Goal: Task Accomplishment & Management: Complete application form

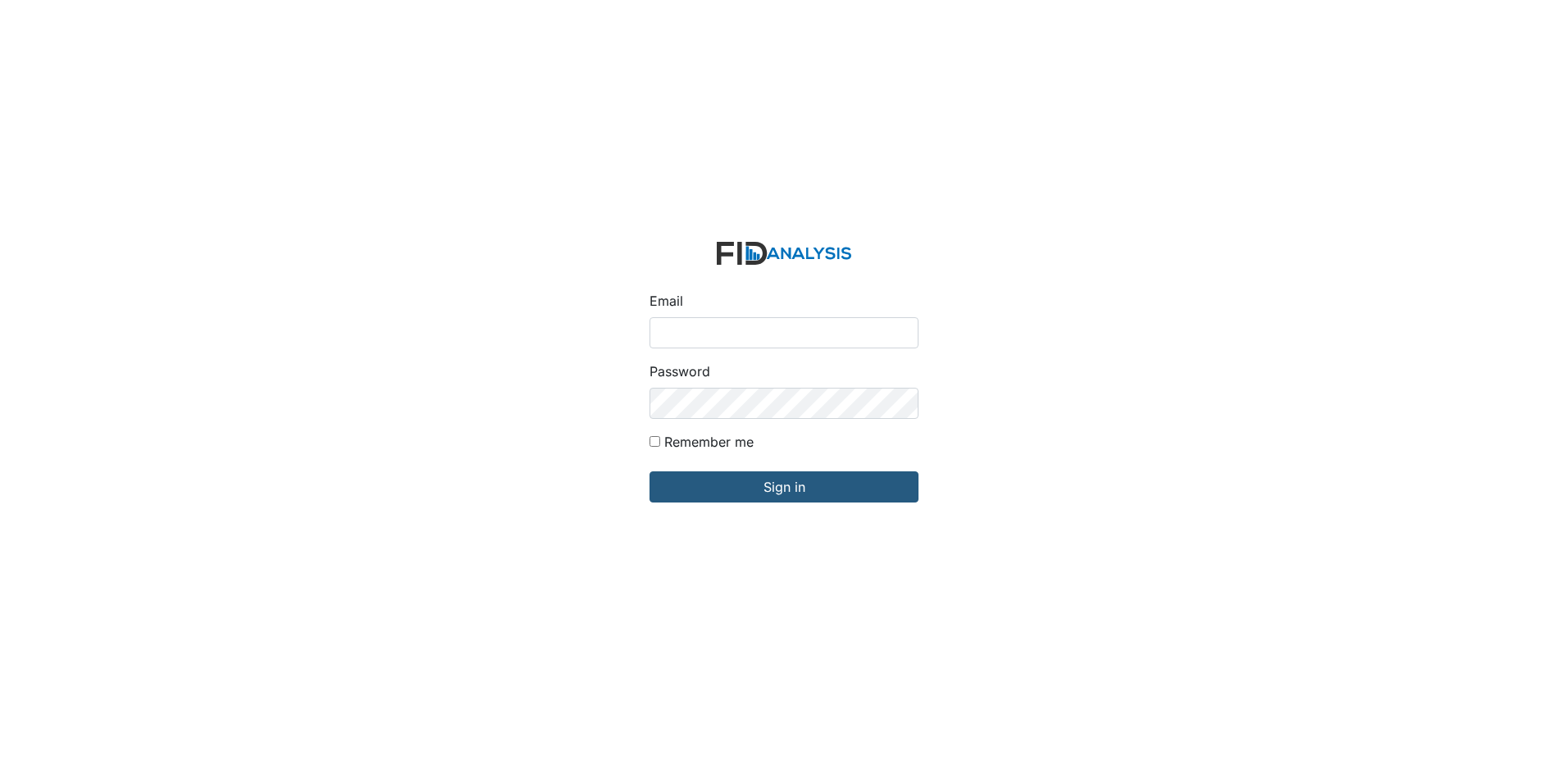
click at [792, 326] on input "Email" at bounding box center [784, 332] width 269 height 31
type input "[EMAIL_ADDRESS][DOMAIN_NAME]"
click at [650, 471] on input "Sign in" at bounding box center [784, 486] width 269 height 31
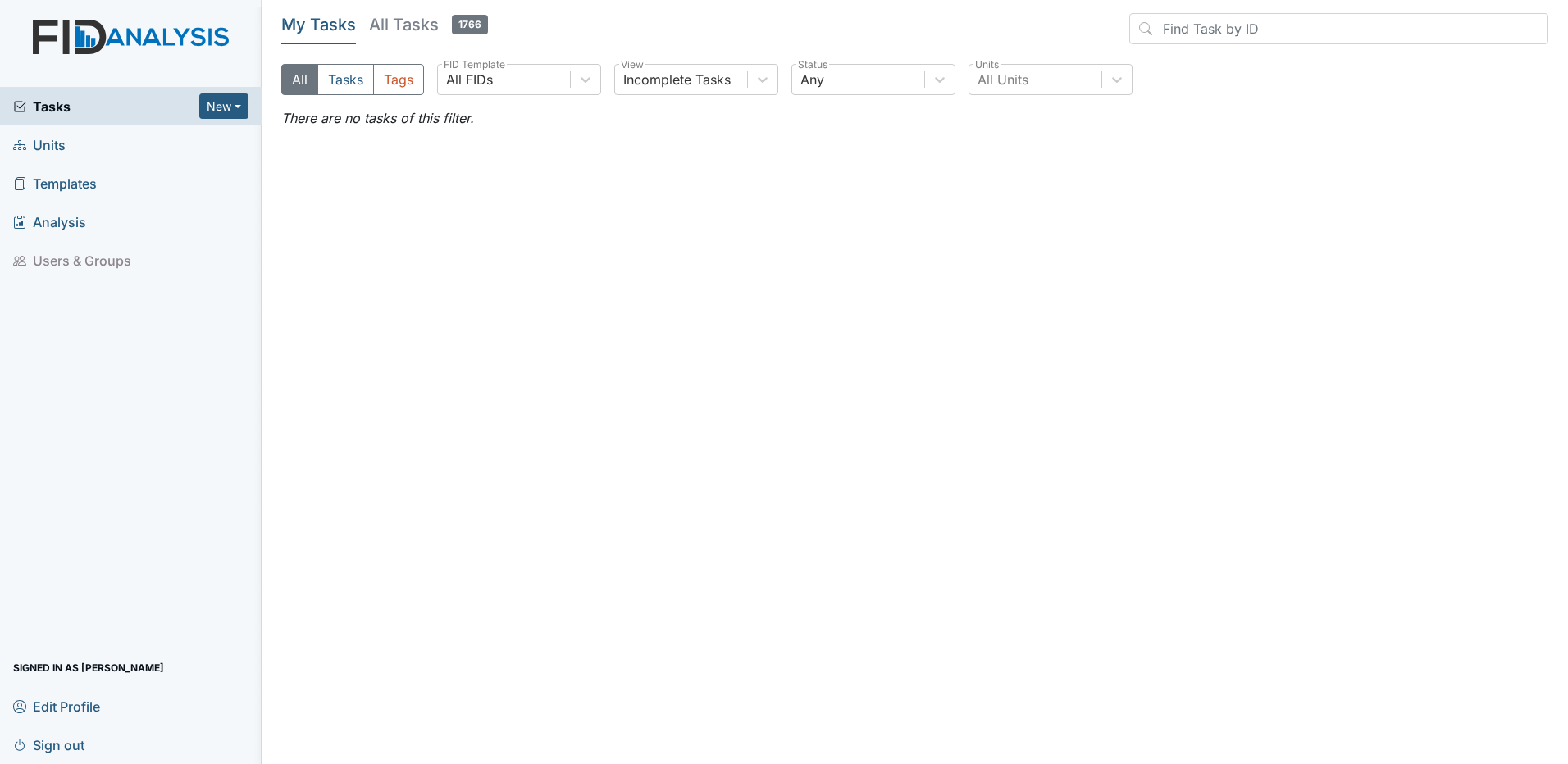
click at [81, 148] on link "Units" at bounding box center [131, 145] width 262 height 38
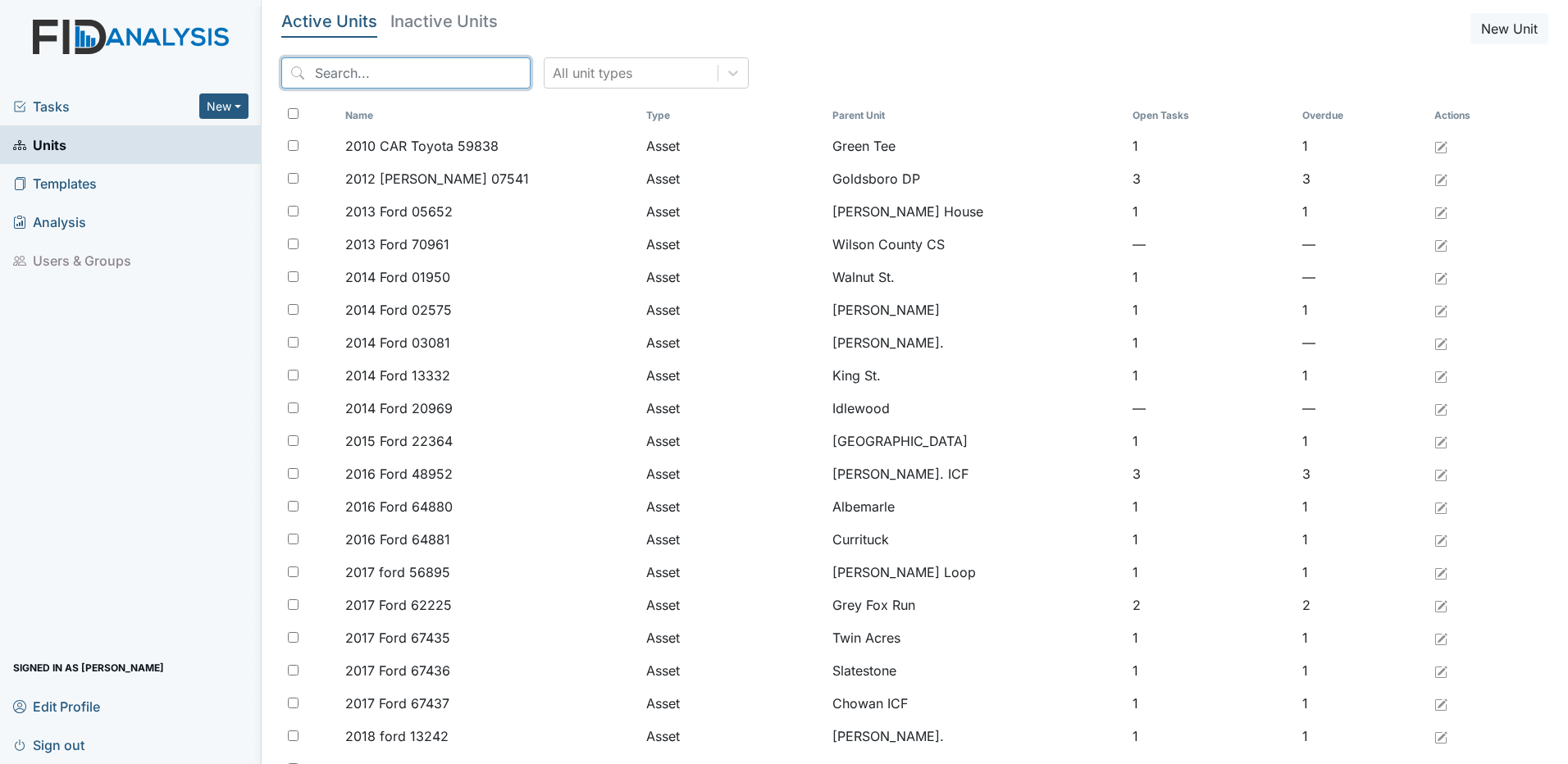
click at [395, 80] on input "search" at bounding box center [406, 72] width 249 height 31
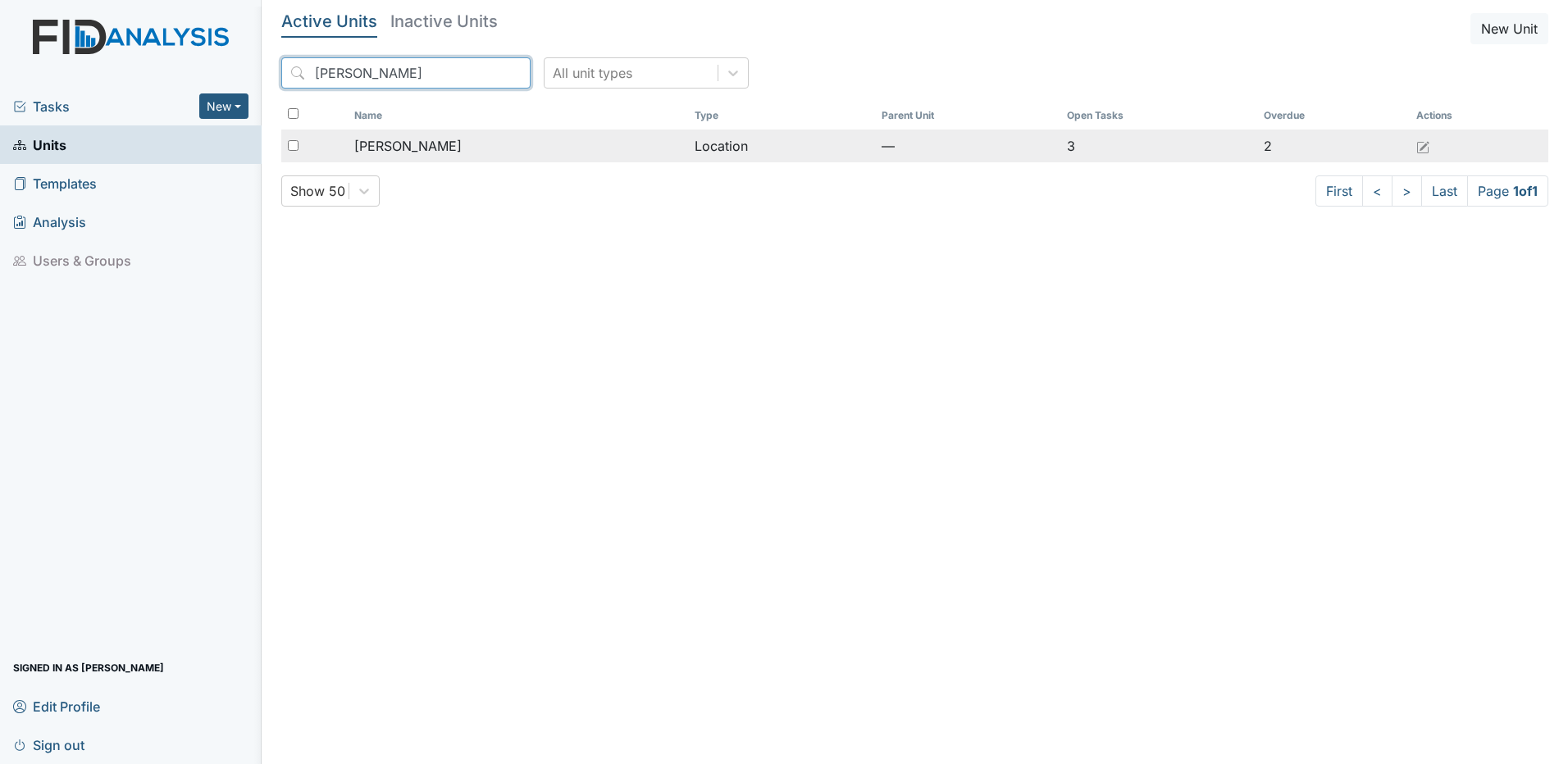
type input "leland"
click at [411, 141] on span "Leland DP" at bounding box center [407, 145] width 107 height 20
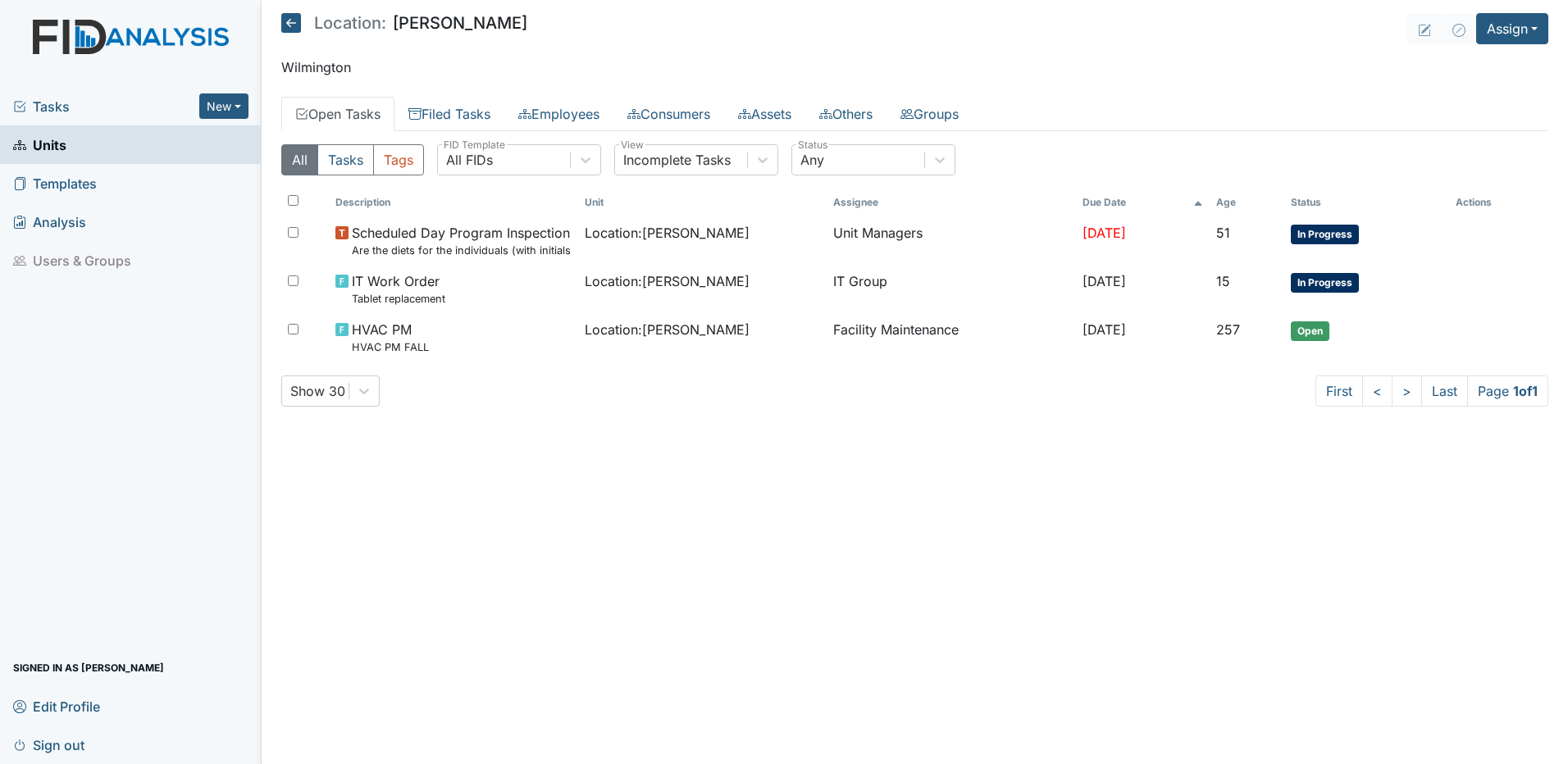
click at [146, 105] on span "Tasks" at bounding box center [106, 106] width 186 height 20
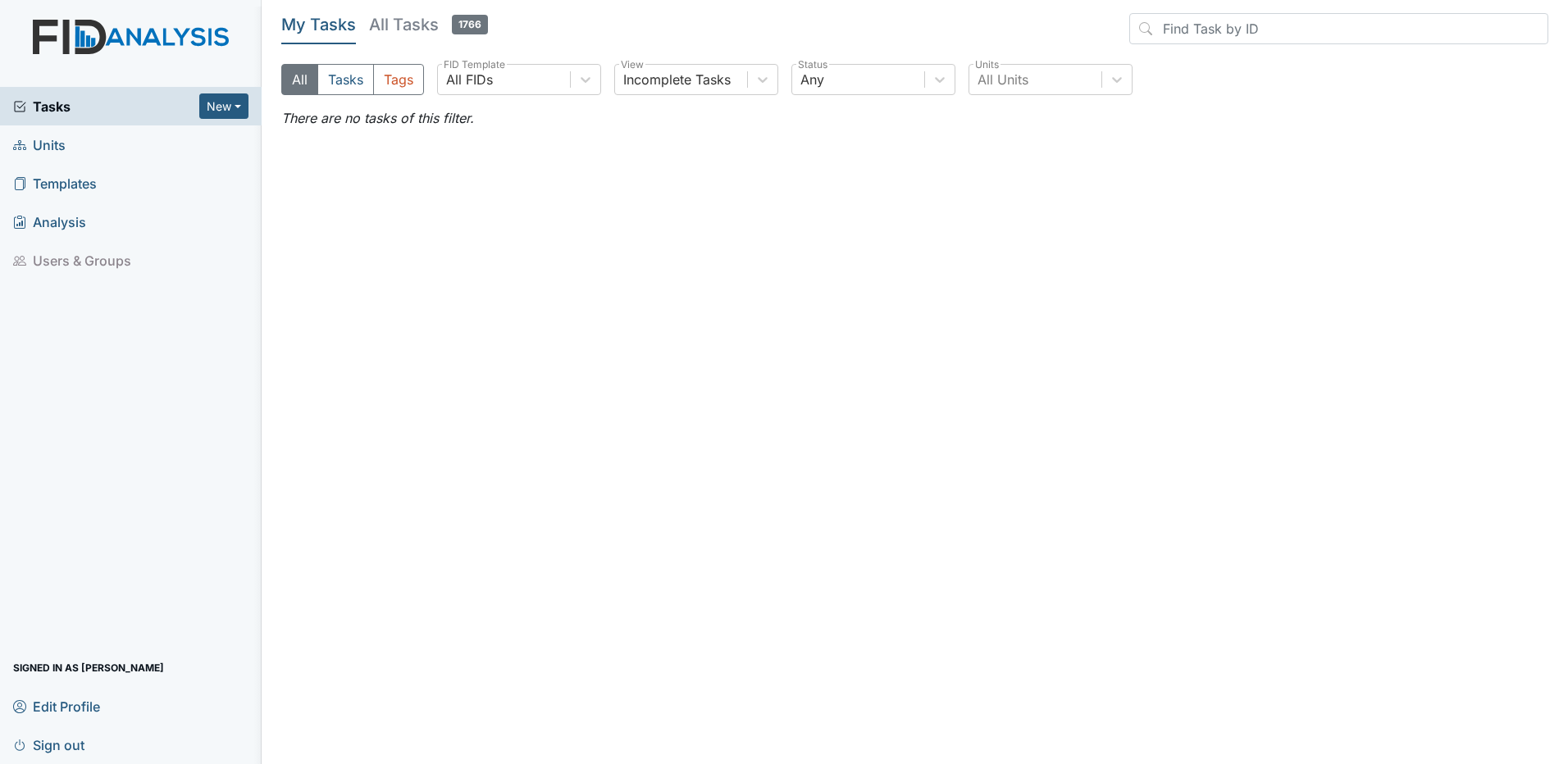
click at [407, 22] on h5 "All Tasks 1766" at bounding box center [428, 24] width 119 height 23
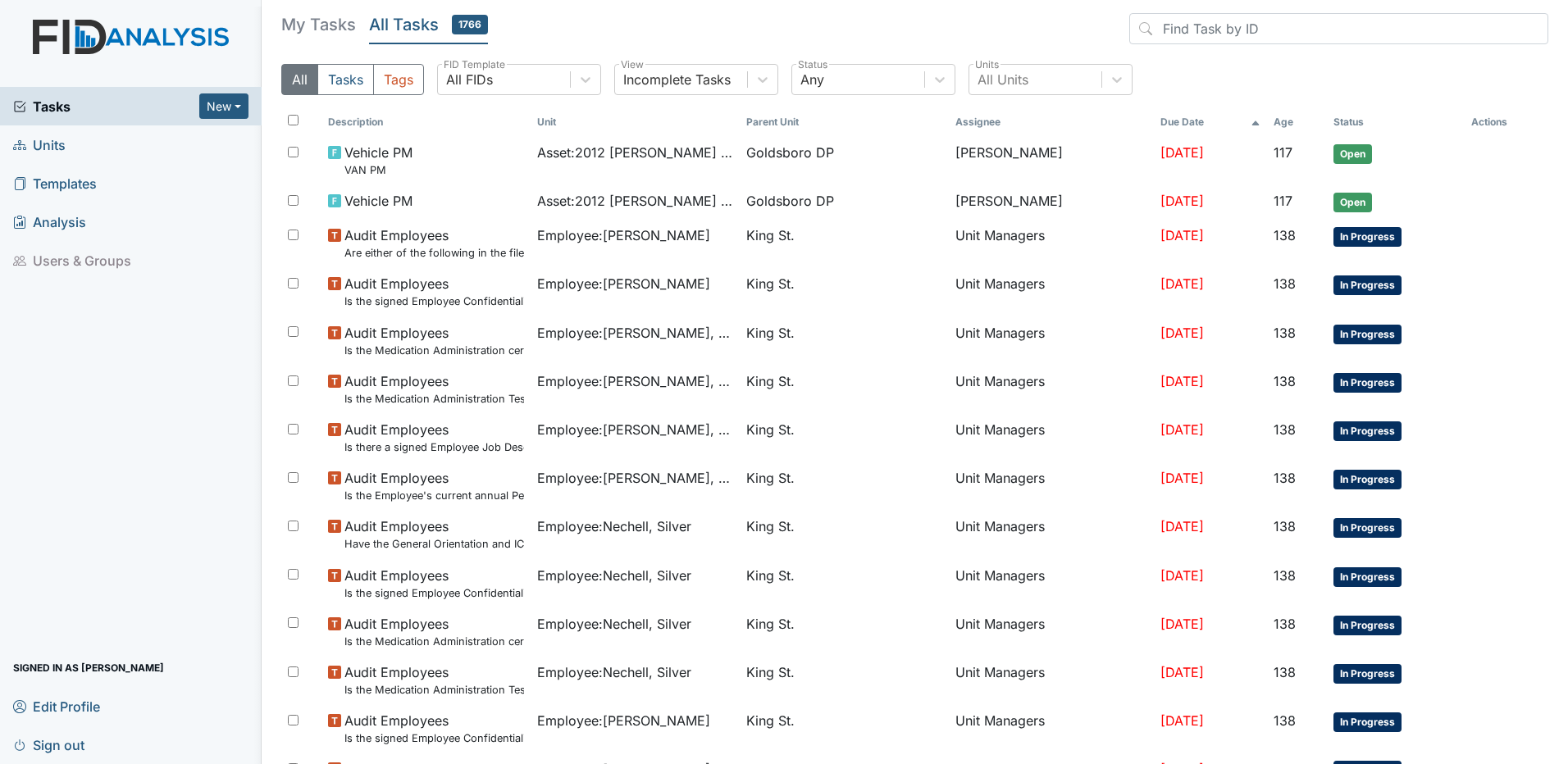
click at [70, 145] on link "Units" at bounding box center [131, 145] width 262 height 38
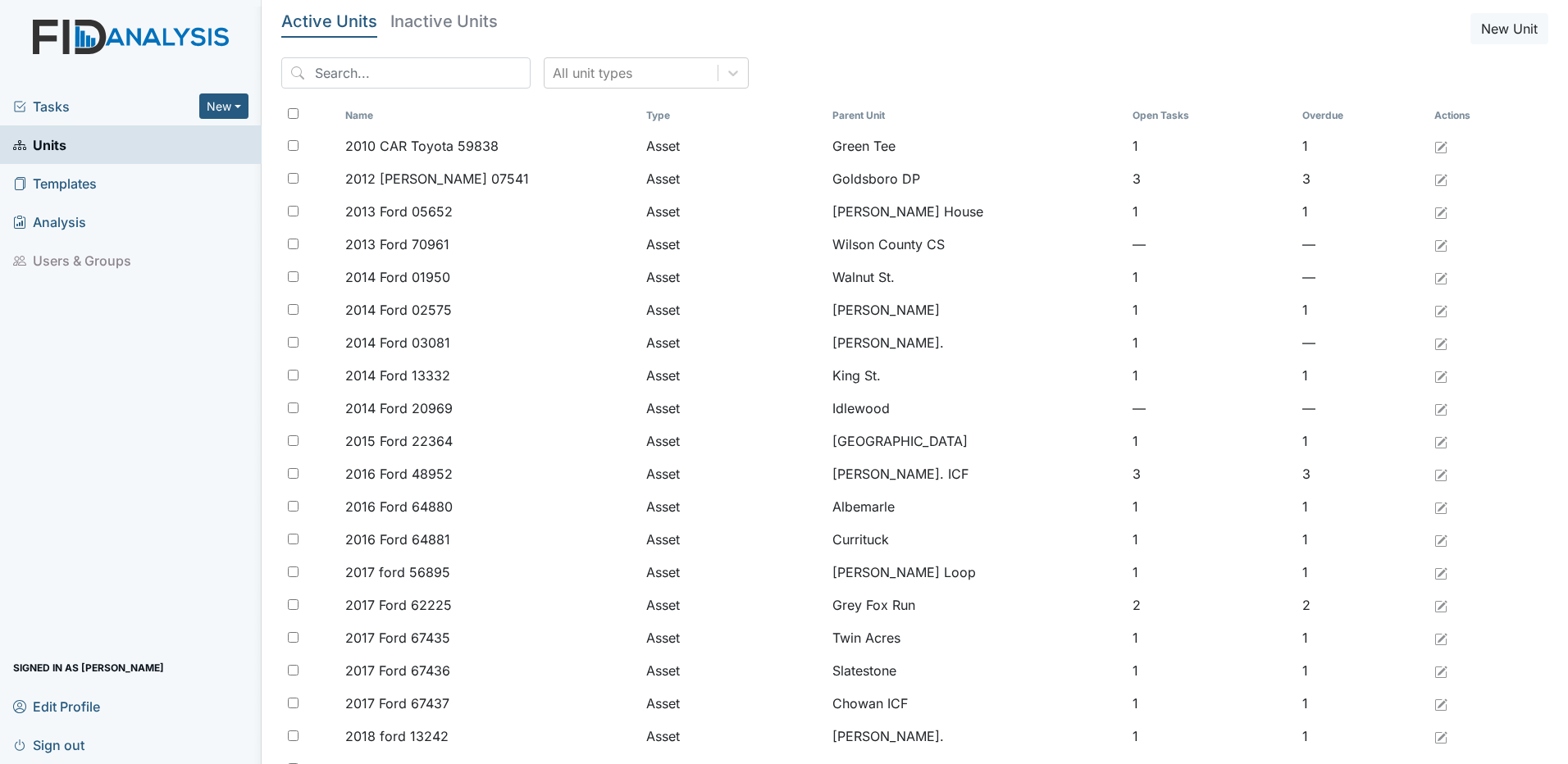
click at [57, 102] on span "Tasks" at bounding box center [106, 106] width 186 height 20
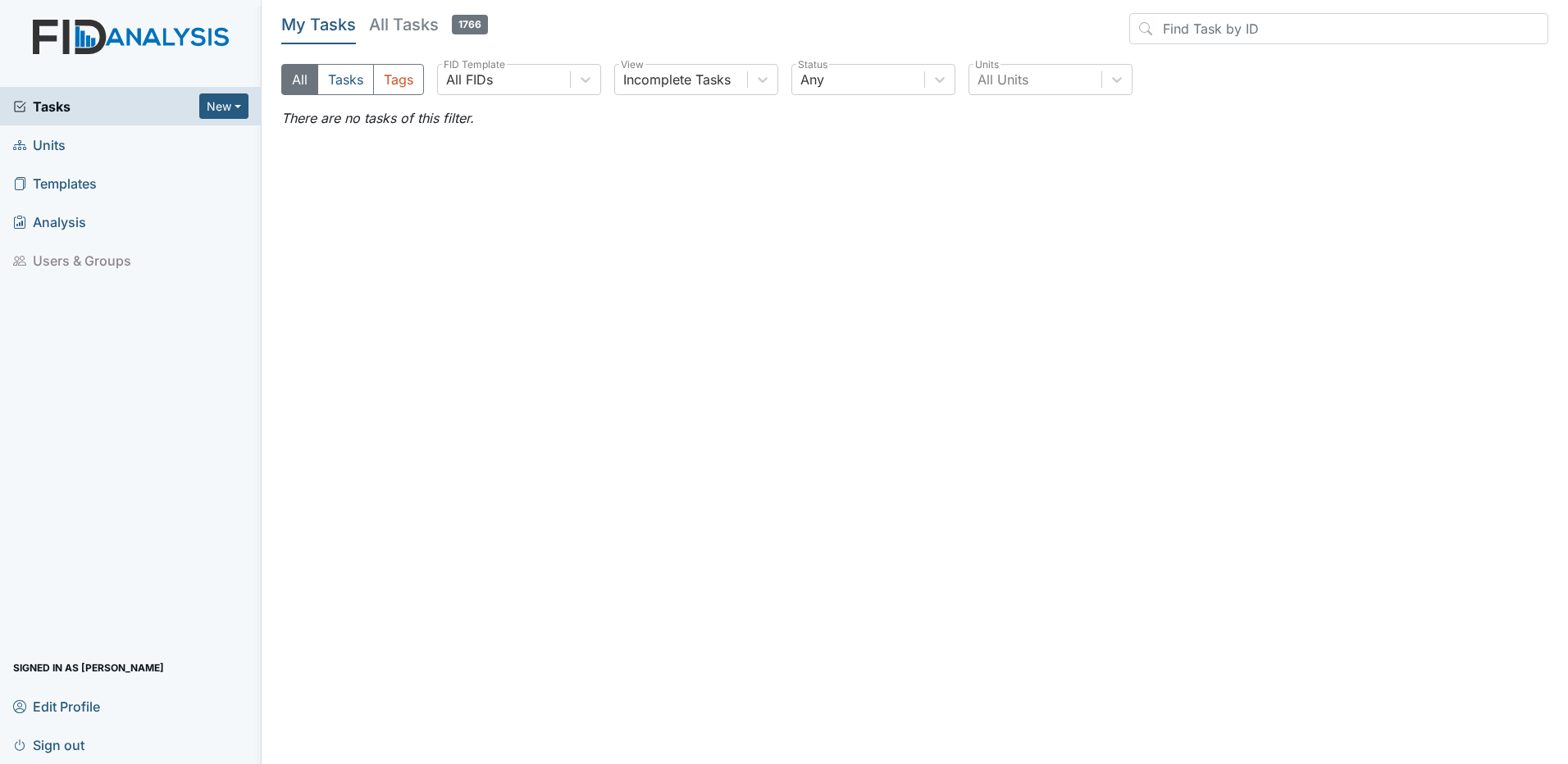
click at [390, 27] on h5 "All Tasks 1766" at bounding box center [428, 24] width 119 height 23
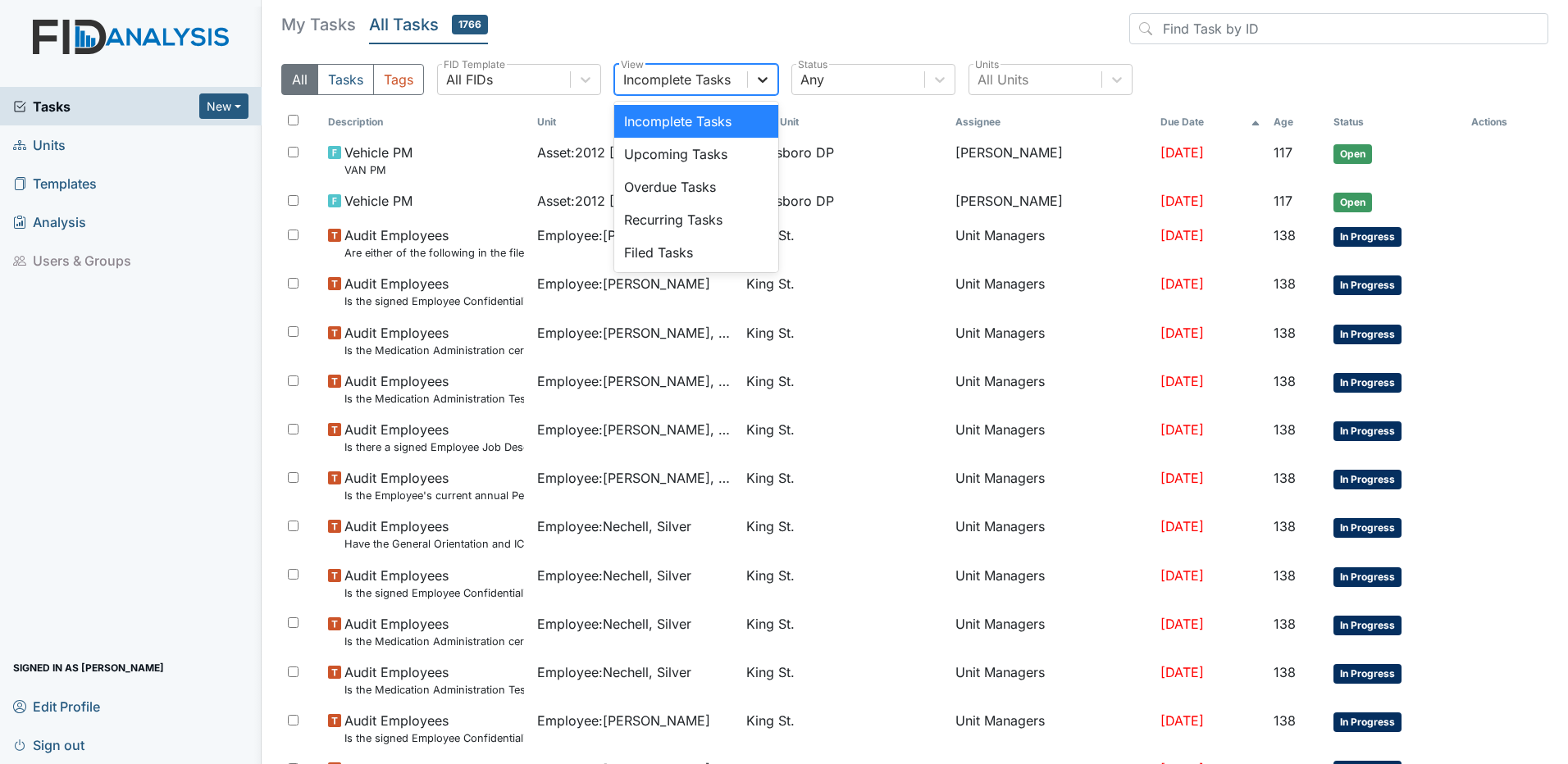
click at [767, 83] on icon at bounding box center [761, 79] width 16 height 16
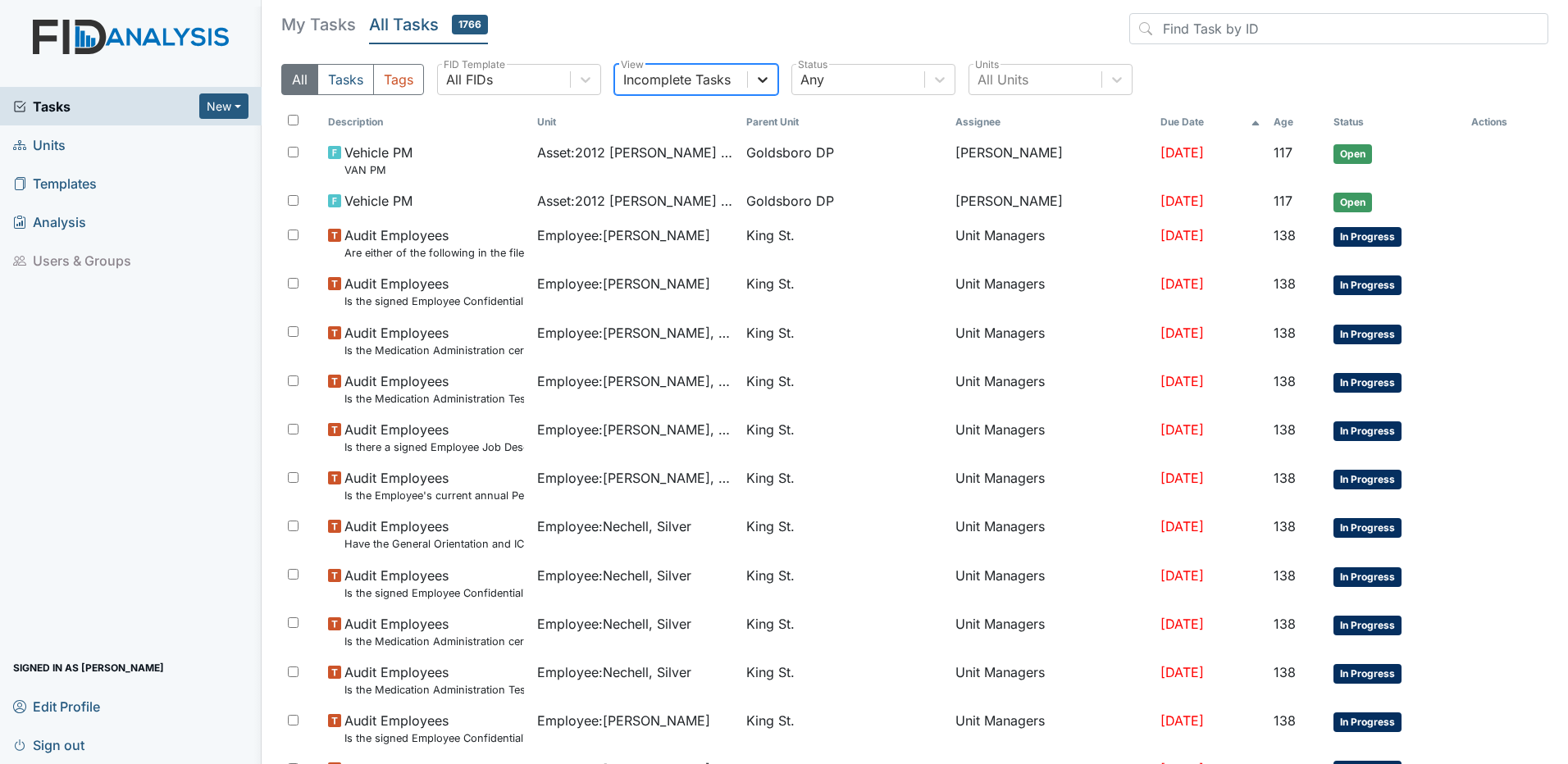
click at [767, 83] on icon at bounding box center [761, 79] width 16 height 16
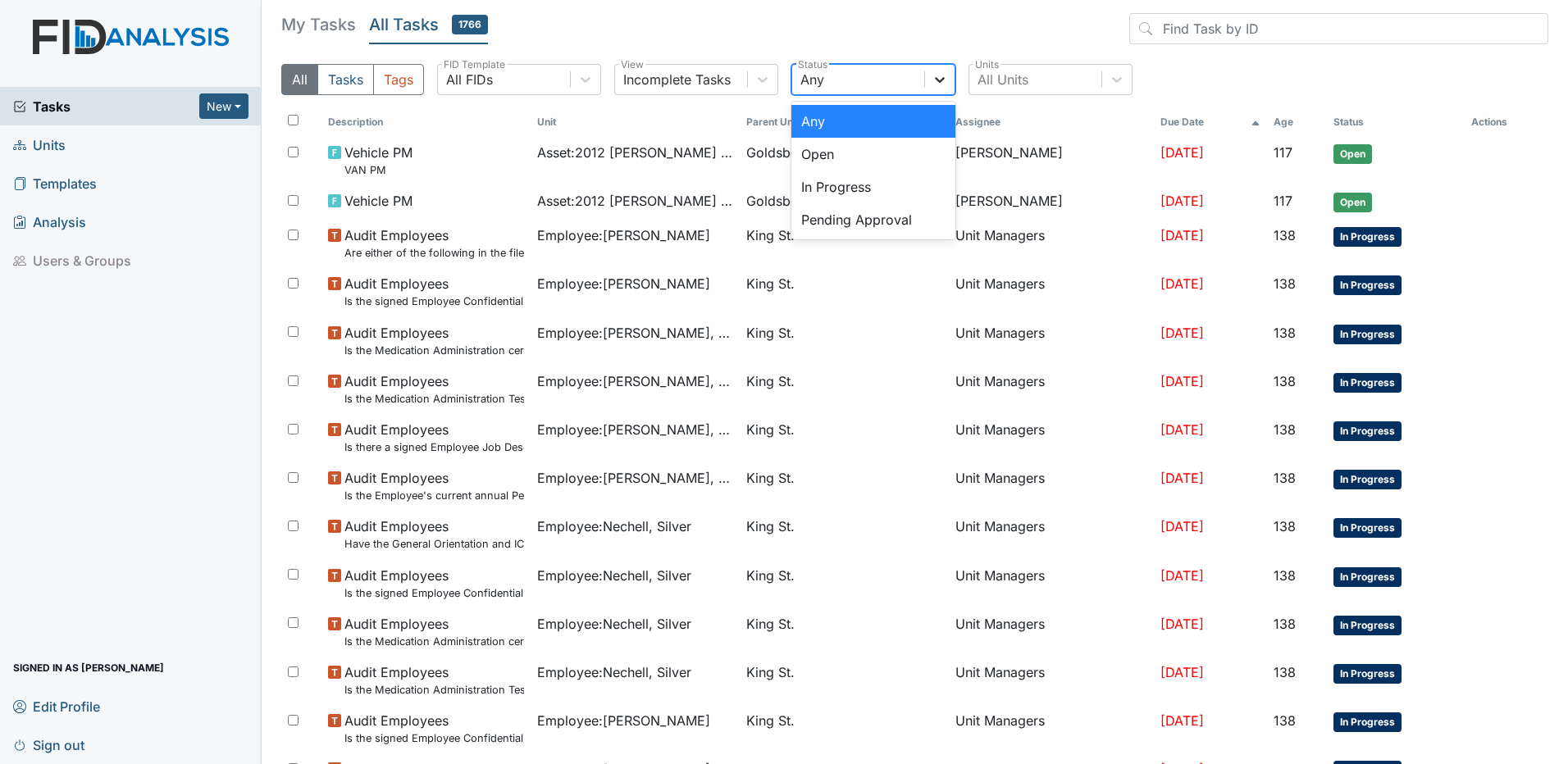
click at [942, 78] on icon at bounding box center [939, 79] width 16 height 16
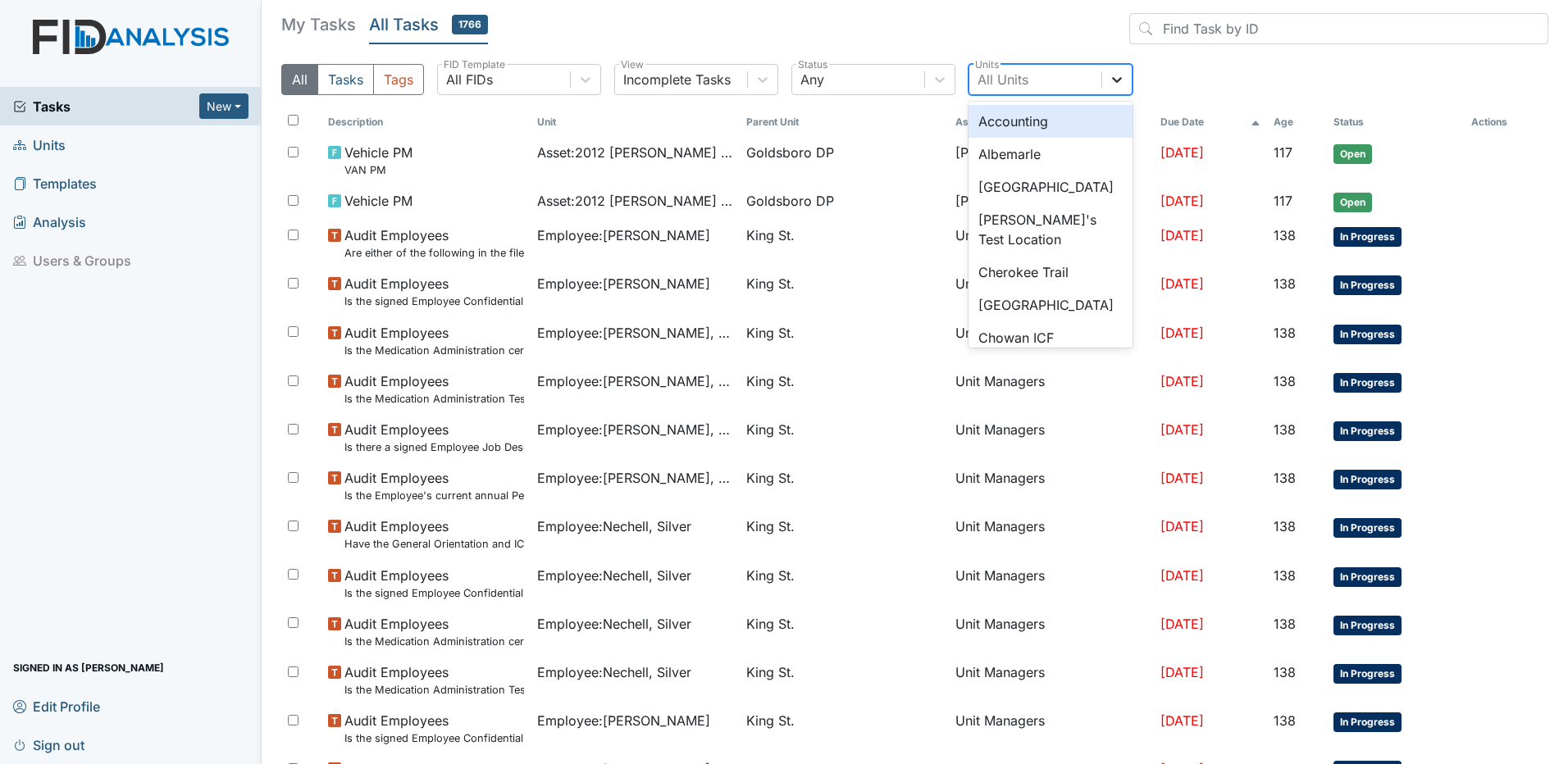
click at [1111, 79] on icon at bounding box center [1116, 79] width 16 height 16
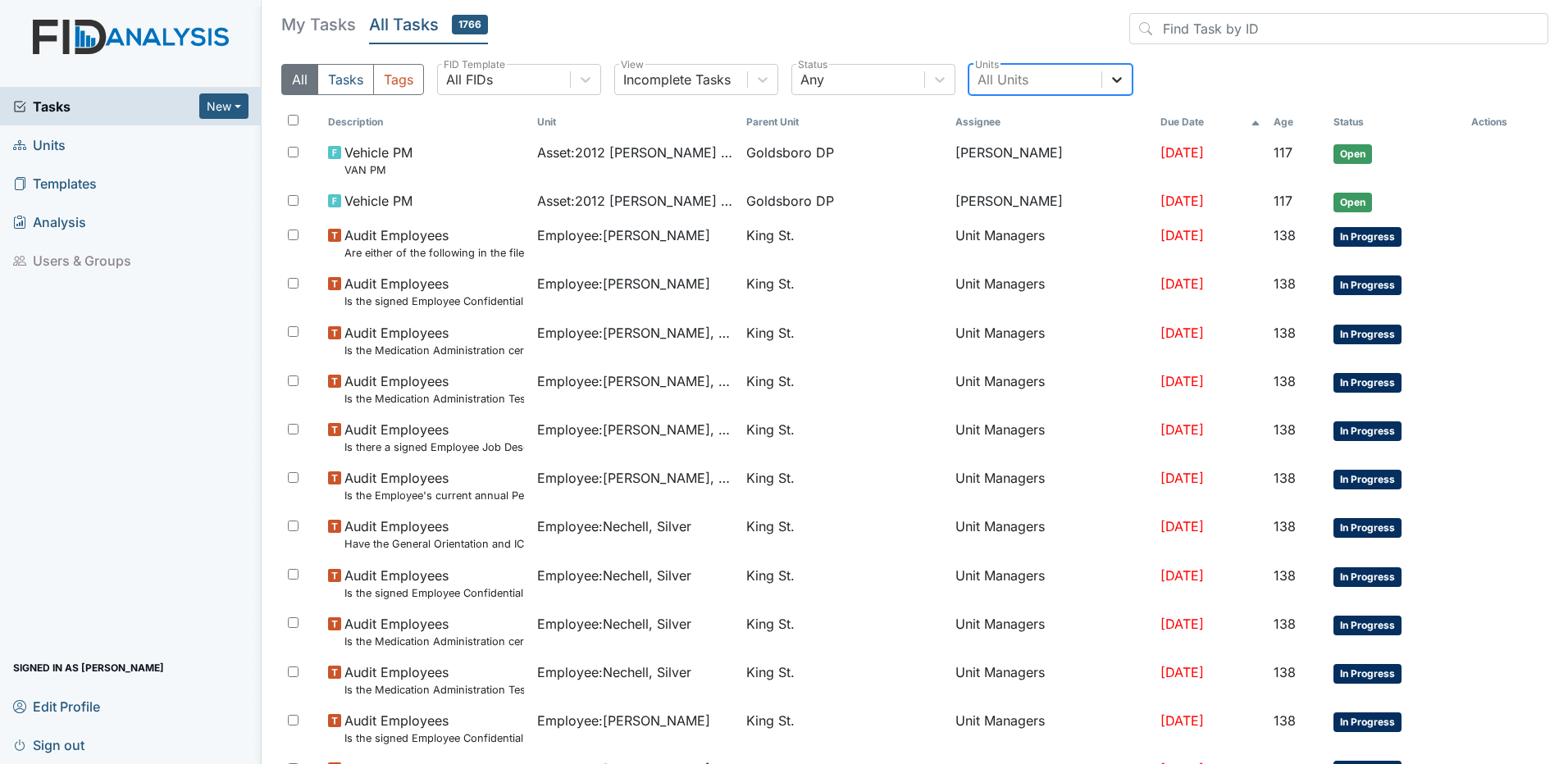
click at [1111, 79] on icon at bounding box center [1116, 79] width 16 height 16
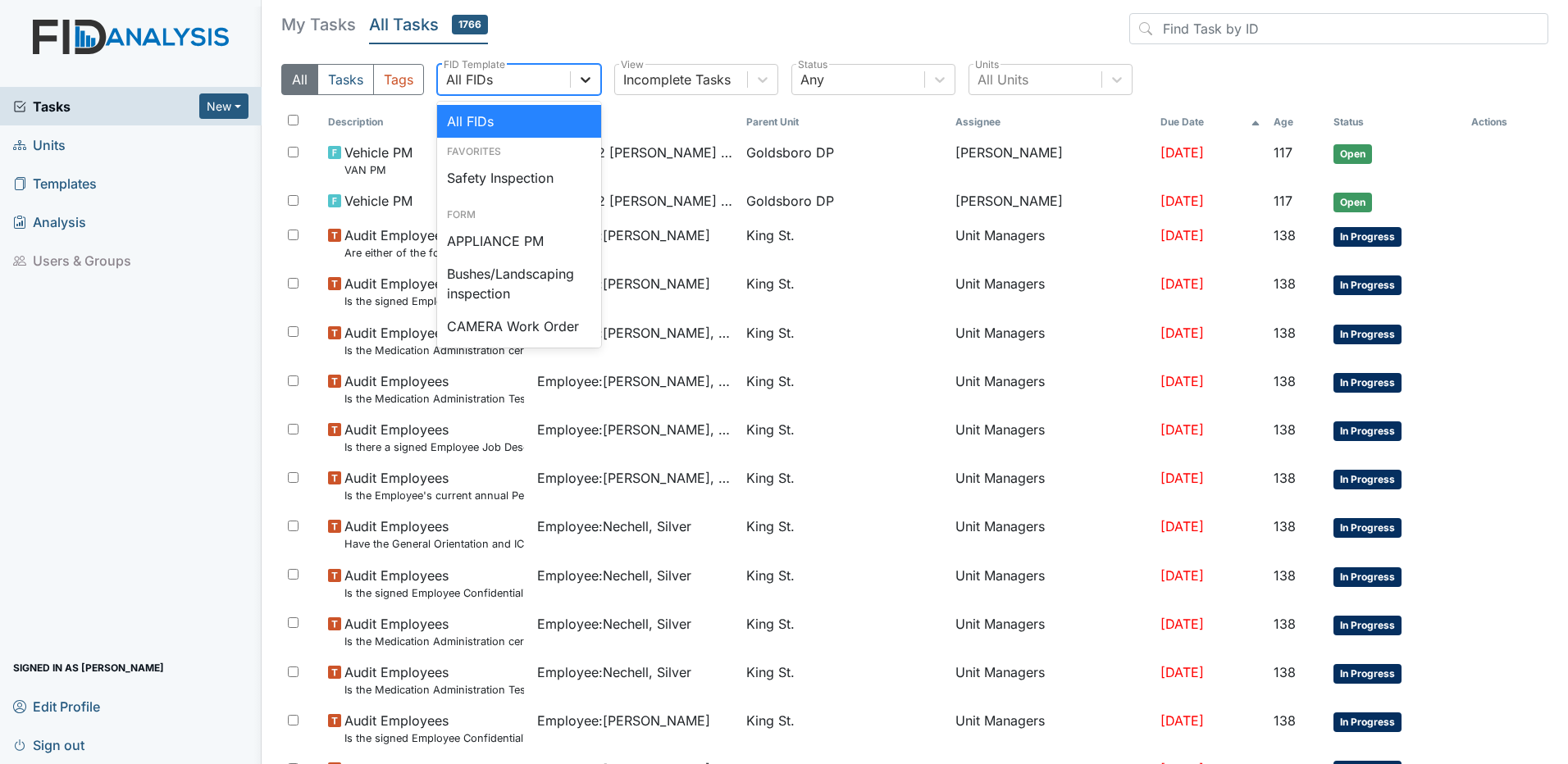
click at [590, 78] on icon at bounding box center [585, 80] width 9 height 6
click at [529, 179] on div "Safety Inspection" at bounding box center [518, 177] width 164 height 33
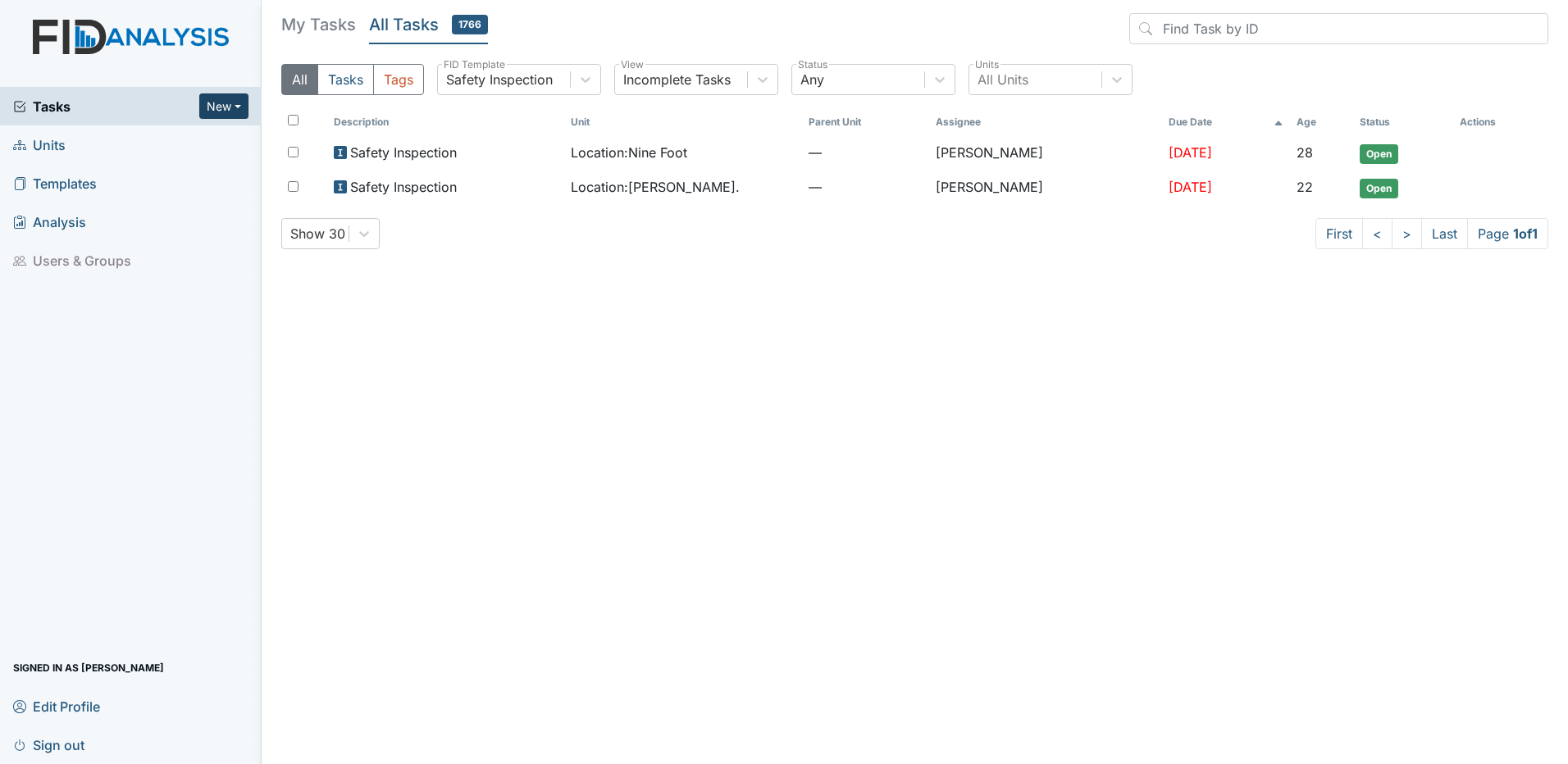
click at [217, 102] on button "New" at bounding box center [223, 106] width 49 height 25
click at [191, 171] on link "Inspection" at bounding box center [182, 167] width 130 height 26
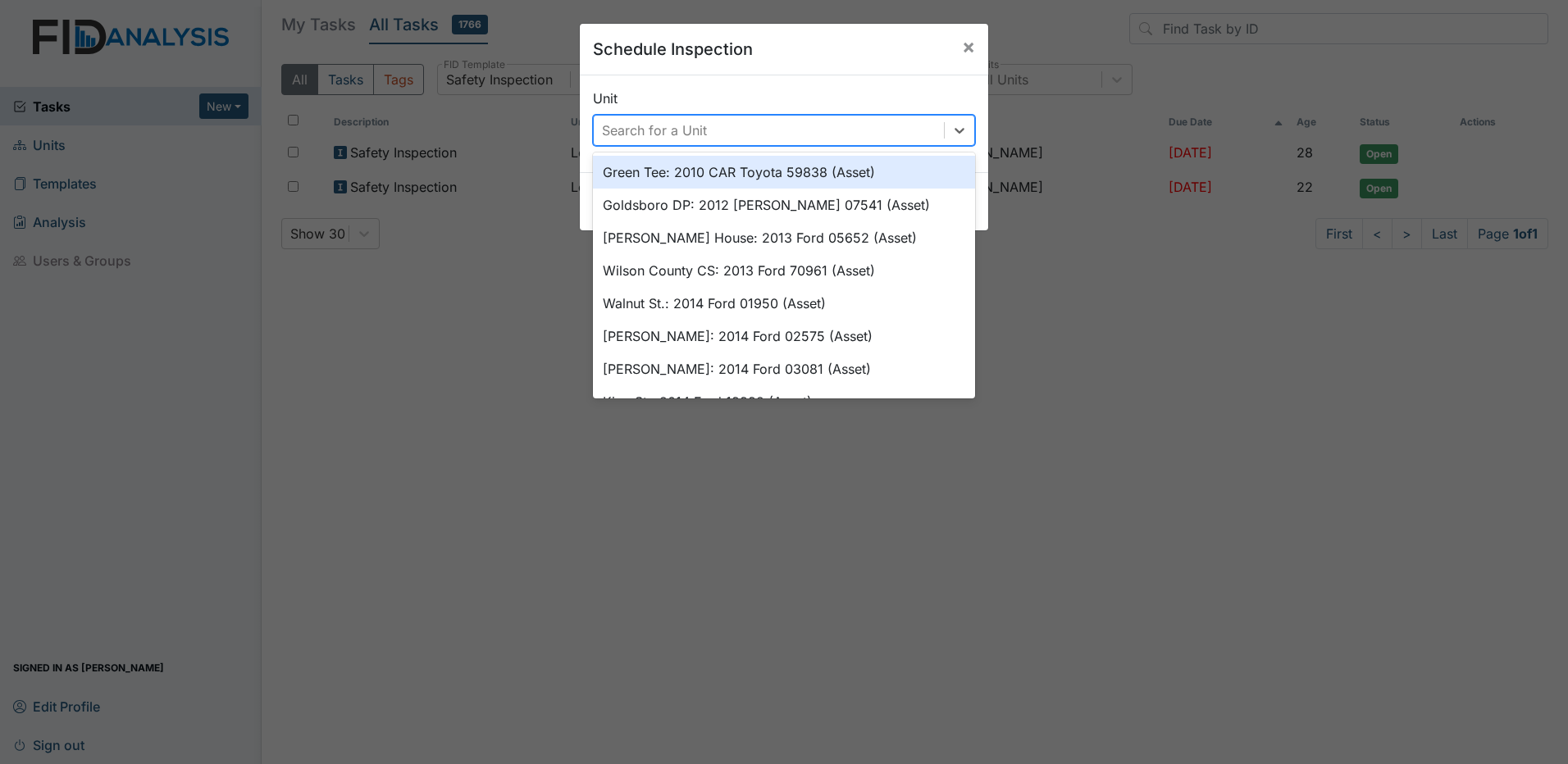
click at [624, 130] on div "Search for a Unit" at bounding box center [654, 130] width 105 height 20
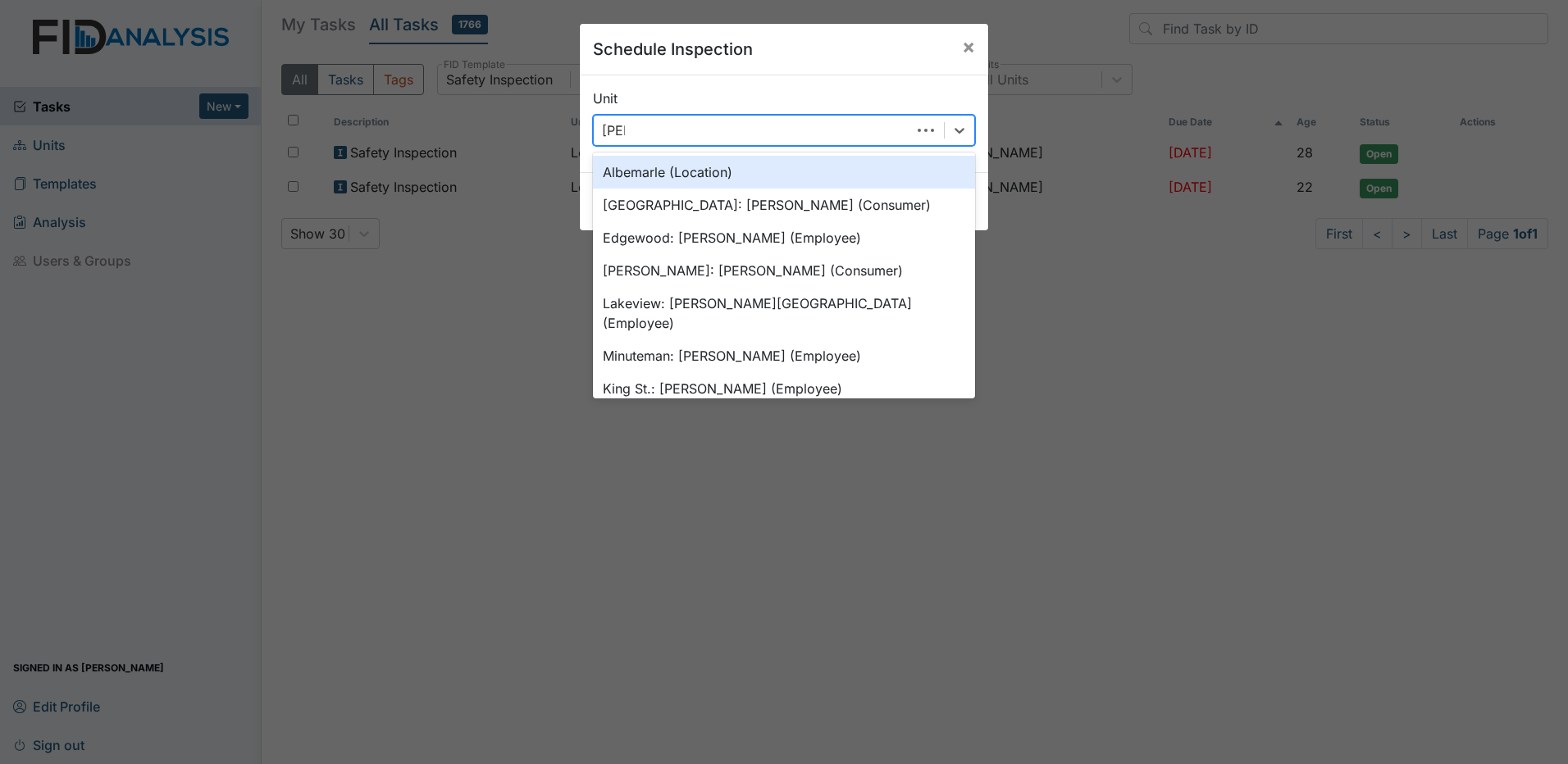
type input "leland"
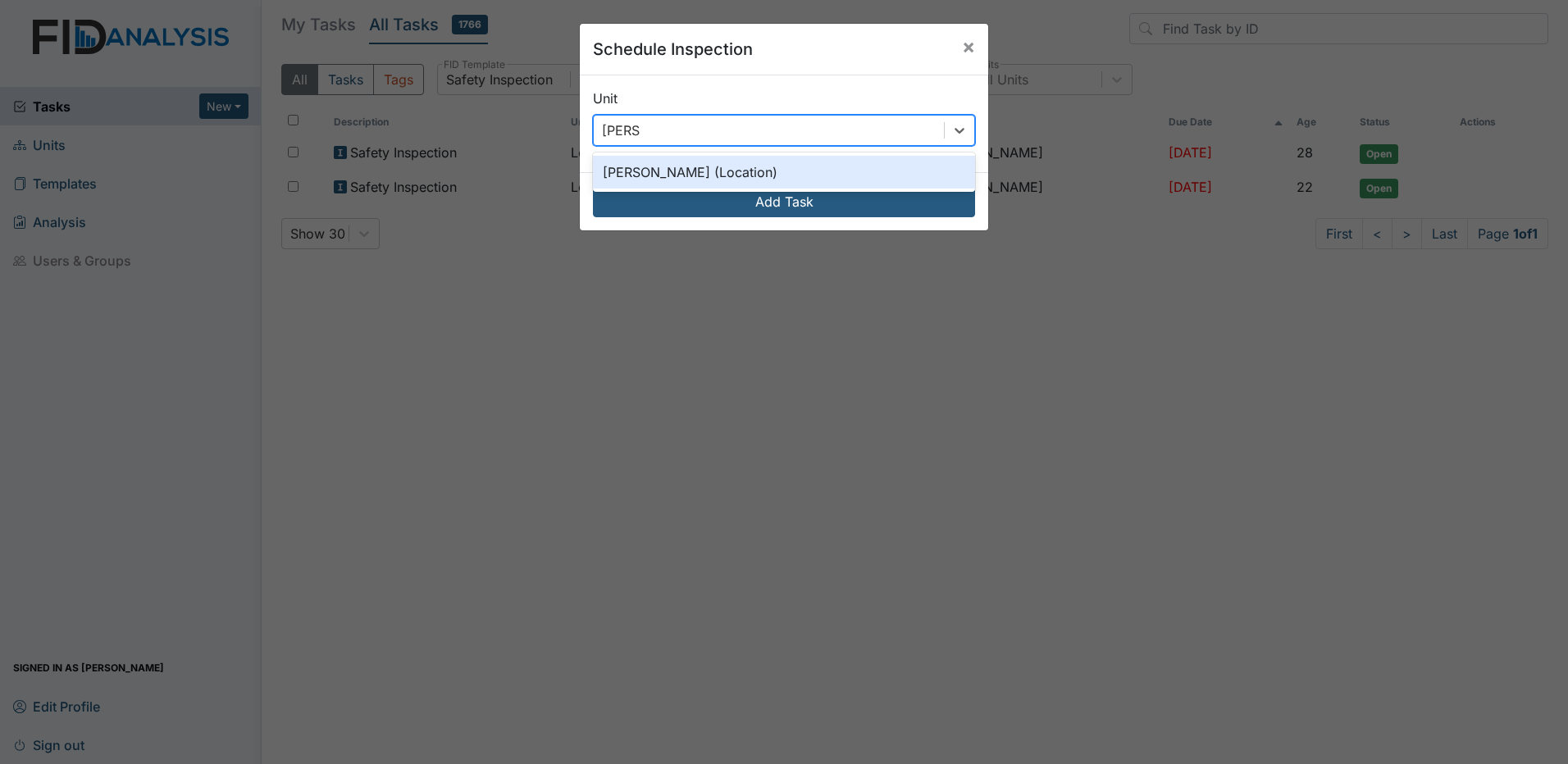
click at [671, 180] on div "Leland DP (Location)" at bounding box center [783, 172] width 382 height 33
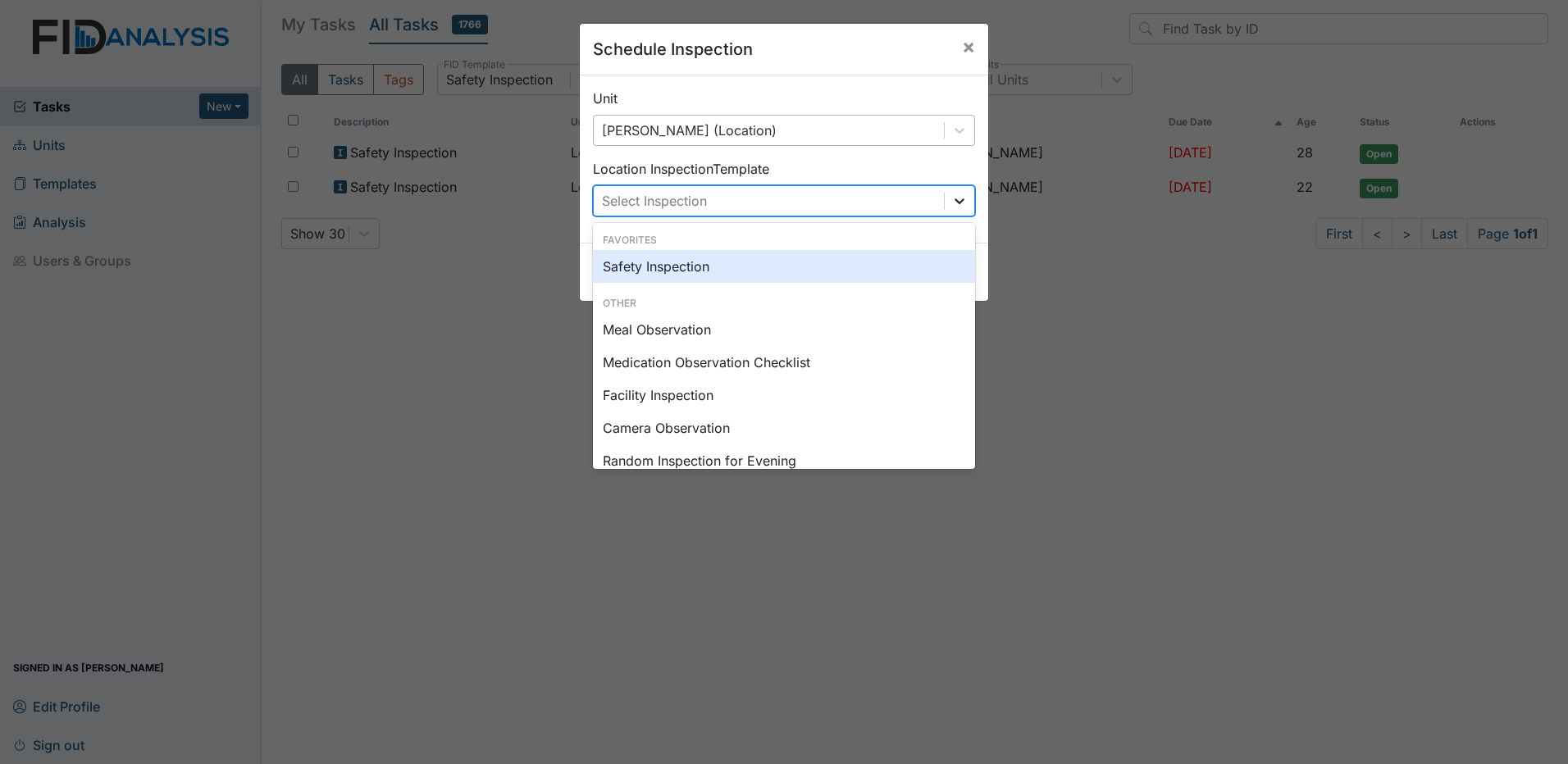
click at [954, 200] on icon at bounding box center [959, 200] width 16 height 16
click at [638, 263] on div "Safety Inspection" at bounding box center [783, 266] width 382 height 33
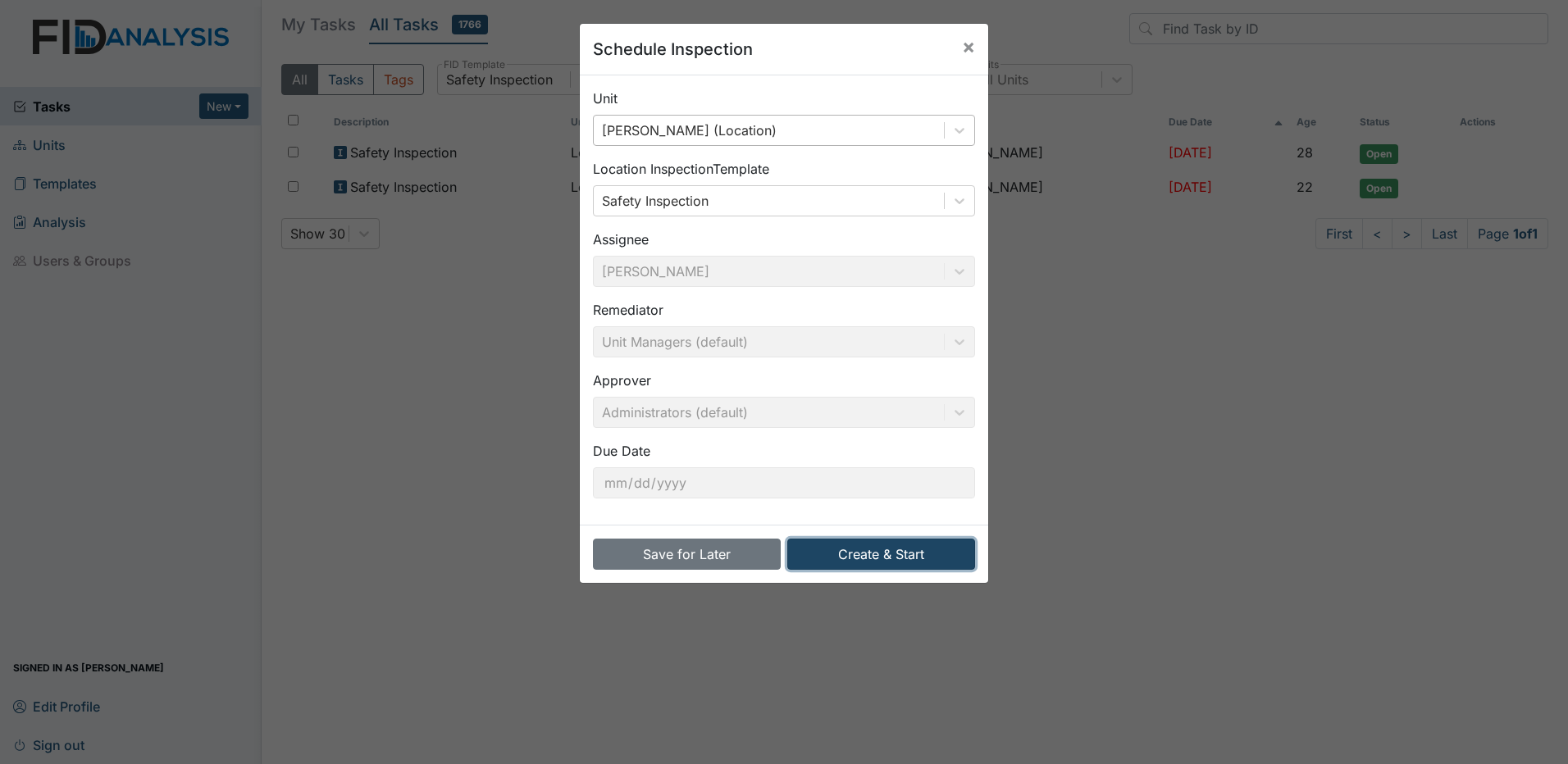
click at [892, 557] on button "Create & Start" at bounding box center [881, 554] width 188 height 31
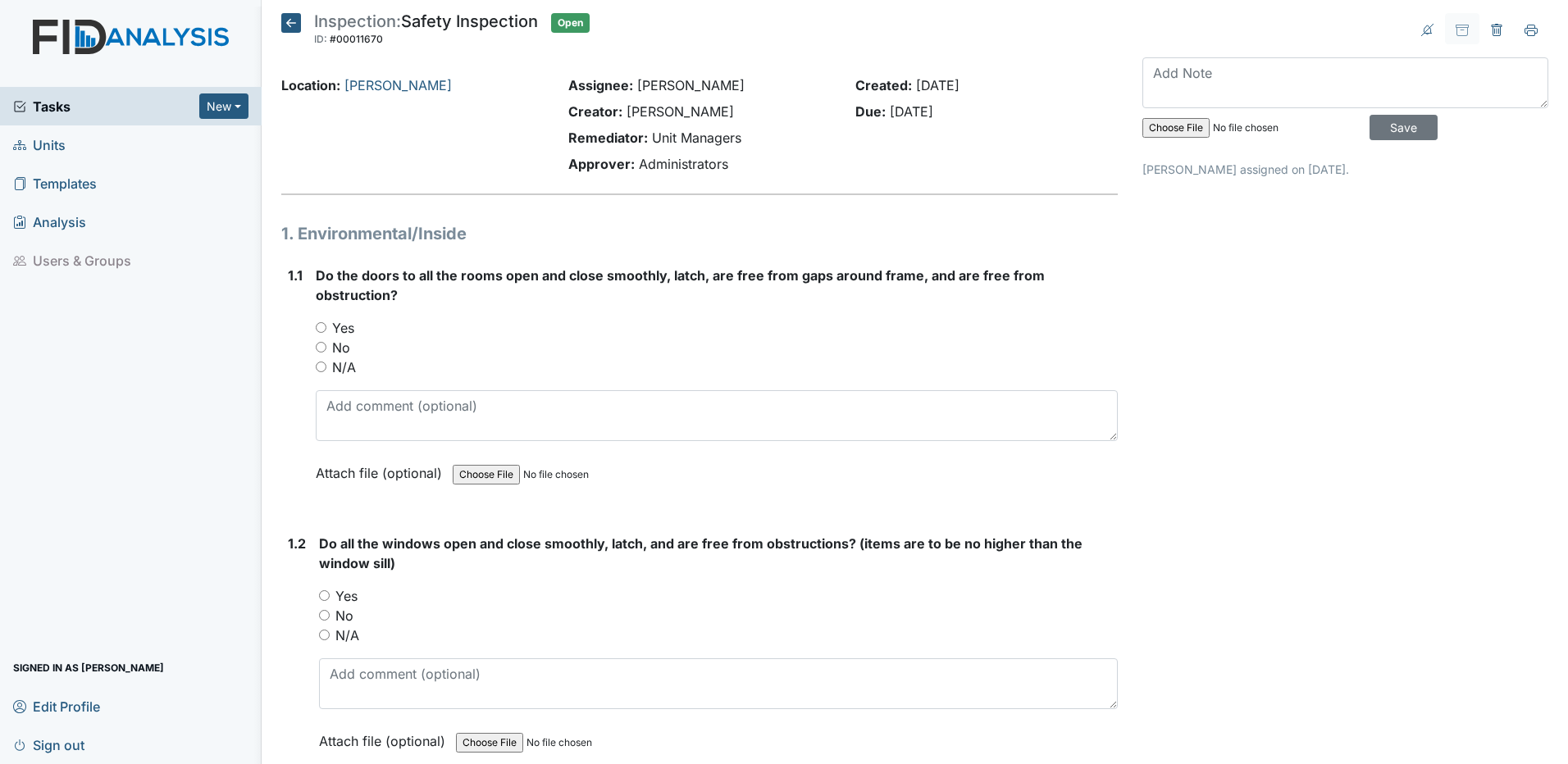
click at [321, 325] on input "Yes" at bounding box center [320, 327] width 10 height 10
radio input "true"
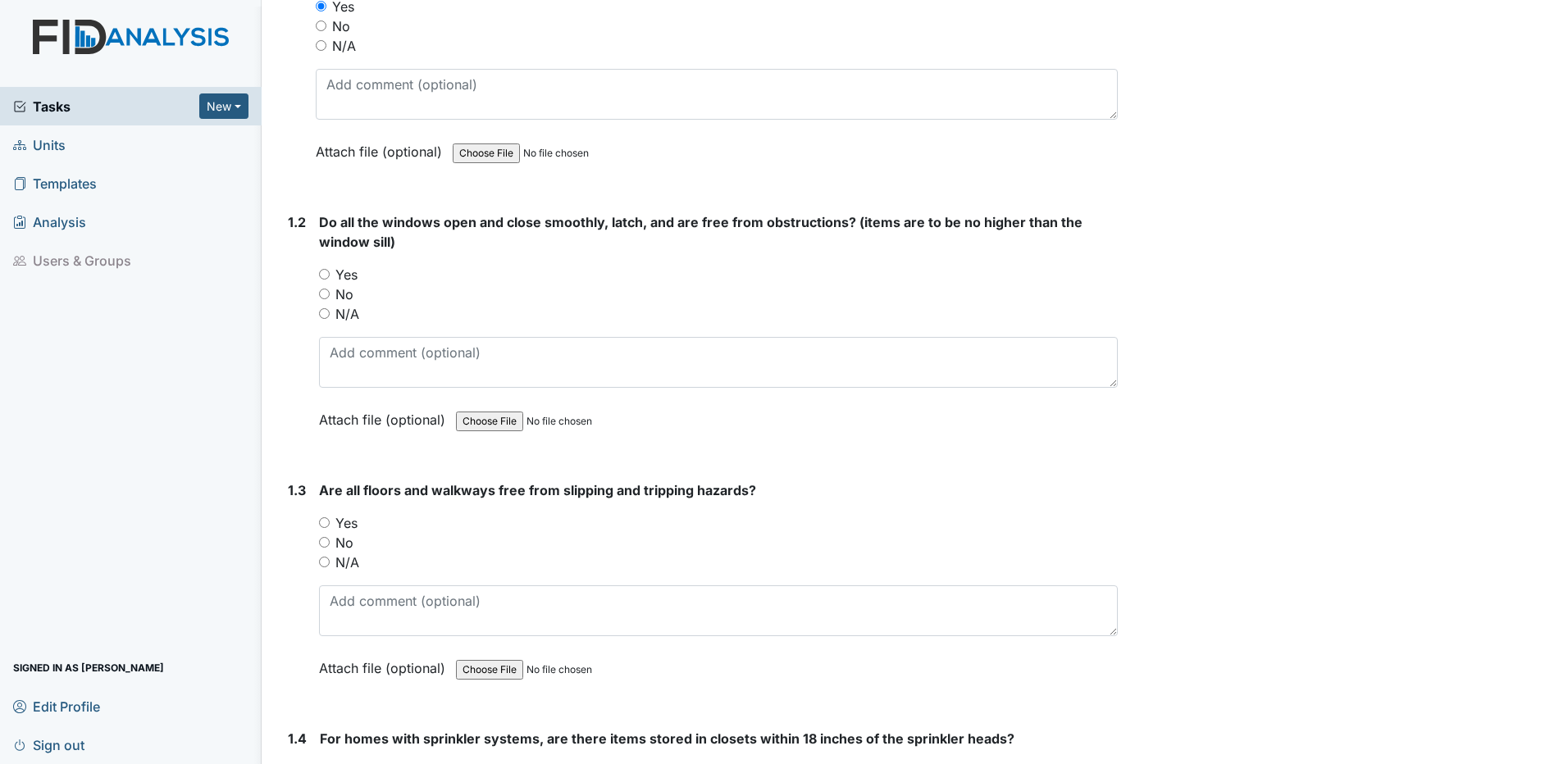
scroll to position [328, 0]
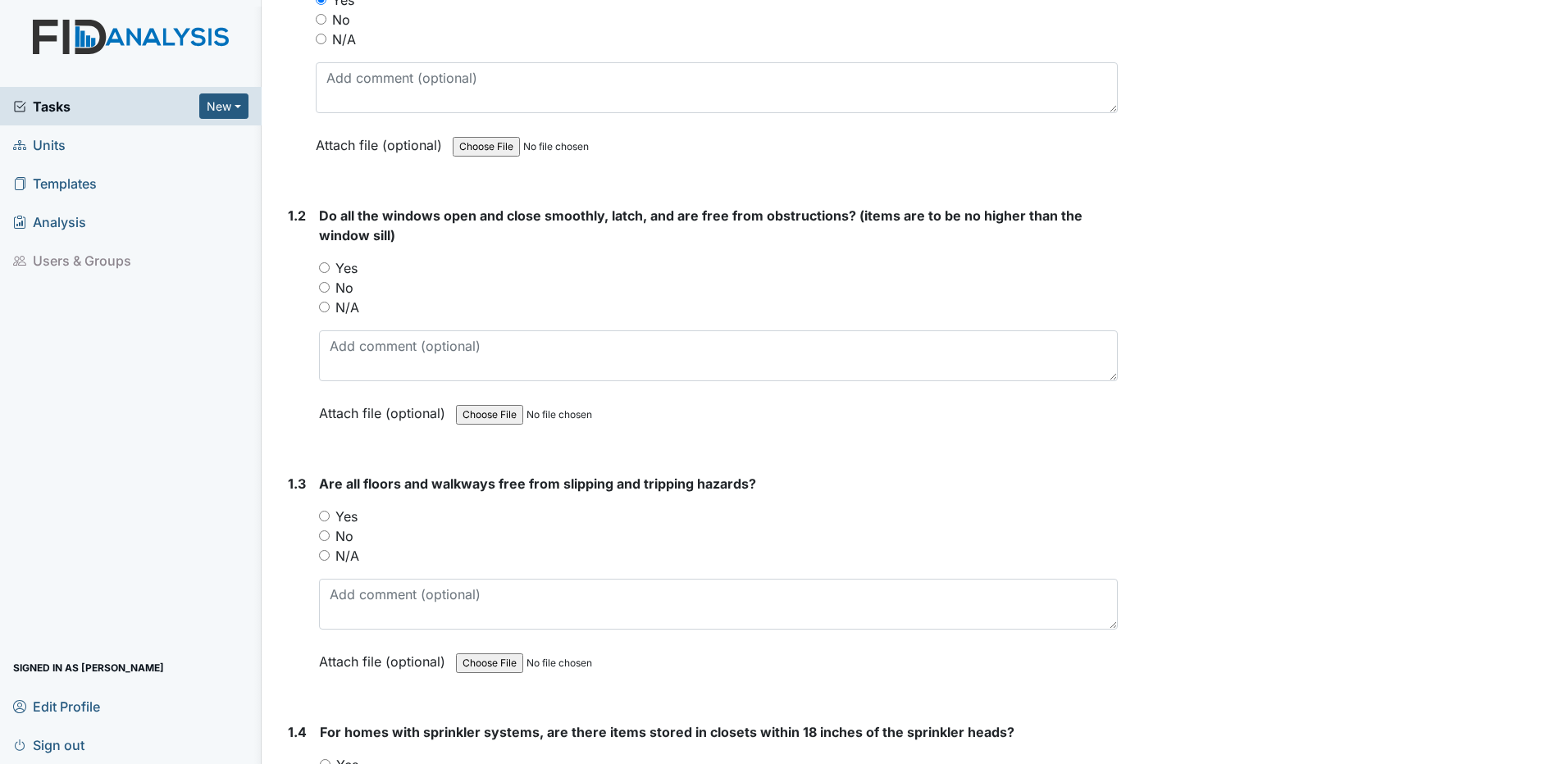
click at [322, 307] on input "N/A" at bounding box center [324, 306] width 10 height 10
radio input "true"
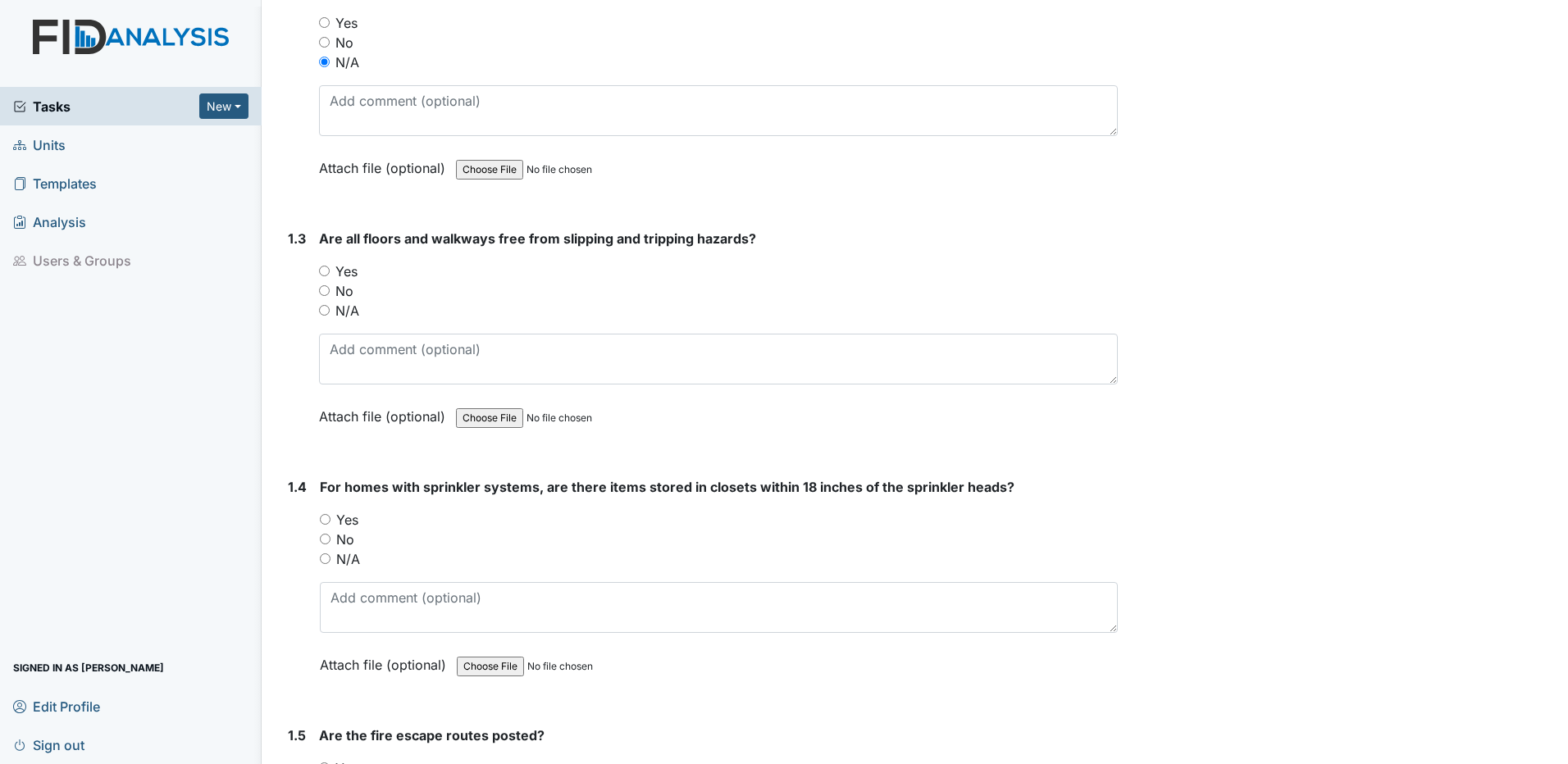
scroll to position [573, 0]
click at [321, 268] on input "Yes" at bounding box center [324, 269] width 10 height 10
radio input "true"
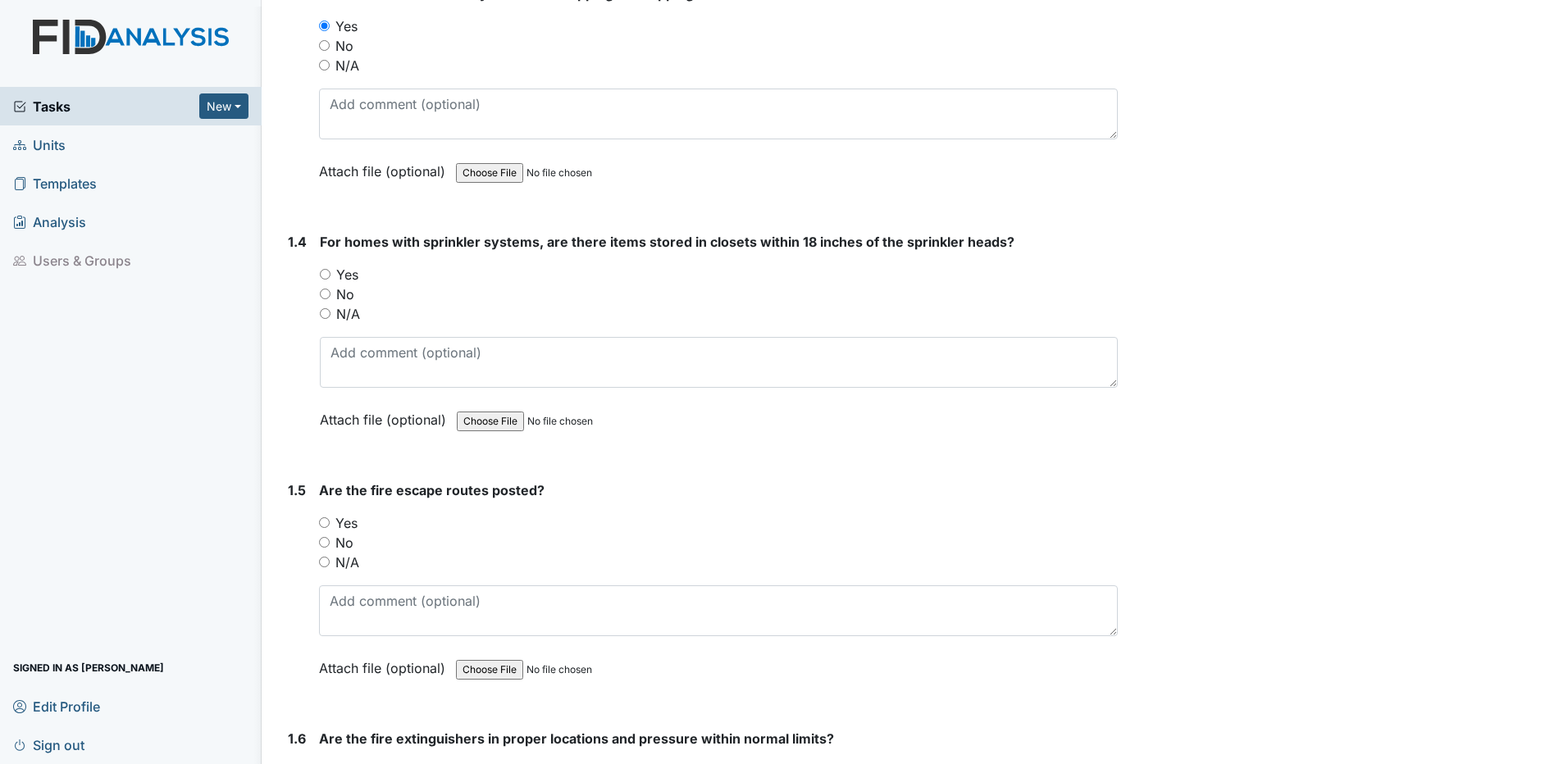
scroll to position [819, 0]
click at [328, 313] on input "N/A" at bounding box center [325, 312] width 10 height 10
radio input "true"
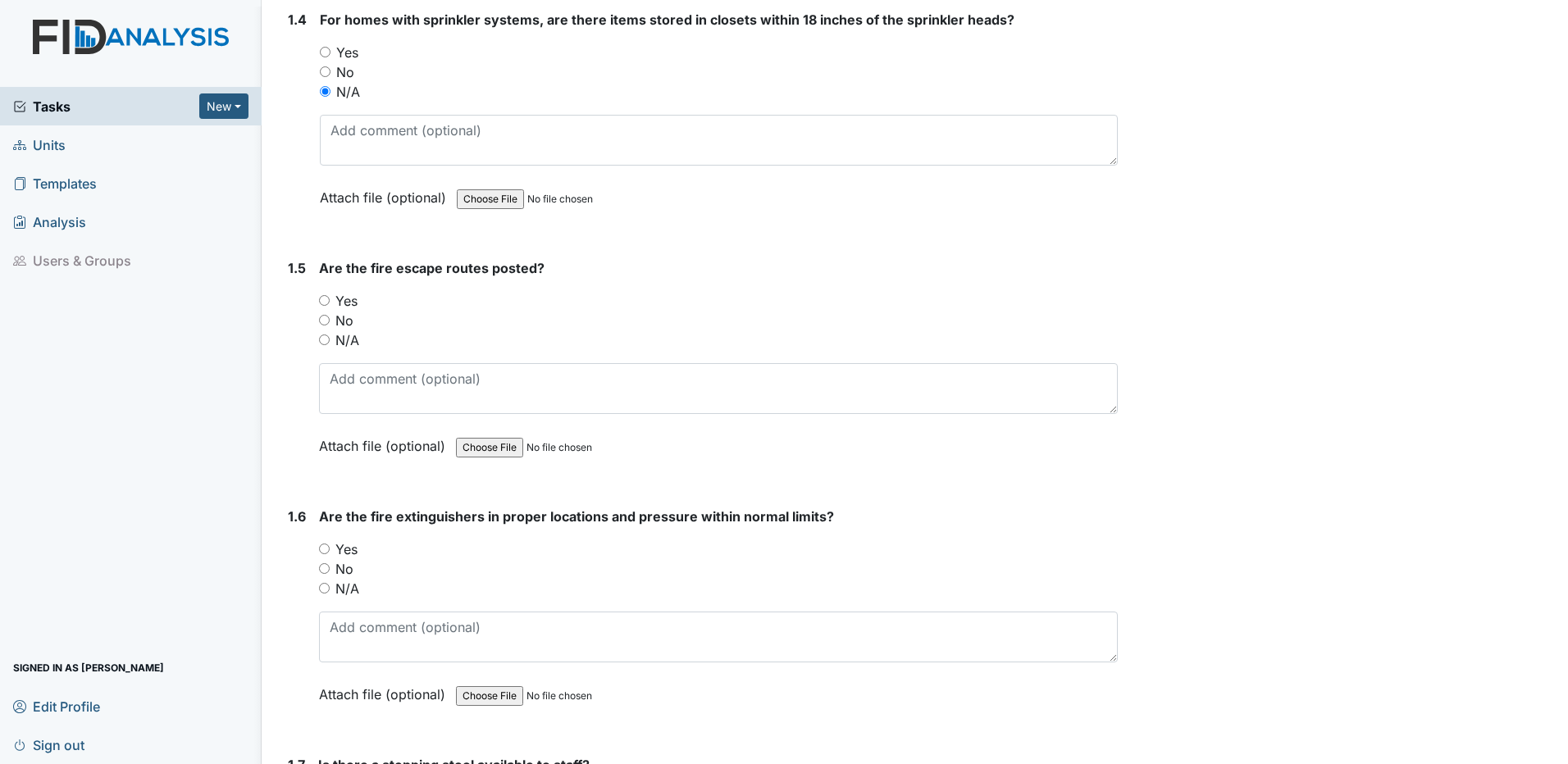
scroll to position [1065, 0]
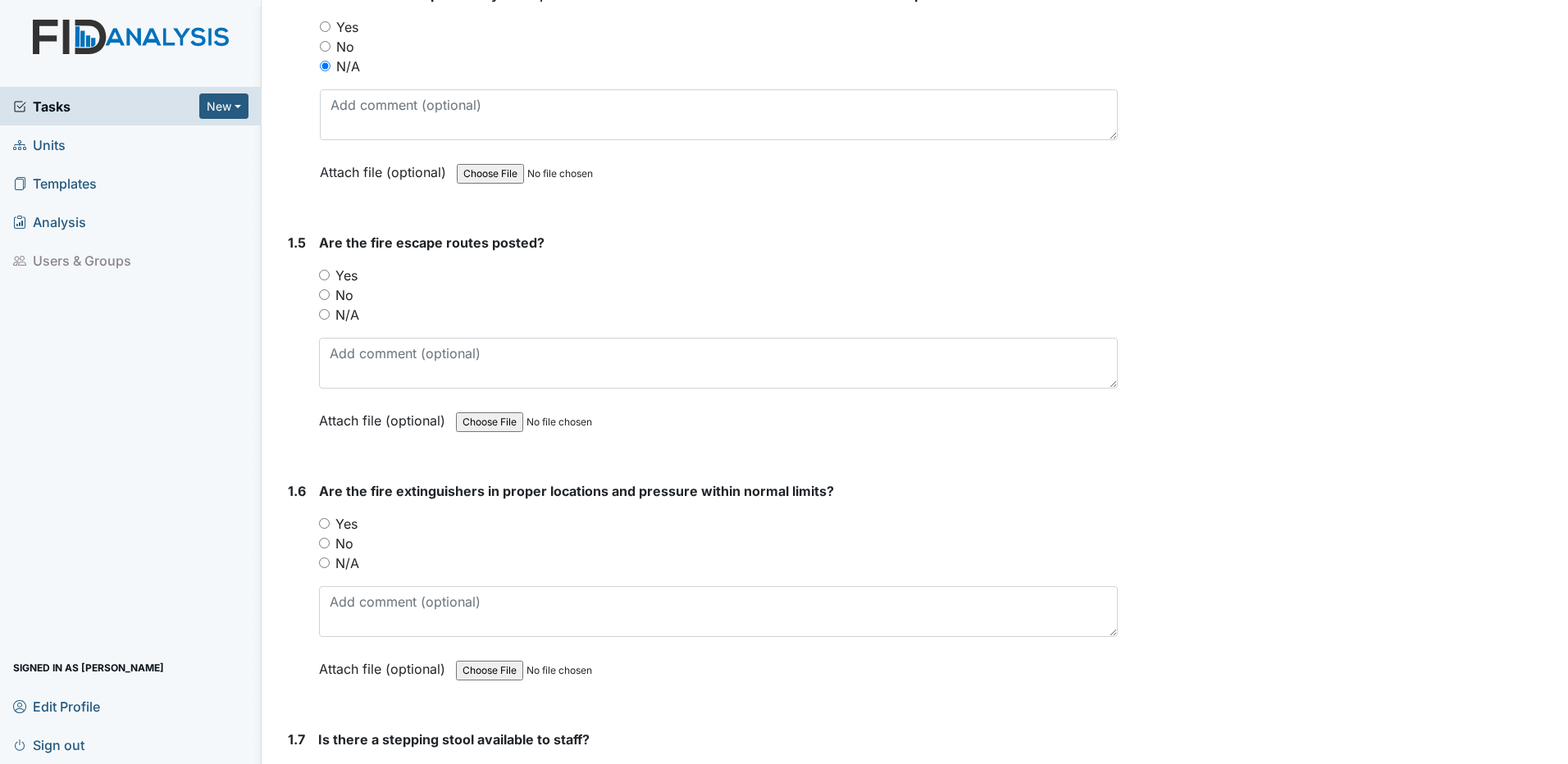
click at [323, 275] on input "Yes" at bounding box center [324, 274] width 10 height 10
radio input "true"
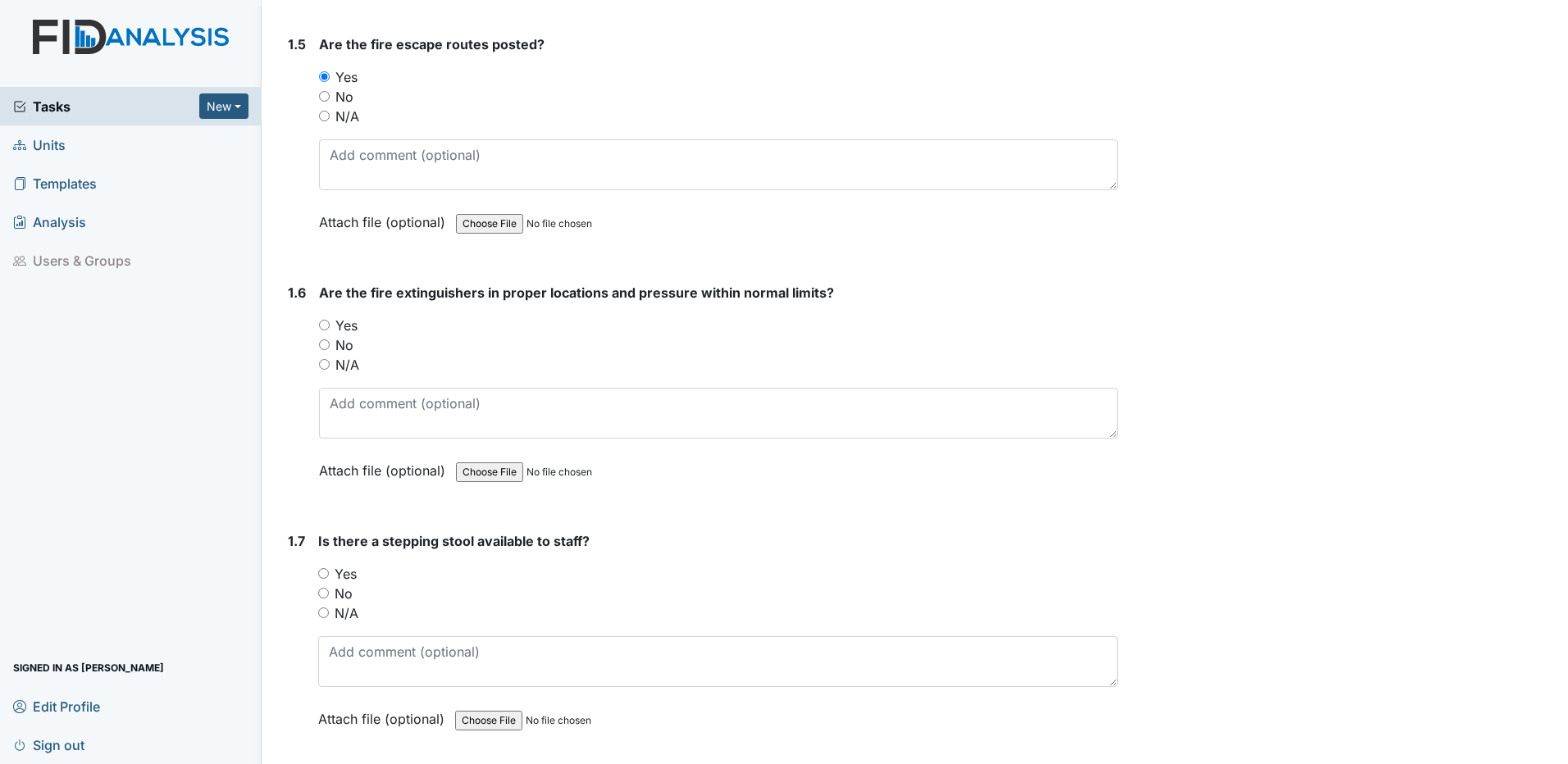
scroll to position [1311, 0]
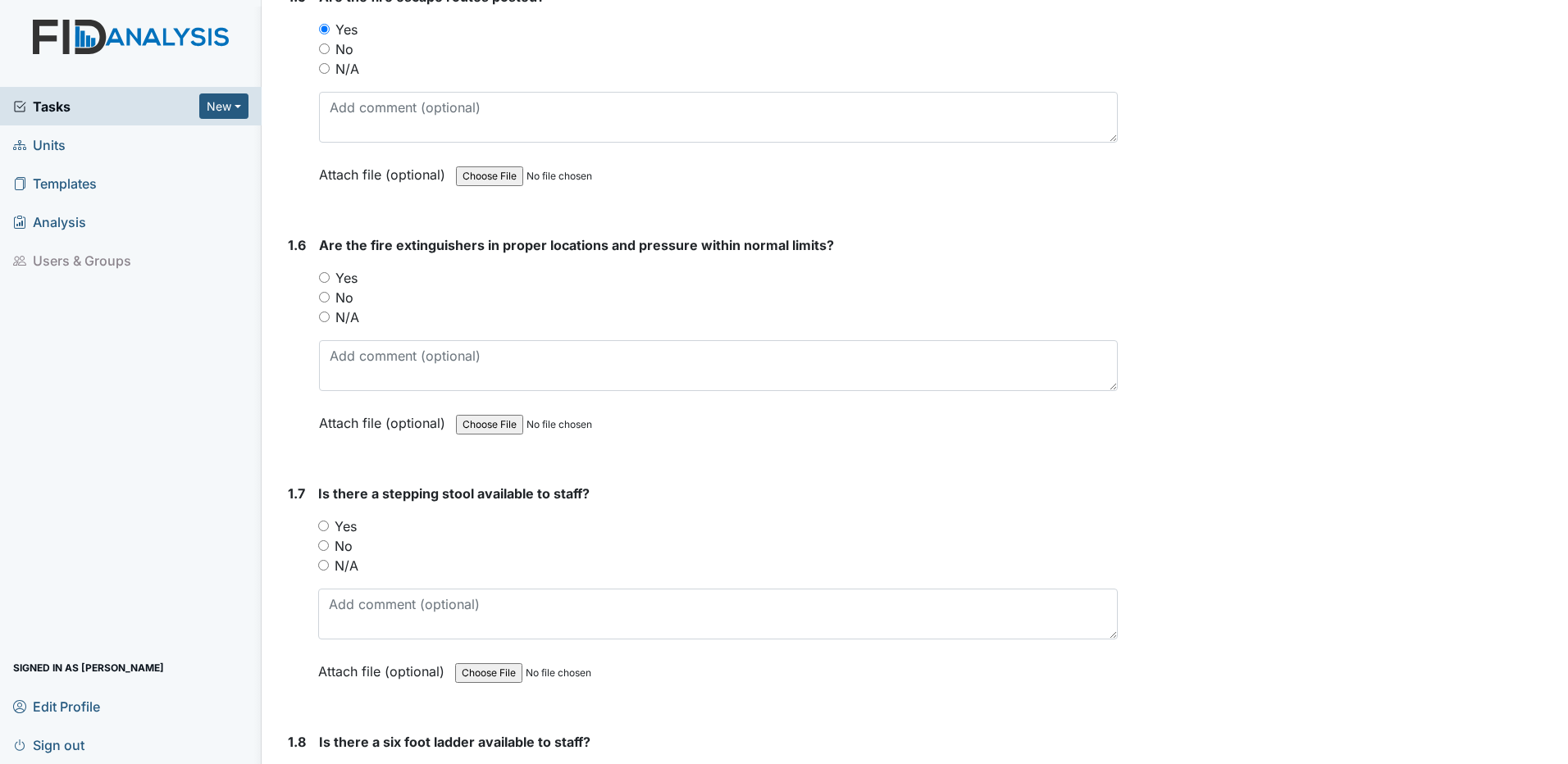
click at [327, 275] on input "Yes" at bounding box center [324, 277] width 10 height 10
radio input "true"
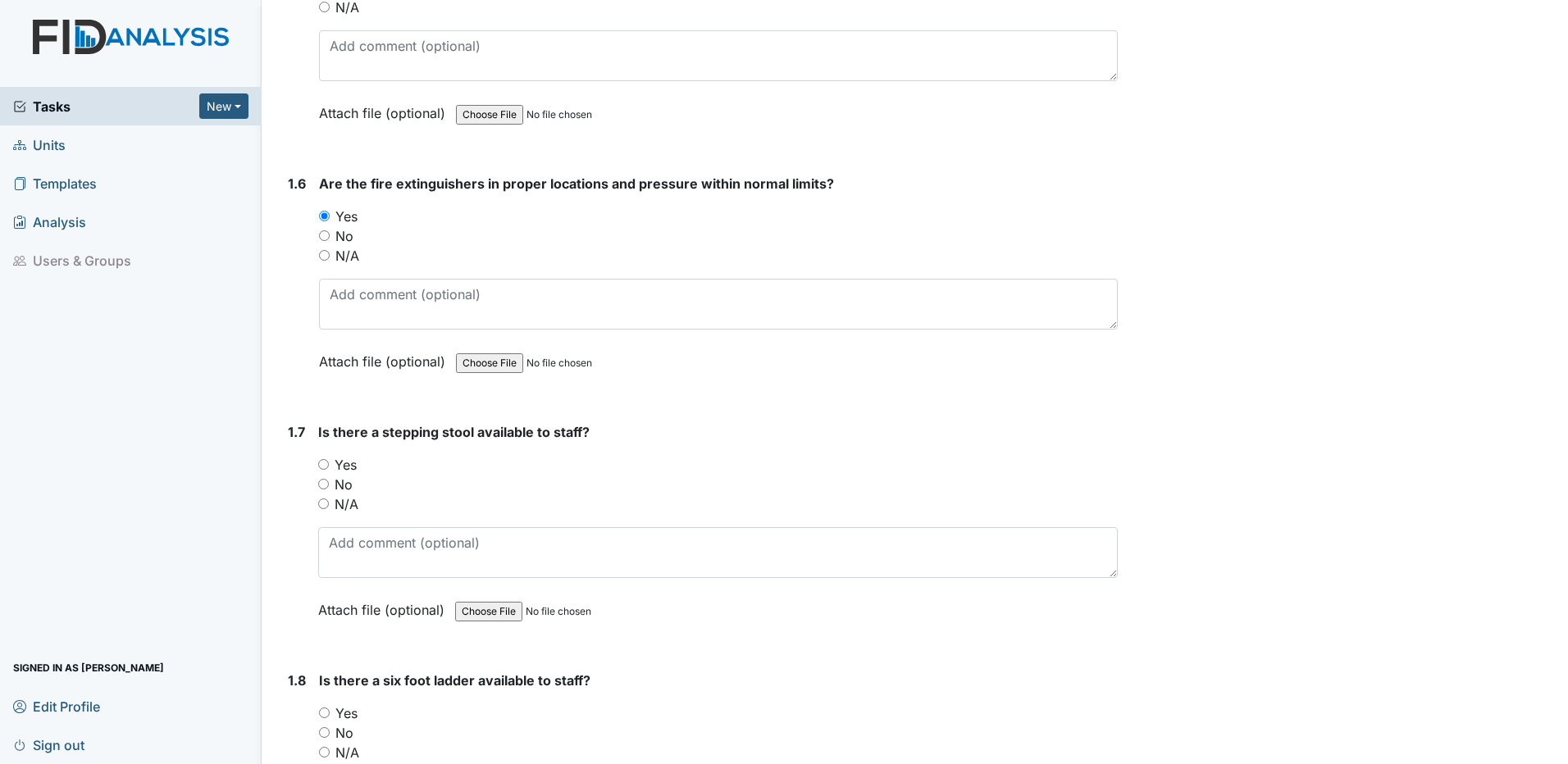
scroll to position [1557, 0]
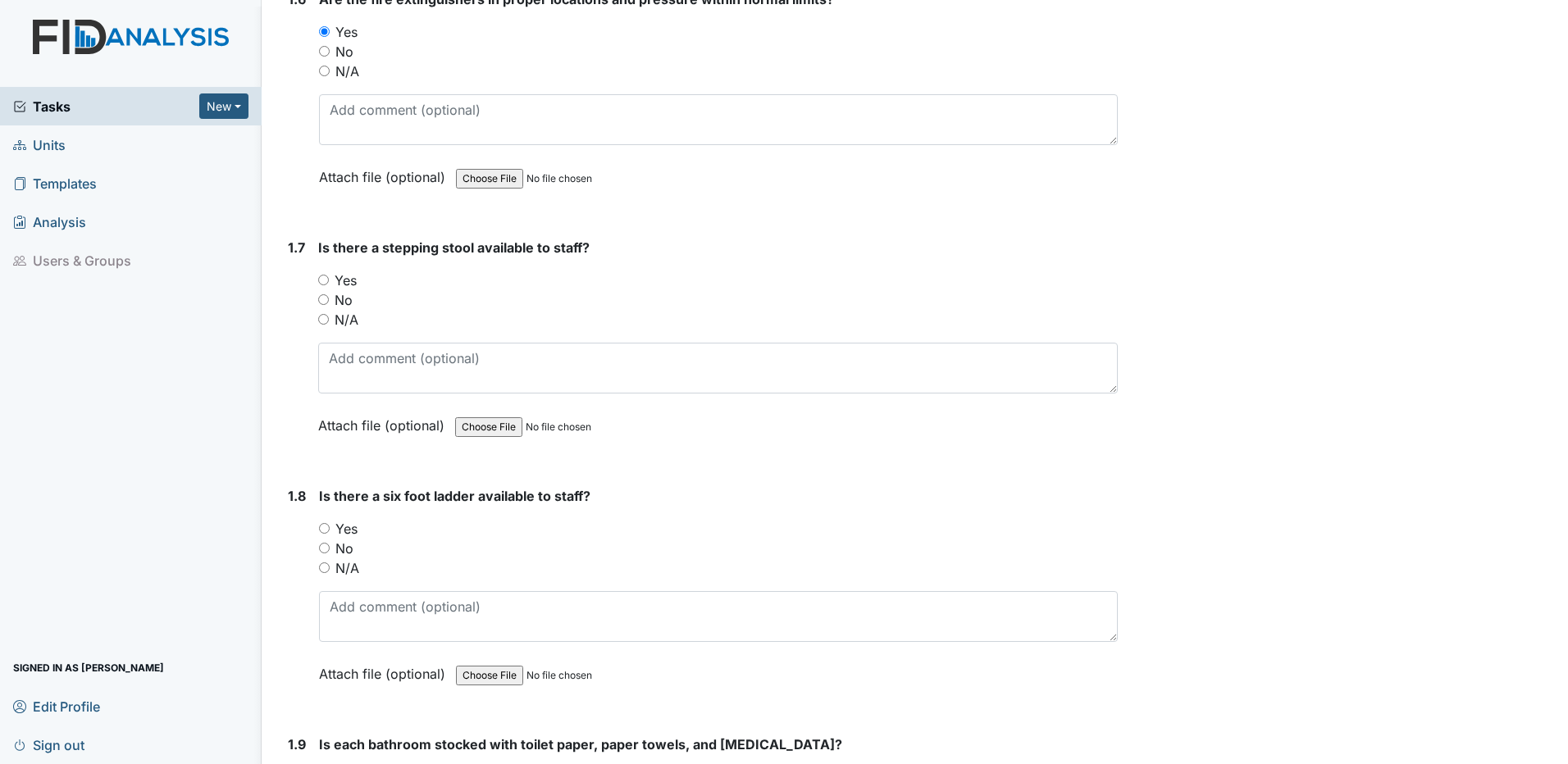
click at [326, 282] on input "Yes" at bounding box center [323, 280] width 10 height 10
radio input "true"
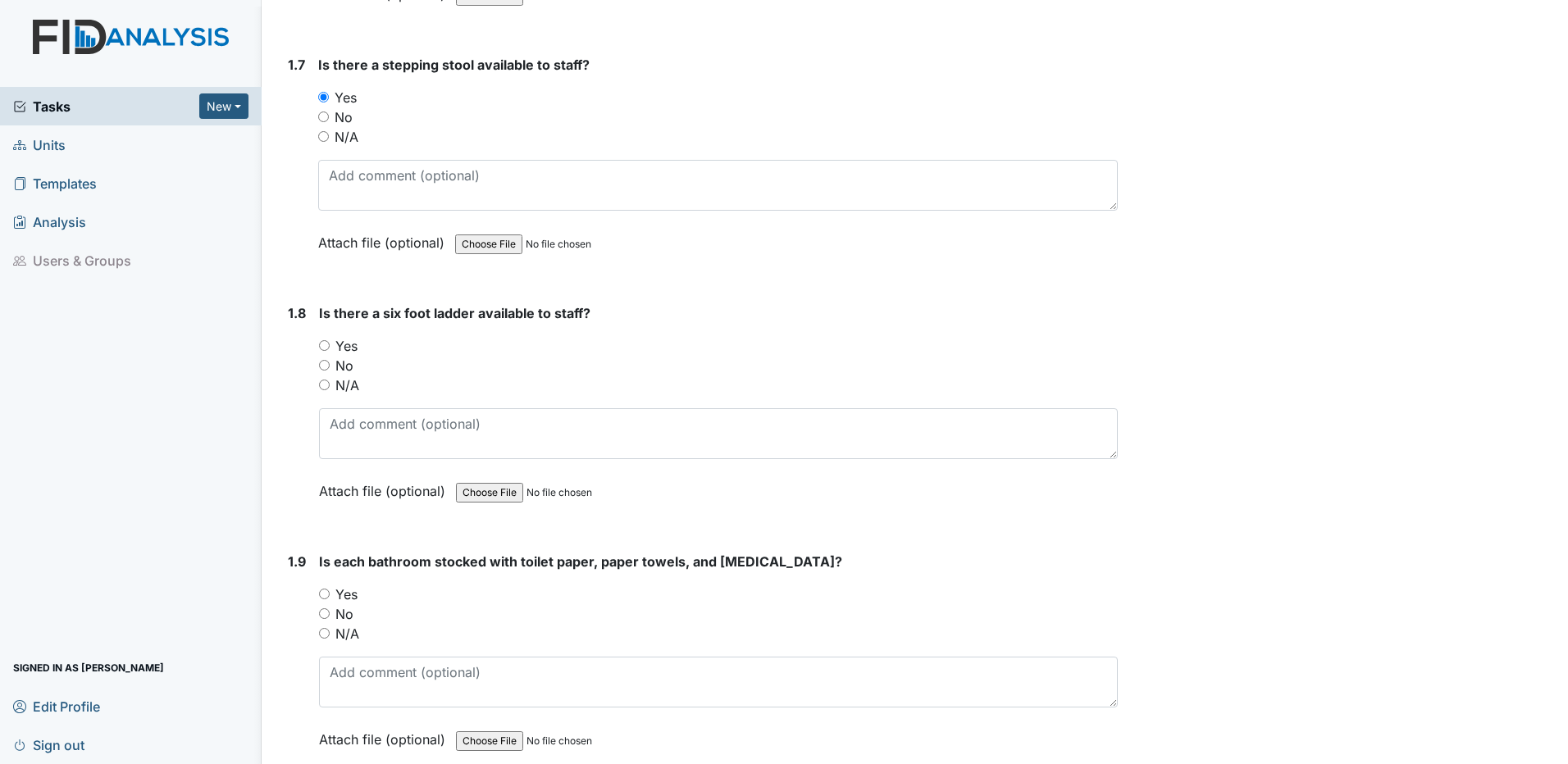
scroll to position [1803, 0]
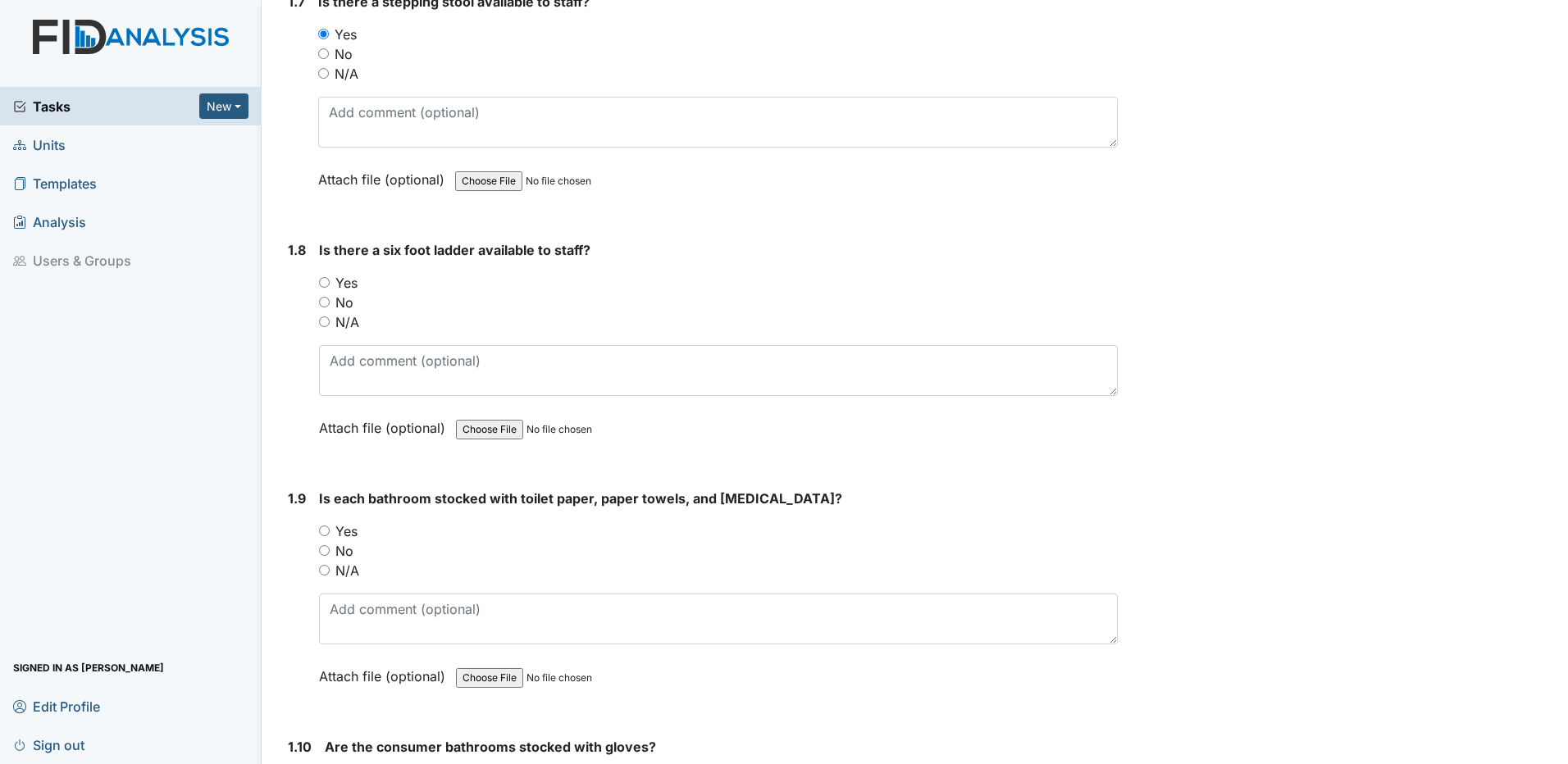
click at [328, 280] on input "Yes" at bounding box center [324, 282] width 10 height 10
radio input "true"
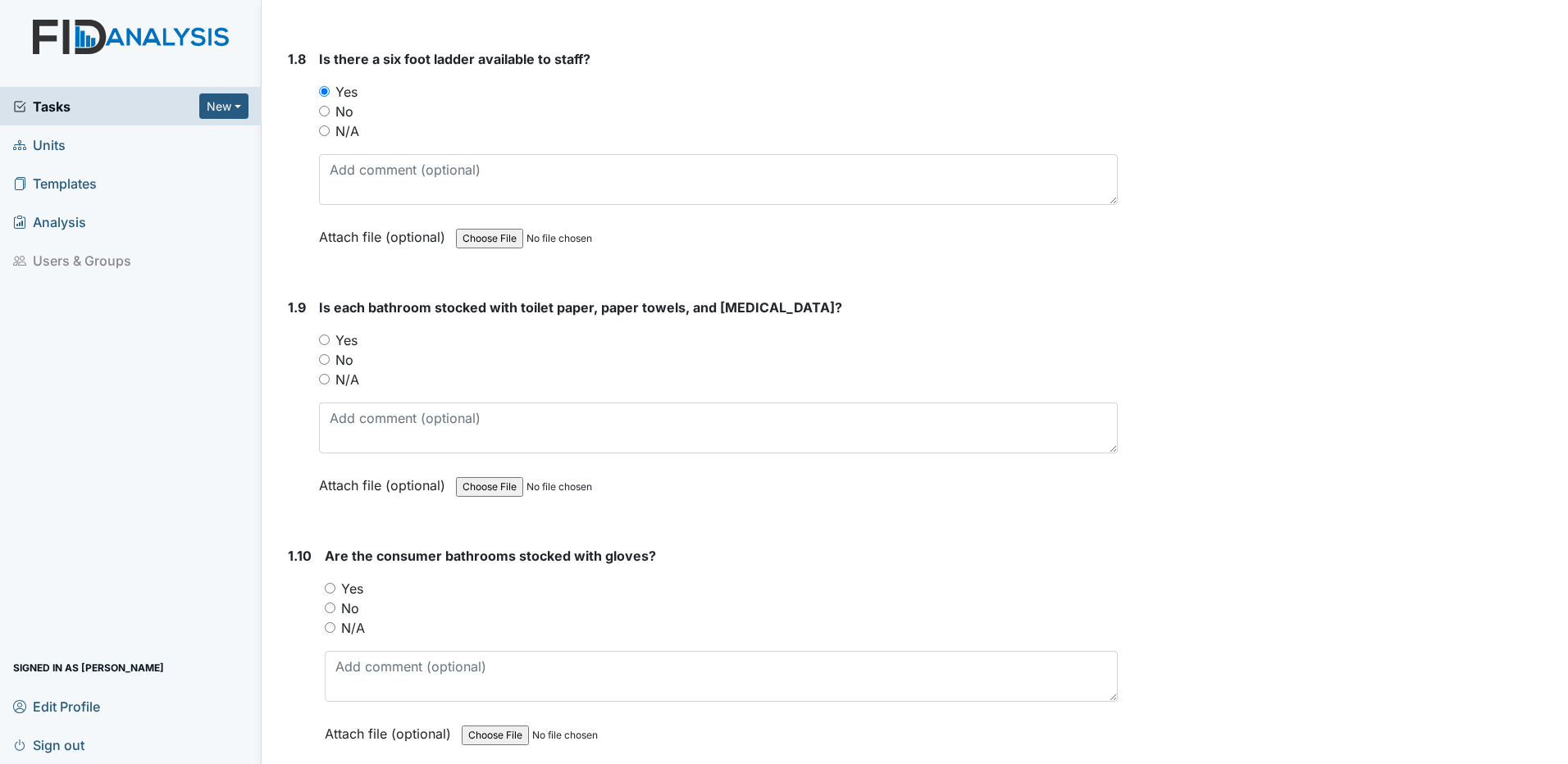
scroll to position [2049, 0]
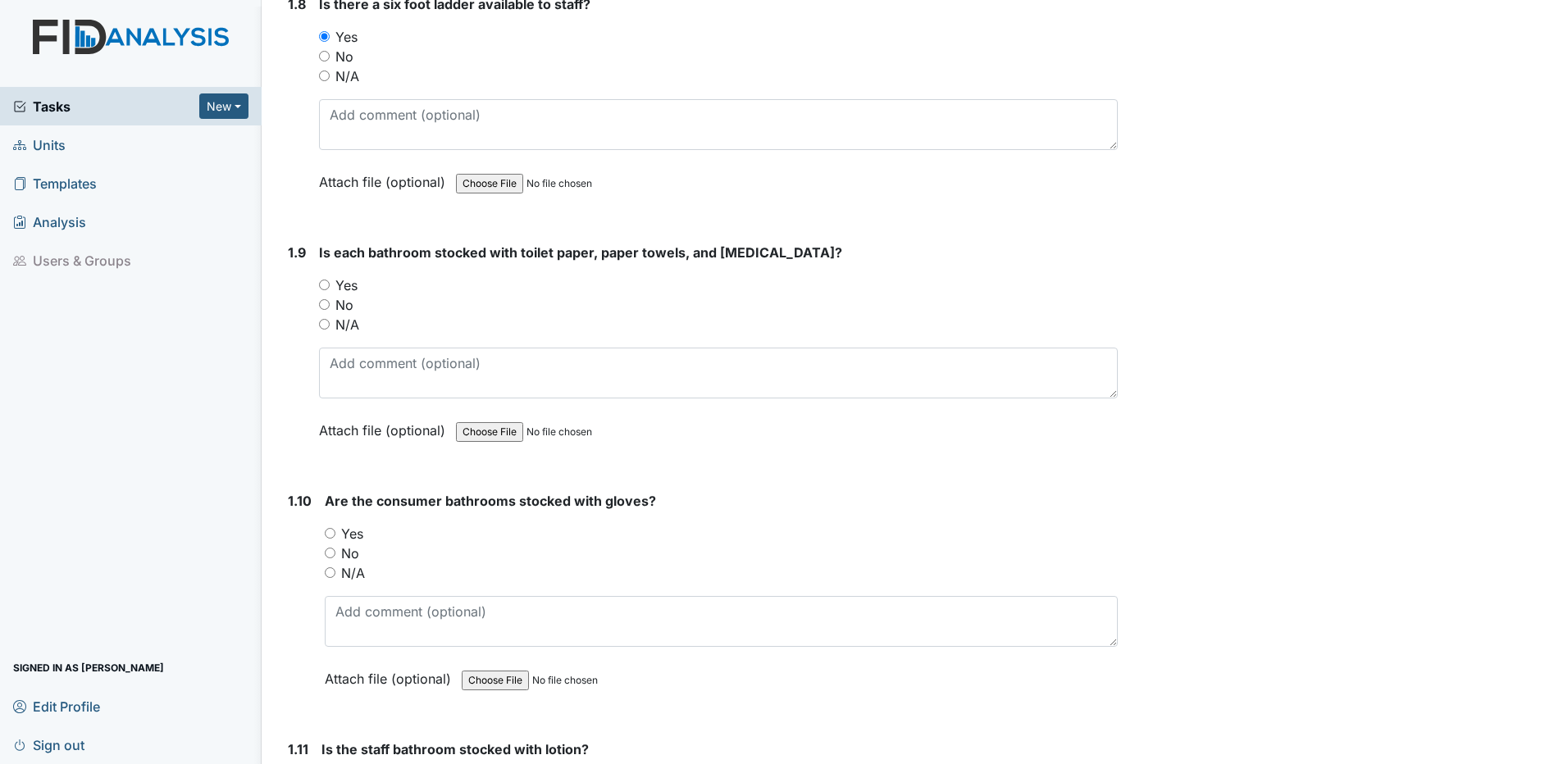
click at [322, 283] on input "Yes" at bounding box center [324, 284] width 10 height 10
radio input "true"
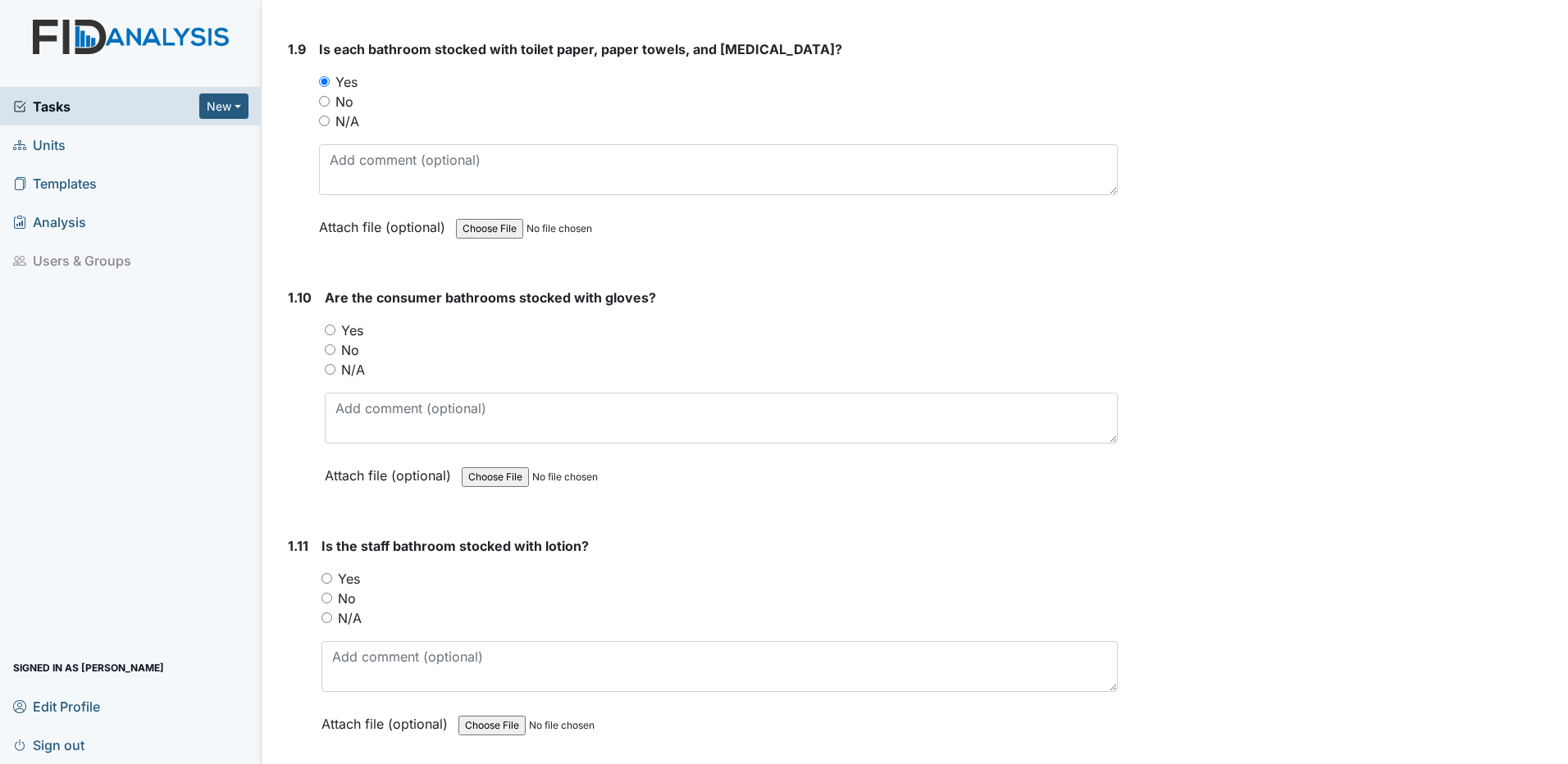
scroll to position [2295, 0]
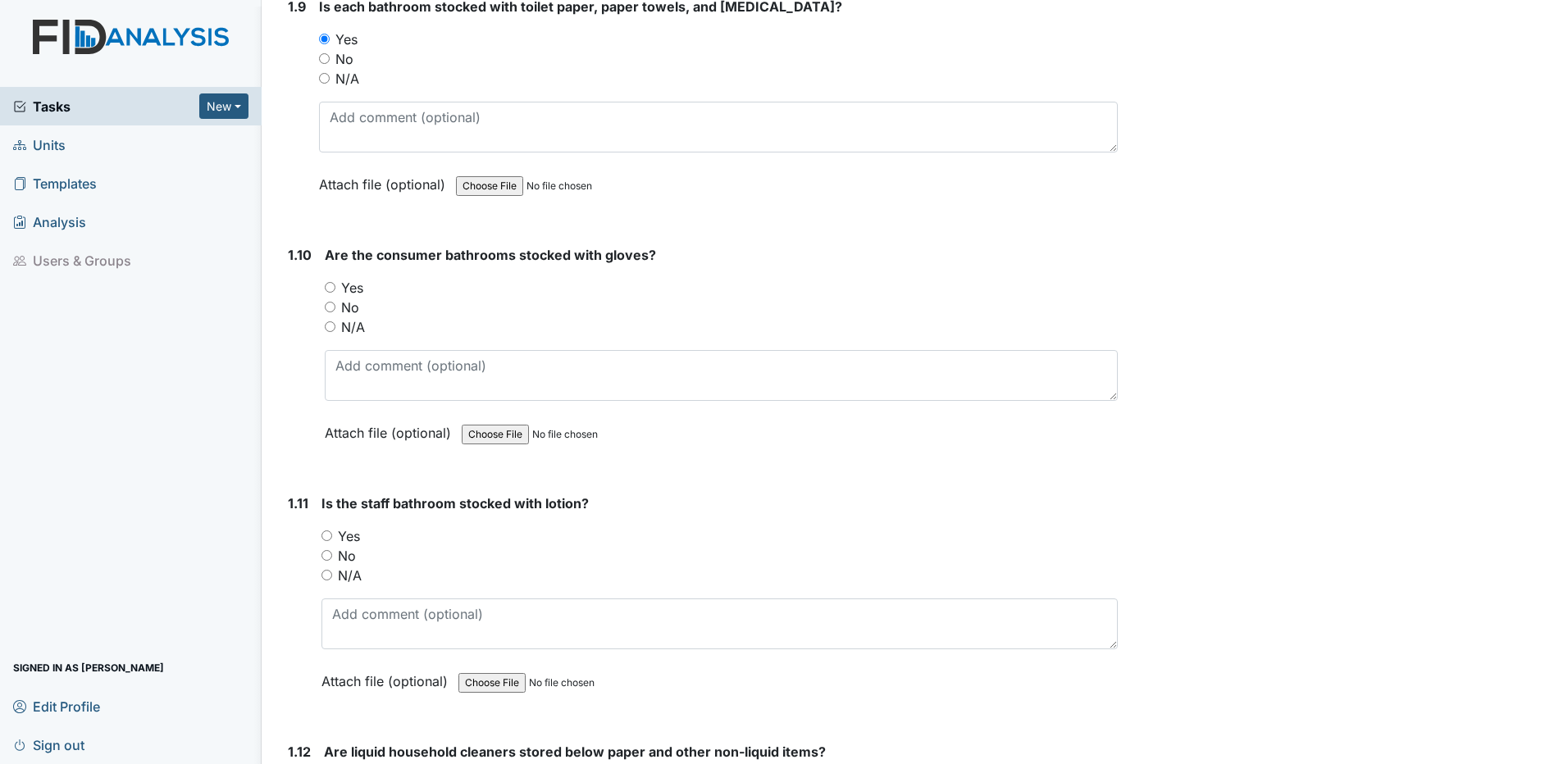
click at [325, 326] on input "N/A" at bounding box center [330, 326] width 10 height 10
radio input "true"
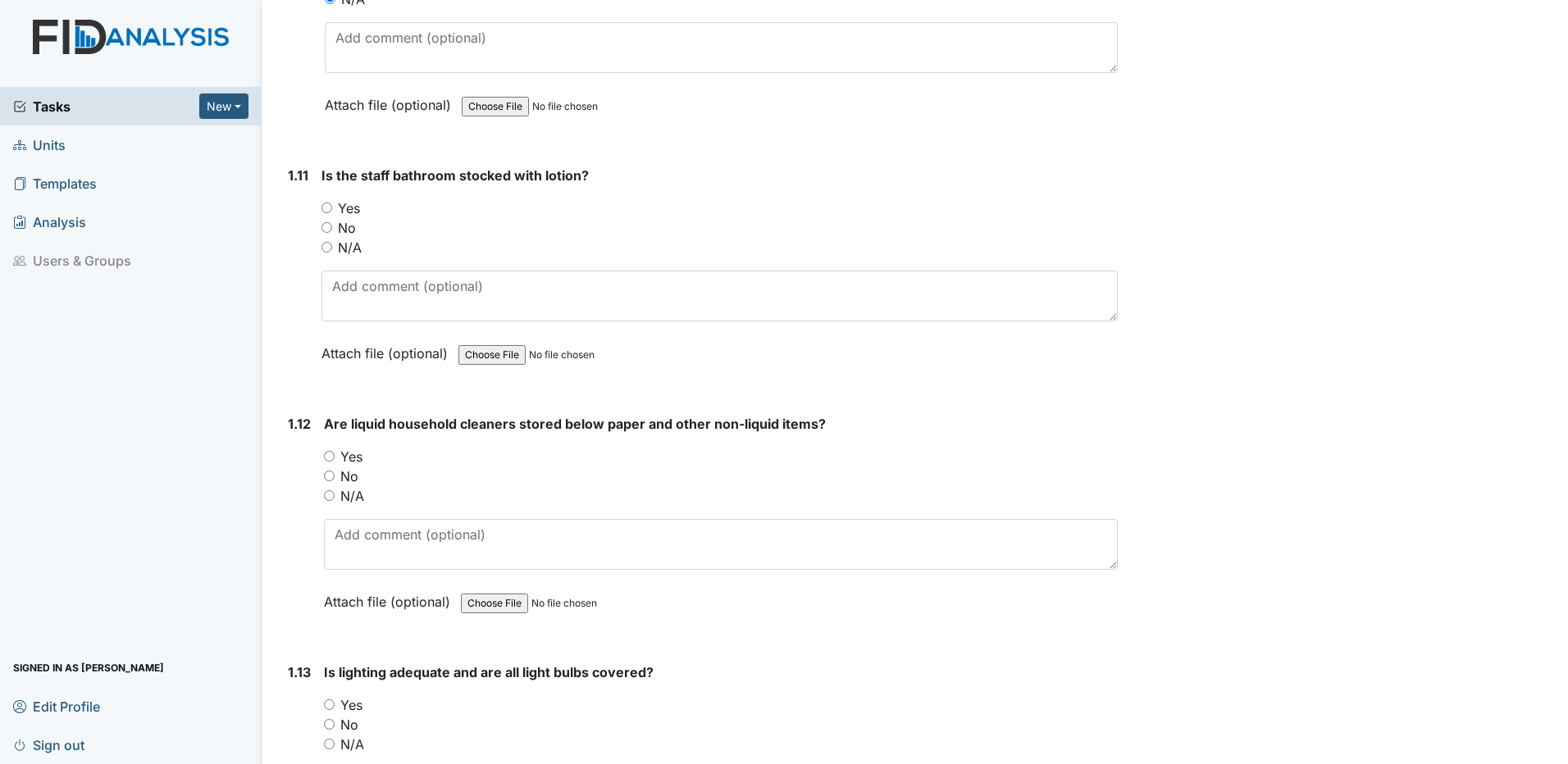
scroll to position [2541, 0]
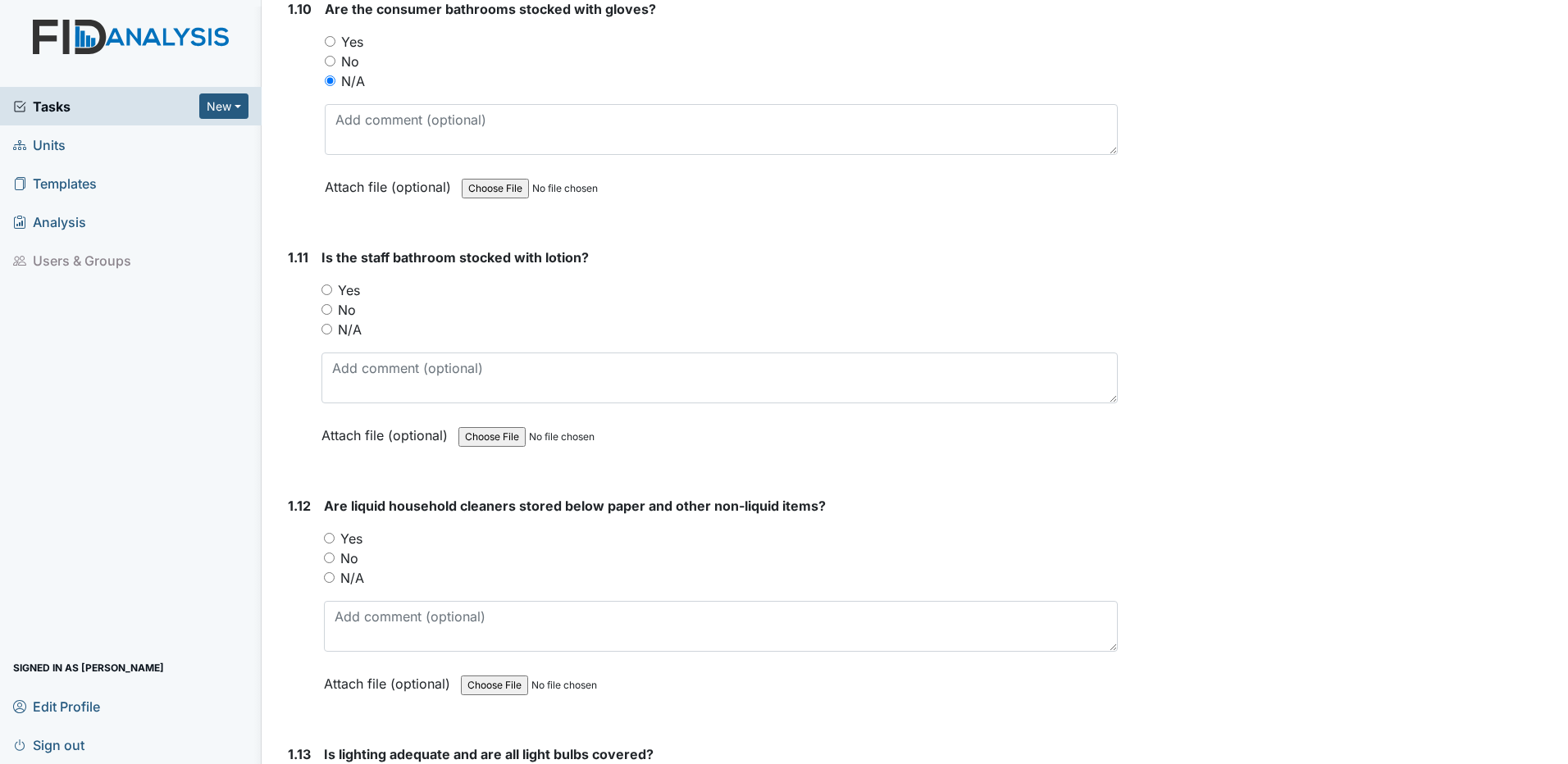
click at [327, 331] on input "N/A" at bounding box center [326, 329] width 10 height 10
radio input "true"
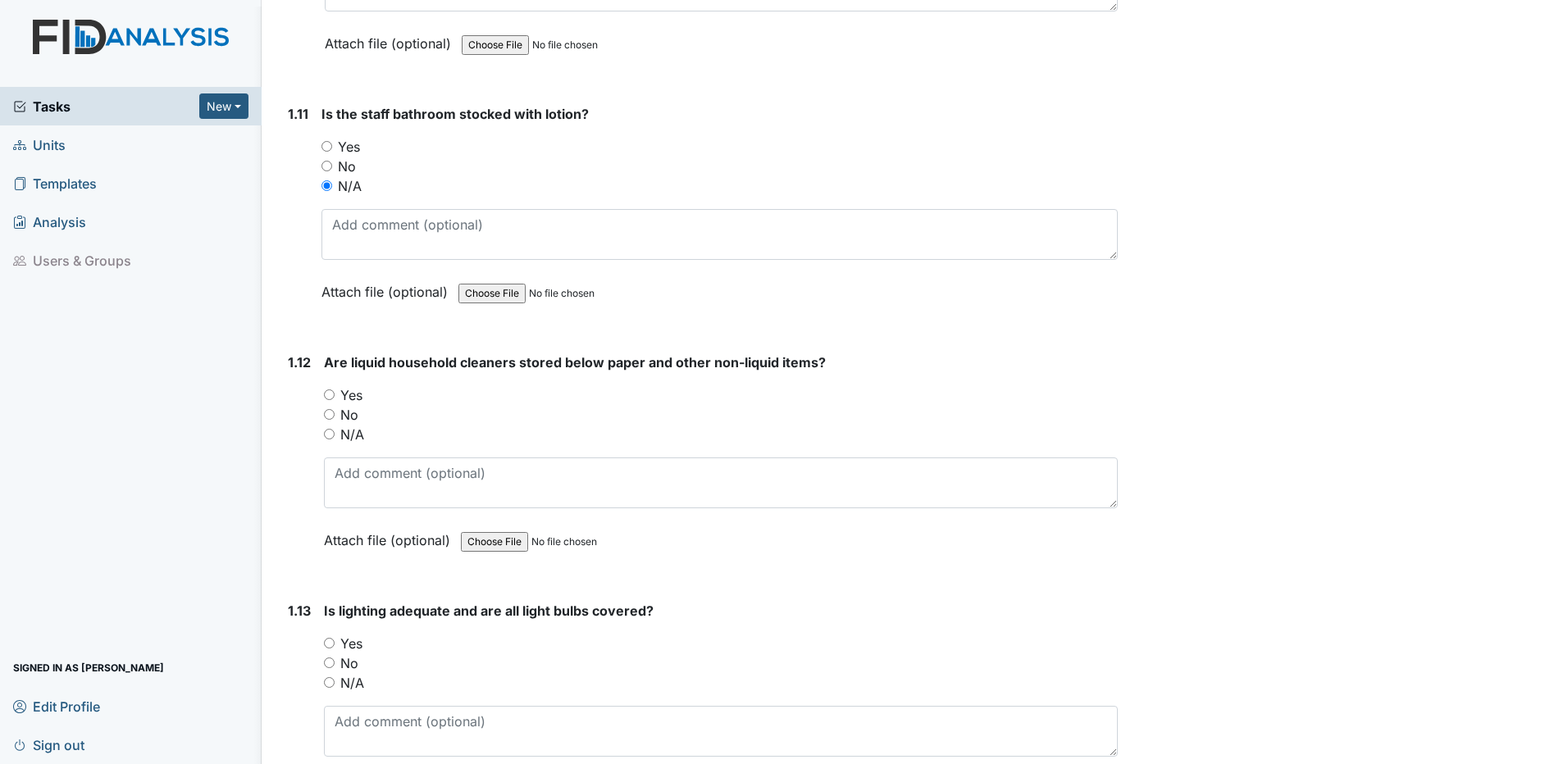
scroll to position [2705, 0]
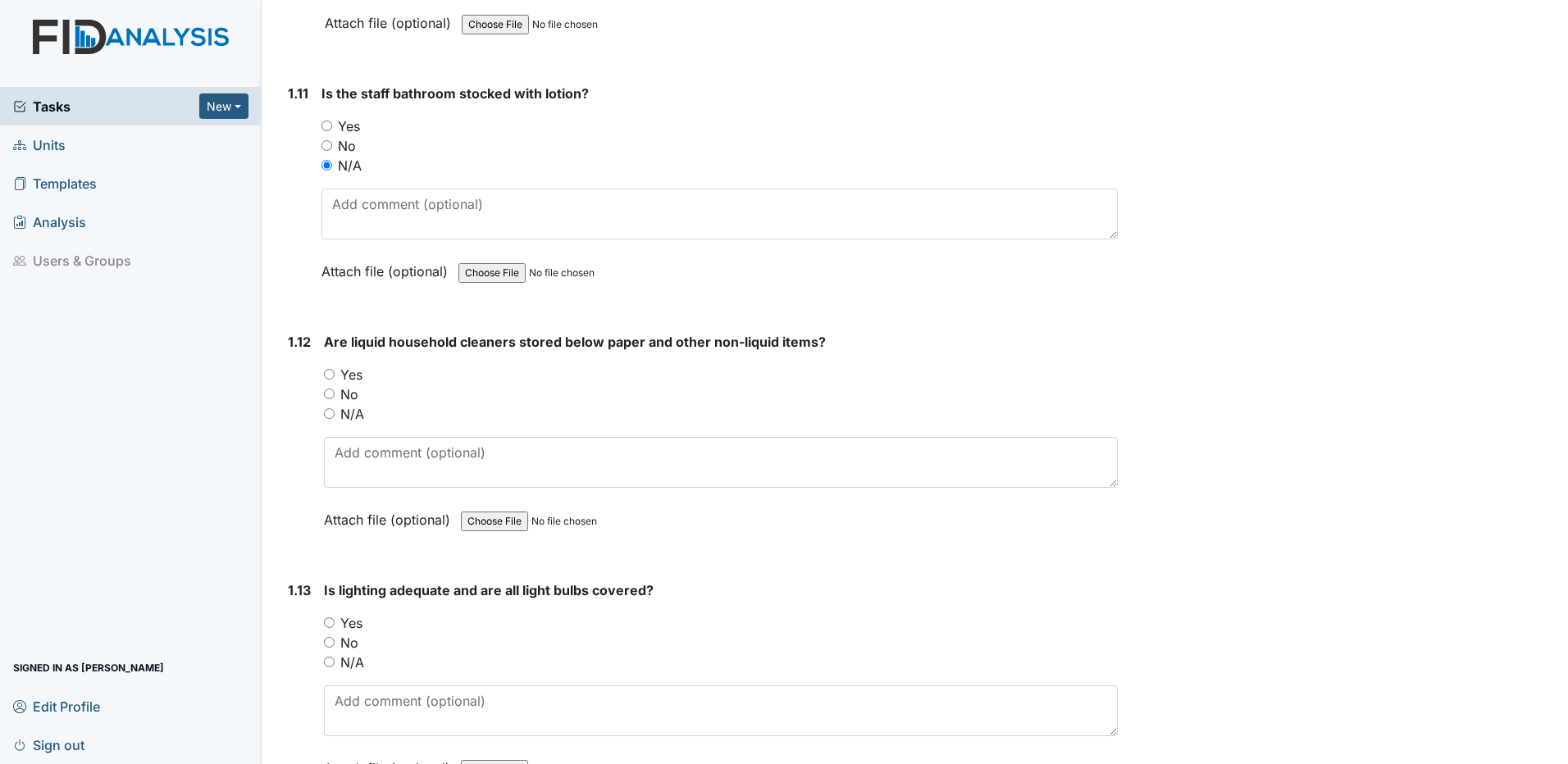
click at [329, 374] on input "Yes" at bounding box center [329, 374] width 10 height 10
radio input "true"
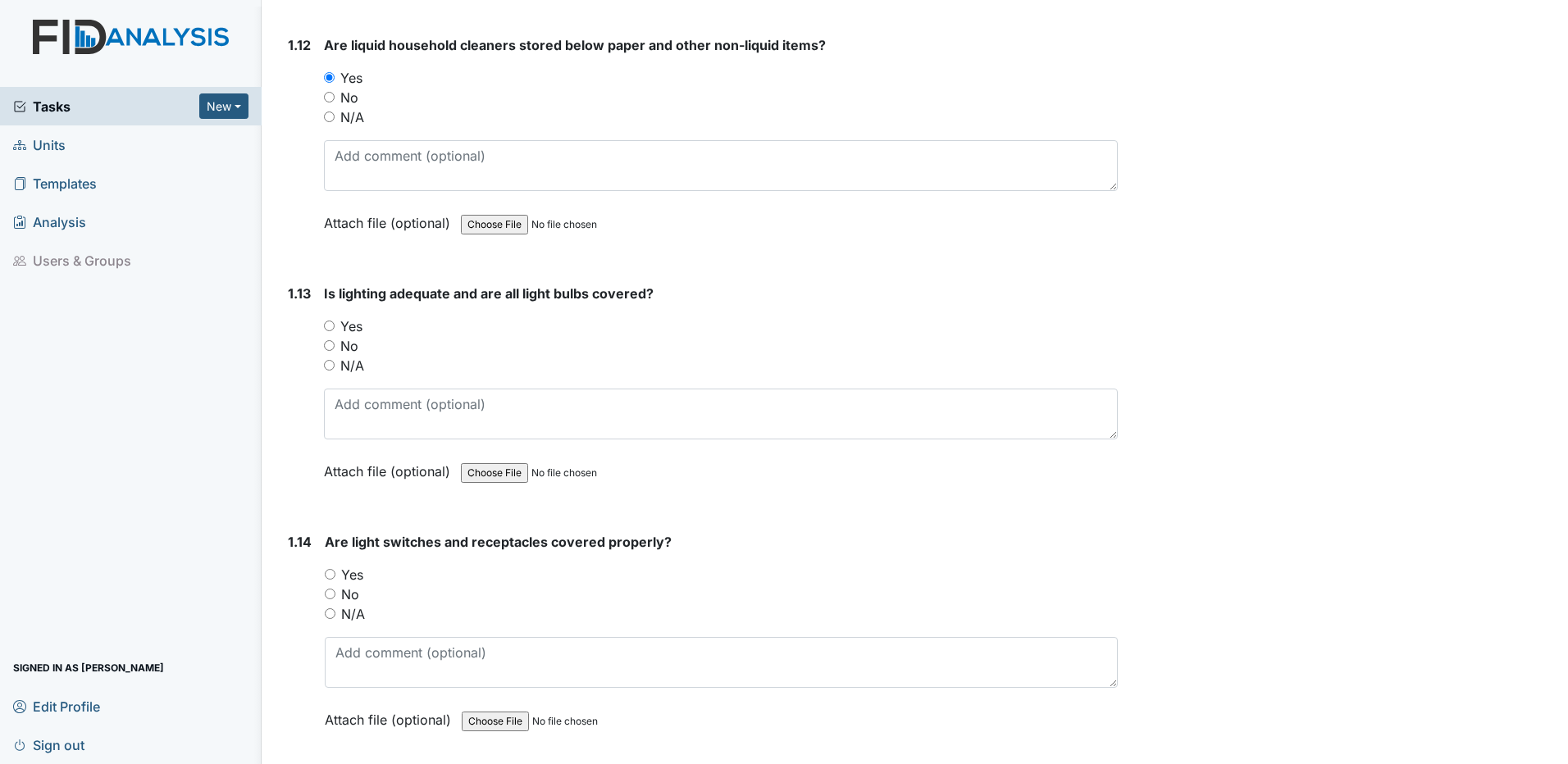
scroll to position [3033, 0]
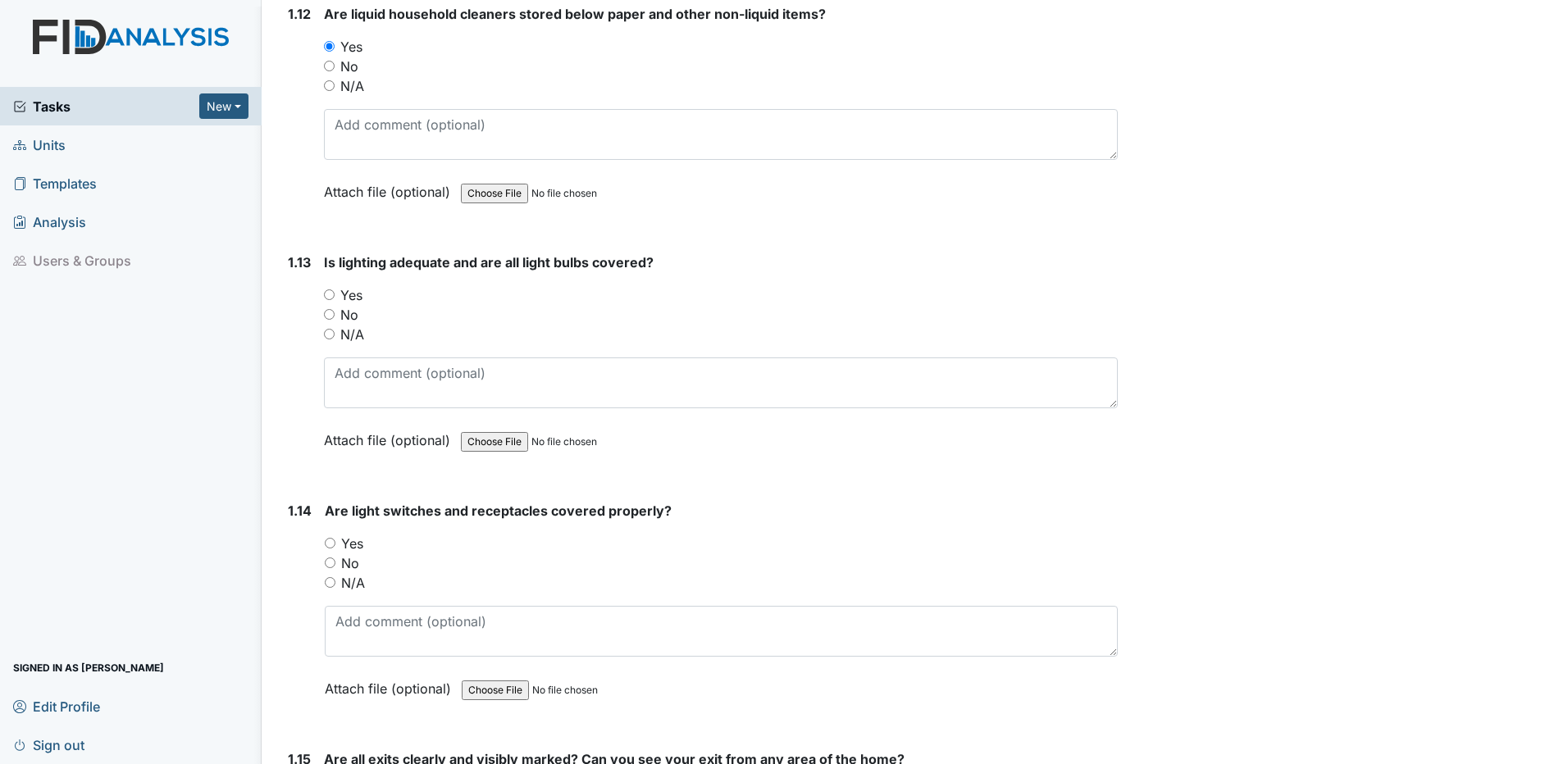
click at [333, 295] on input "Yes" at bounding box center [329, 294] width 10 height 10
radio input "true"
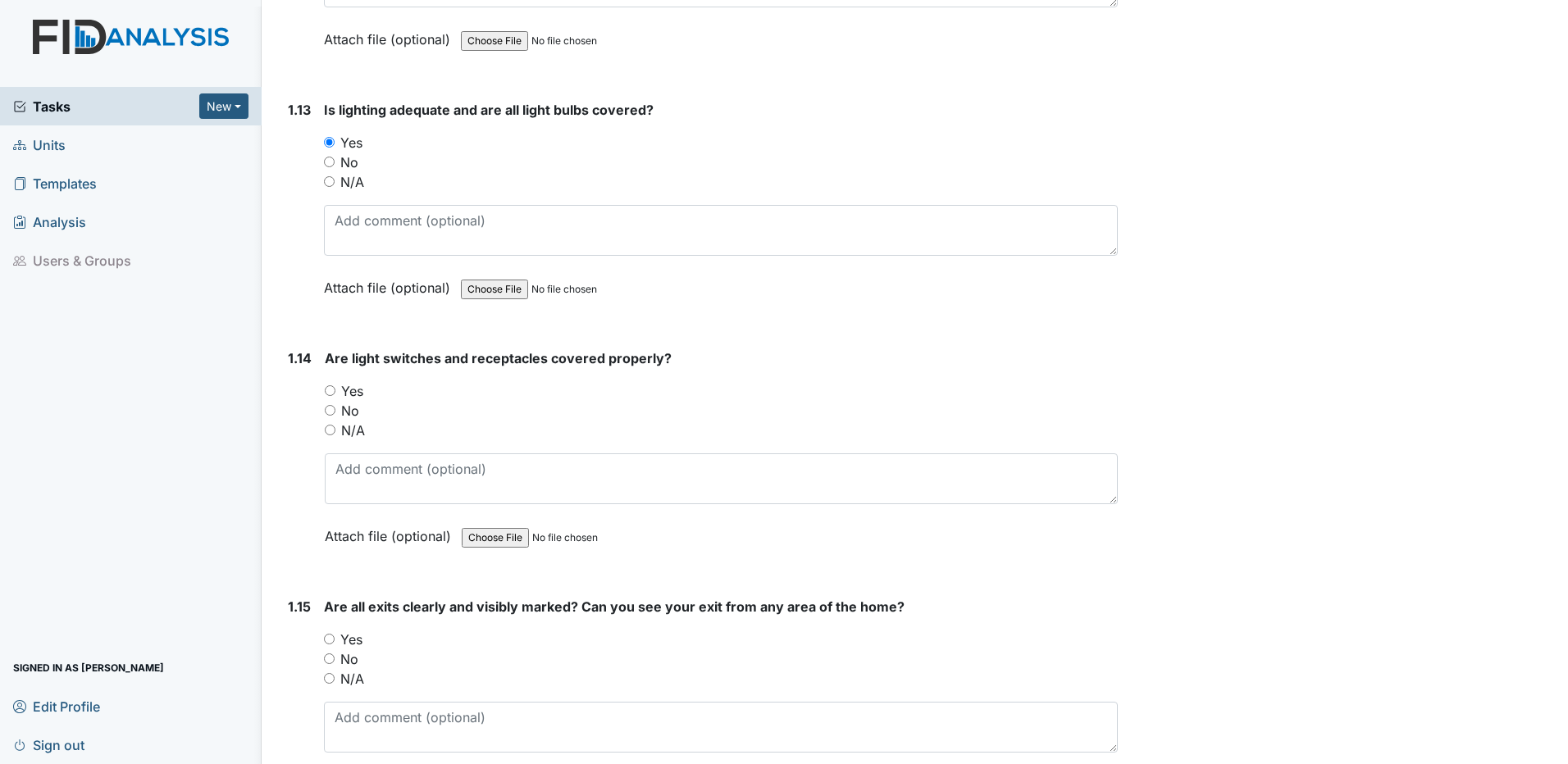
scroll to position [3278, 0]
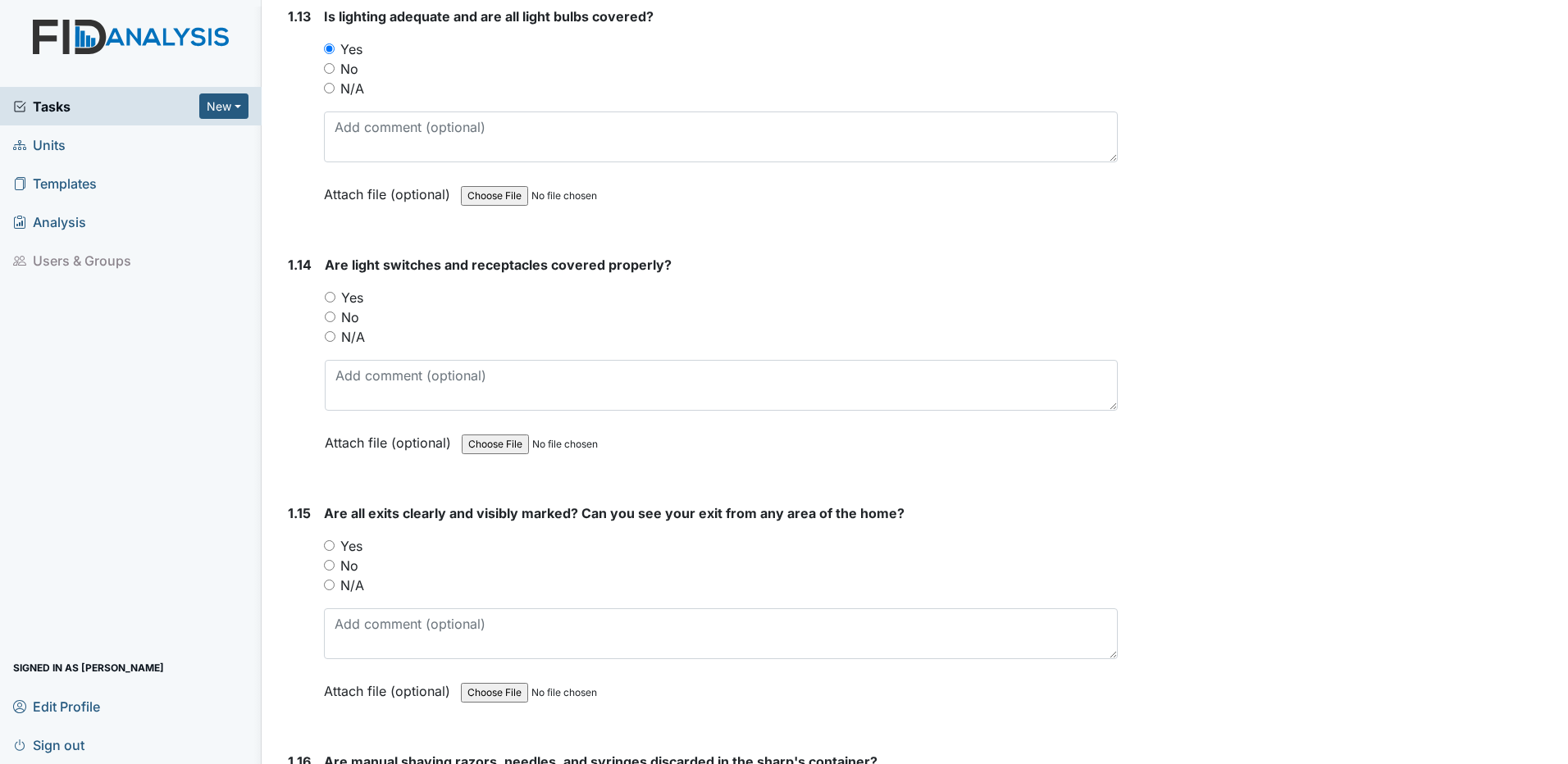
click at [330, 297] on input "Yes" at bounding box center [330, 297] width 10 height 10
radio input "true"
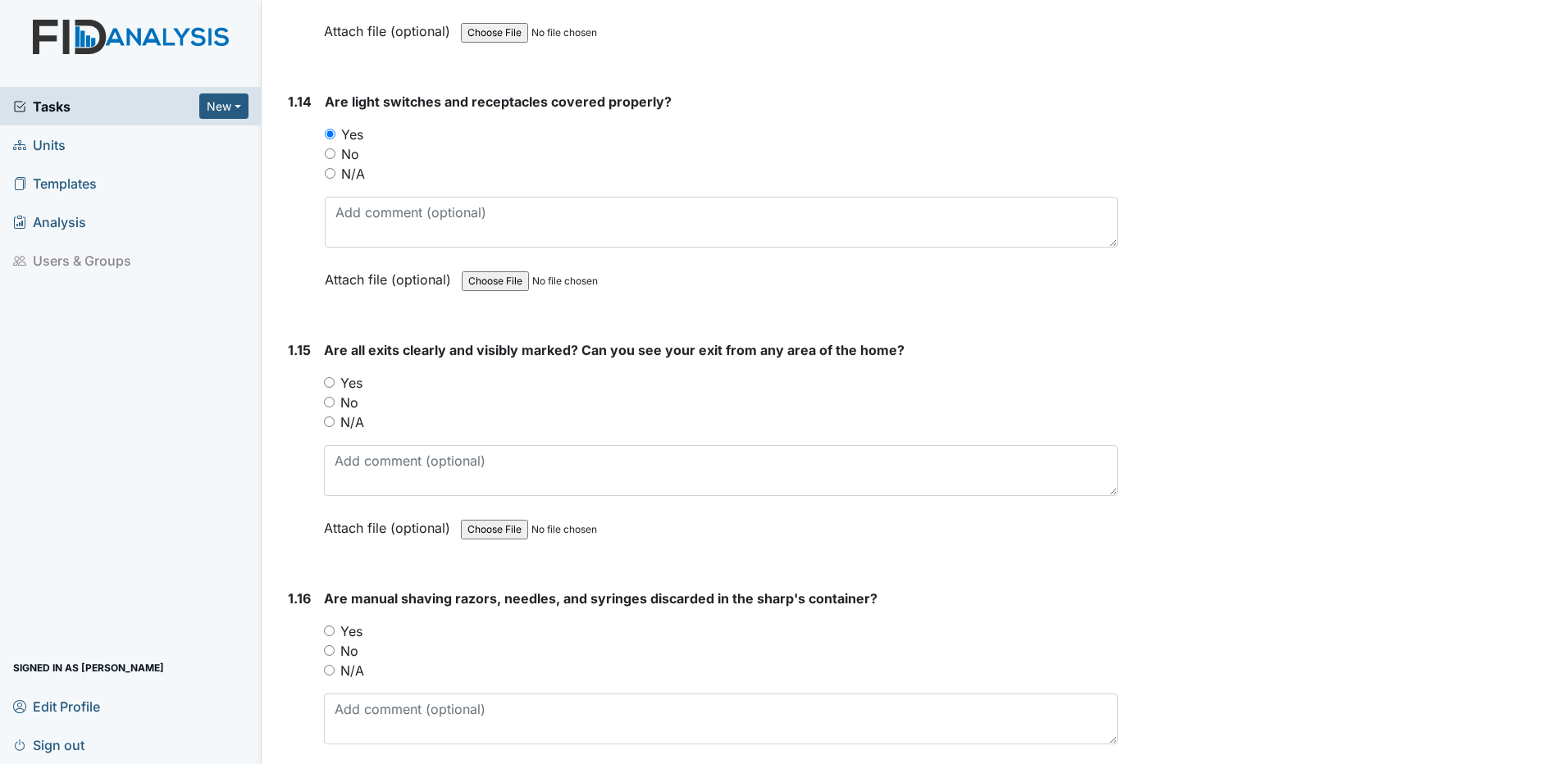
scroll to position [3443, 0]
click at [330, 383] on input "Yes" at bounding box center [329, 381] width 10 height 10
radio input "true"
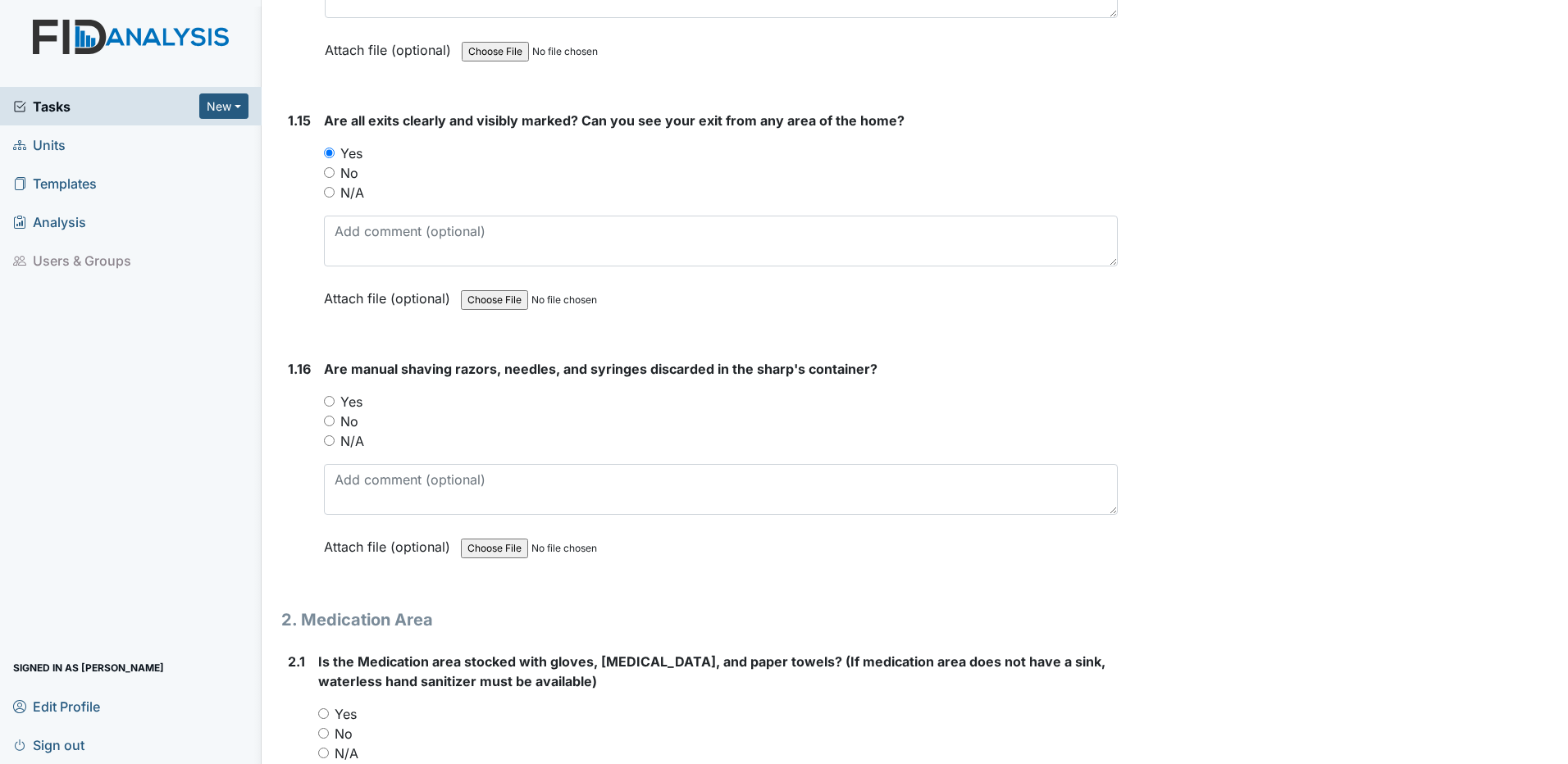
scroll to position [3689, 0]
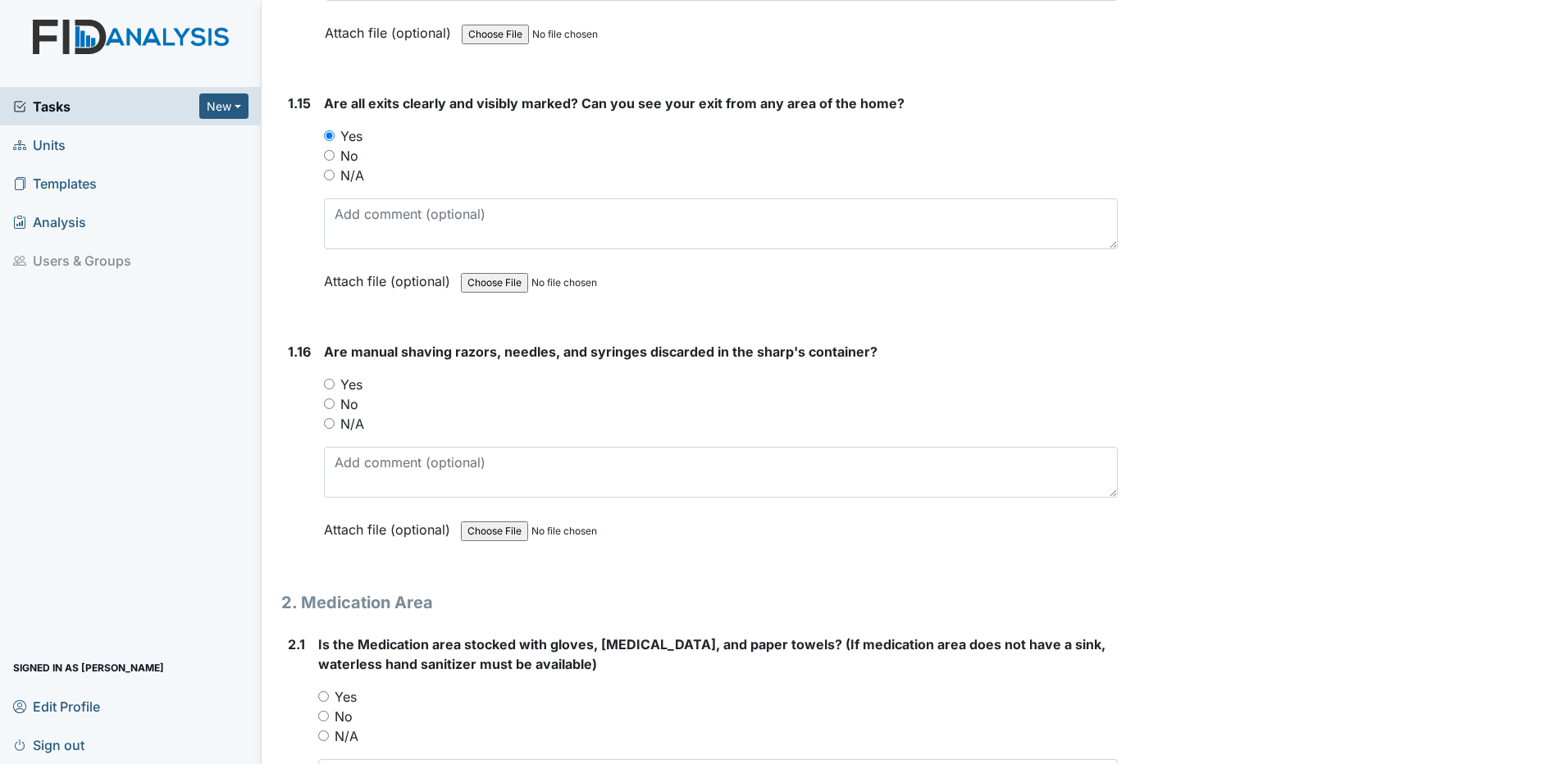
click at [330, 385] on input "Yes" at bounding box center [329, 383] width 10 height 10
radio input "true"
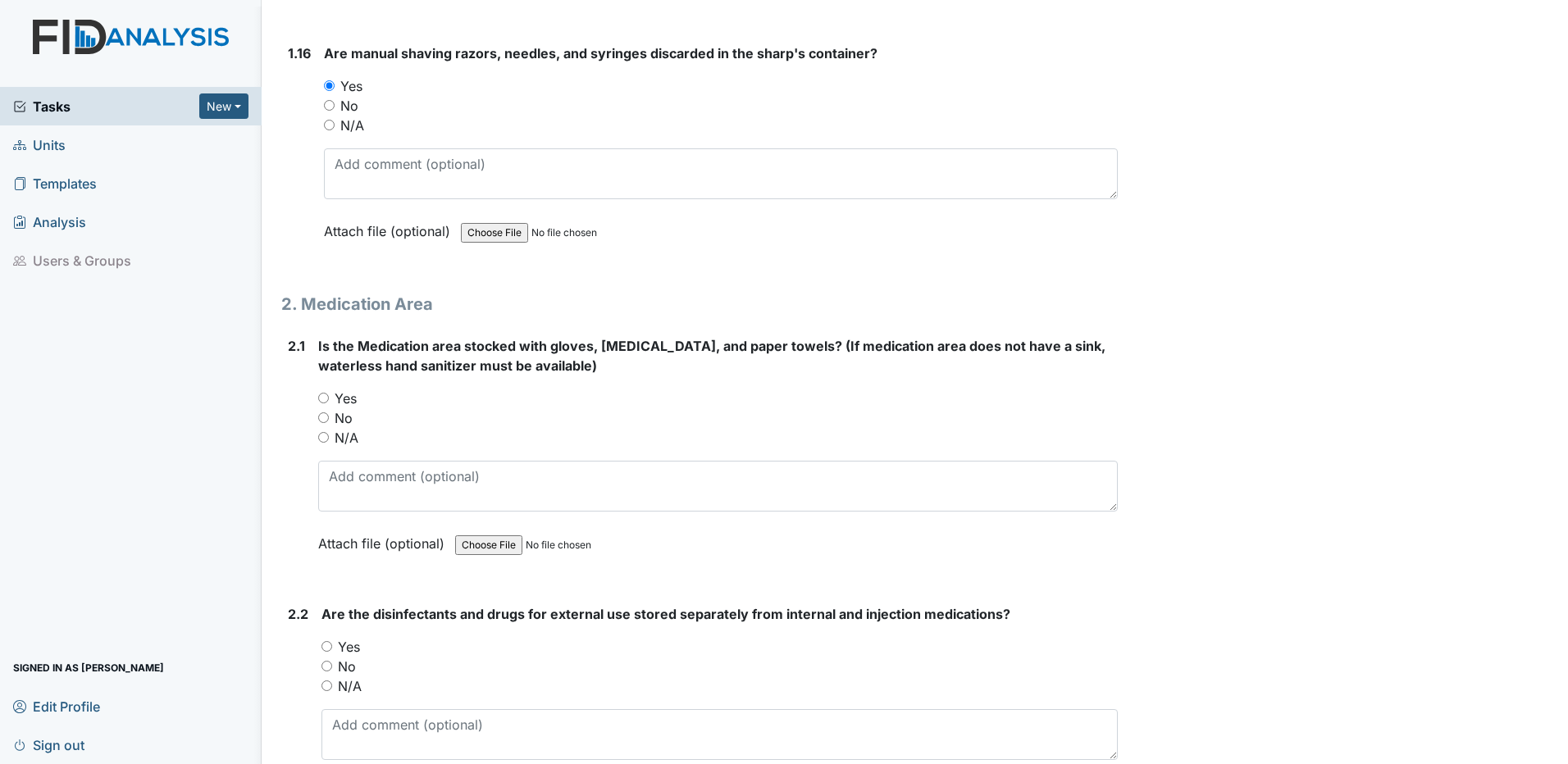
scroll to position [4016, 0]
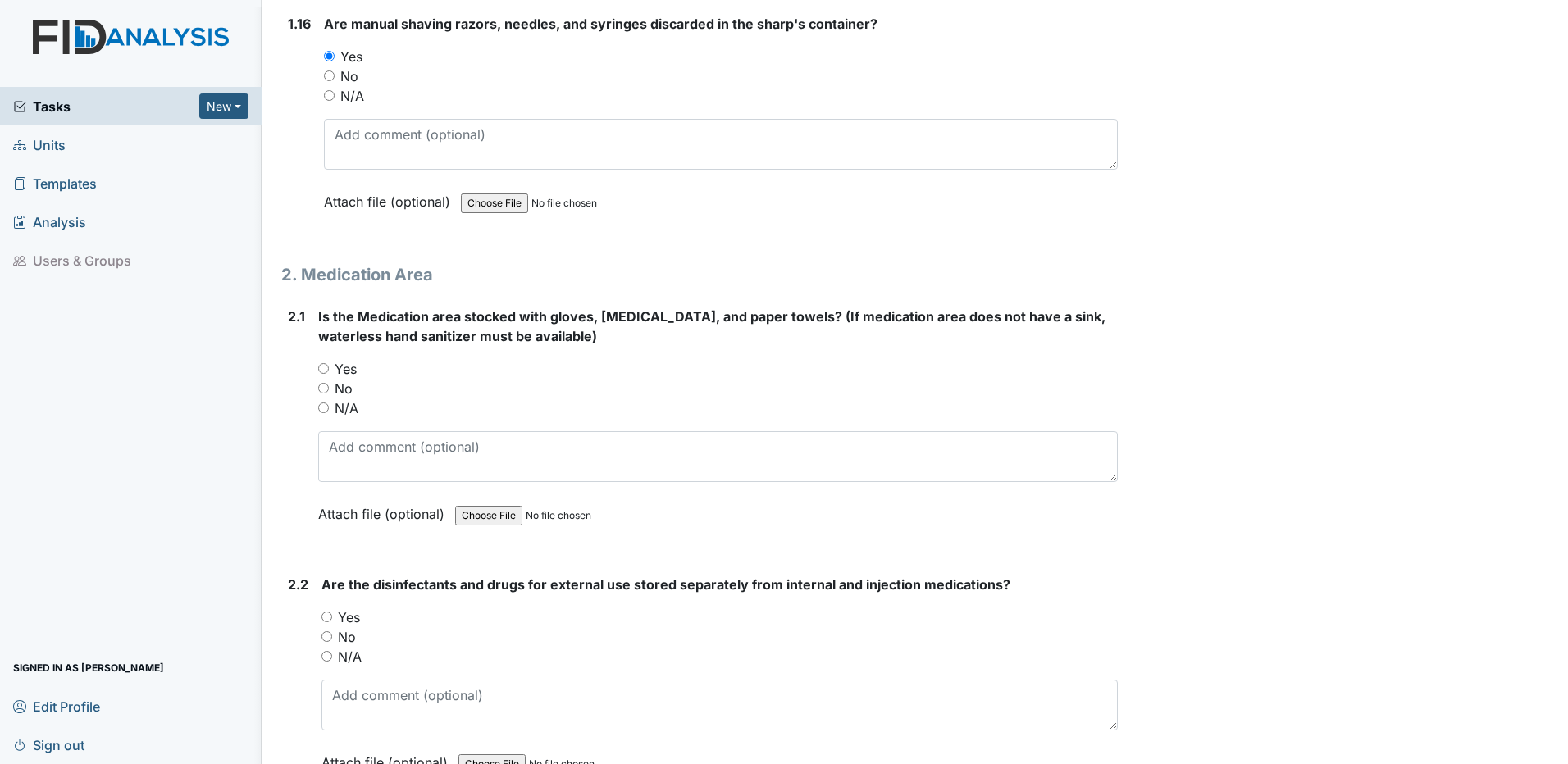
click at [320, 366] on input "Yes" at bounding box center [323, 368] width 10 height 10
radio input "true"
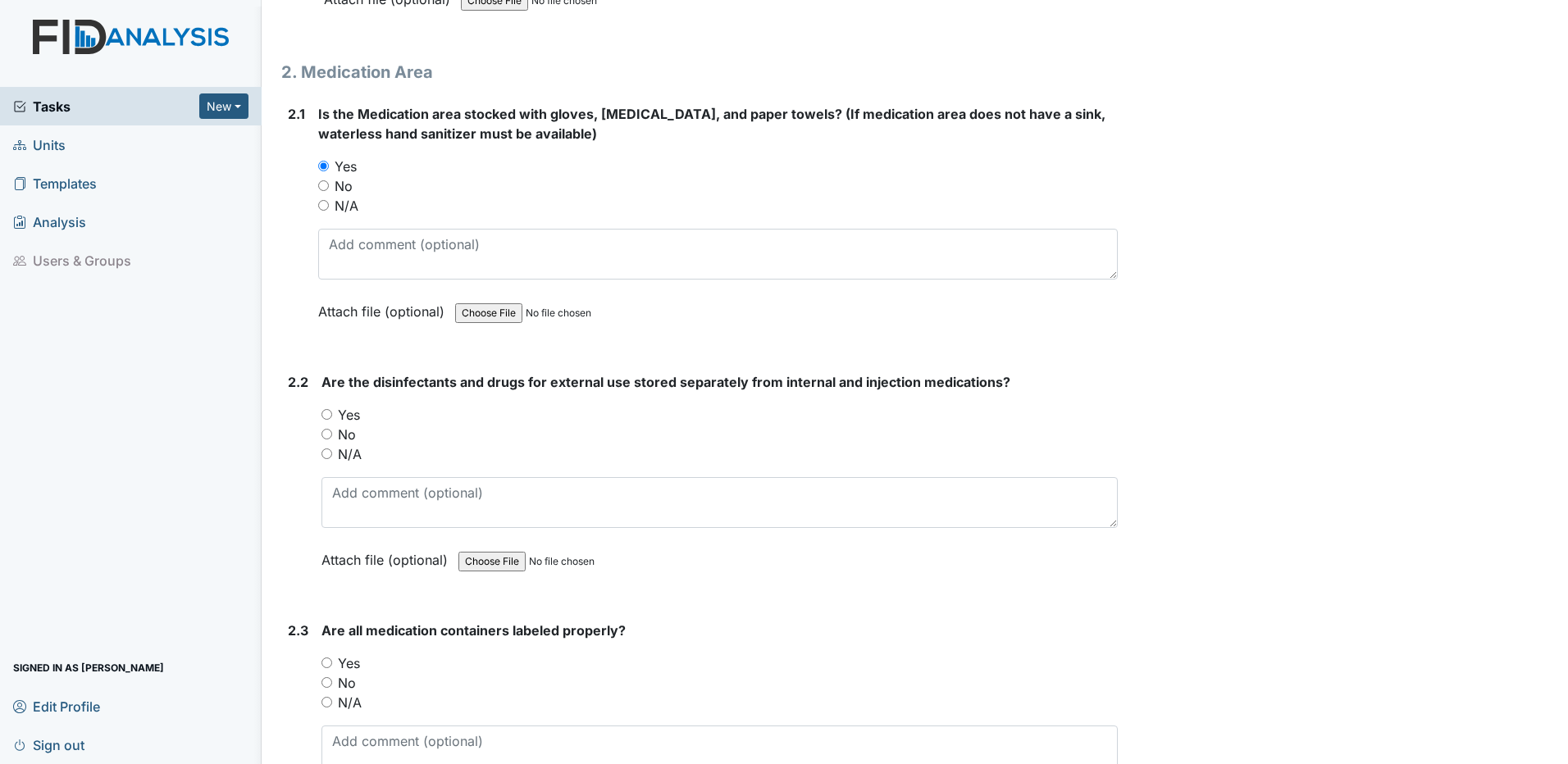
scroll to position [4262, 0]
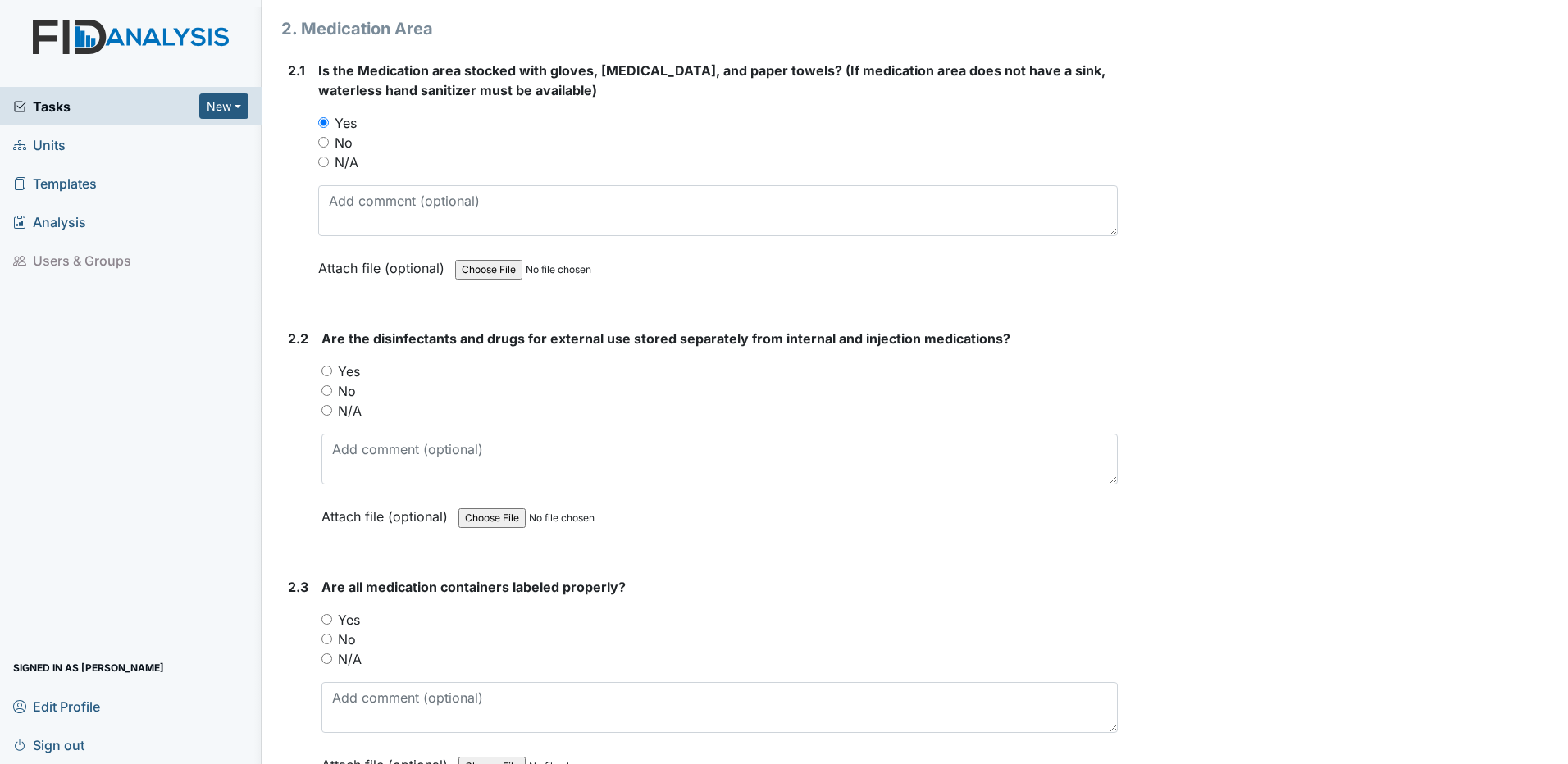
click at [327, 369] on input "Yes" at bounding box center [326, 370] width 10 height 10
radio input "true"
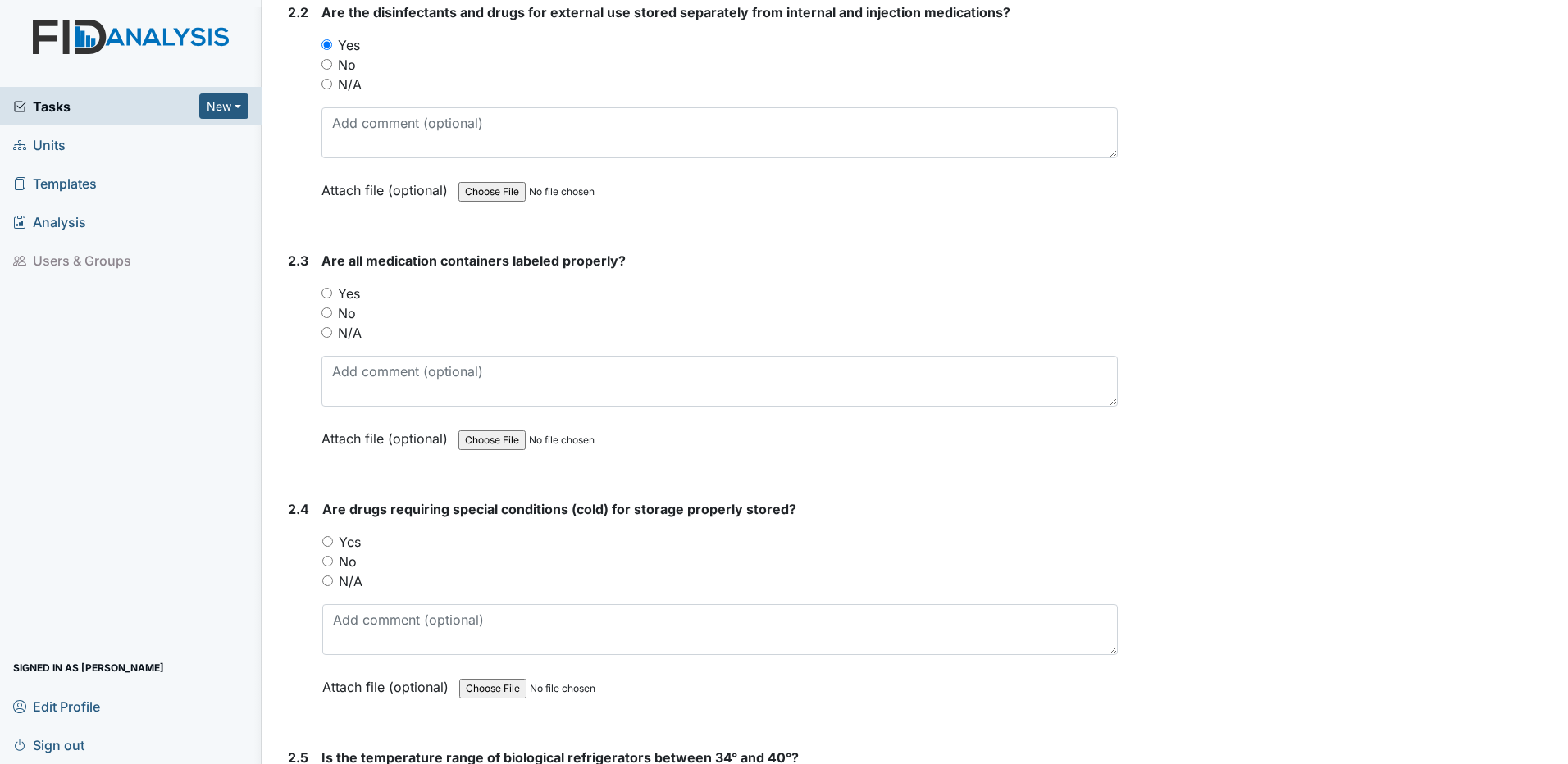
scroll to position [4590, 0]
click at [324, 293] on input "Yes" at bounding box center [326, 291] width 10 height 10
radio input "true"
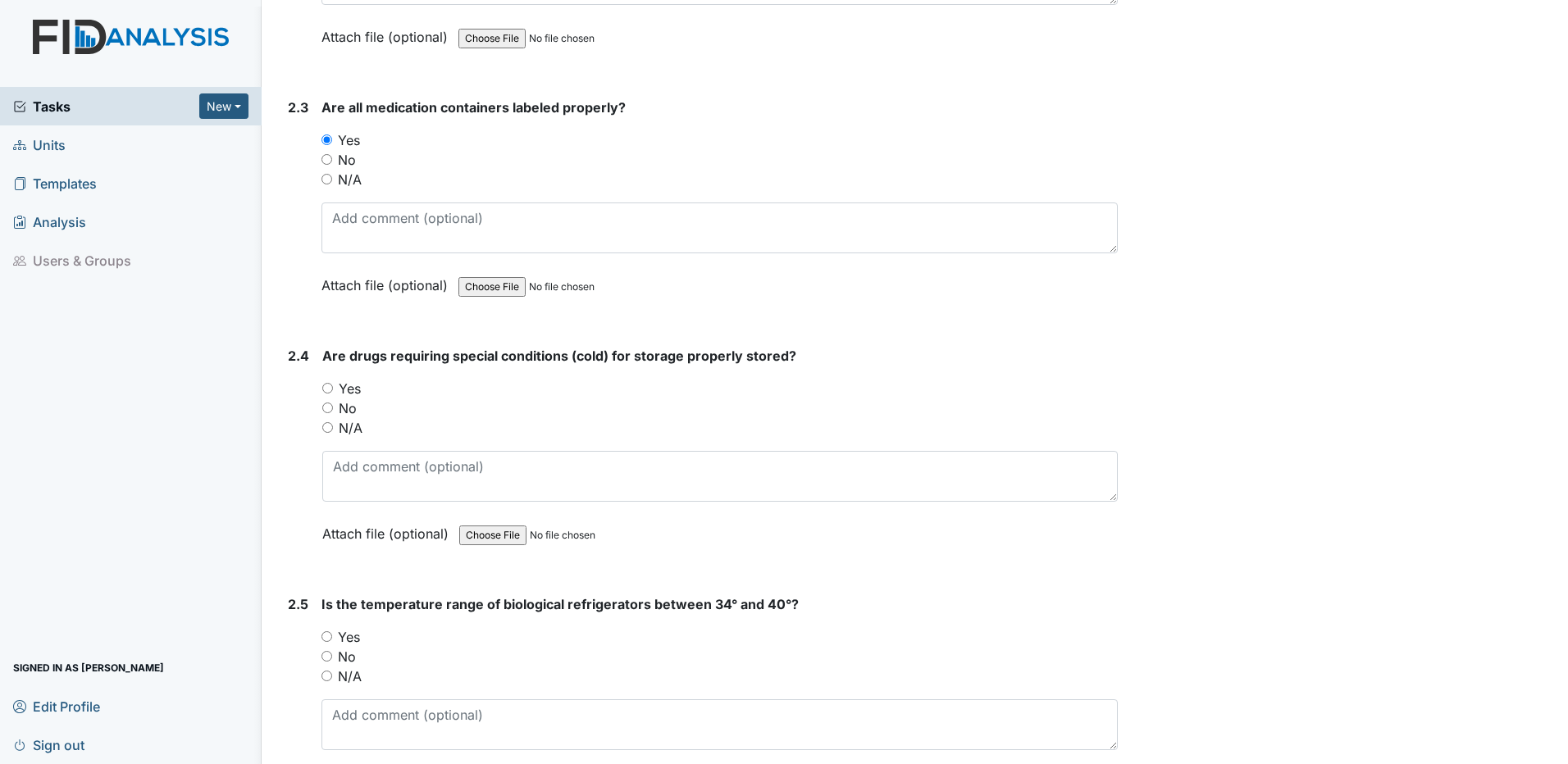
scroll to position [4754, 0]
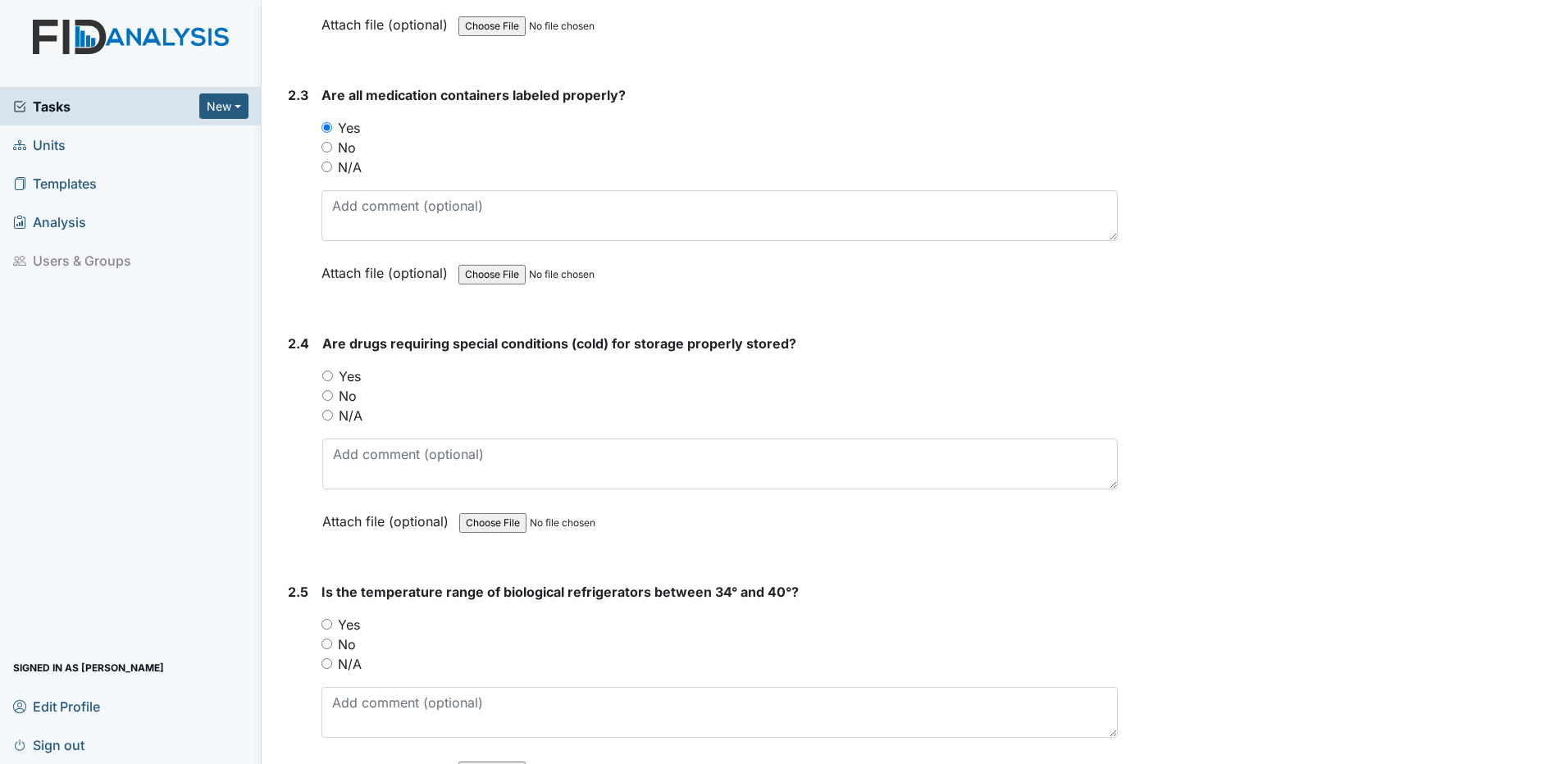
click at [327, 375] on input "Yes" at bounding box center [327, 375] width 10 height 10
radio input "true"
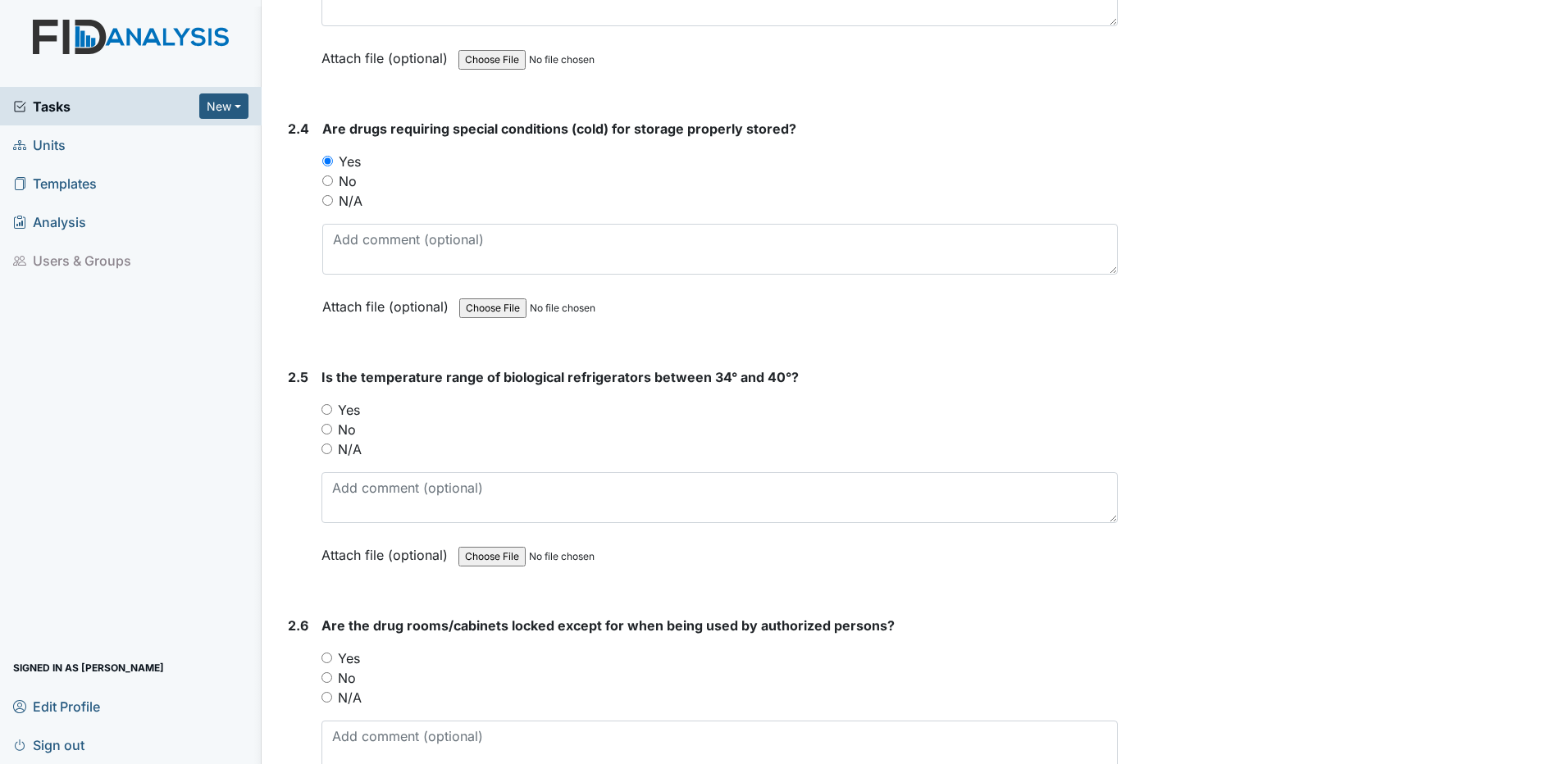
scroll to position [5000, 0]
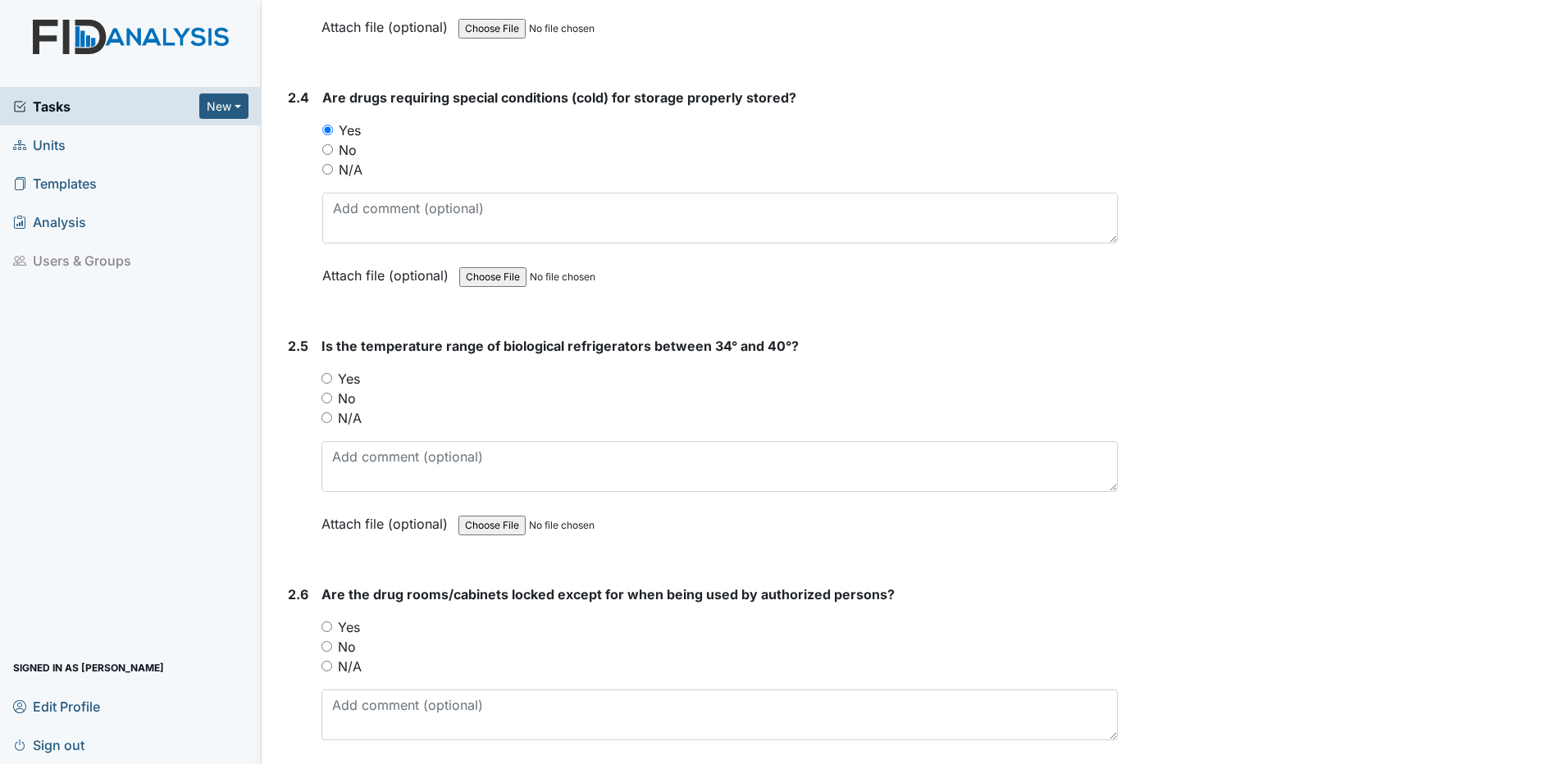
click at [328, 379] on input "Yes" at bounding box center [326, 377] width 10 height 10
radio input "true"
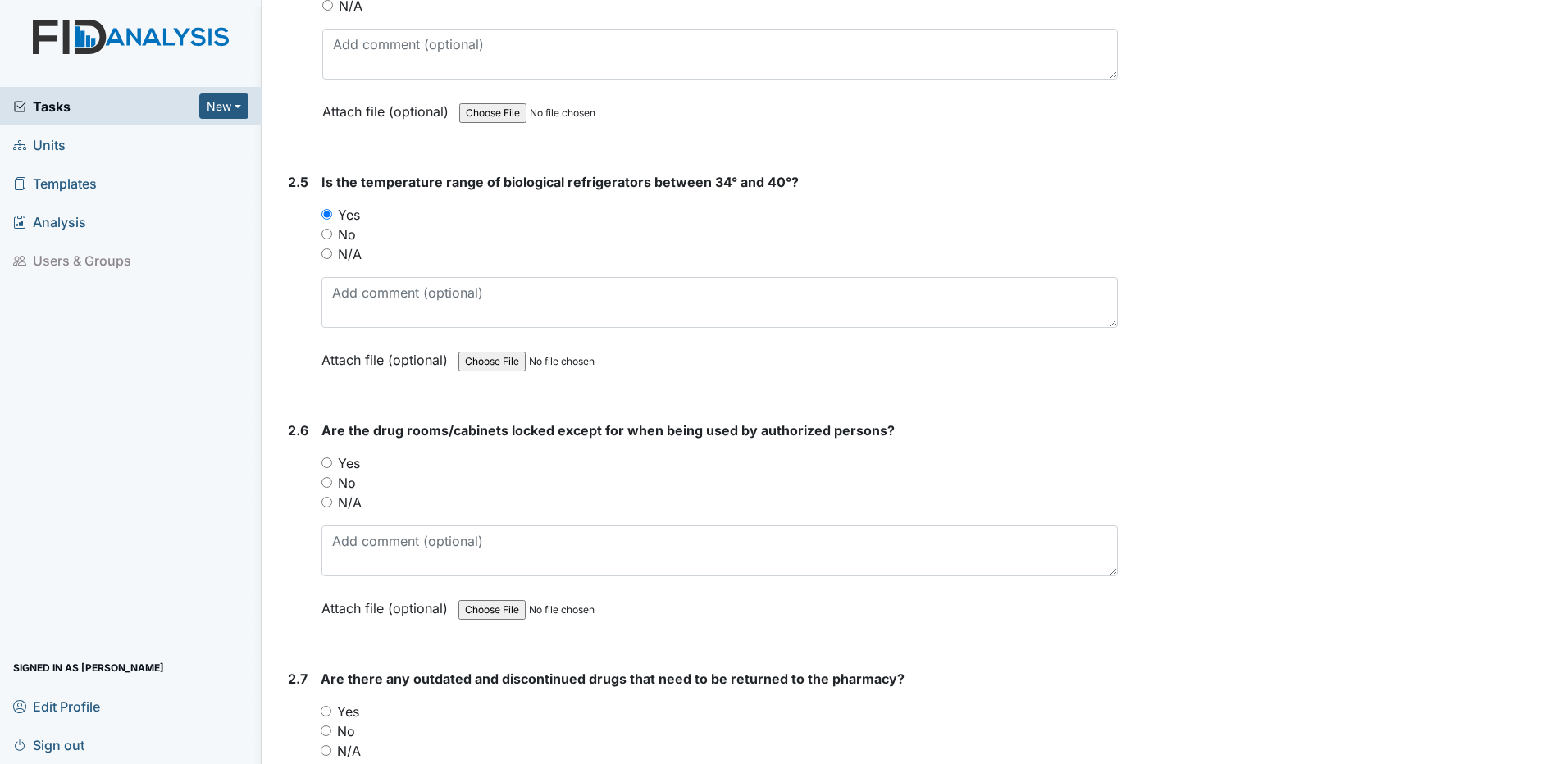
scroll to position [5246, 0]
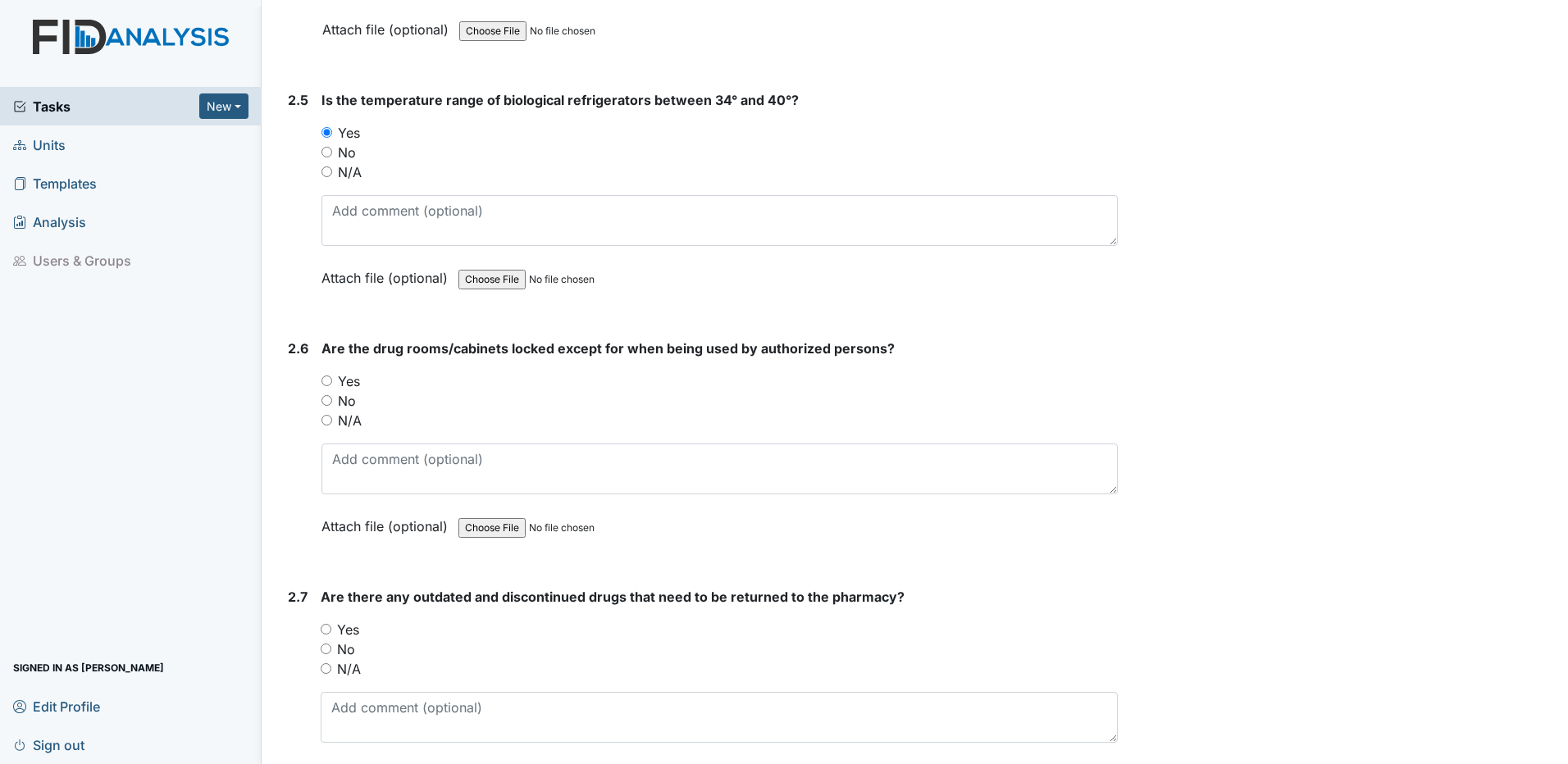
click at [325, 379] on input "Yes" at bounding box center [326, 380] width 10 height 10
radio input "true"
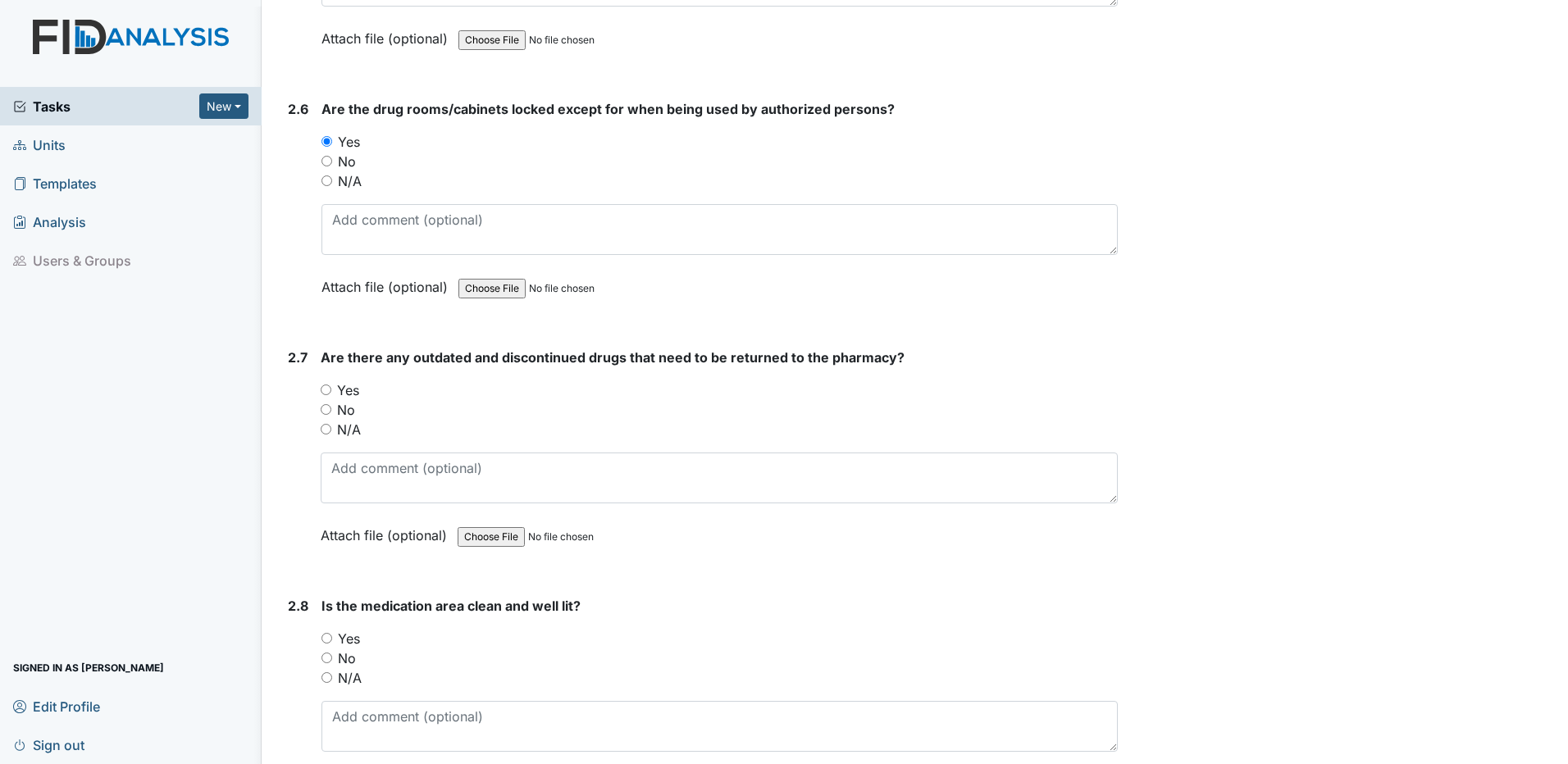
scroll to position [5492, 0]
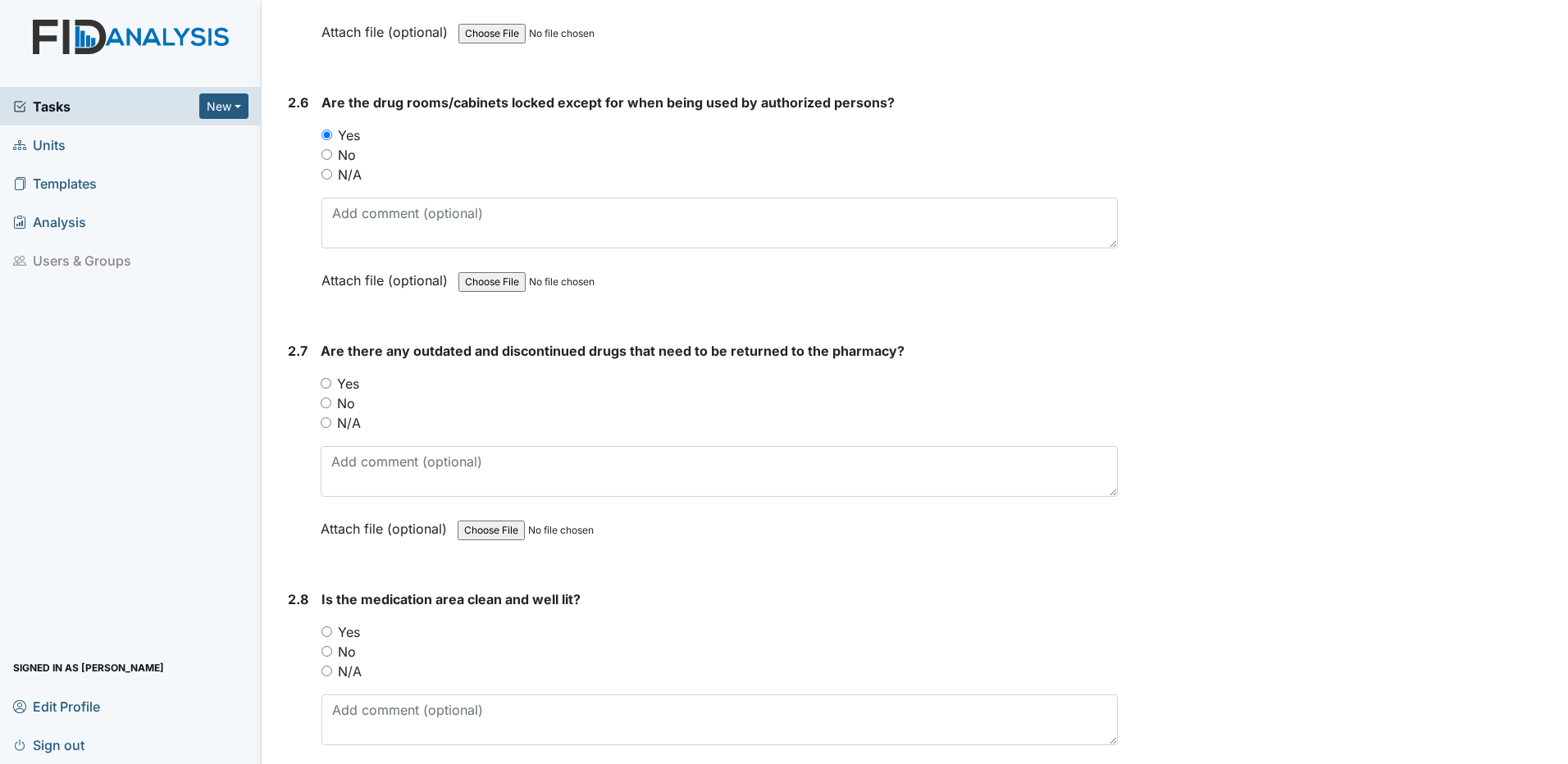
click at [325, 384] on input "Yes" at bounding box center [325, 383] width 10 height 10
radio input "true"
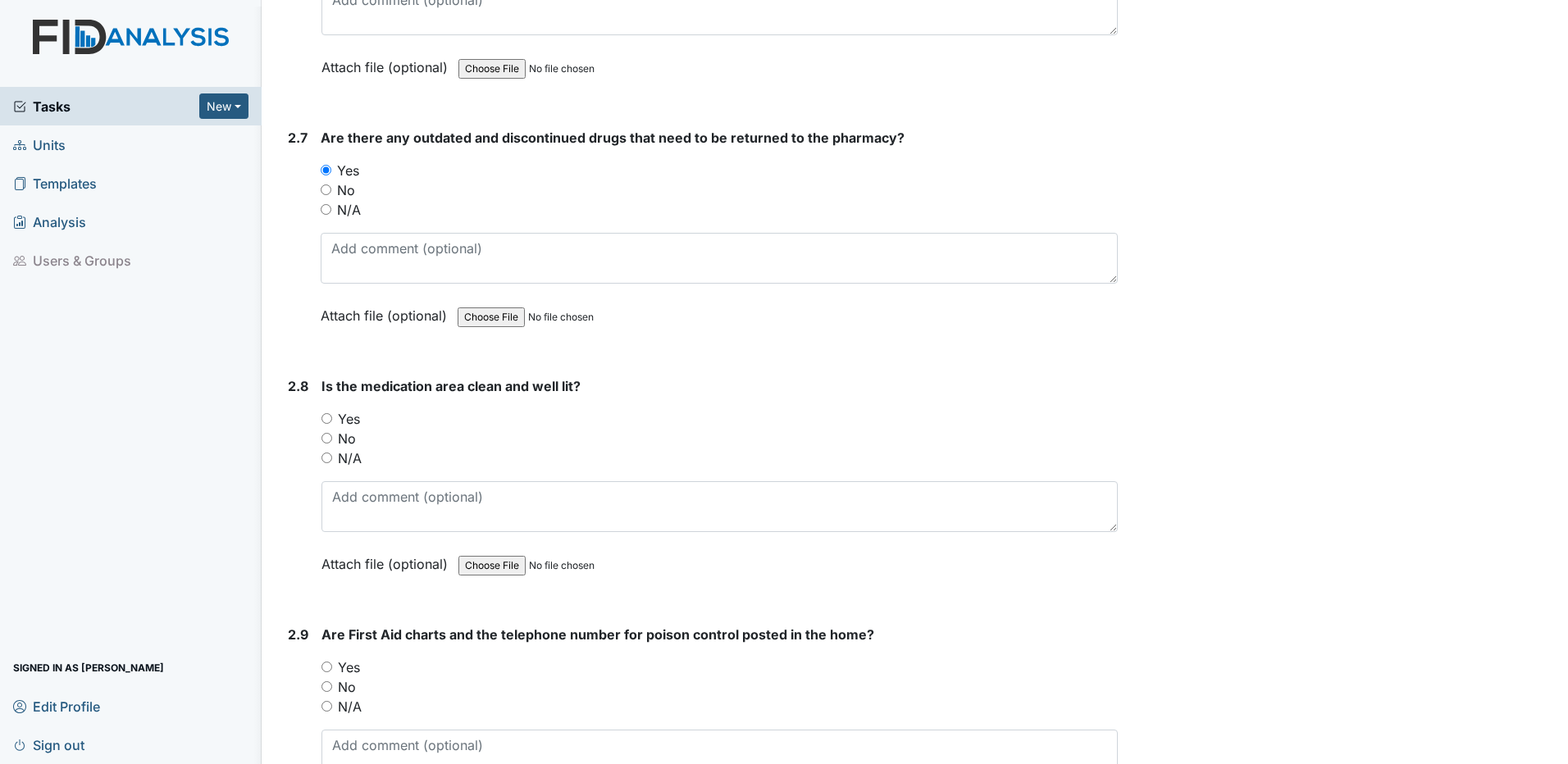
scroll to position [5738, 0]
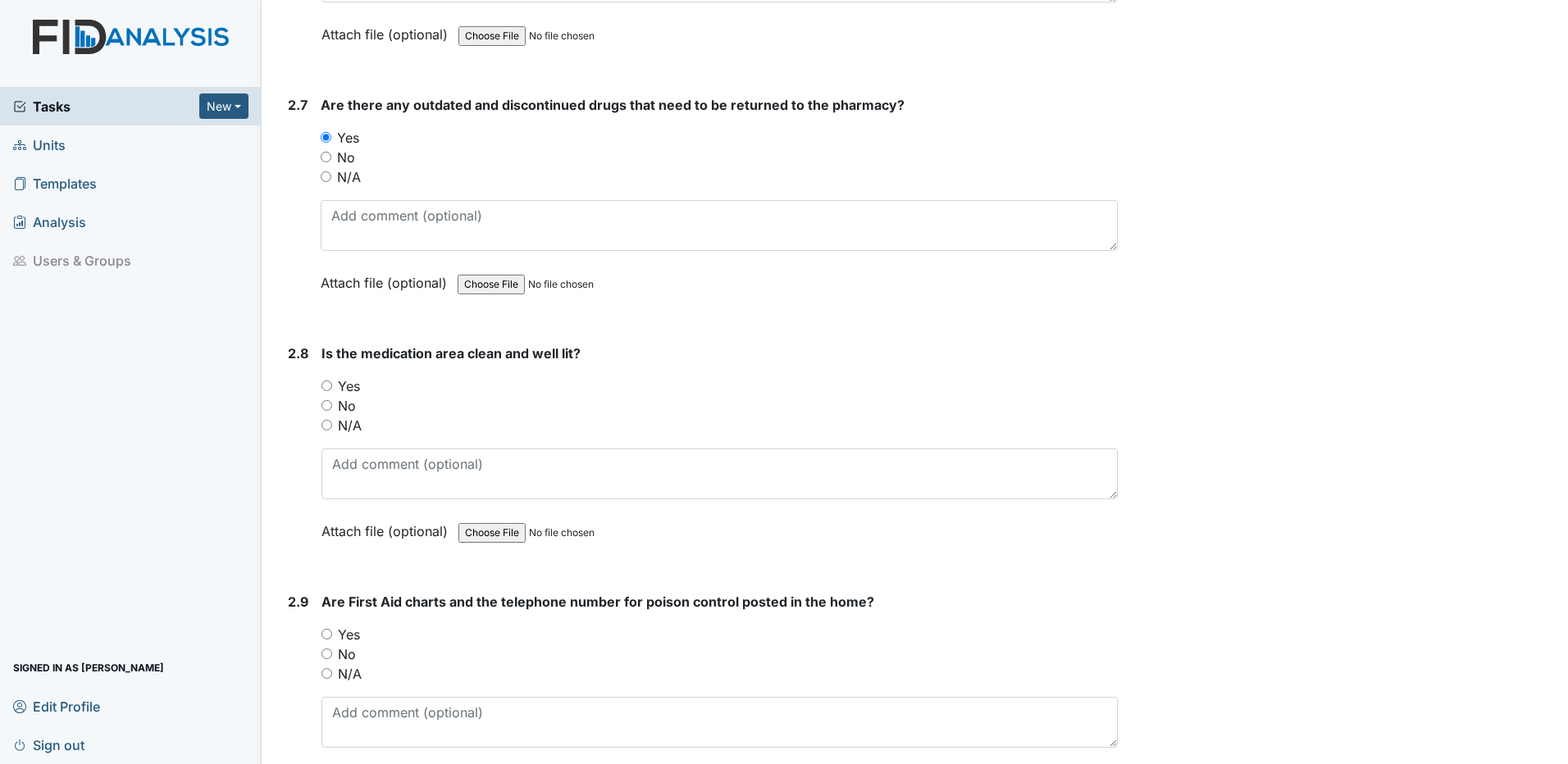
click at [325, 385] on input "Yes" at bounding box center [326, 385] width 10 height 10
radio input "true"
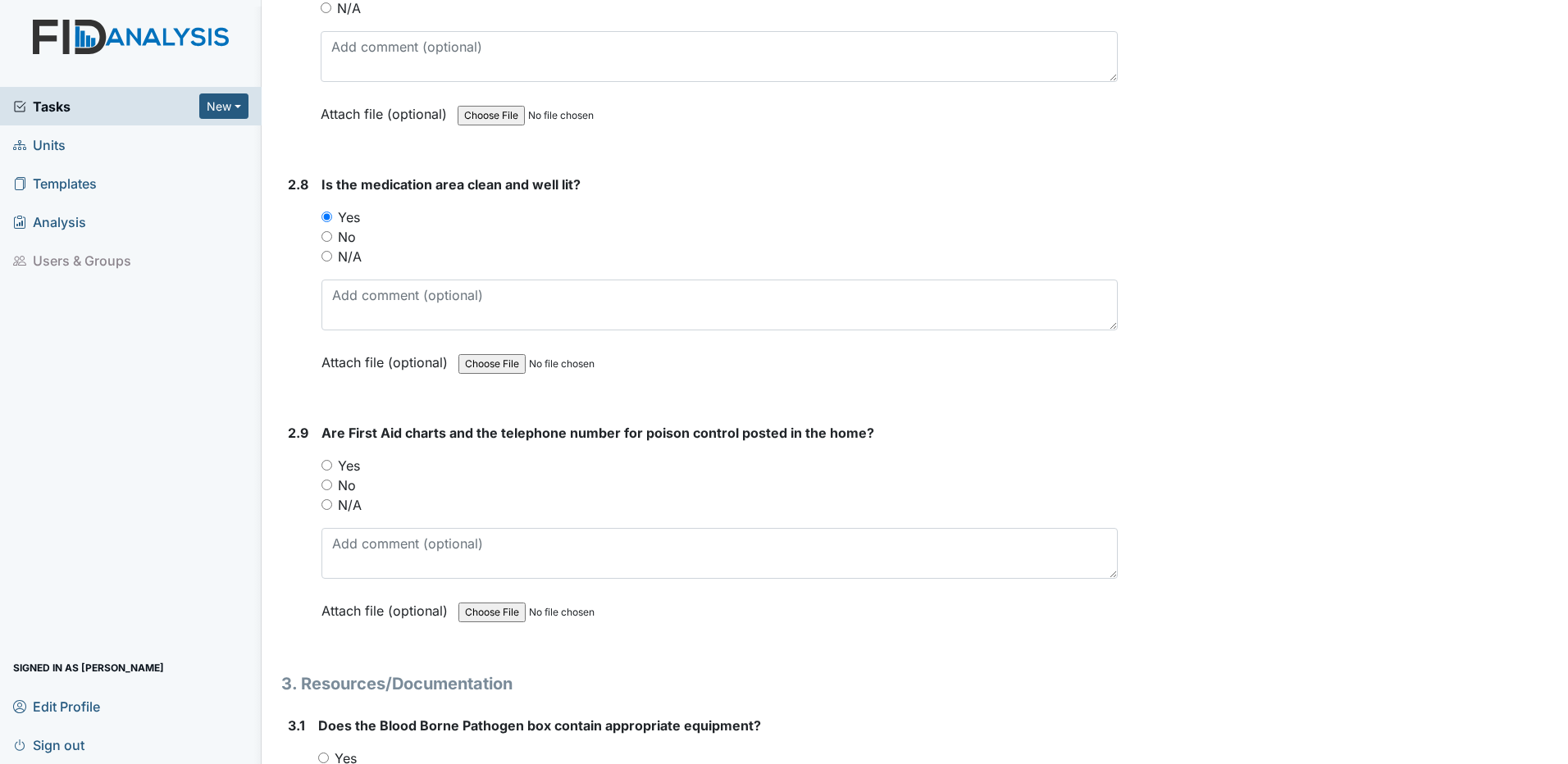
scroll to position [5983, 0]
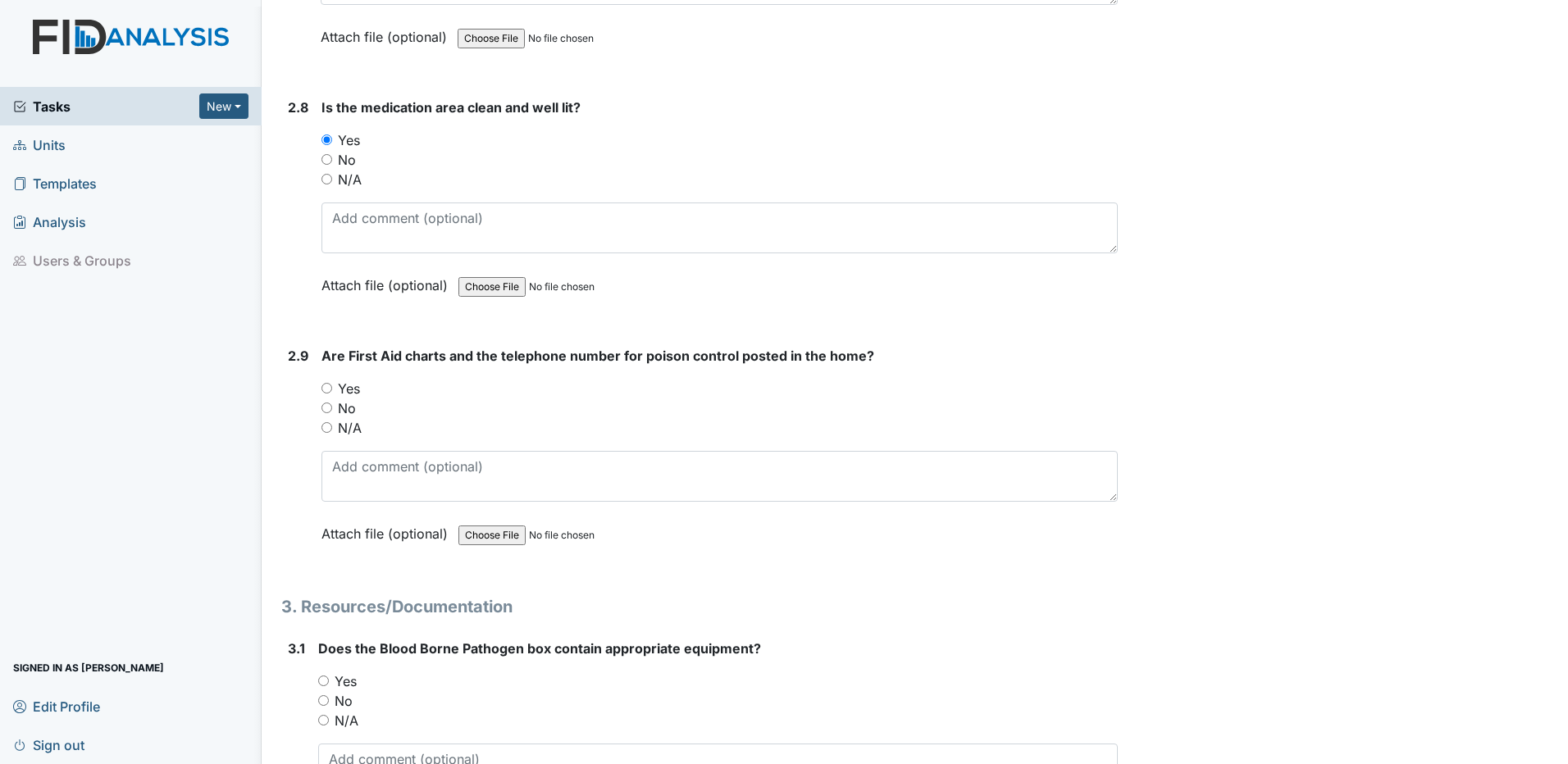
click at [323, 385] on input "Yes" at bounding box center [326, 388] width 10 height 10
radio input "true"
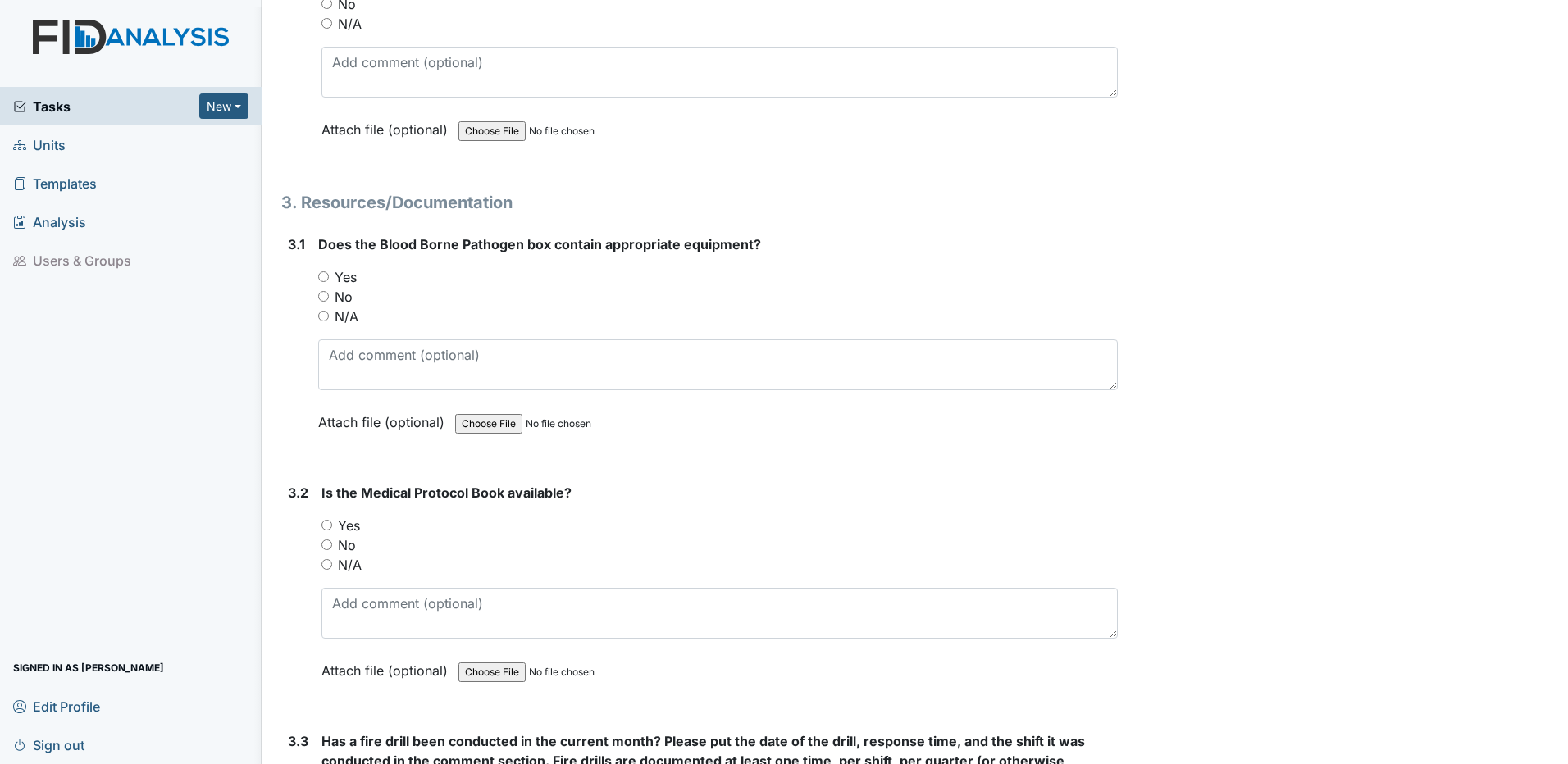
scroll to position [6394, 0]
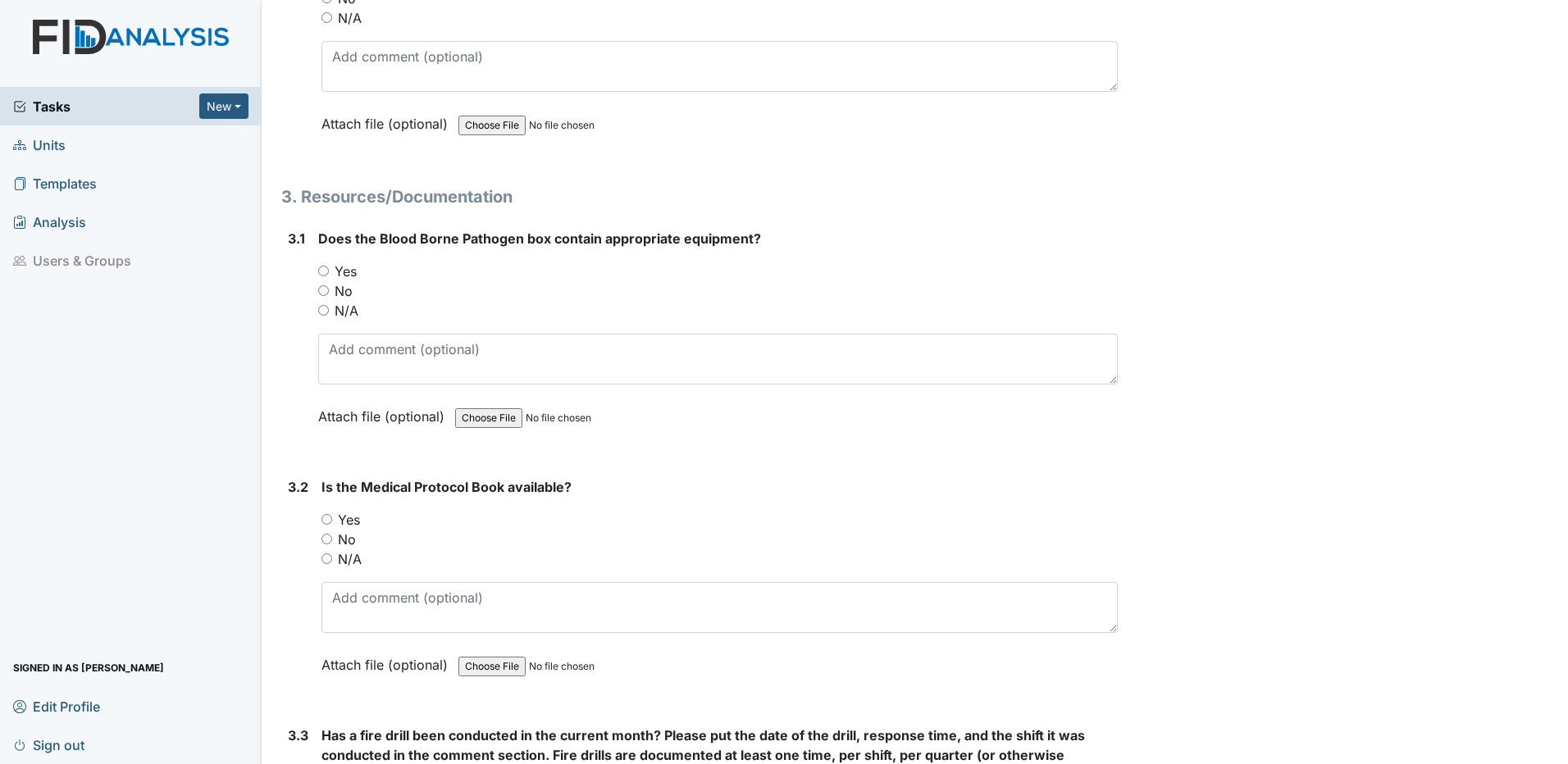
click at [325, 311] on input "N/A" at bounding box center [323, 310] width 10 height 10
radio input "true"
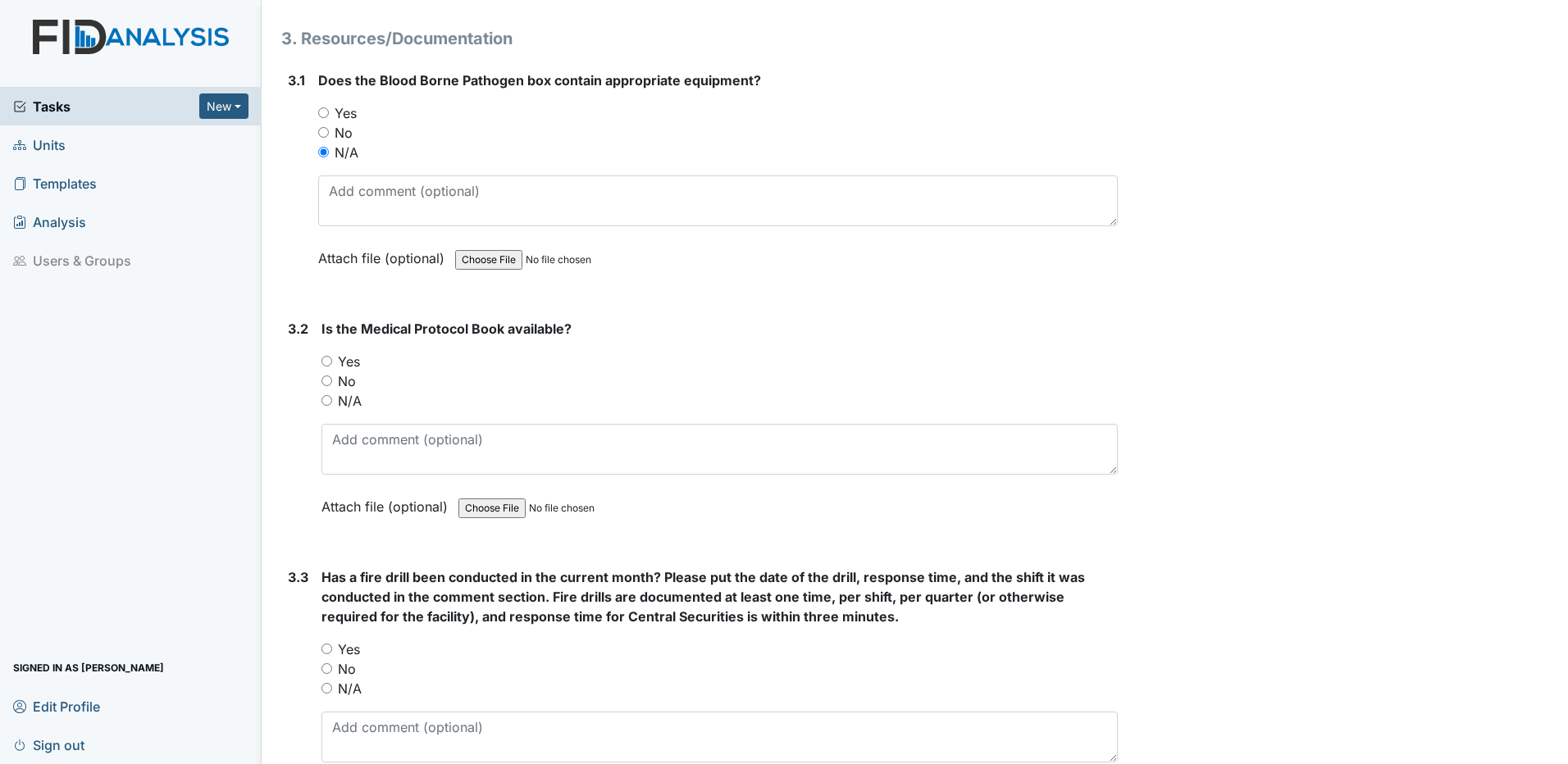
scroll to position [6557, 0]
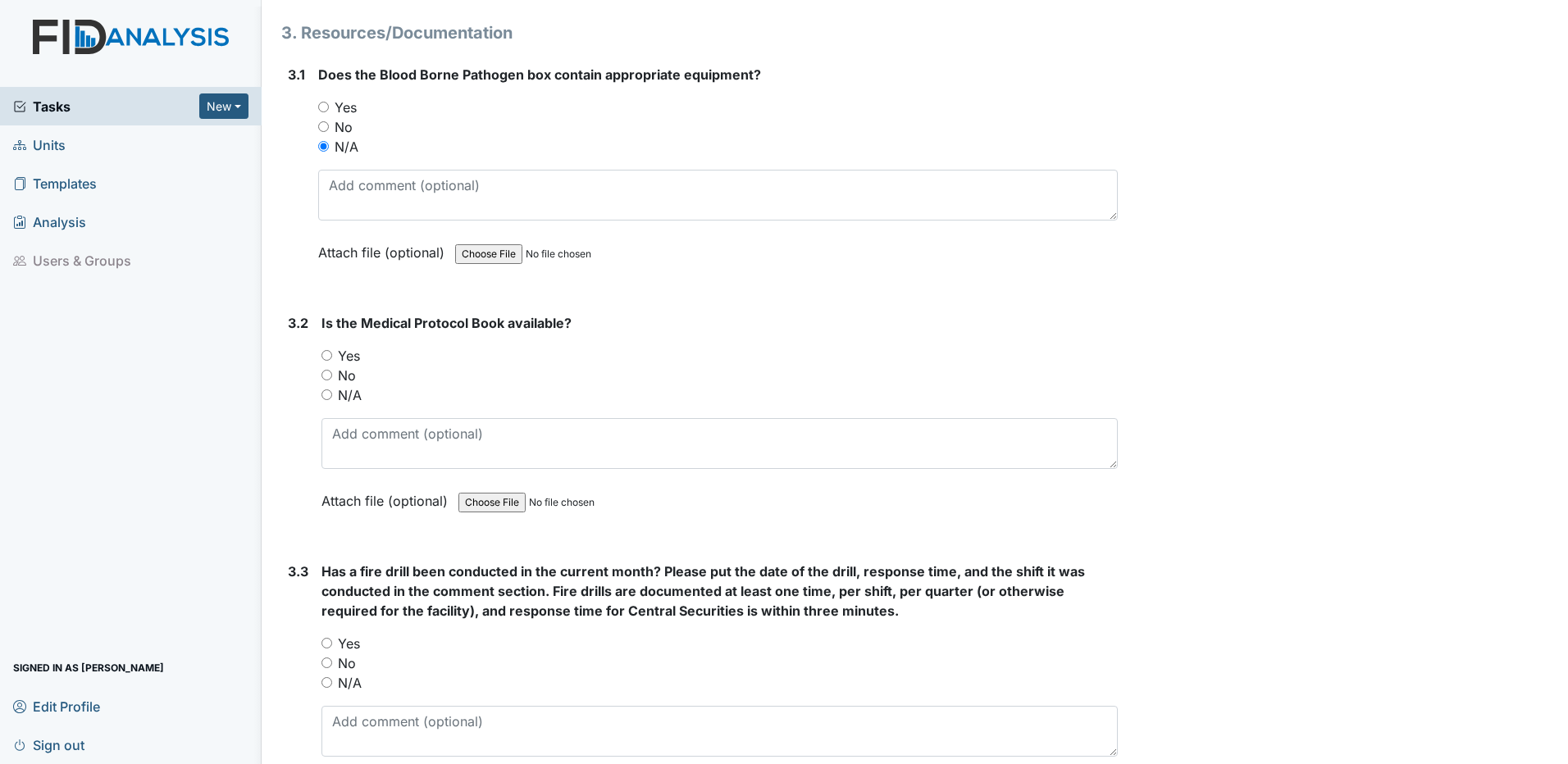
click at [328, 354] on input "Yes" at bounding box center [326, 355] width 10 height 10
radio input "true"
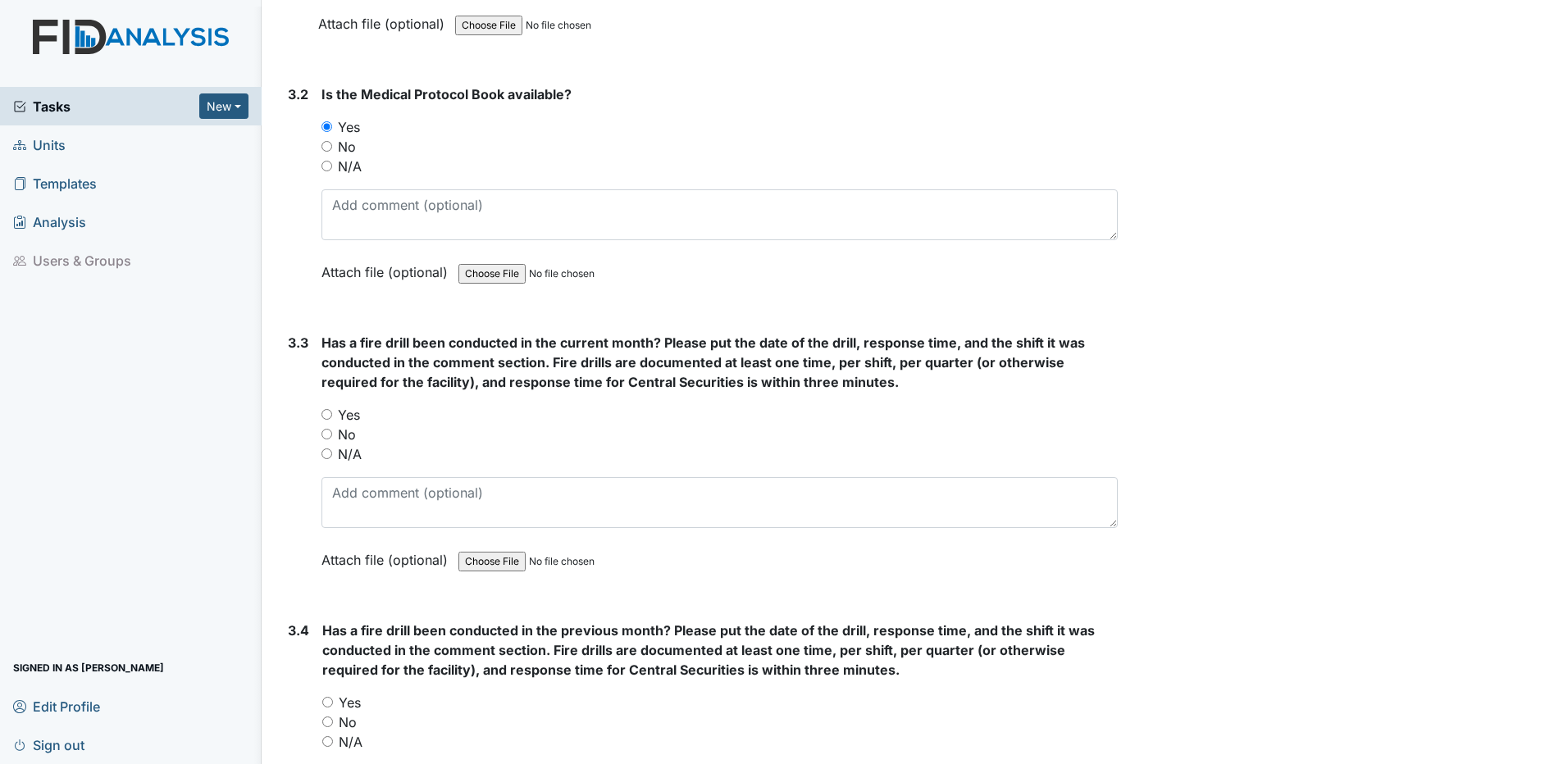
scroll to position [6803, 0]
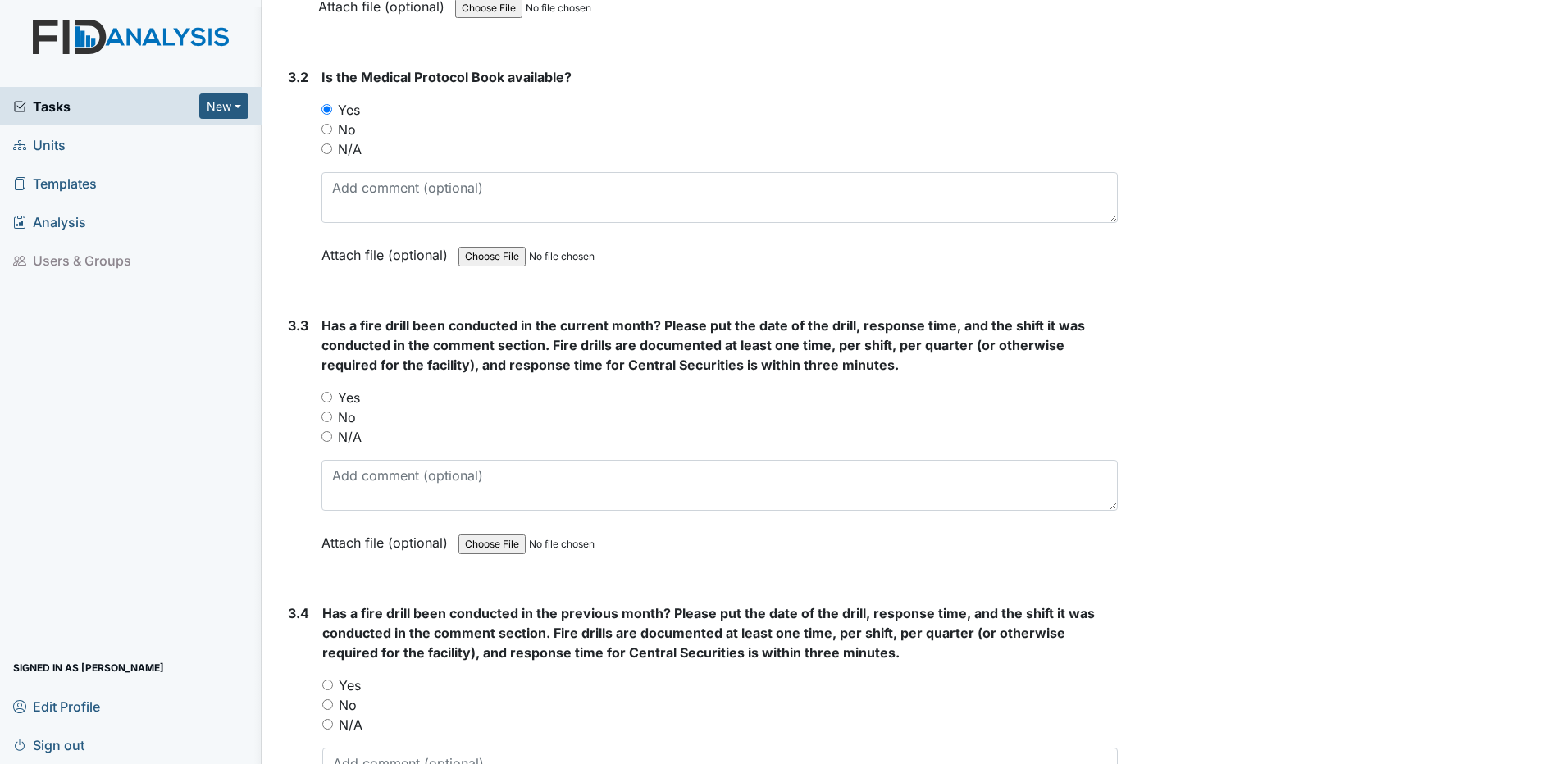
click at [328, 397] on input "Yes" at bounding box center [326, 396] width 10 height 10
radio input "true"
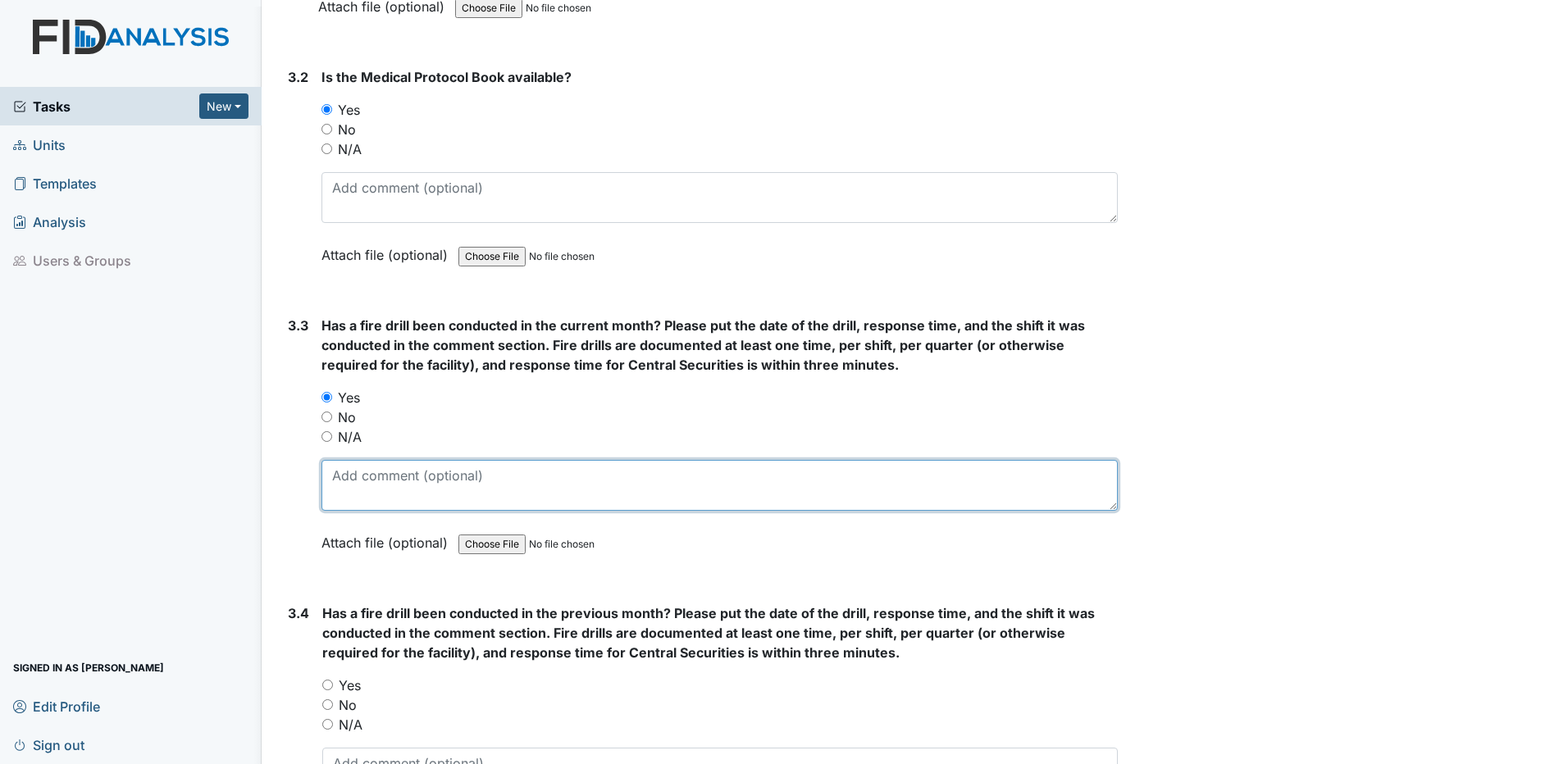
click at [335, 479] on textarea at bounding box center [719, 485] width 796 height 51
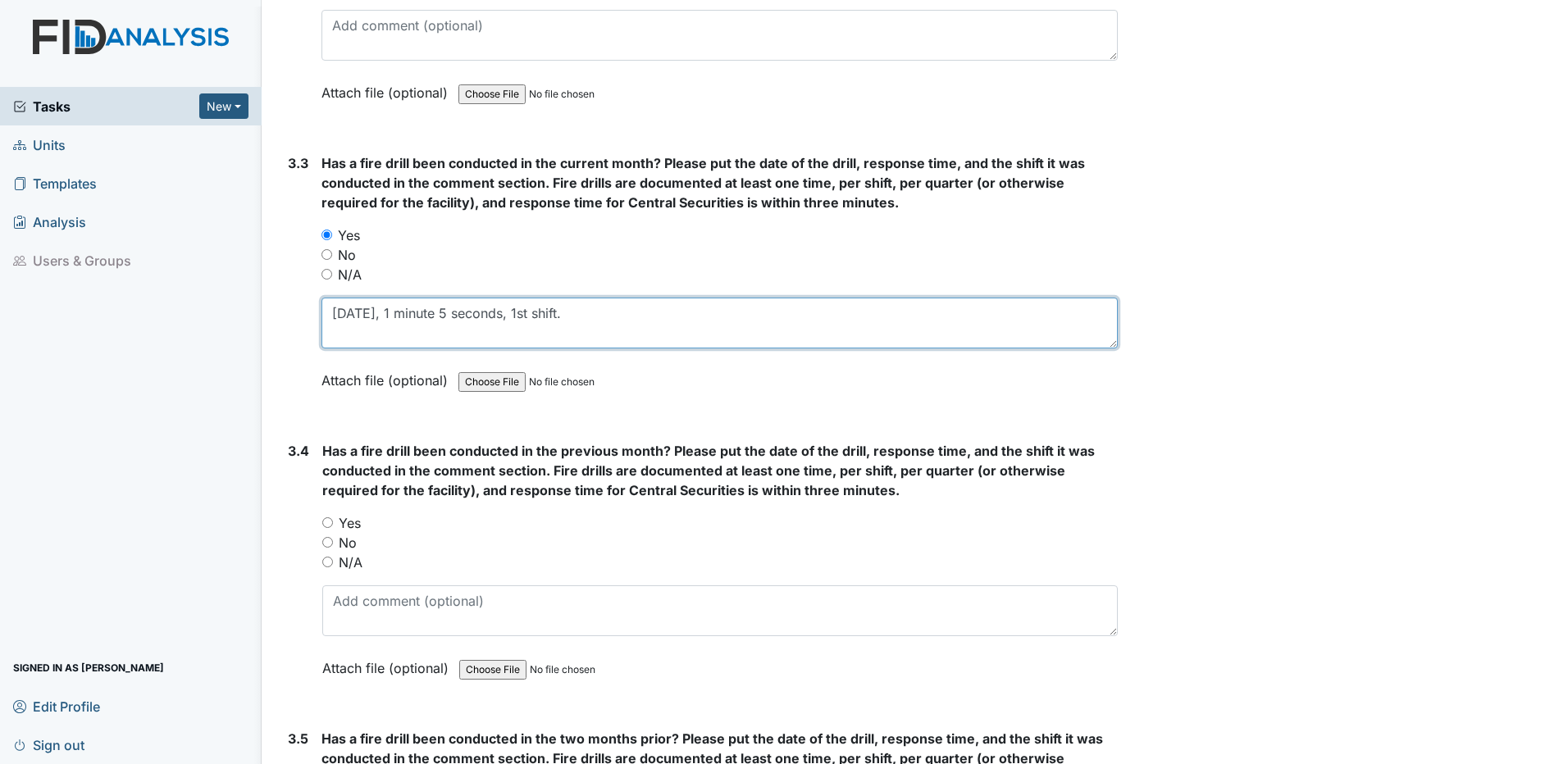
scroll to position [6967, 0]
drag, startPoint x: 334, startPoint y: 312, endPoint x: 571, endPoint y: 312, distance: 237.0
click at [571, 312] on textarea "09/12/25, 1 minute 5 seconds, 1st shift." at bounding box center [719, 321] width 796 height 51
type textarea "09/12/25, 1 minute 5 seconds, 1st shift."
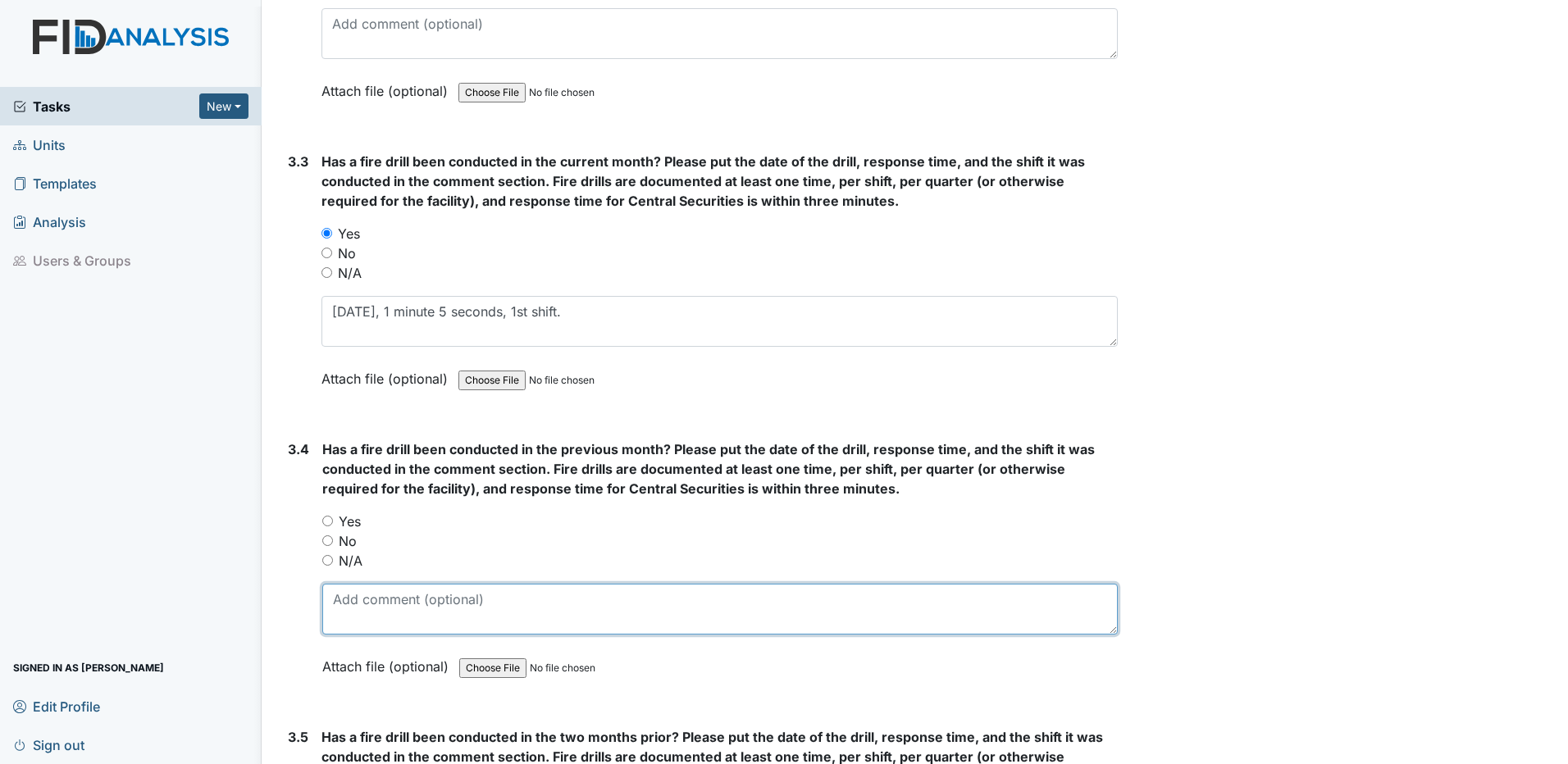
click at [345, 603] on textarea at bounding box center [719, 609] width 795 height 51
paste textarea "09/12/25, 1 minute 5 seconds, 1st shift."
type textarea "09/12/25, 1 minute 5 seconds, 1st shift."
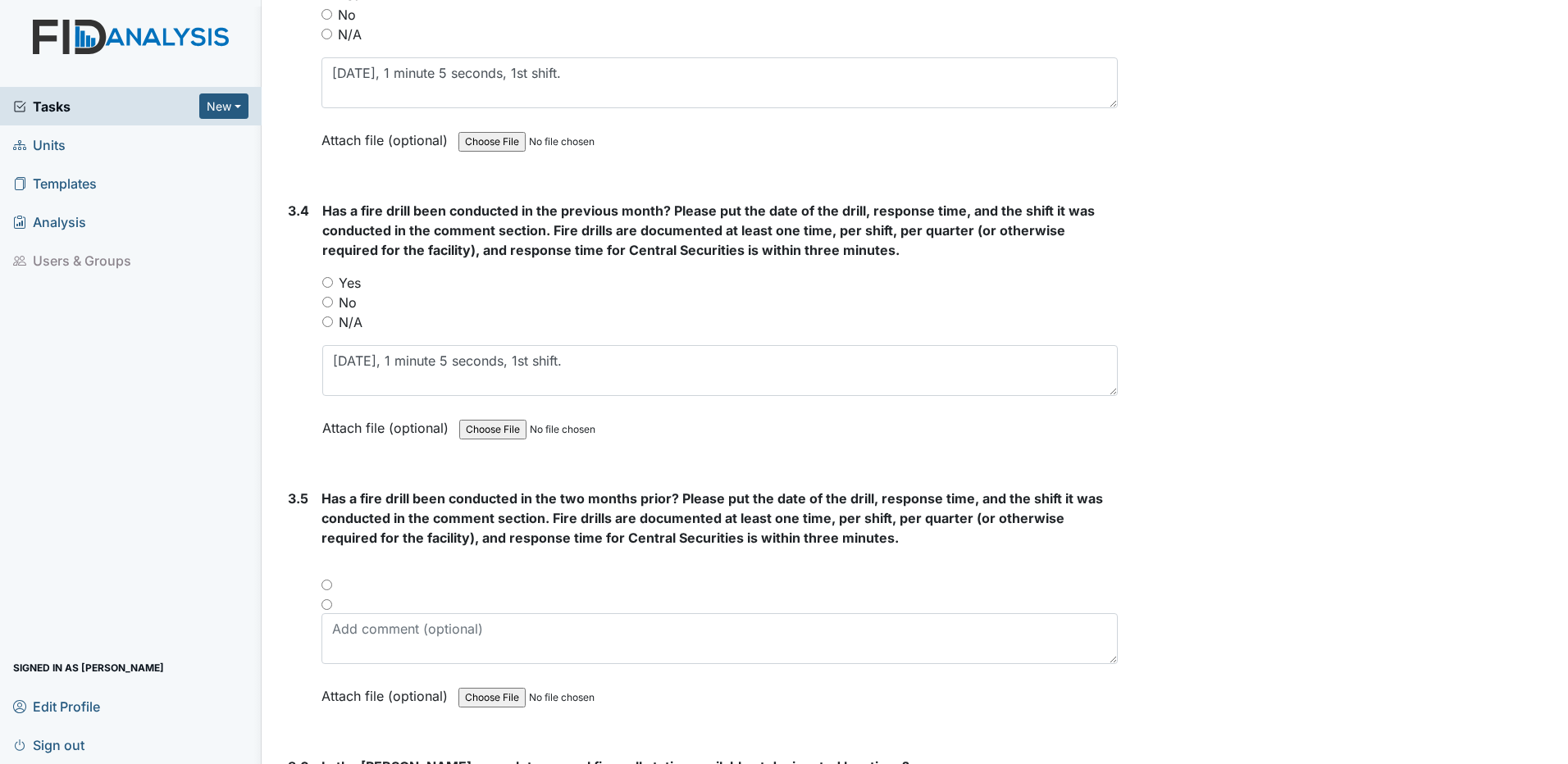
scroll to position [7213, 0]
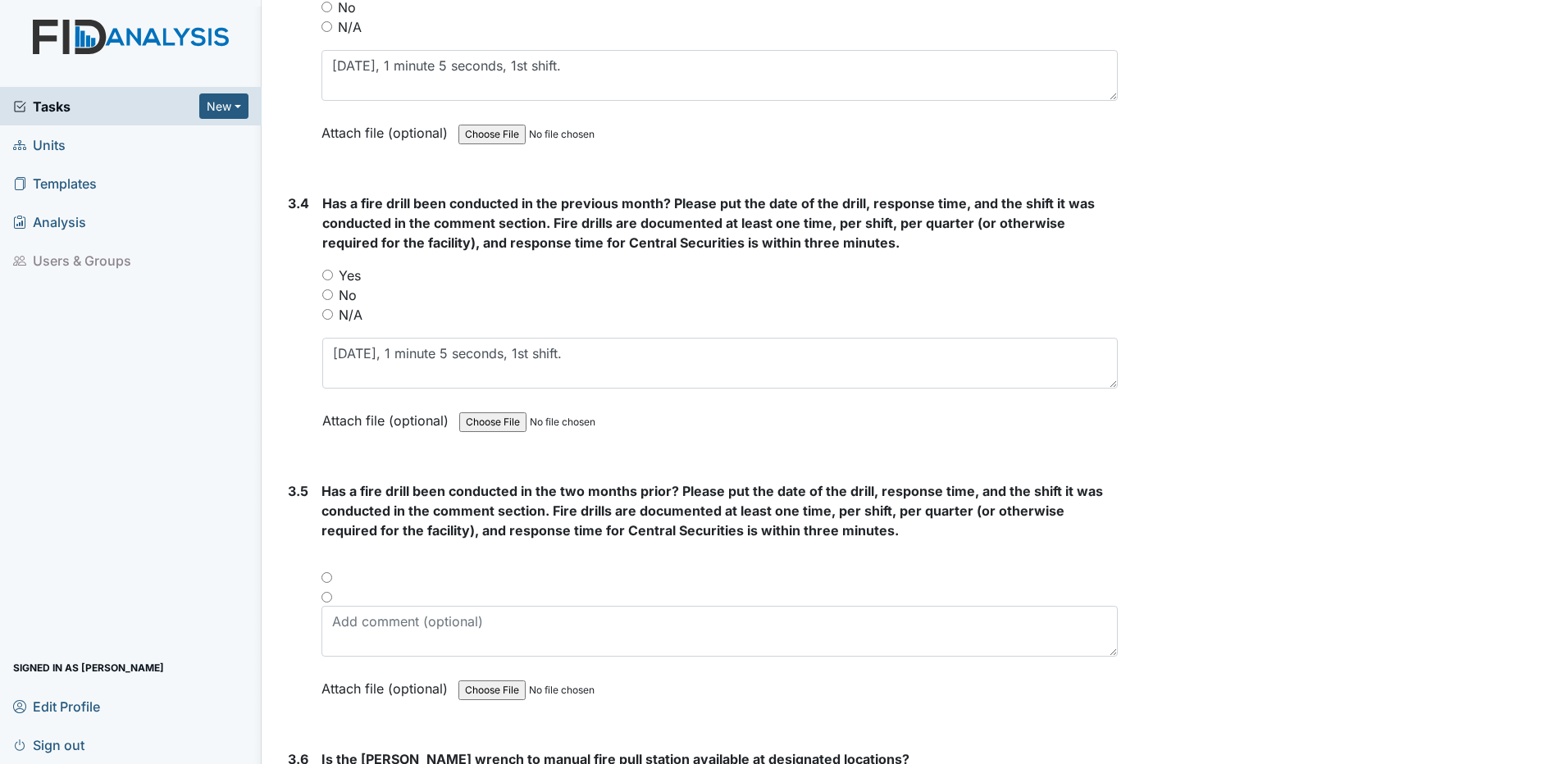
click at [328, 274] on input "Yes" at bounding box center [327, 274] width 10 height 10
radio input "true"
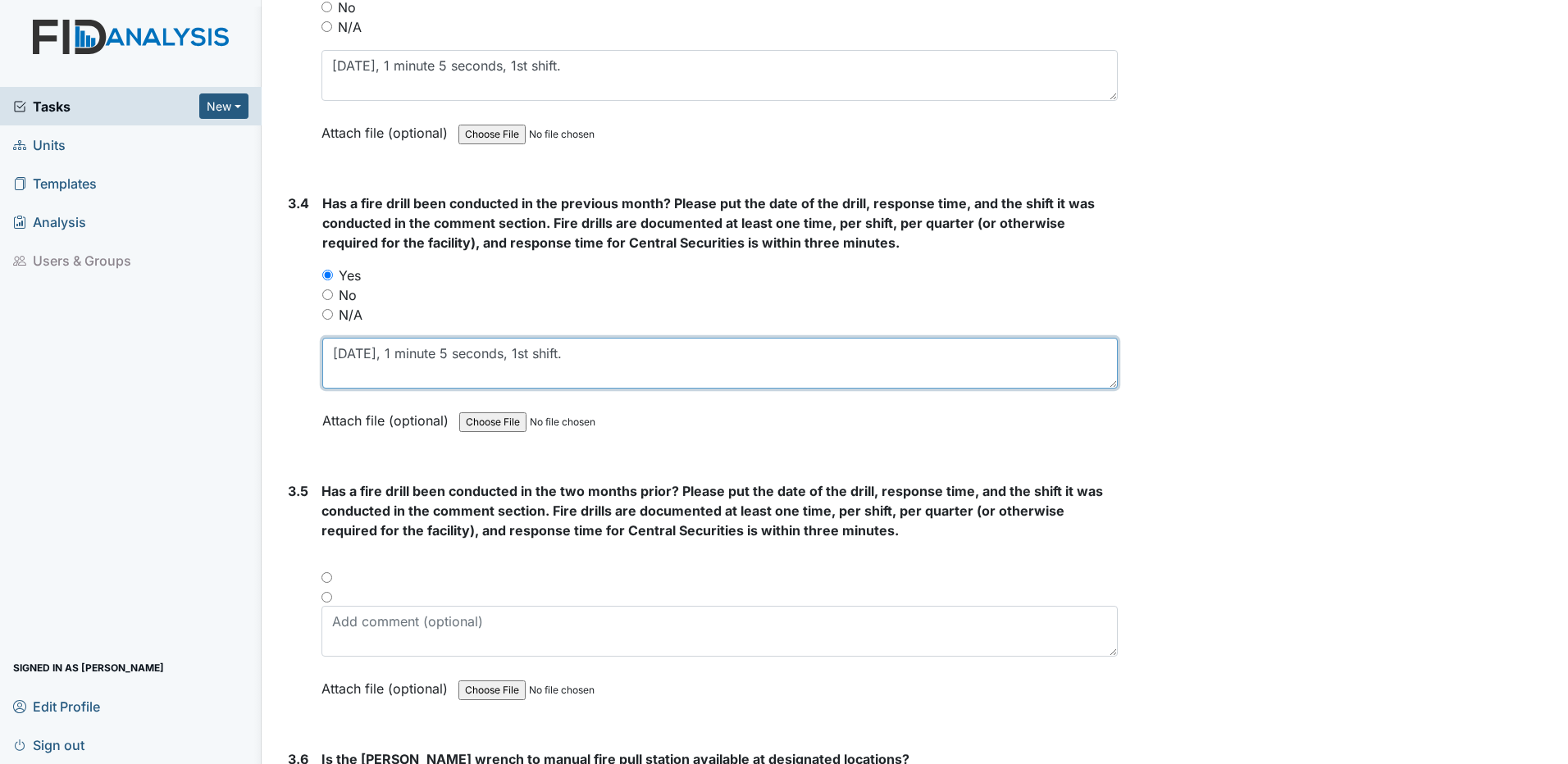
click at [340, 352] on textarea "09/12/25, 1 minute 5 seconds, 1st shift." at bounding box center [719, 363] width 795 height 51
click at [360, 353] on textarea "09/12/25, 1 minute 5 seconds, 1st shift." at bounding box center [719, 363] width 795 height 51
click at [393, 353] on textarea "09/12/25, 1 minute 5 seconds, 1st shift." at bounding box center [719, 363] width 795 height 51
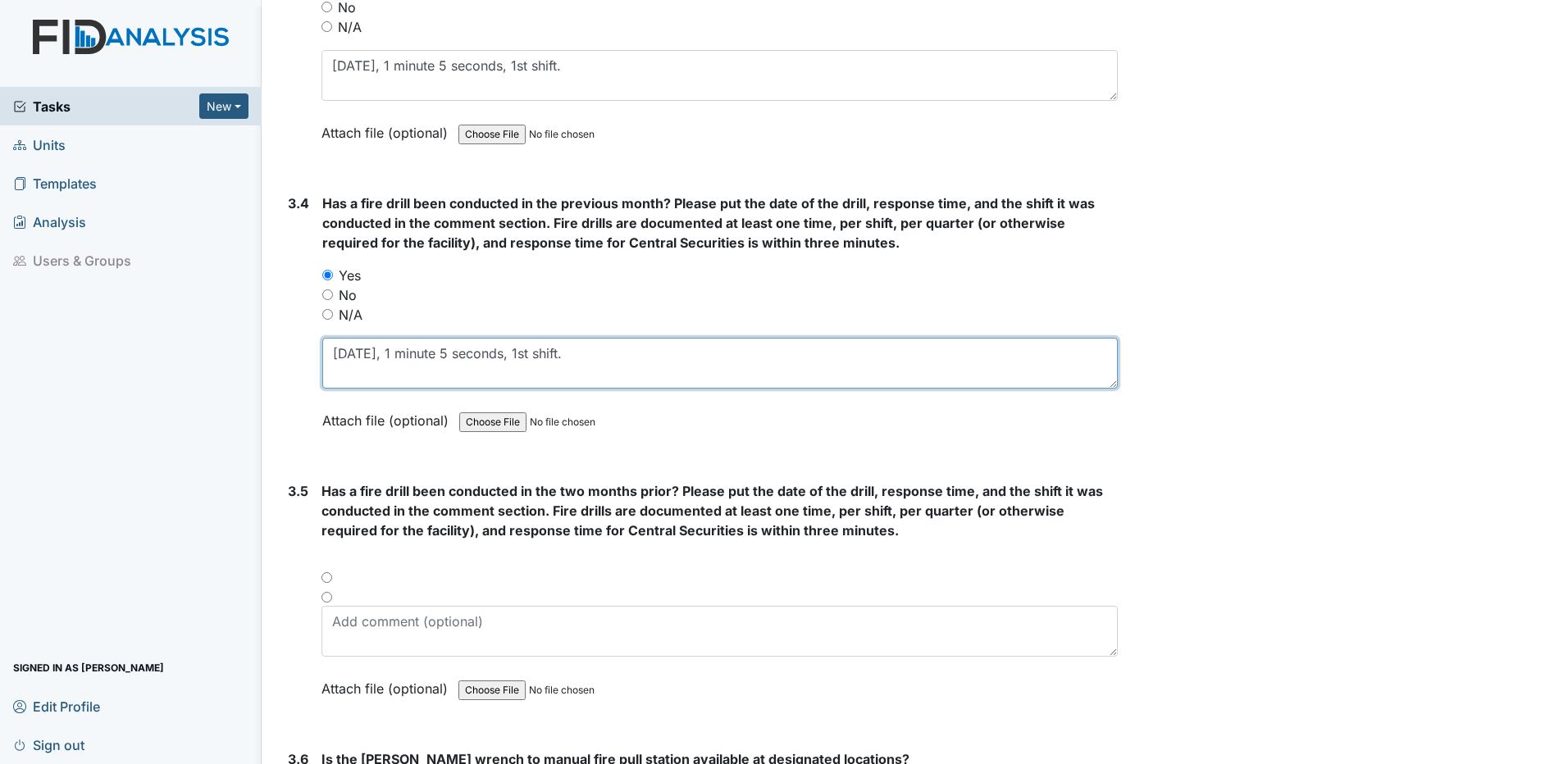
click at [393, 353] on textarea "09/12/25, 1 minute 5 seconds, 1st shift." at bounding box center [719, 363] width 795 height 51
click at [395, 351] on textarea "09/12/25, 1 minute 5 seconds, 1st shift." at bounding box center [719, 363] width 795 height 51
click at [392, 353] on textarea "09/12/25, 1 minute 5 seconds, 1st shift." at bounding box center [719, 363] width 795 height 51
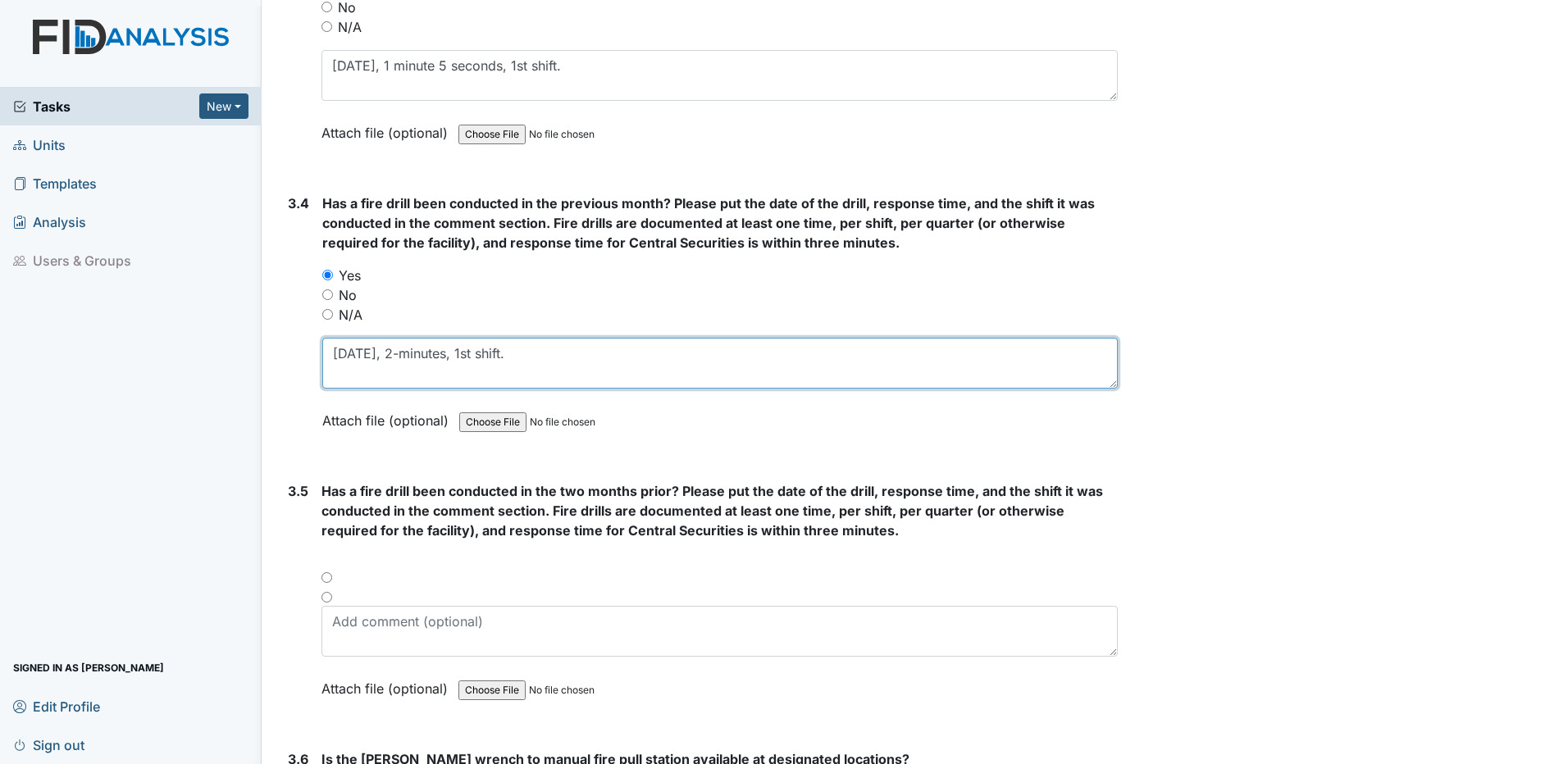
drag, startPoint x: 541, startPoint y: 346, endPoint x: 521, endPoint y: 410, distance: 67.1
click at [541, 348] on textarea "09/12/25, 1 minute 5 seconds, 1st shift." at bounding box center [719, 363] width 795 height 51
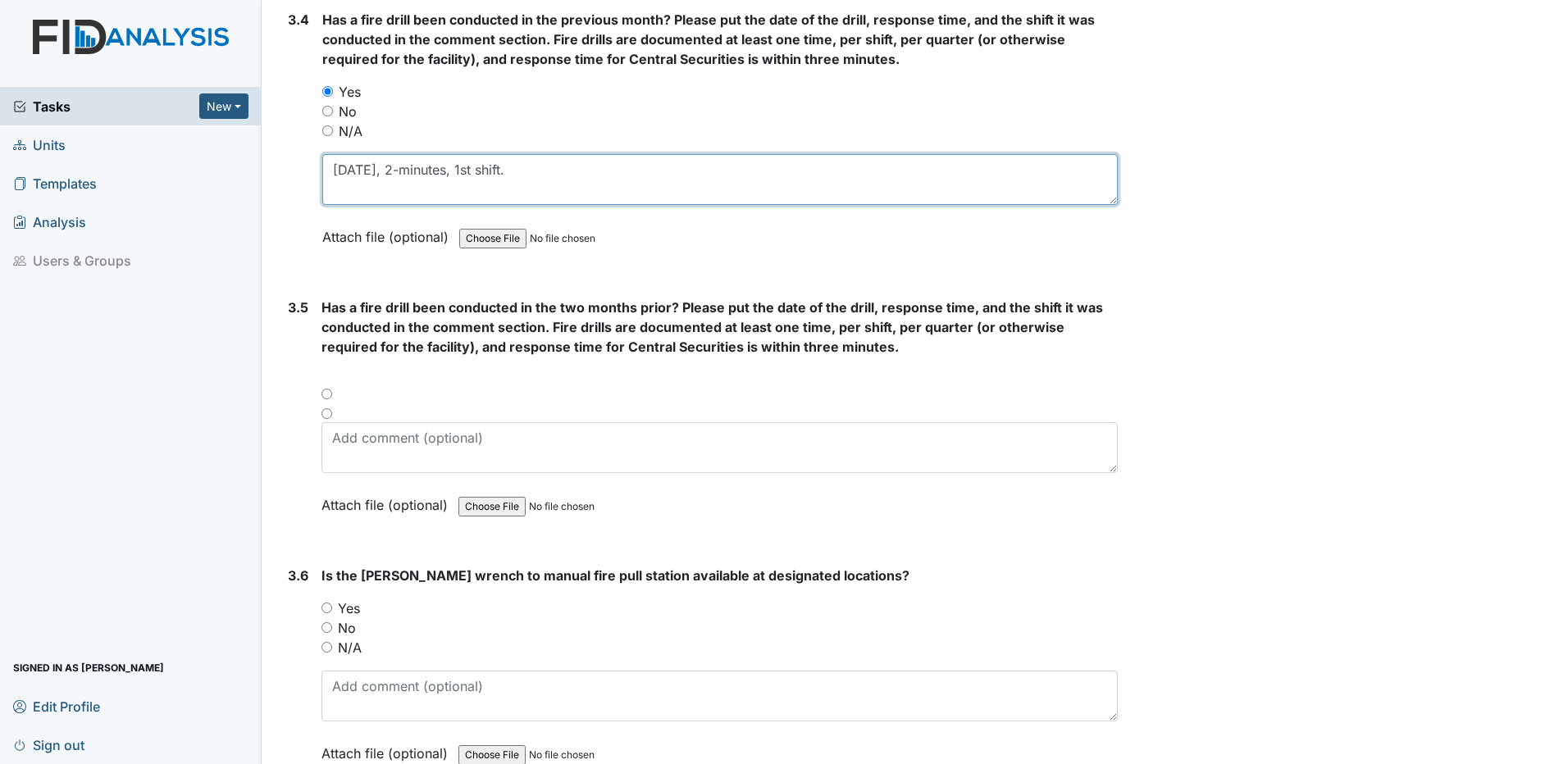
scroll to position [7459, 0]
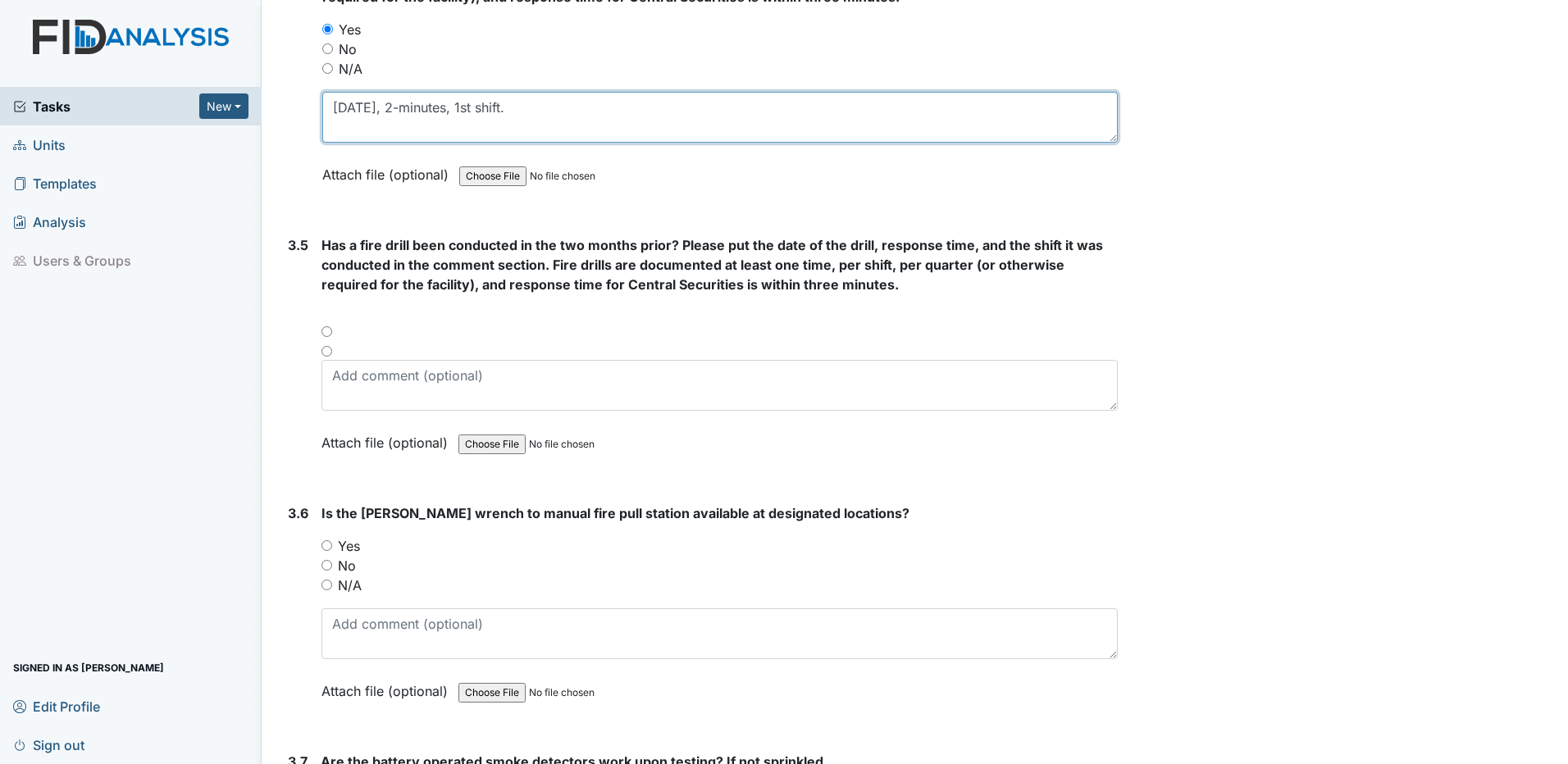
type textarea "08/11/25, 2-minutes, 1st shift."
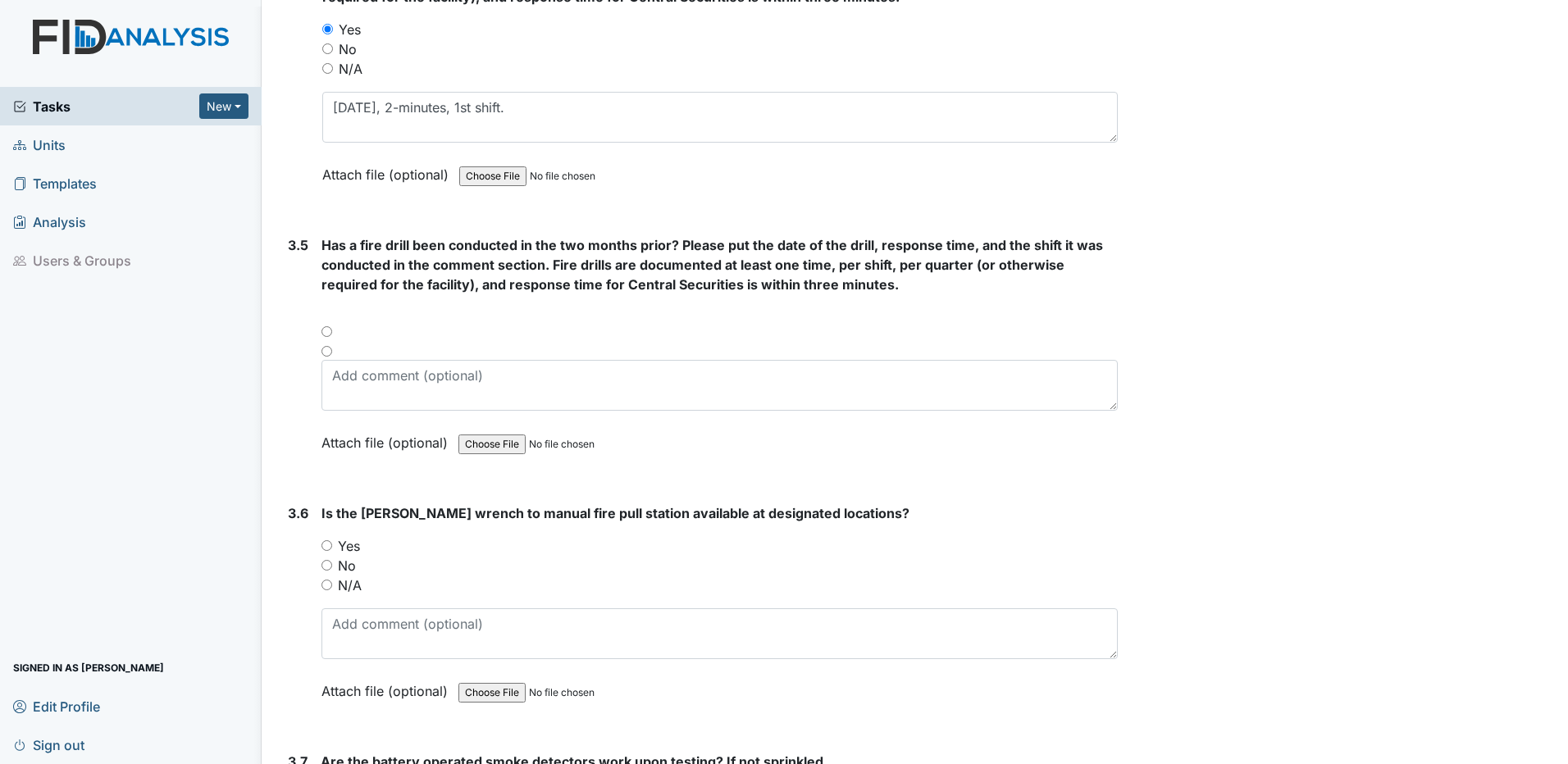
click at [327, 307] on div "Has a fire drill been conducted in the two months prior? Please put the date of…" at bounding box center [719, 350] width 796 height 229
click at [333, 379] on textarea at bounding box center [719, 385] width 796 height 51
paste textarea "09/12/25, 1 minute 5 seconds, 1st shift."
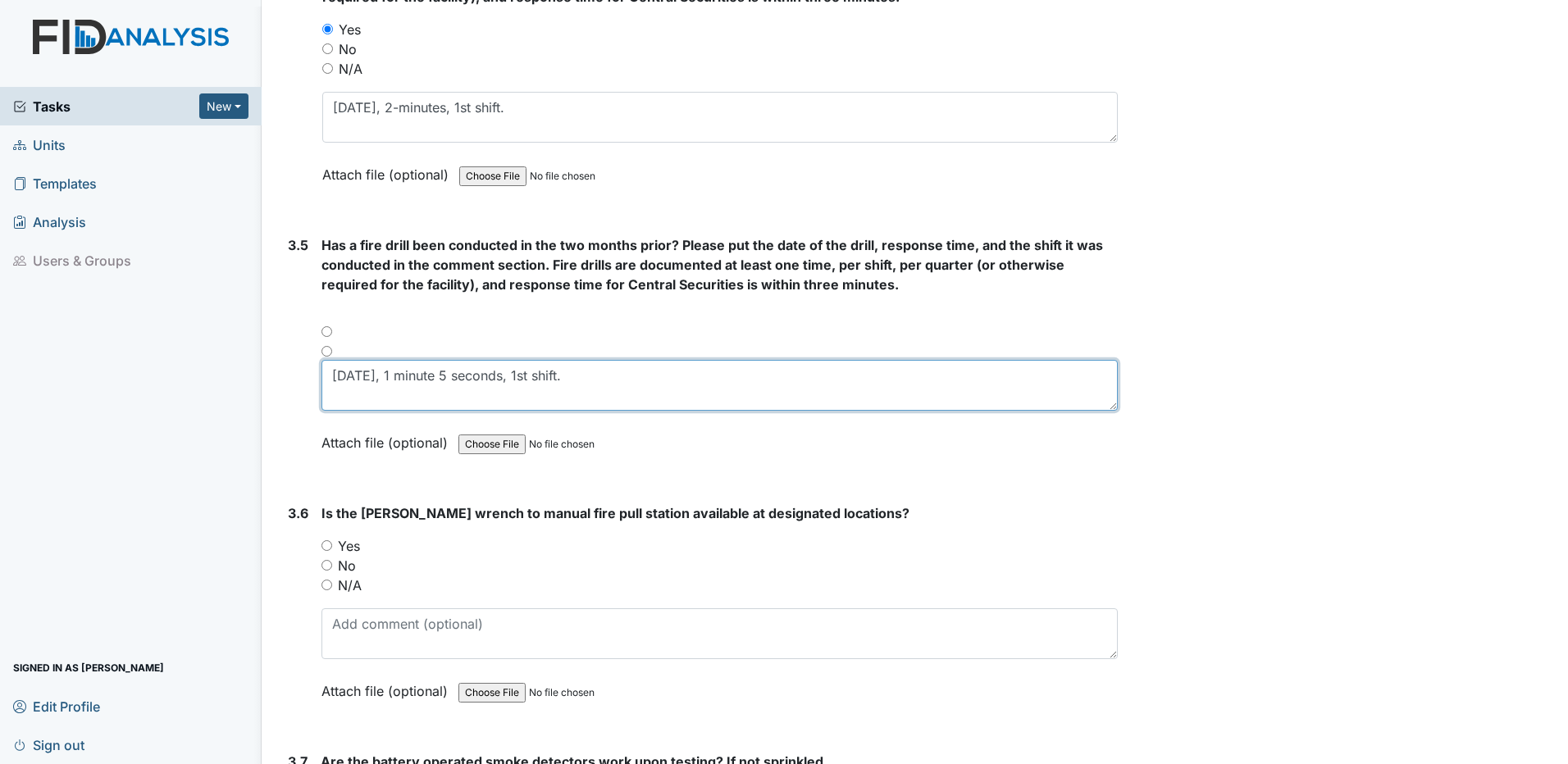
click at [336, 374] on textarea "09/12/25, 1 minute 5 seconds, 1st shift." at bounding box center [719, 385] width 796 height 51
click at [358, 371] on textarea "07/12/25, 1 minute 5 seconds, 1st shift." at bounding box center [719, 385] width 796 height 51
click at [394, 376] on textarea "07/10/25, 1 minute 5 seconds, 1st shift." at bounding box center [719, 385] width 796 height 51
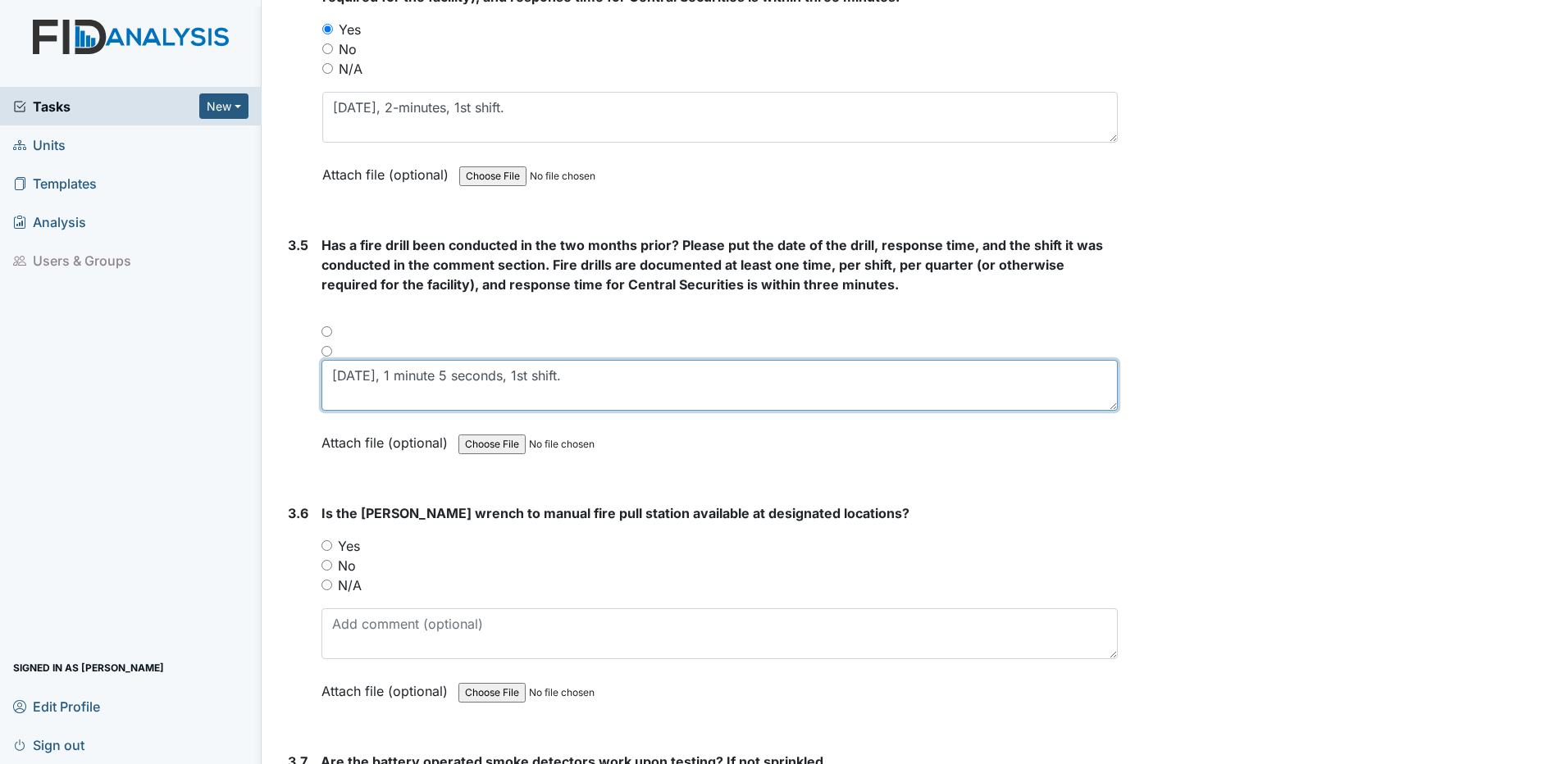
click at [392, 376] on textarea "07/10/25, 1 minute 5 seconds, 1st shift." at bounding box center [719, 385] width 796 height 51
click at [395, 373] on textarea "07/10/25, 1 minute 5 seconds, 1st shift." at bounding box center [719, 385] width 796 height 51
click at [594, 374] on textarea "07/10/25, 2-minutes 12 seconds, 1st shift." at bounding box center [719, 385] width 796 height 51
click at [401, 374] on textarea "07/10/25, 2-minutes 12 seconds, 1st shift." at bounding box center [719, 385] width 796 height 51
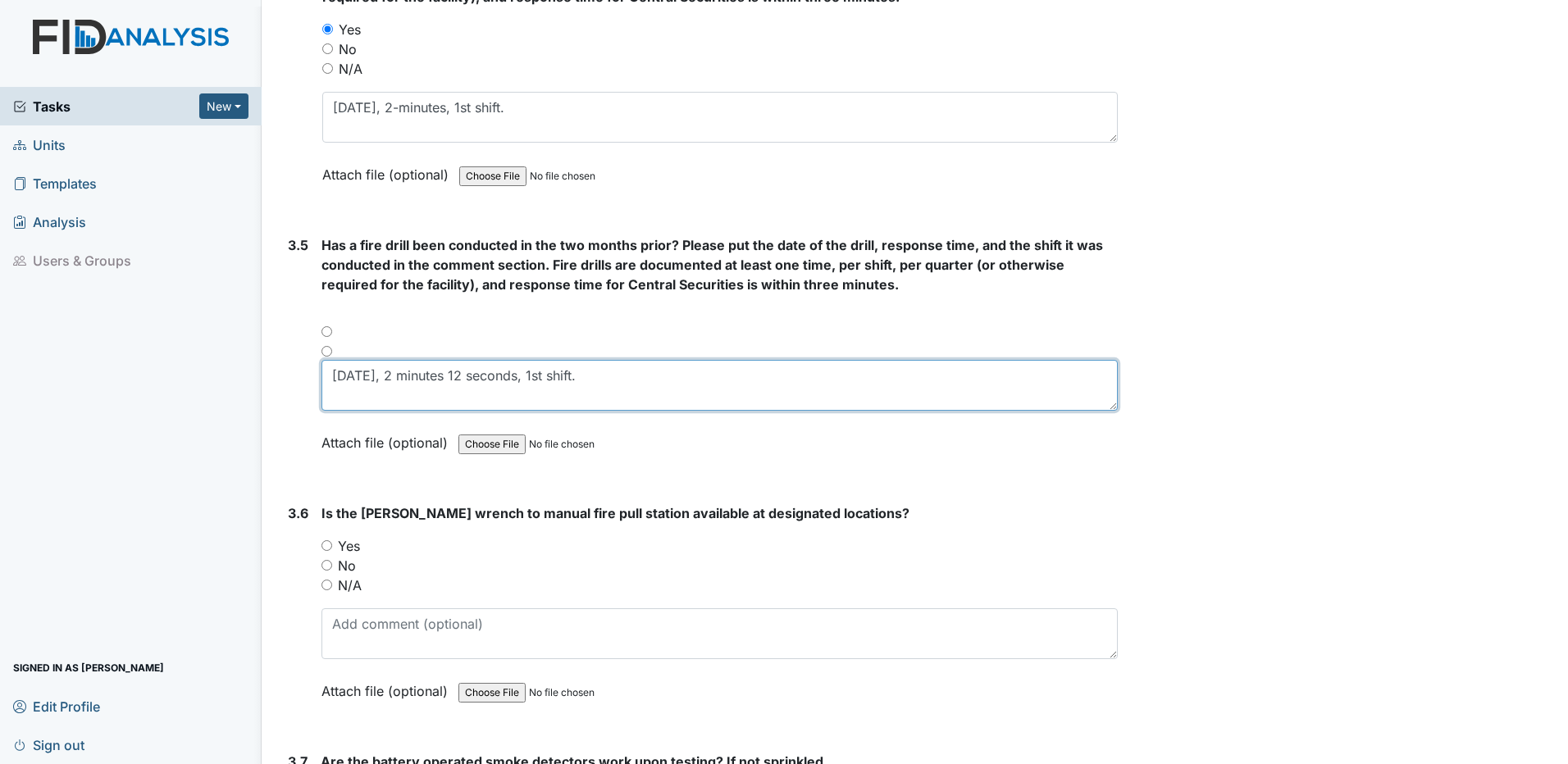
drag, startPoint x: 607, startPoint y: 378, endPoint x: 618, endPoint y: 398, distance: 22.8
click at [608, 379] on textarea "07/10/25, 2 minutes 12 seconds, 1st shift." at bounding box center [719, 385] width 796 height 51
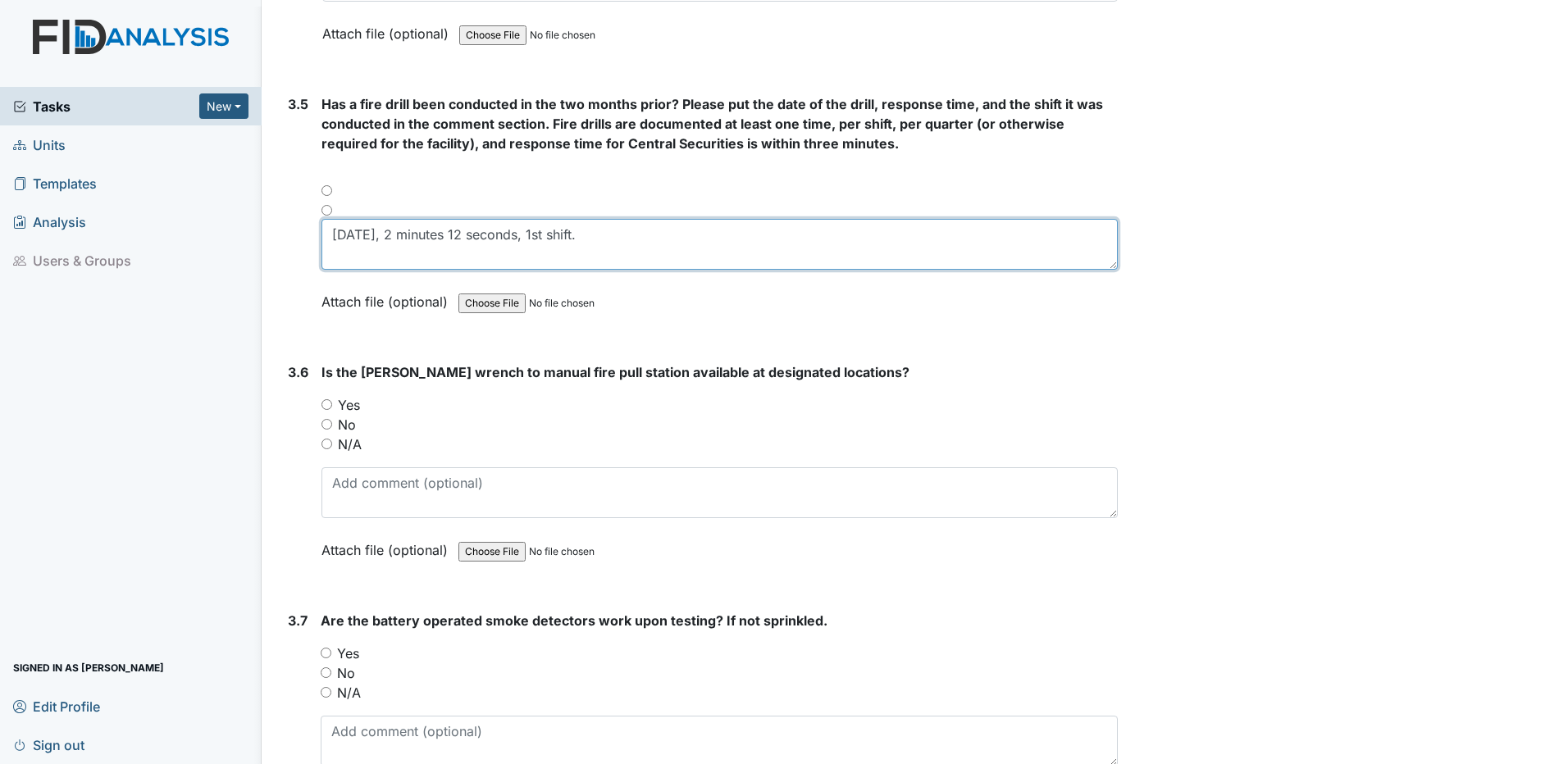
scroll to position [7705, 0]
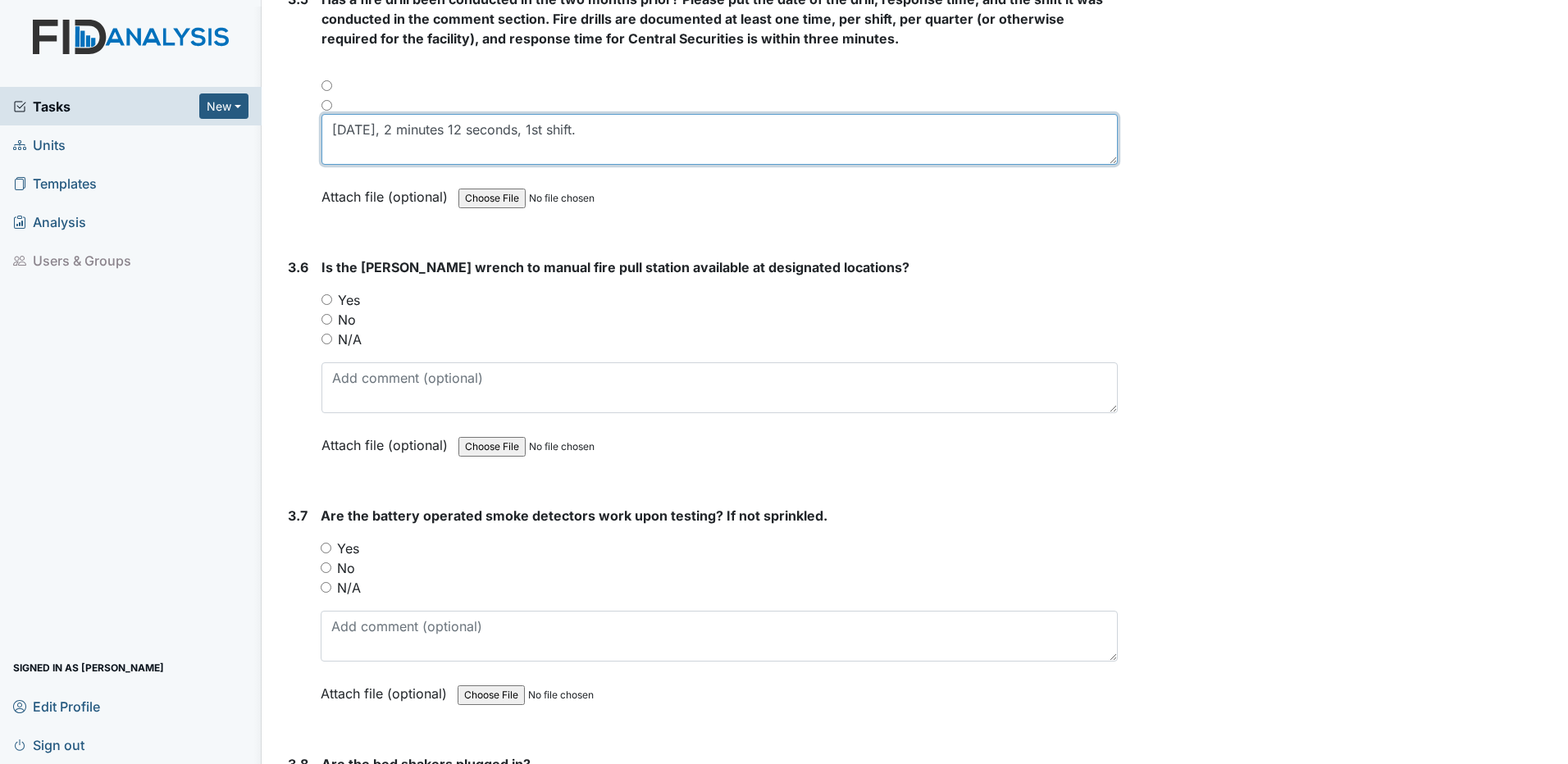
type textarea "07/10/25, 2 minutes 12 seconds, 1st shift."
drag, startPoint x: 326, startPoint y: 340, endPoint x: 363, endPoint y: 341, distance: 37.0
click at [327, 340] on input "N/A" at bounding box center [326, 338] width 10 height 10
radio input "true"
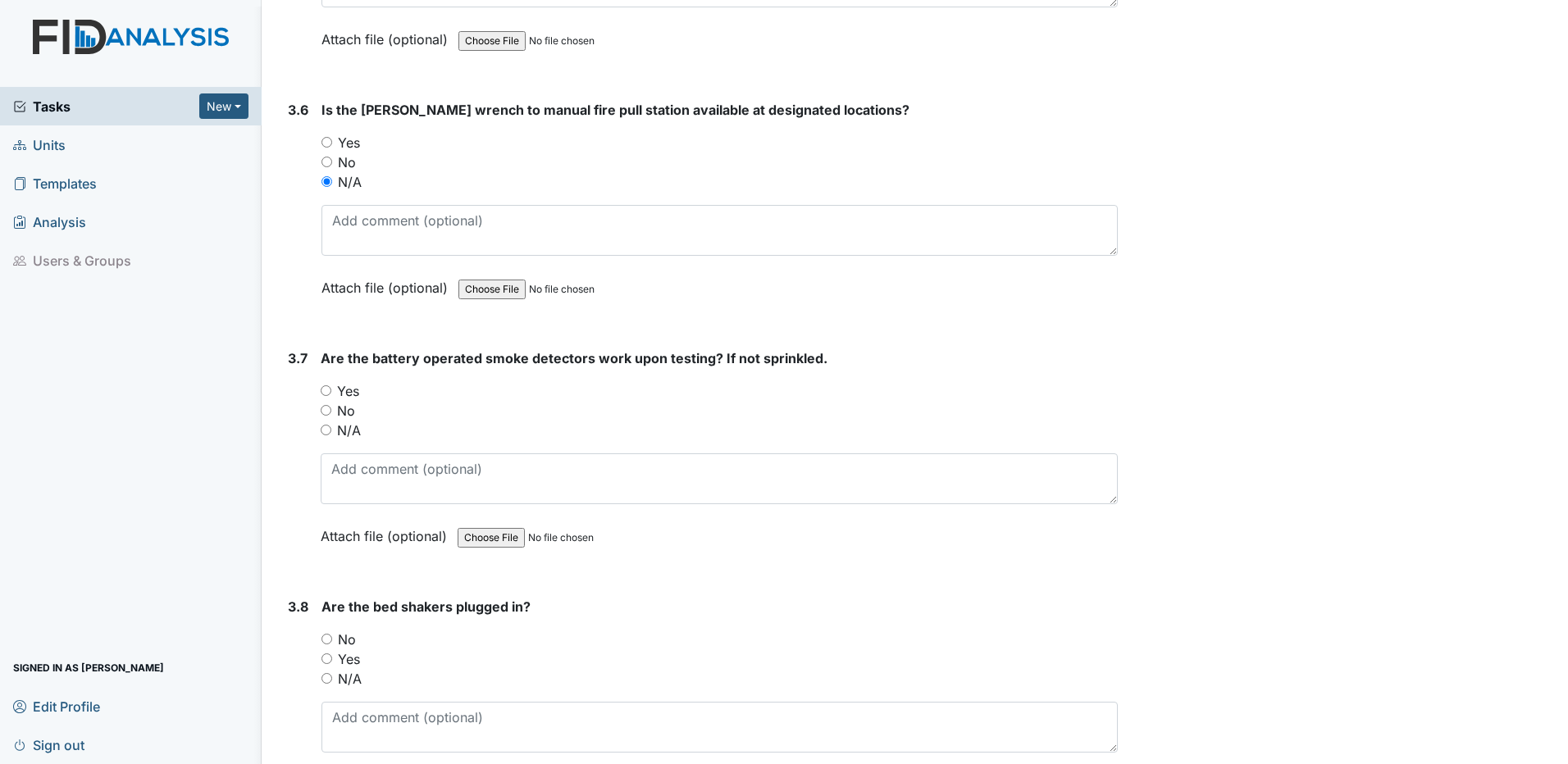
scroll to position [7868, 0]
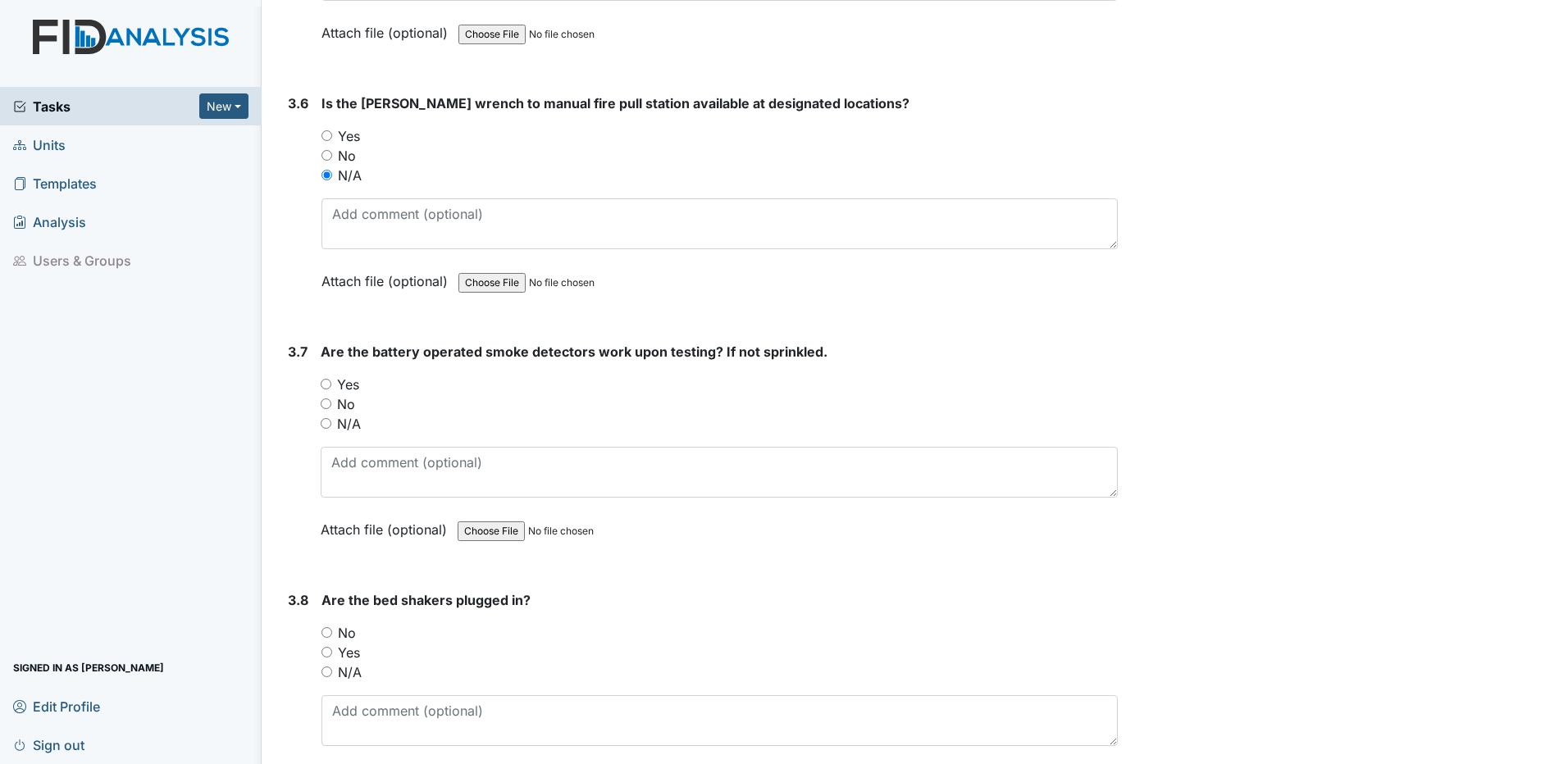
click at [331, 384] on input "Yes" at bounding box center [325, 383] width 10 height 10
radio input "true"
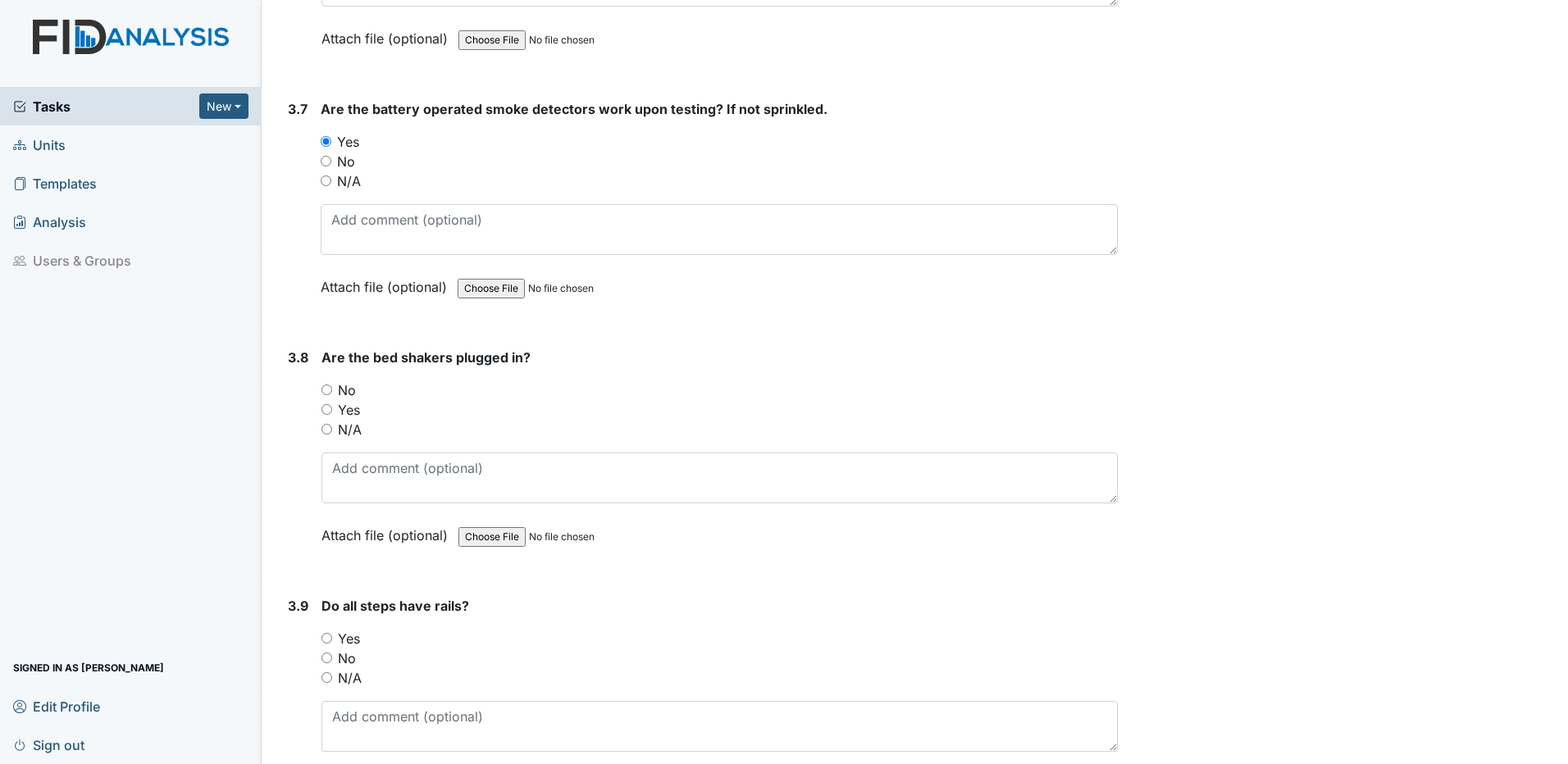
scroll to position [8114, 0]
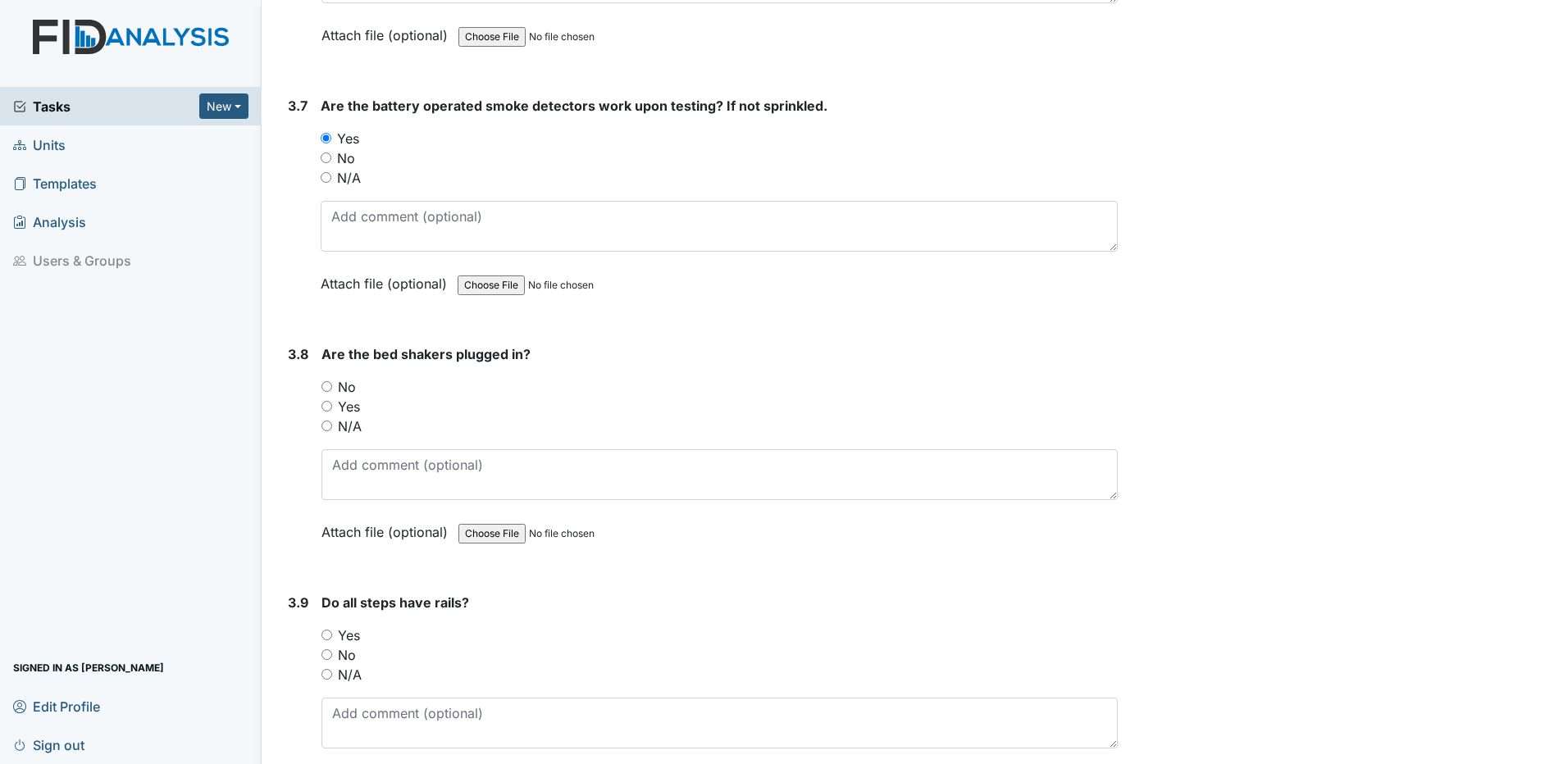
click at [327, 426] on input "N/A" at bounding box center [326, 425] width 10 height 10
radio input "true"
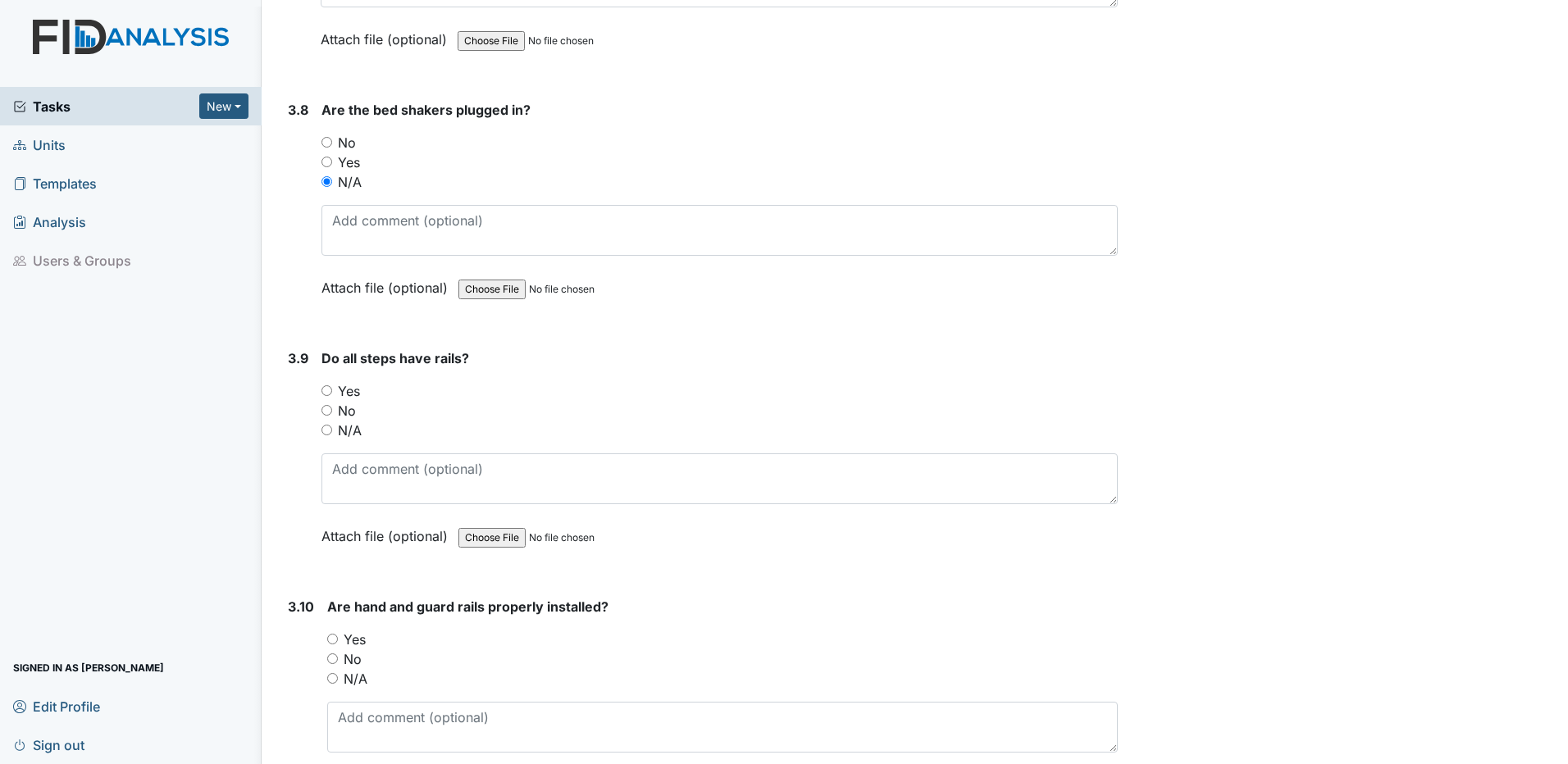
scroll to position [8360, 0]
click at [324, 428] on input "N/A" at bounding box center [326, 428] width 10 height 10
radio input "true"
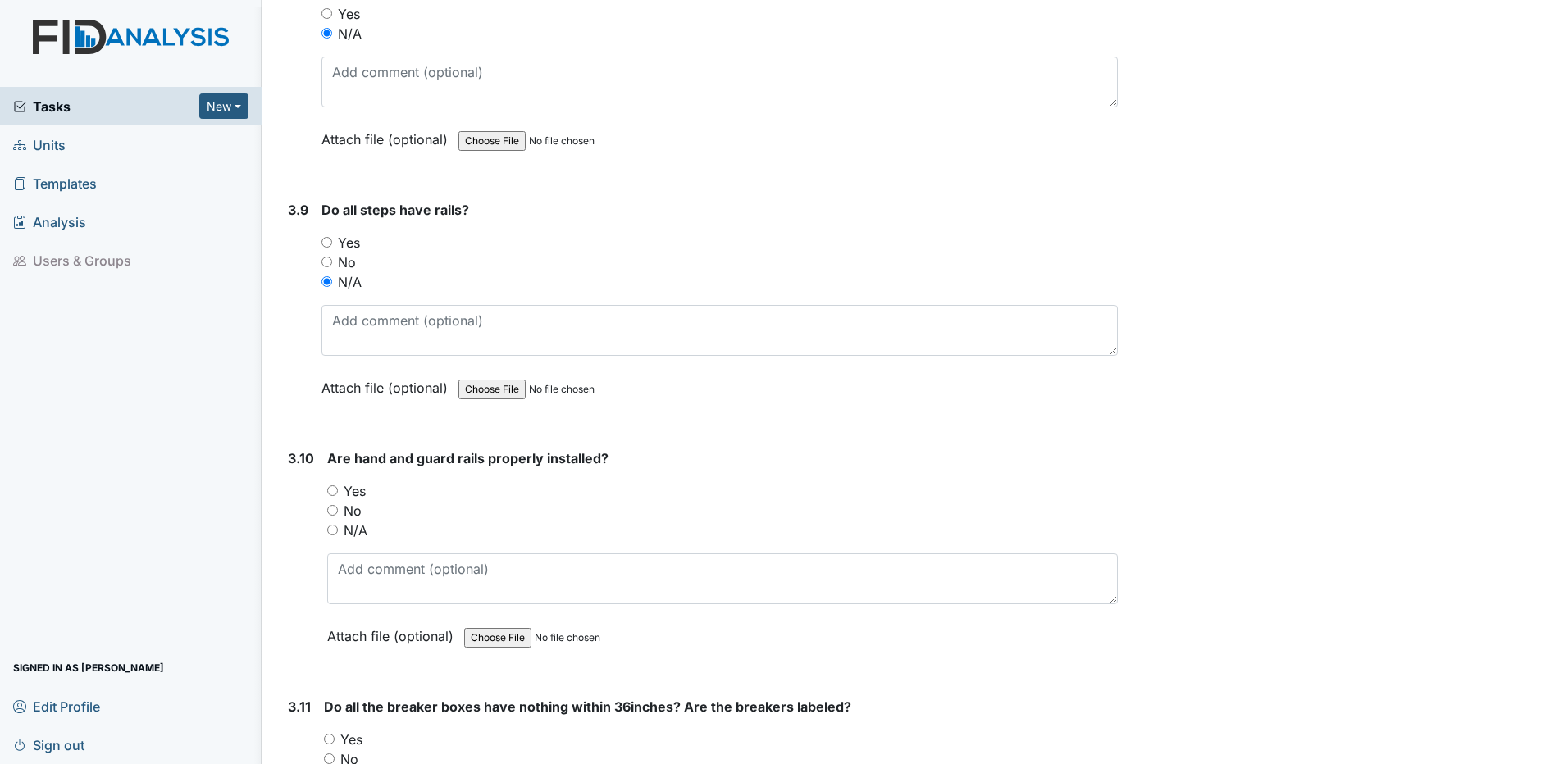
scroll to position [8606, 0]
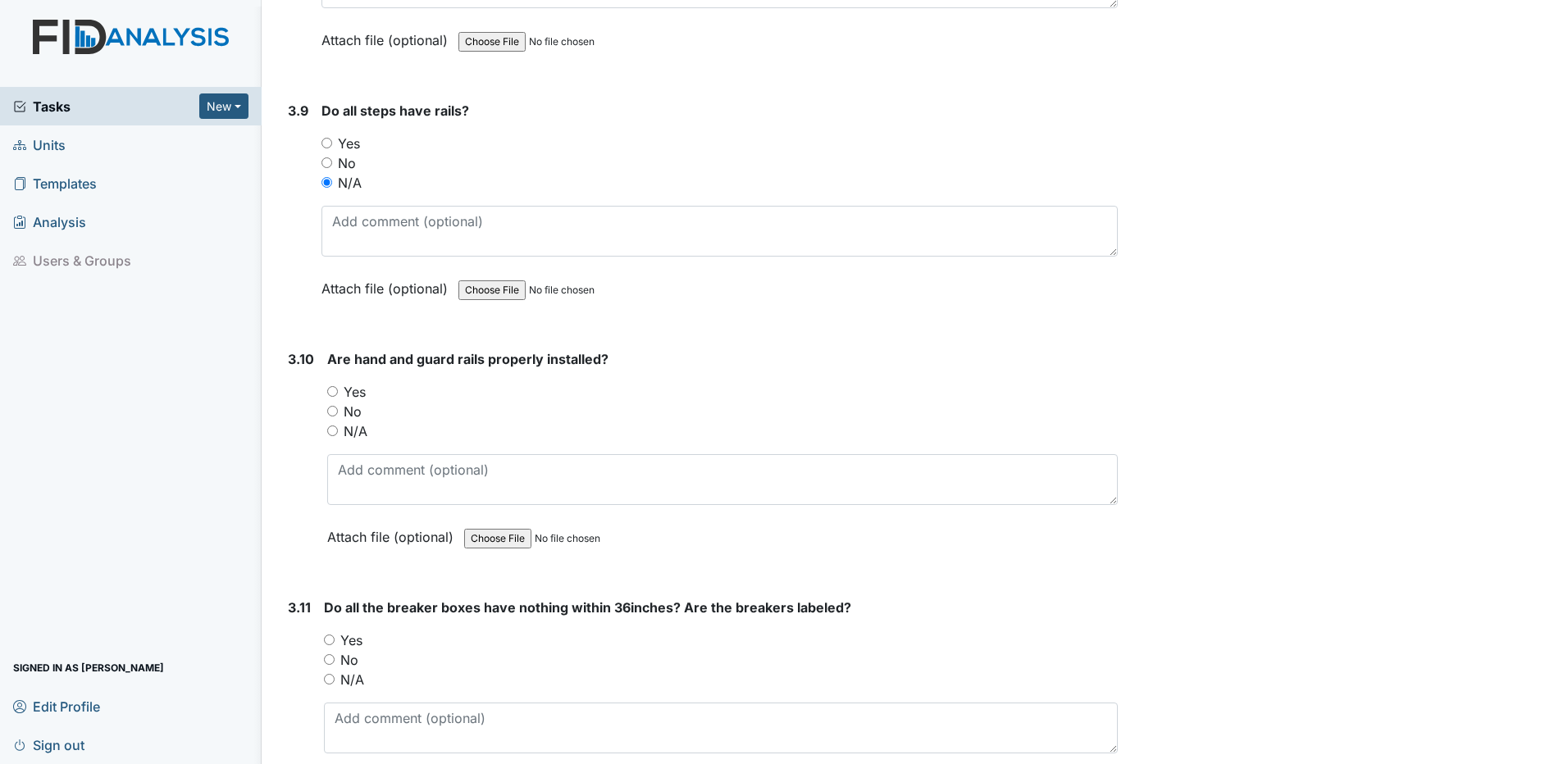
click at [331, 390] on input "Yes" at bounding box center [331, 390] width 10 height 10
radio input "true"
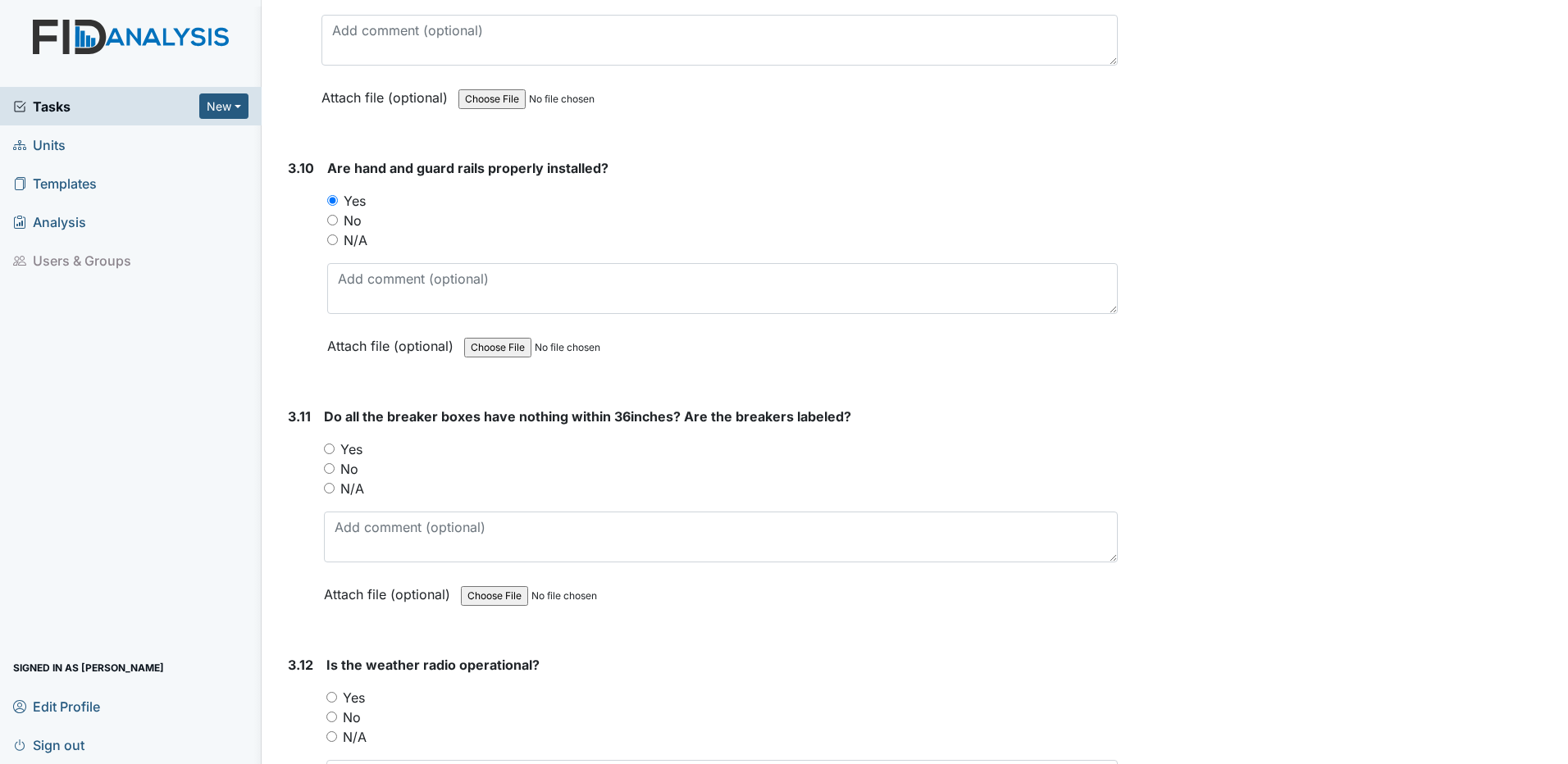
scroll to position [8852, 0]
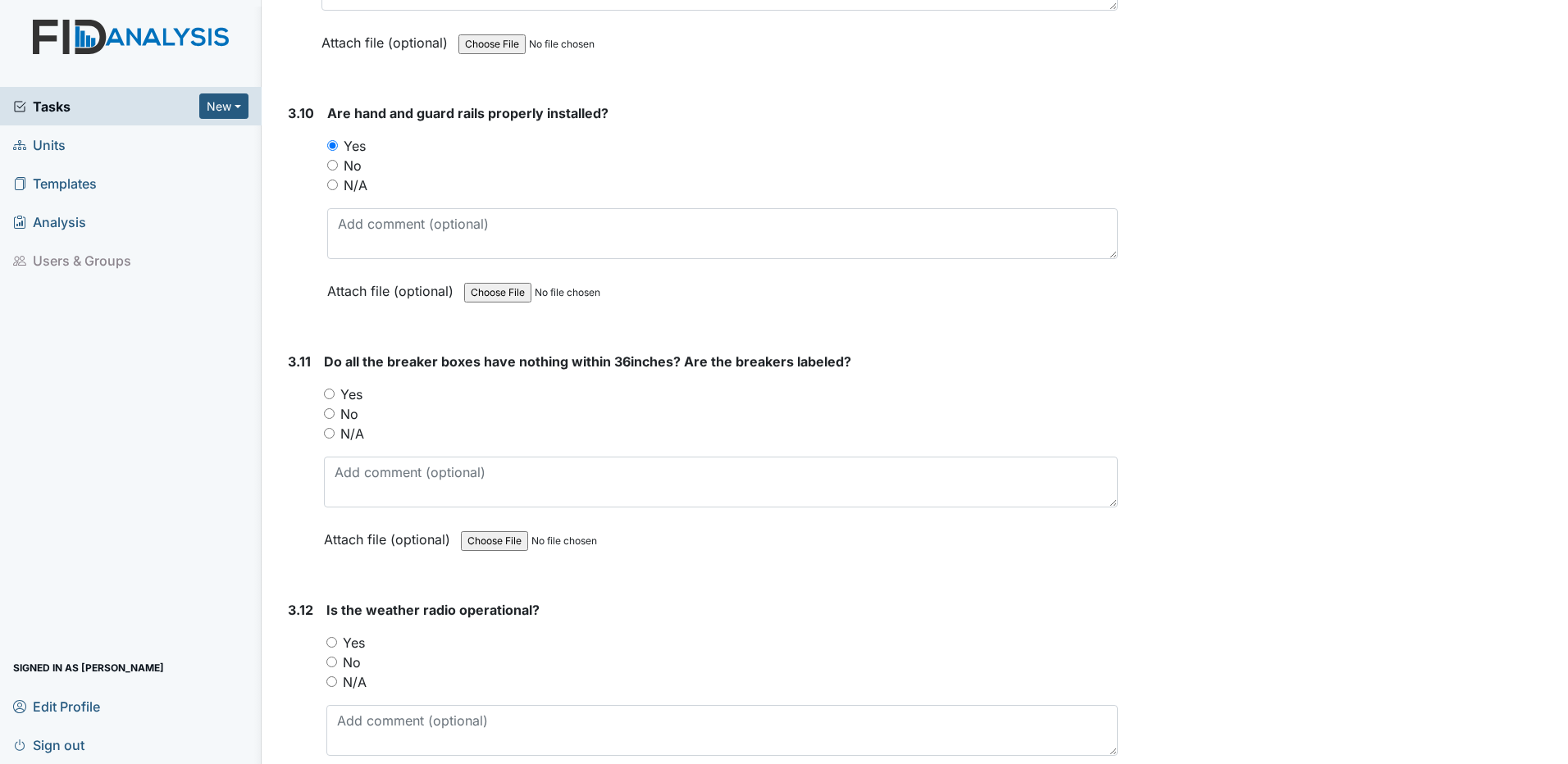
click at [327, 393] on input "Yes" at bounding box center [329, 393] width 10 height 10
radio input "true"
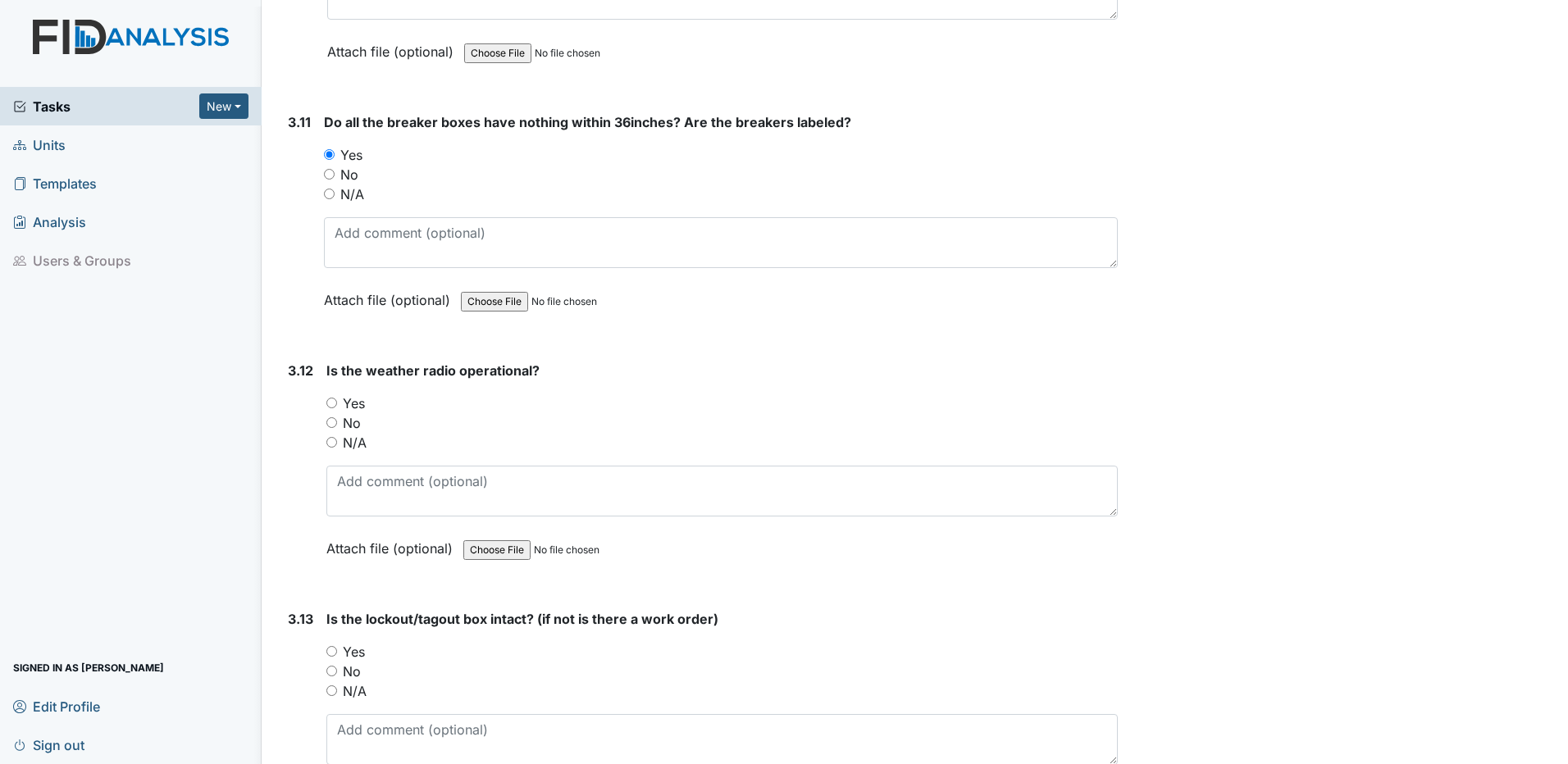
scroll to position [9098, 0]
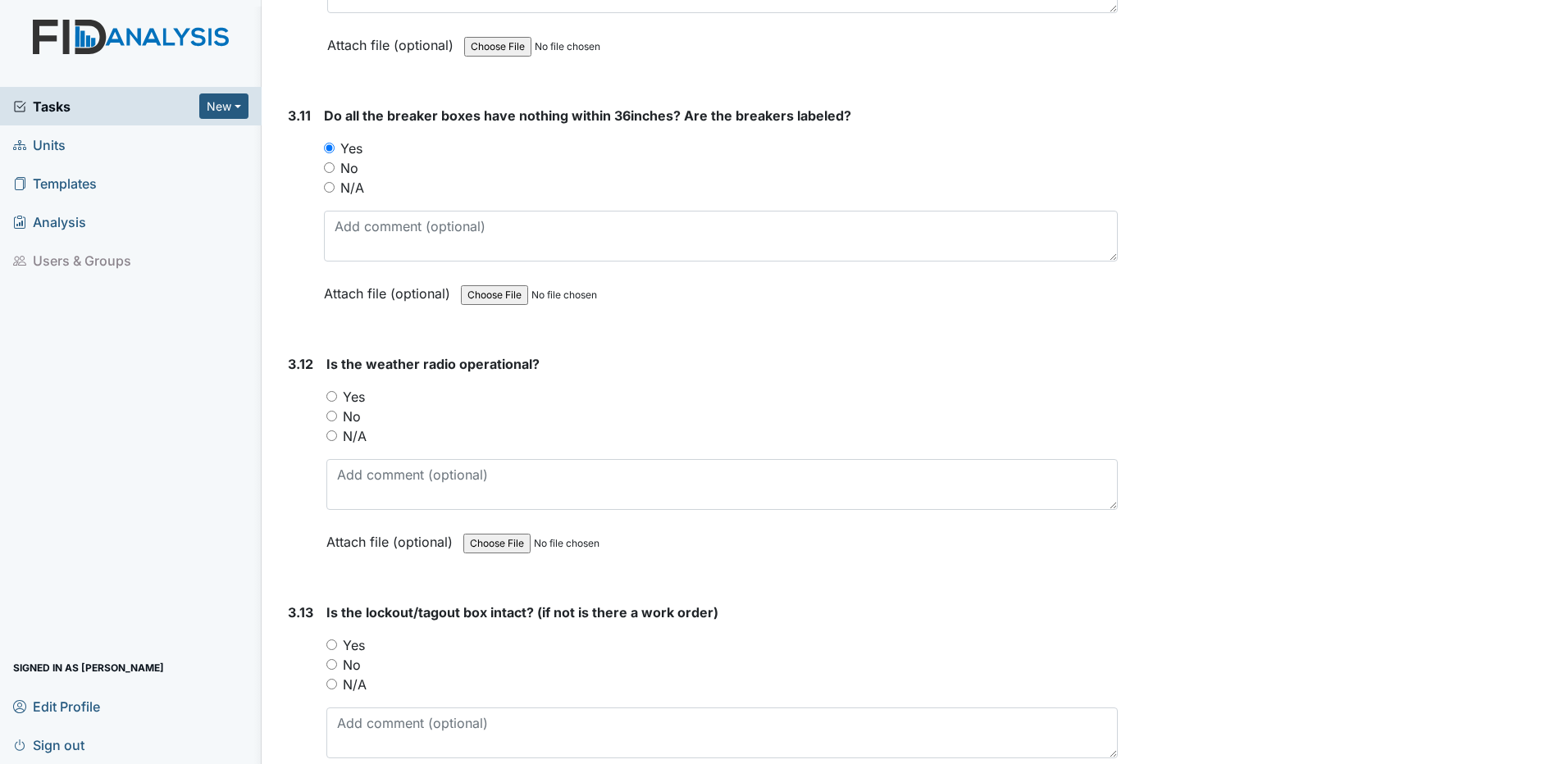
click at [333, 396] on input "Yes" at bounding box center [331, 396] width 10 height 10
radio input "true"
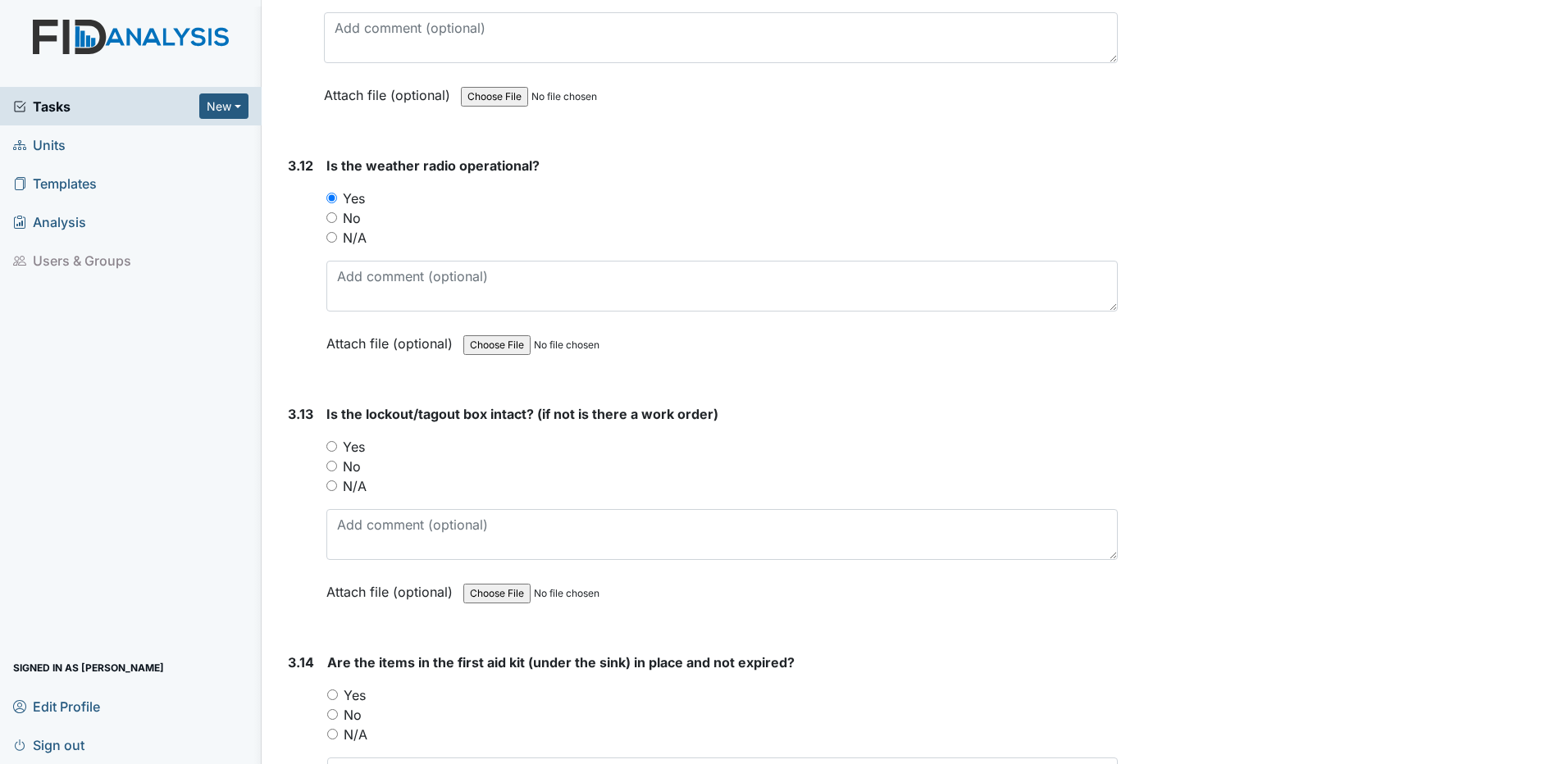
scroll to position [9344, 0]
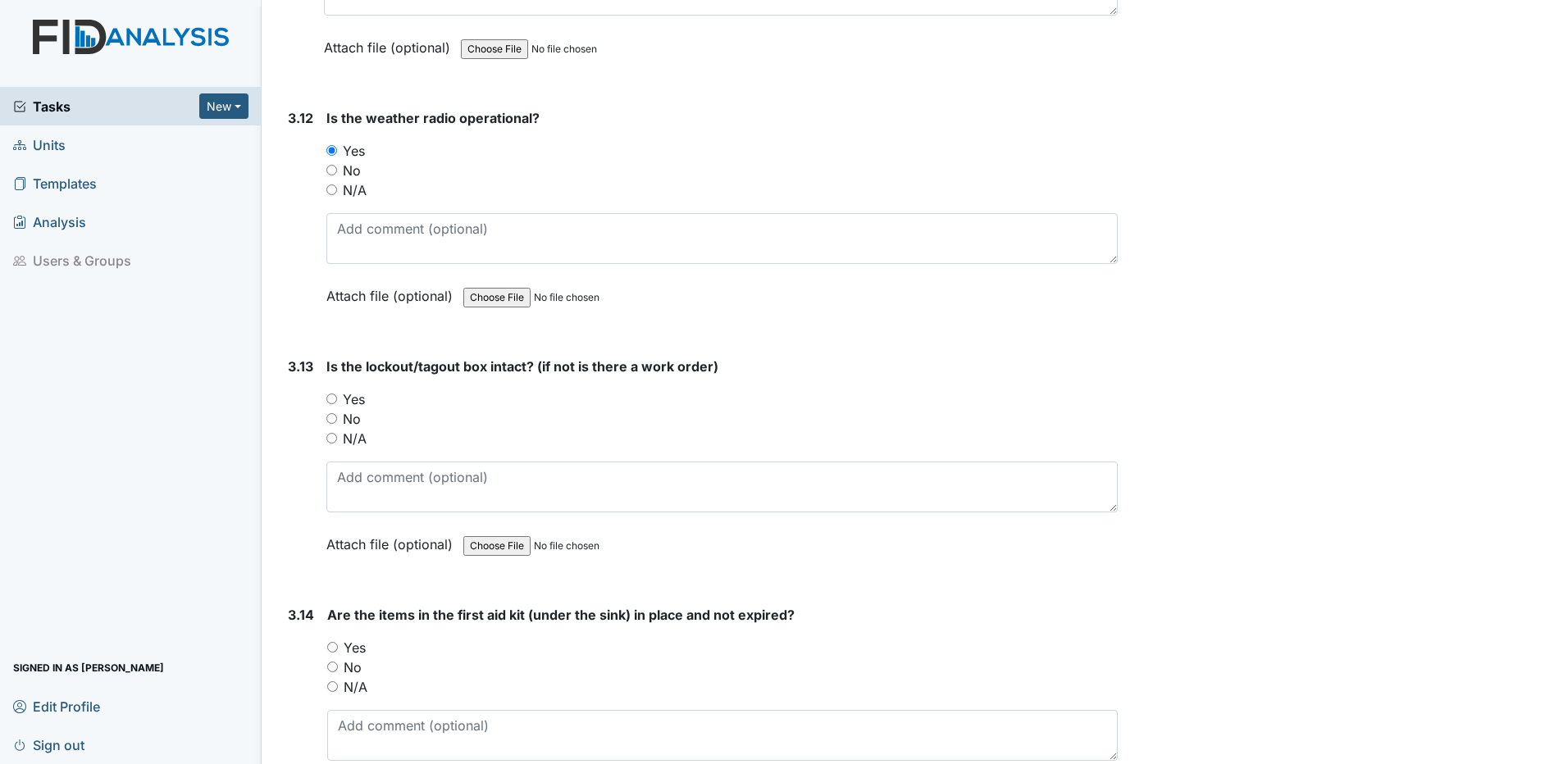
click at [331, 398] on input "Yes" at bounding box center [331, 398] width 10 height 10
radio input "true"
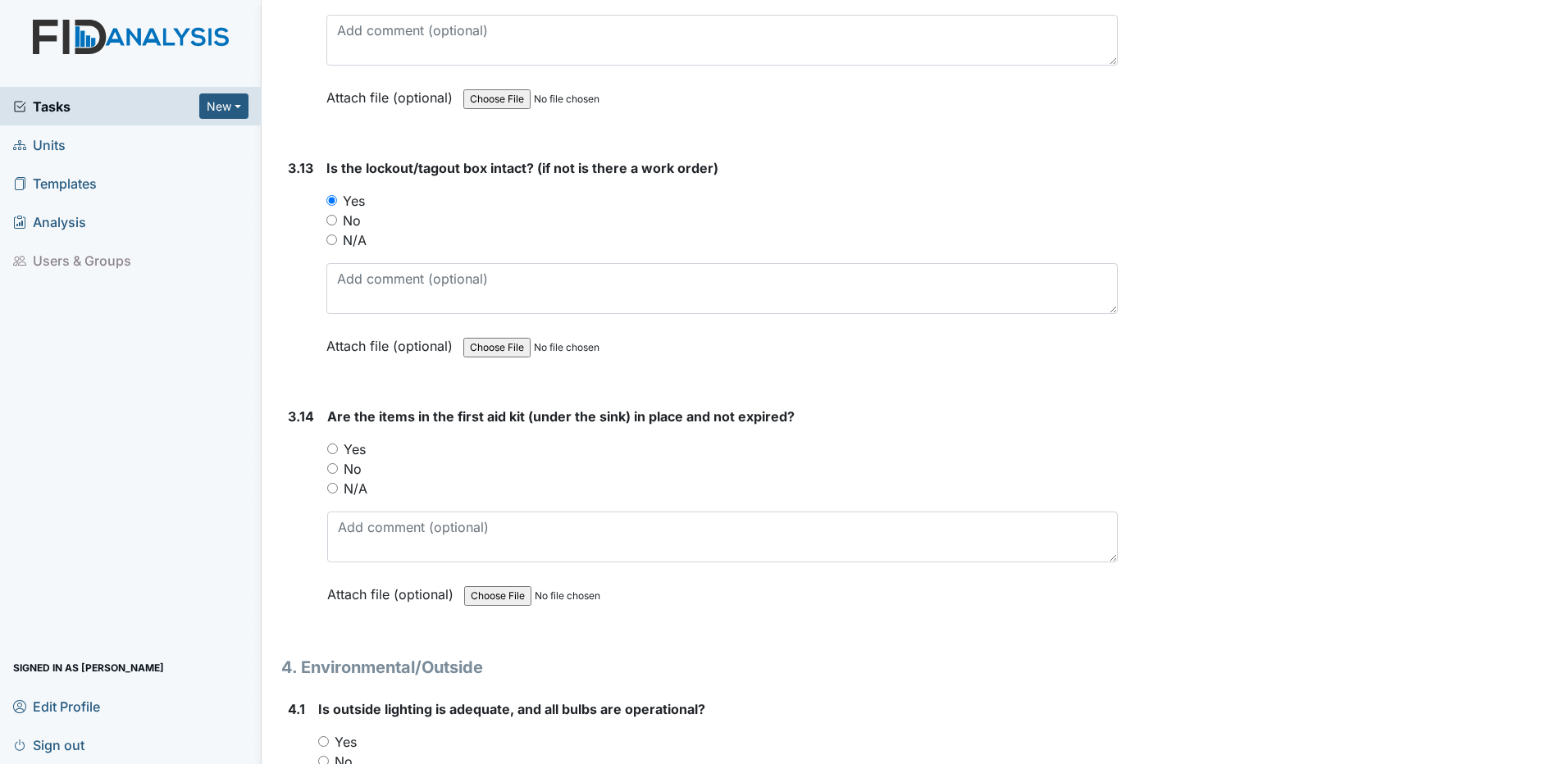
scroll to position [9672, 0]
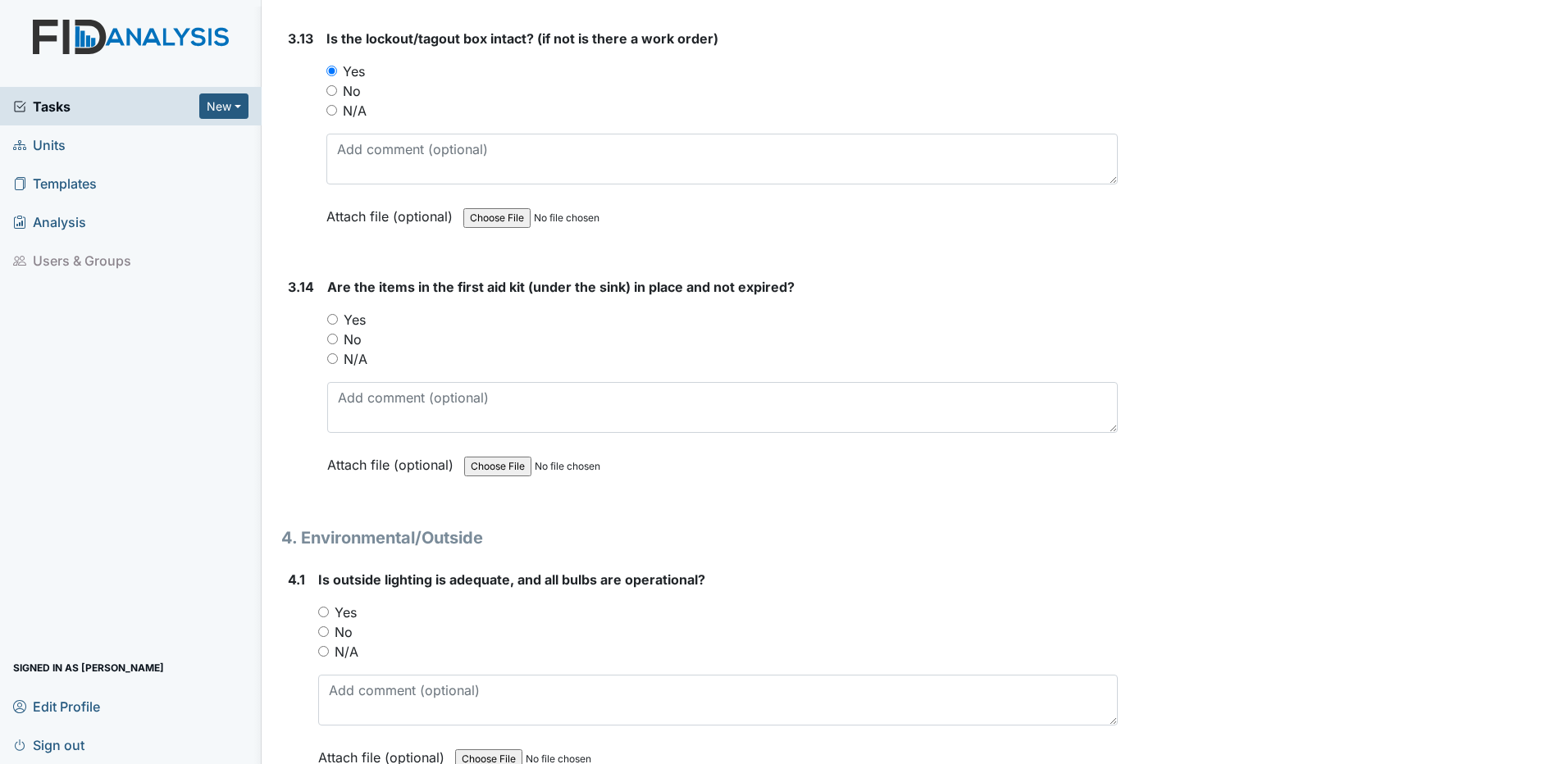
click at [331, 320] on input "Yes" at bounding box center [331, 318] width 10 height 10
radio input "true"
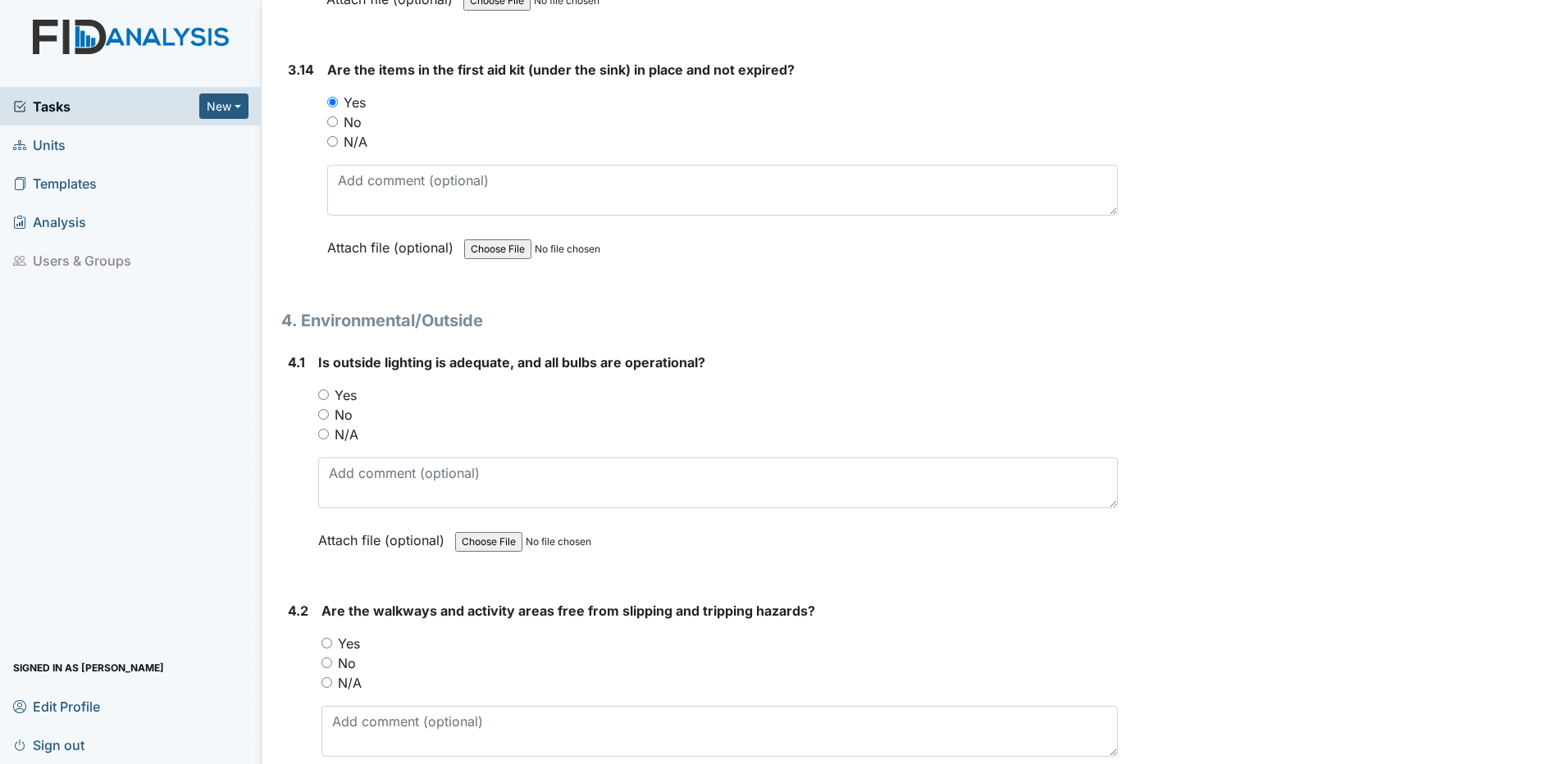
scroll to position [9918, 0]
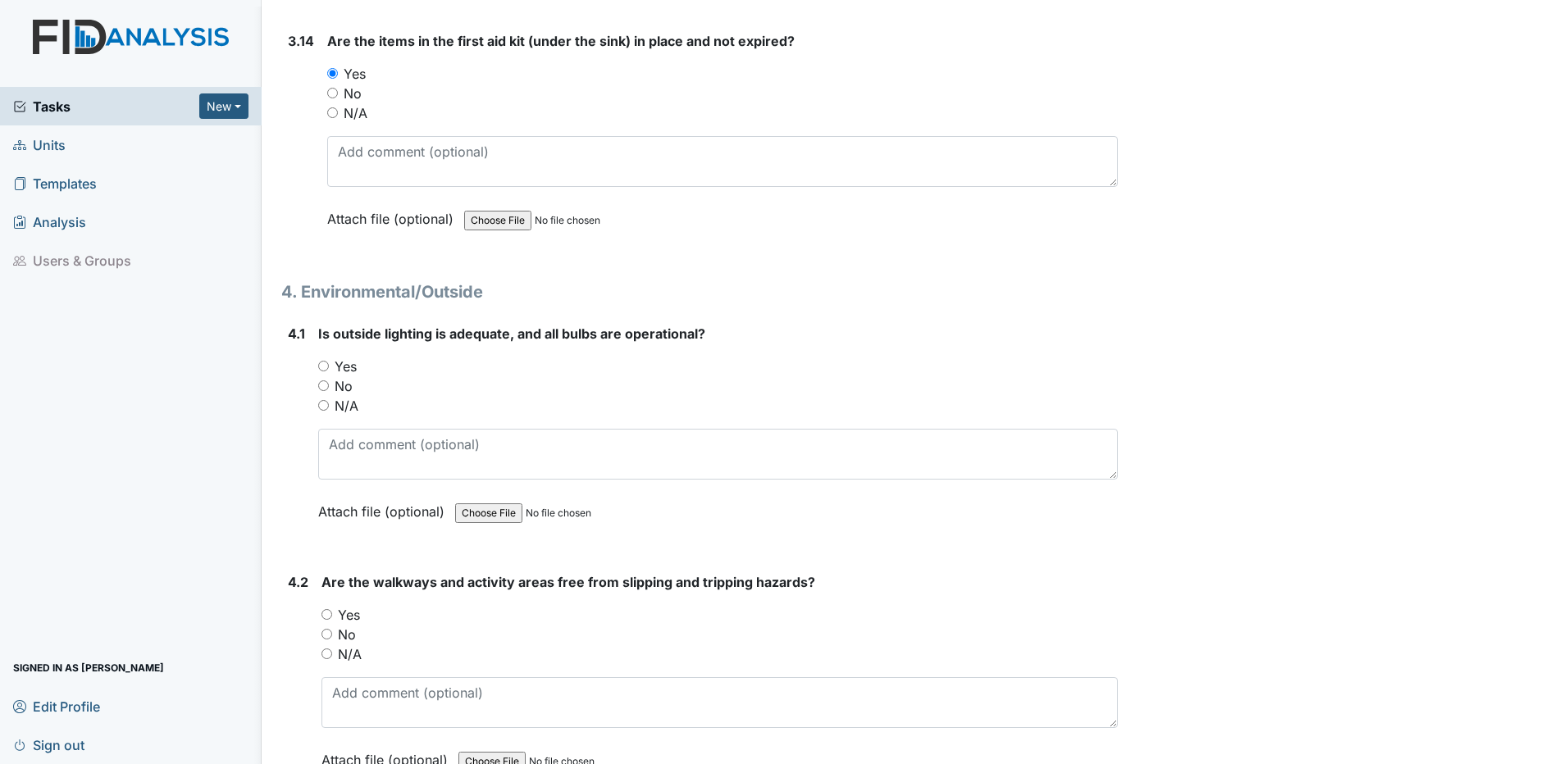
click at [328, 368] on input "Yes" at bounding box center [323, 365] width 10 height 10
radio input "true"
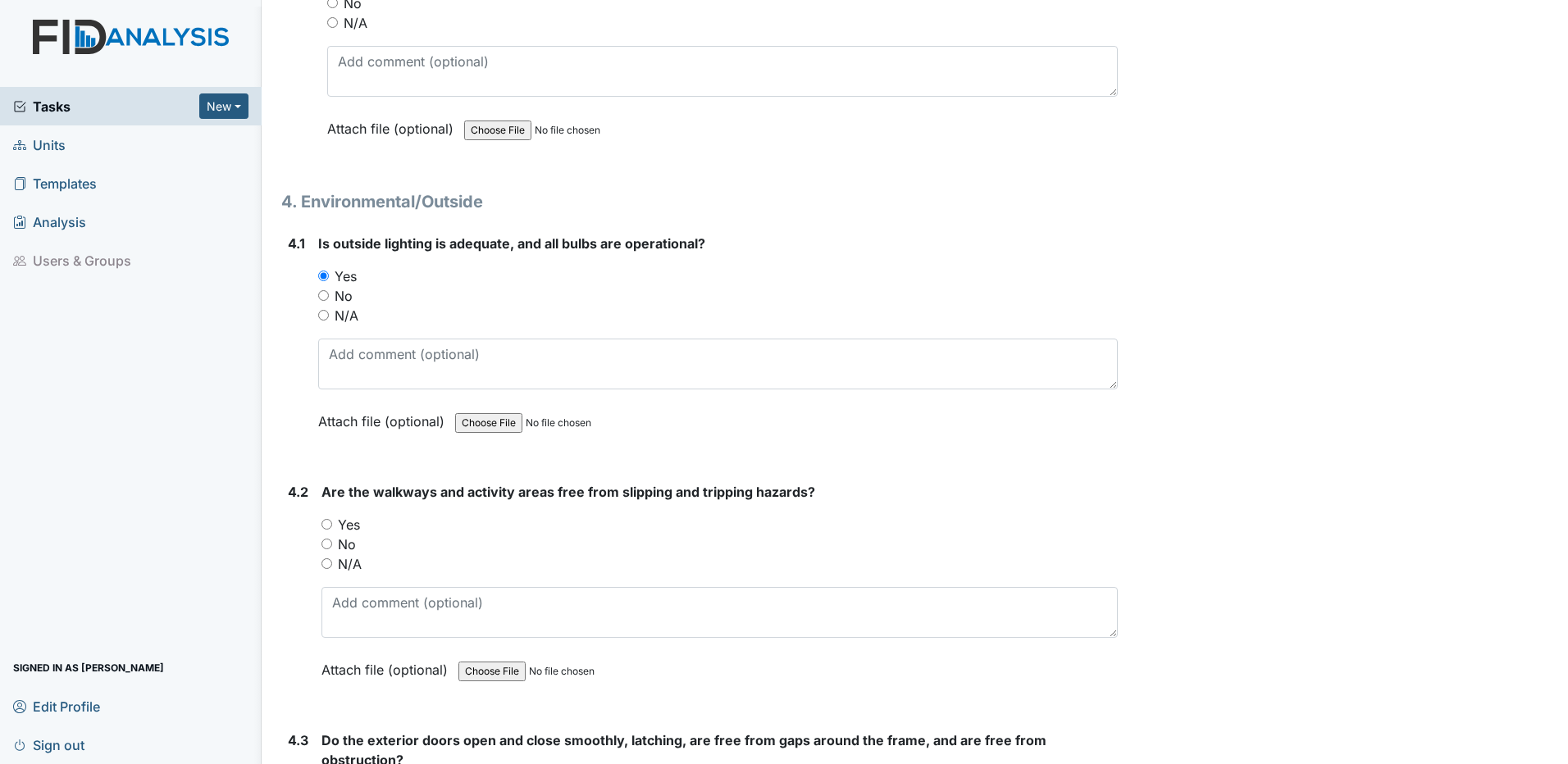
scroll to position [10081, 0]
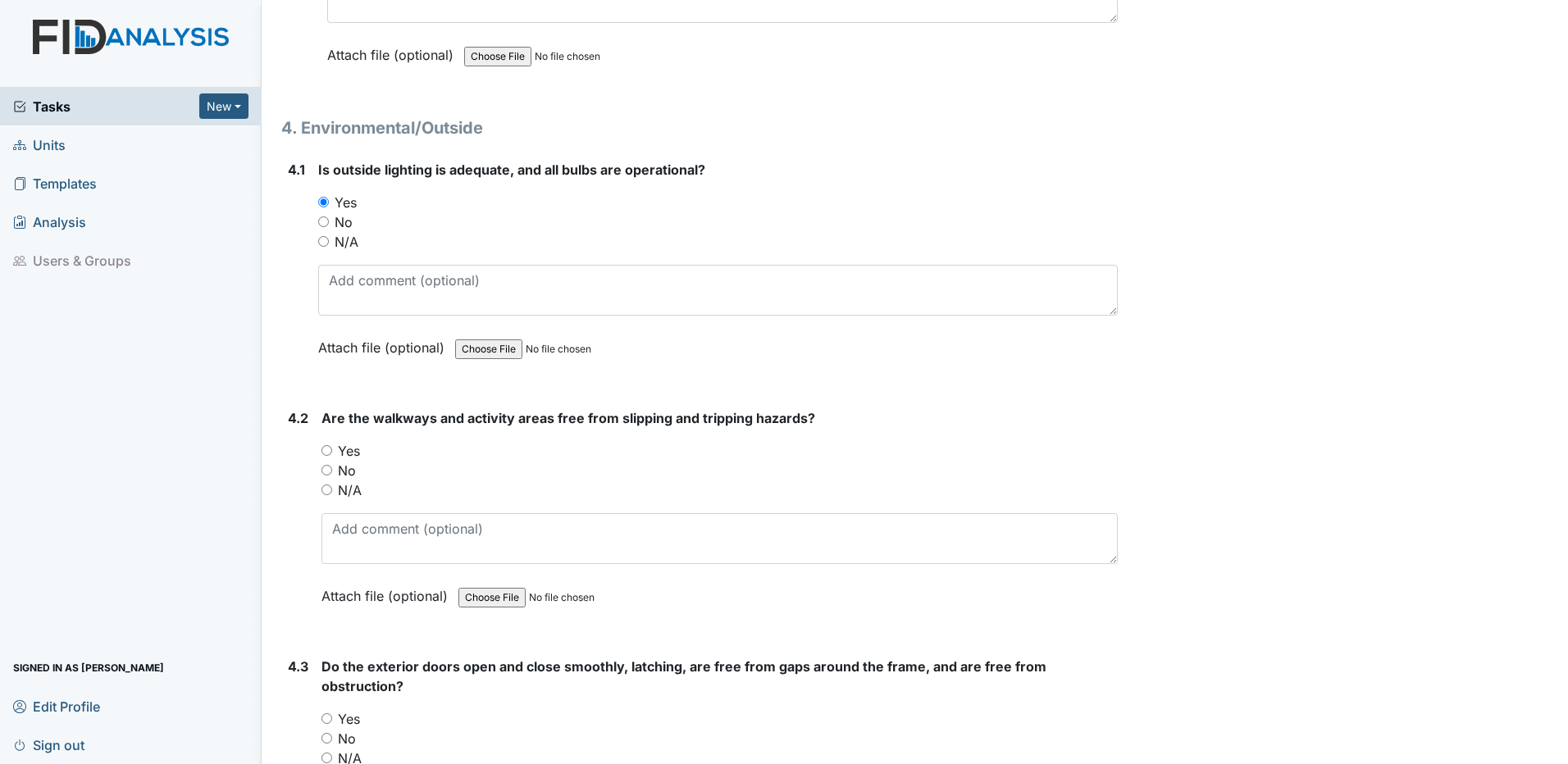
click at [328, 468] on input "No" at bounding box center [326, 469] width 10 height 10
radio input "true"
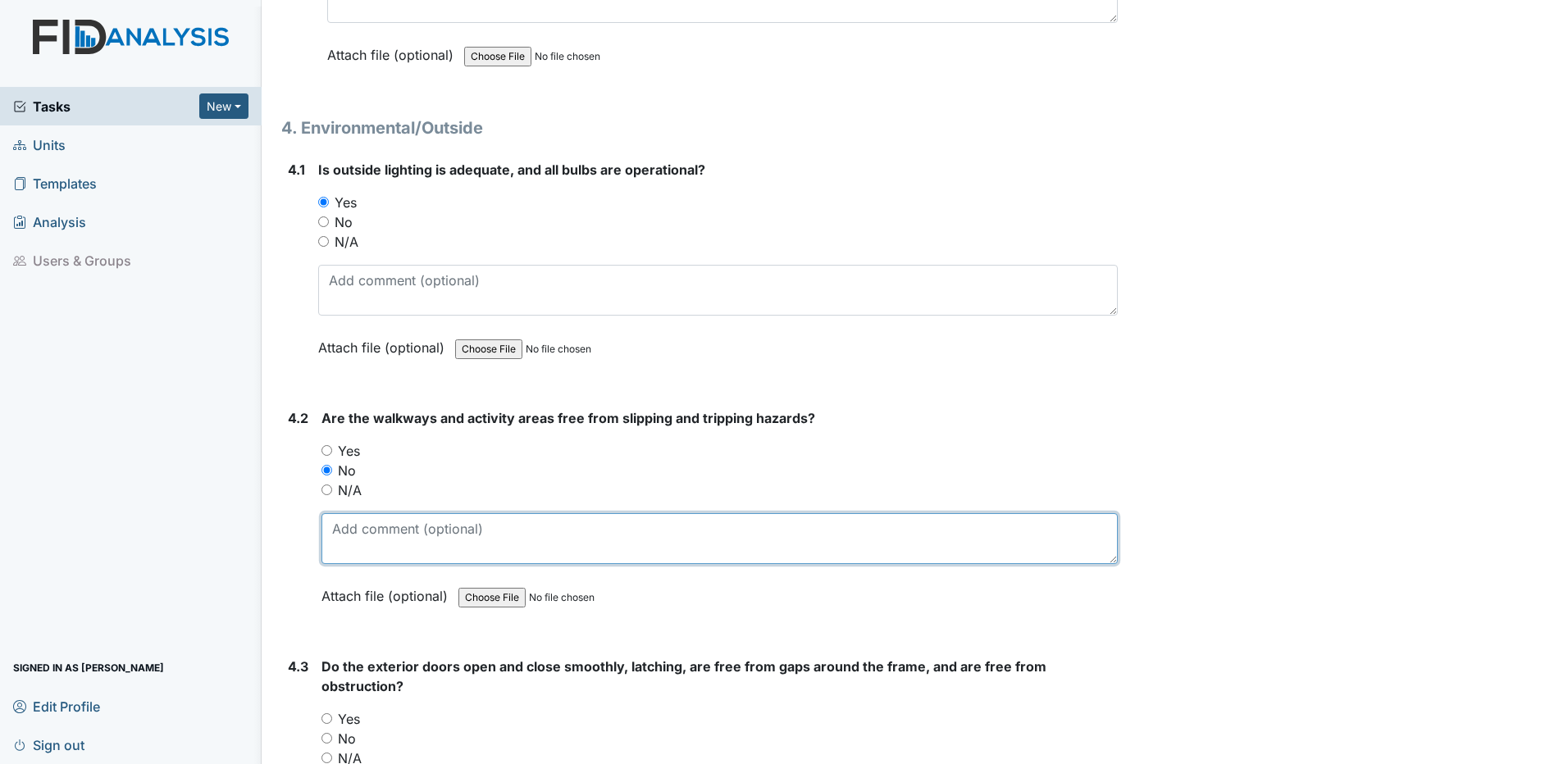
click at [342, 531] on textarea at bounding box center [719, 539] width 796 height 51
type textarea "c"
click at [667, 532] on textarea "Crack in sidewalk by front door. Owner notified again" at bounding box center [719, 539] width 796 height 51
type textarea "Crack in sidewalk by front door. Owner notified again on 09/22/25."
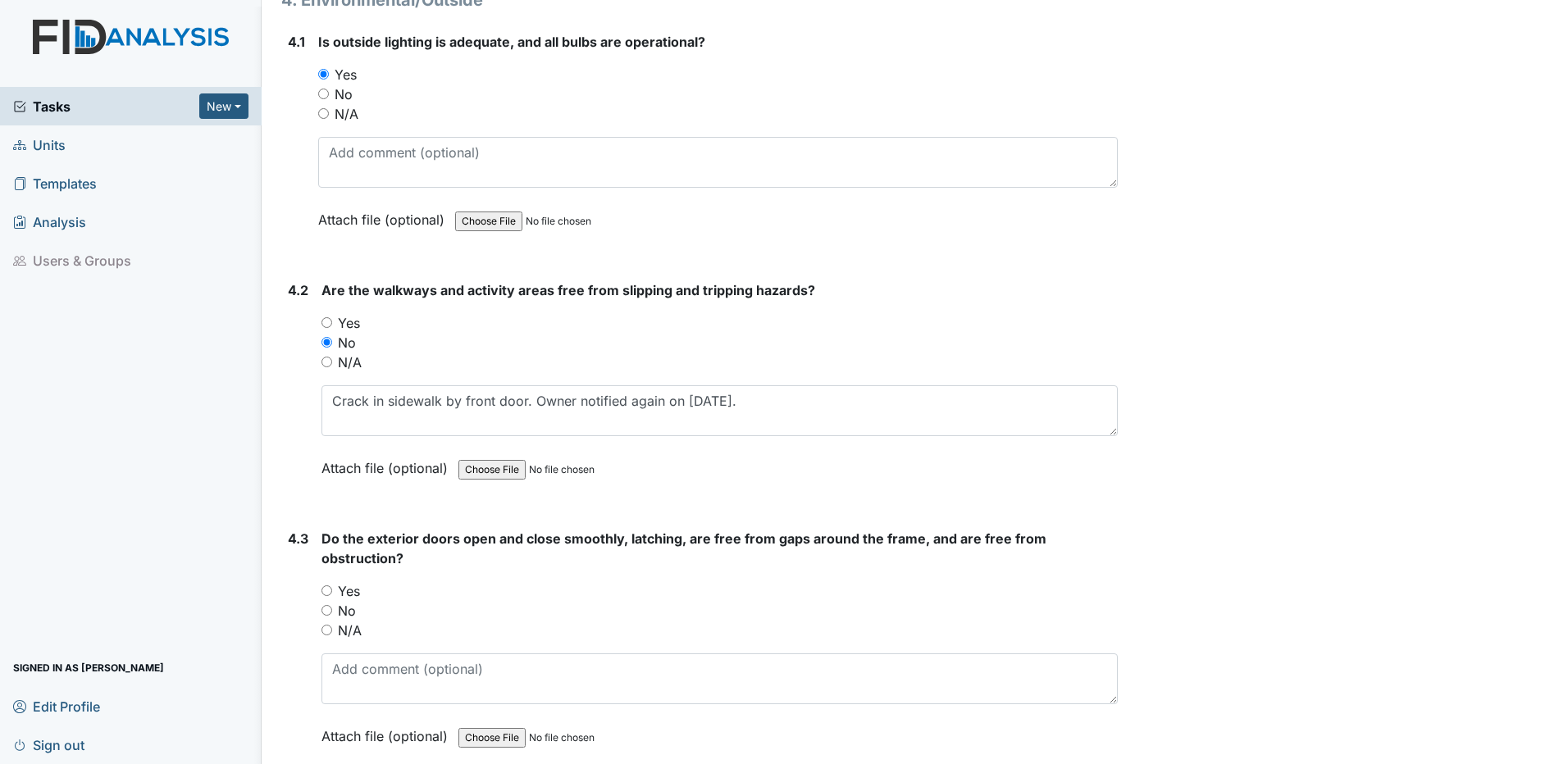
scroll to position [10245, 0]
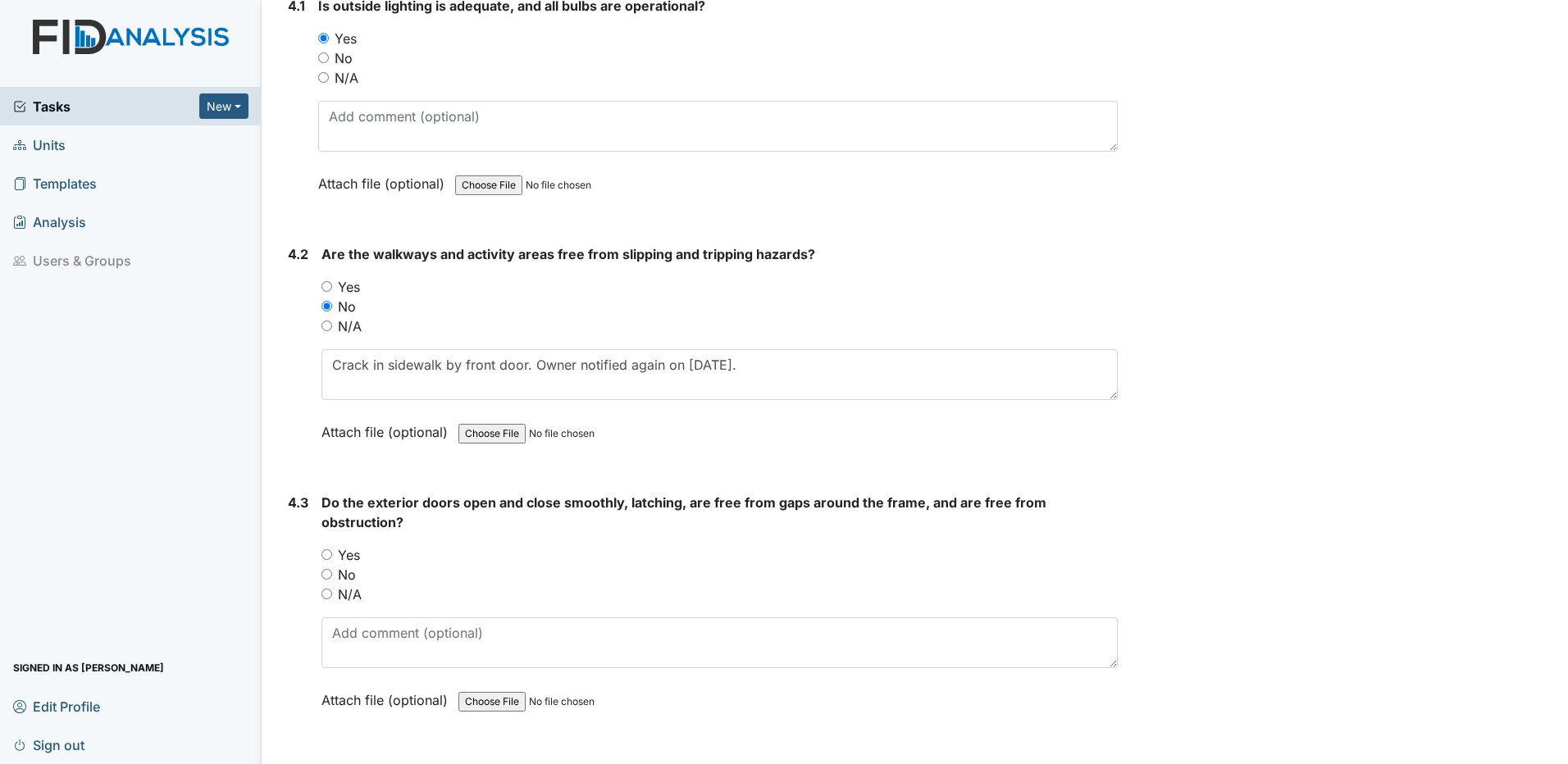
click at [327, 555] on input "Yes" at bounding box center [326, 554] width 10 height 10
radio input "true"
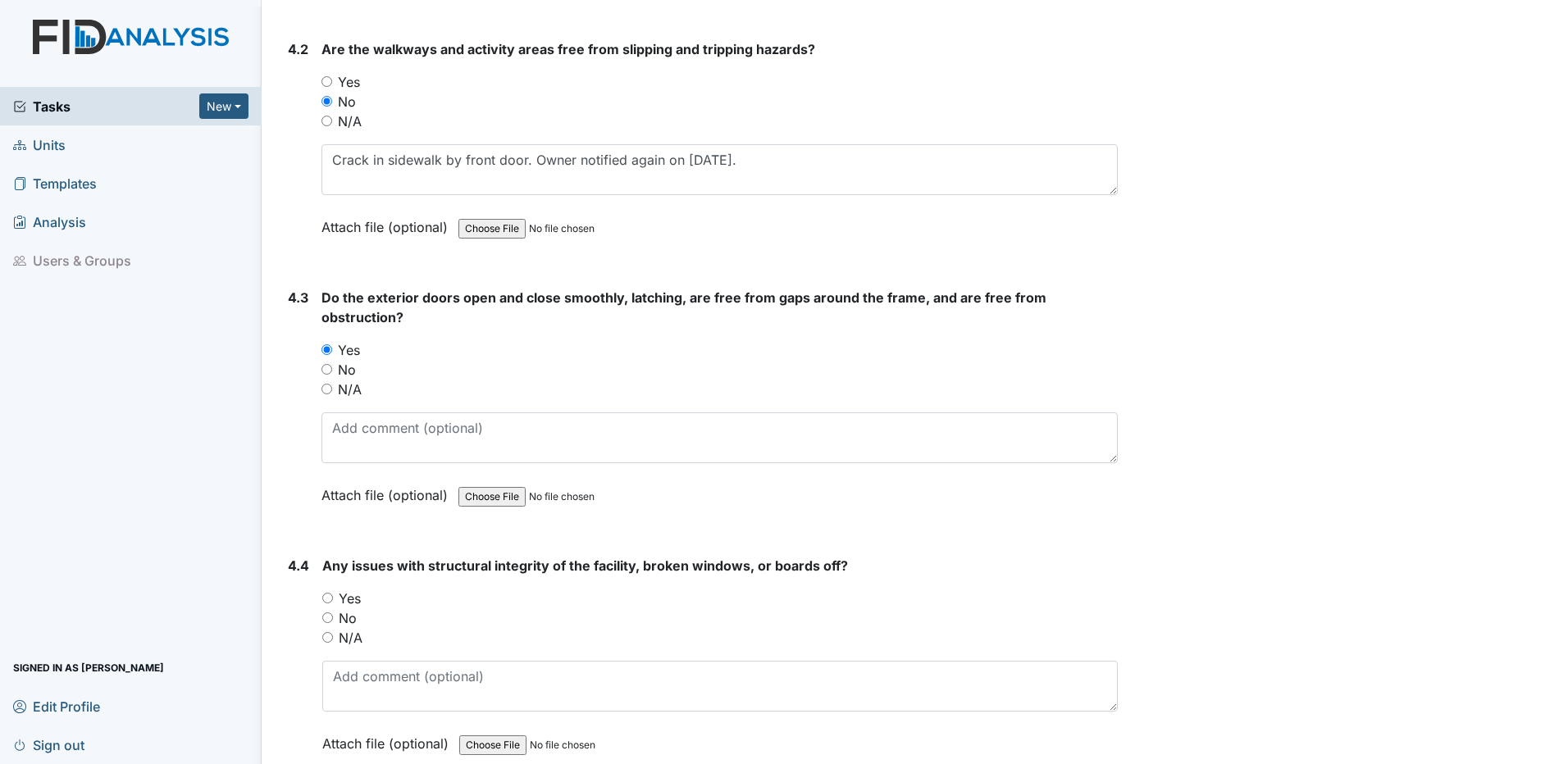
scroll to position [10491, 0]
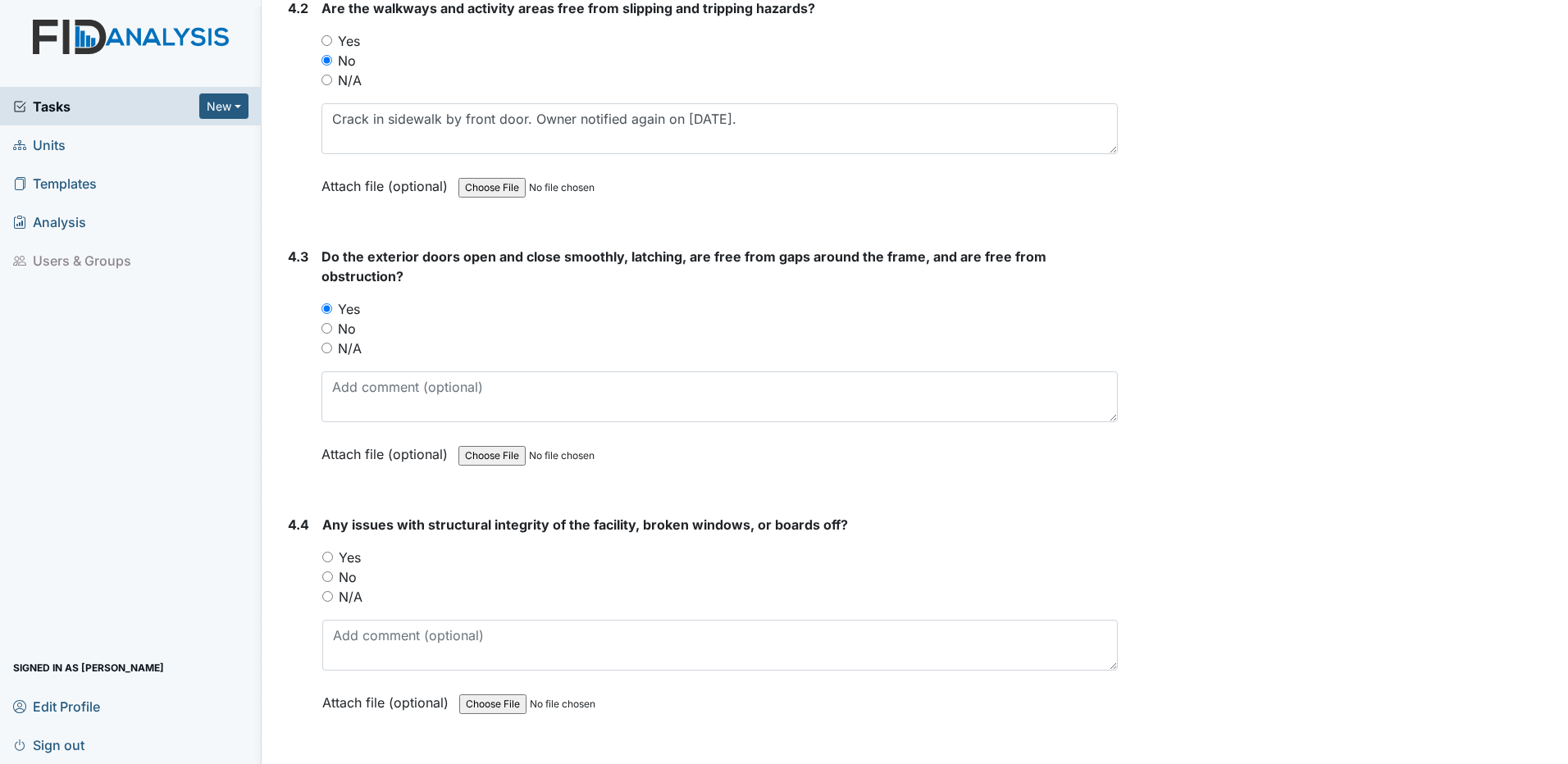
click at [327, 575] on input "No" at bounding box center [327, 576] width 10 height 10
radio input "true"
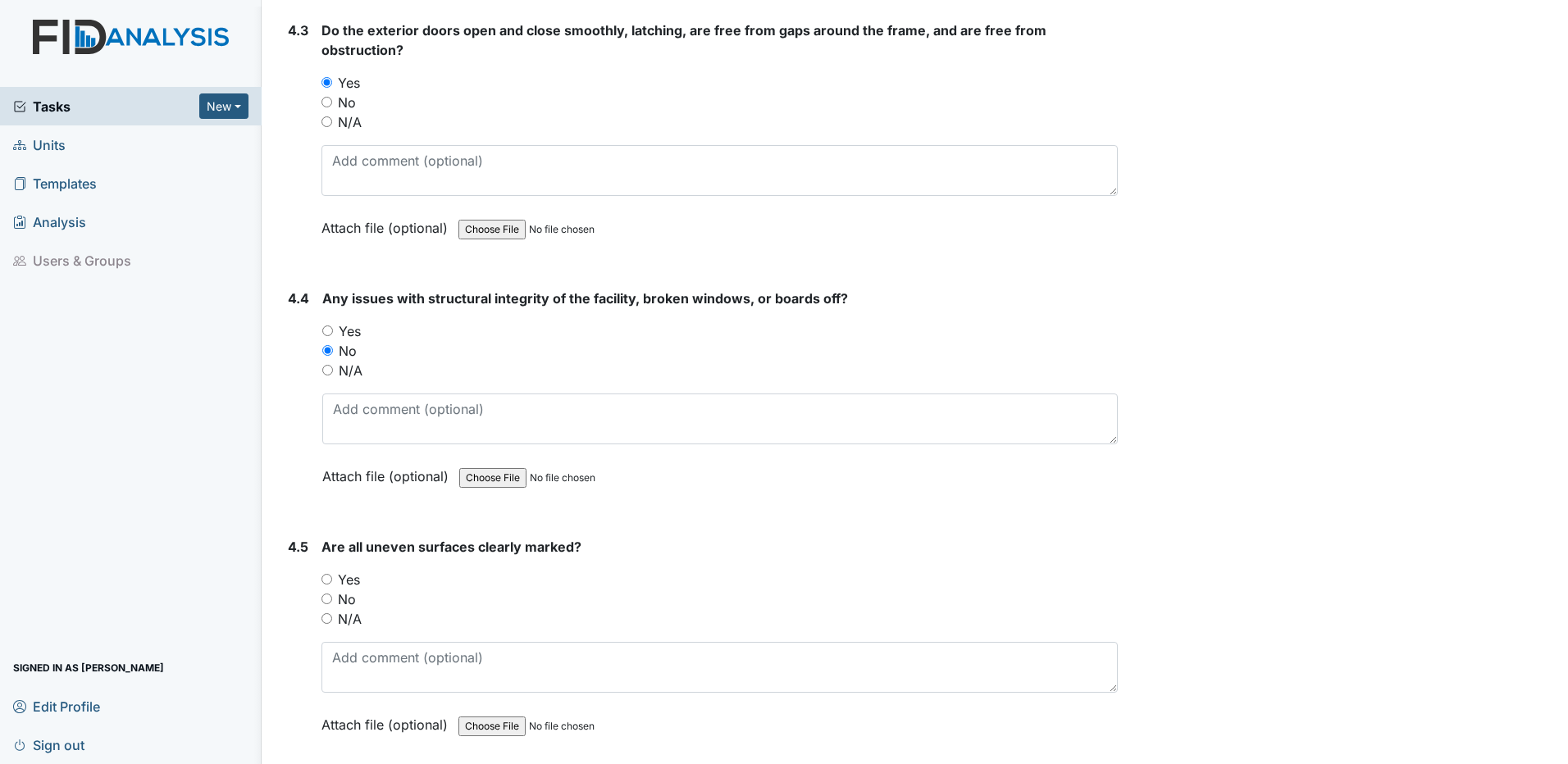
scroll to position [10737, 0]
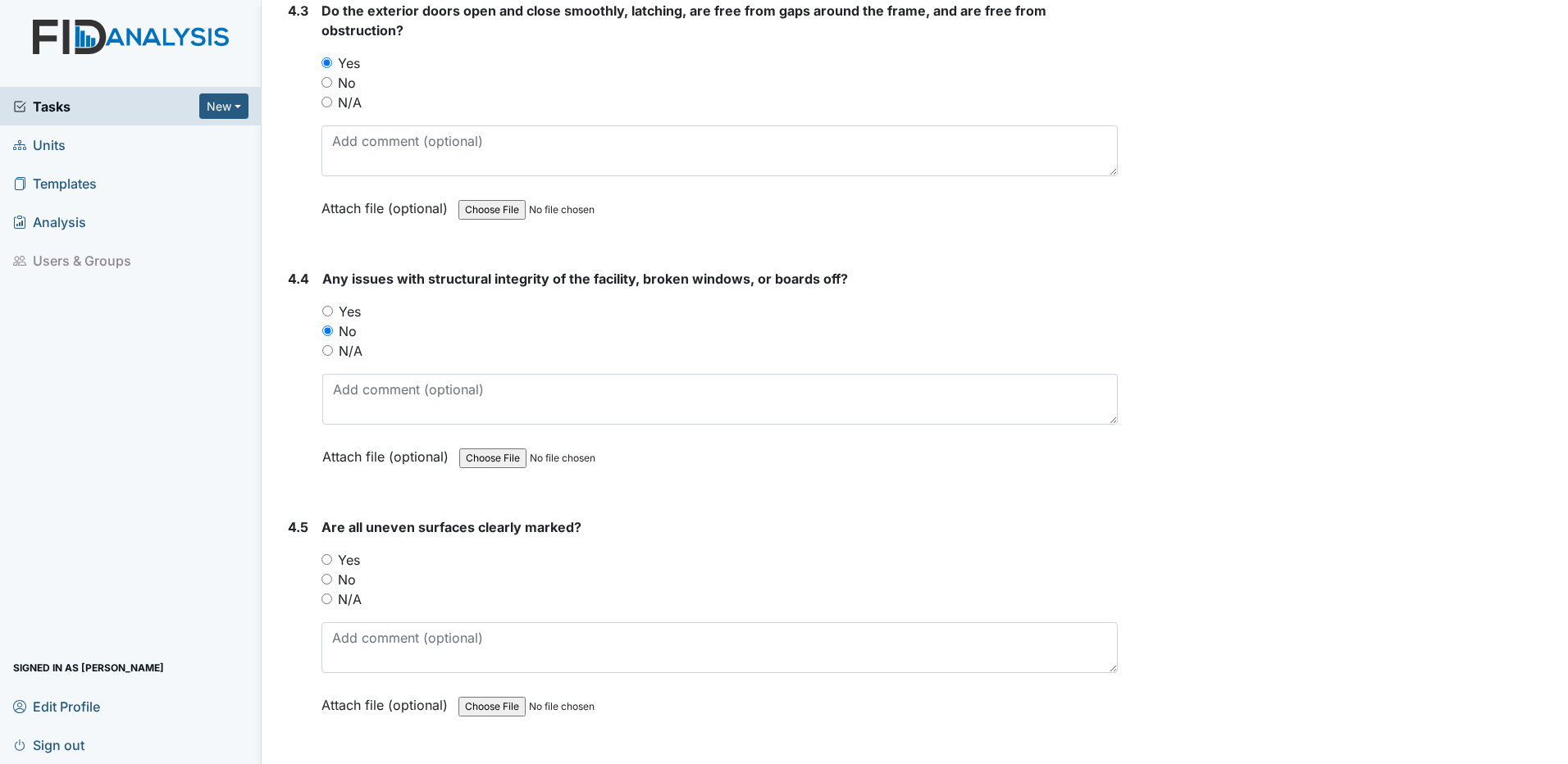
click at [327, 560] on input "Yes" at bounding box center [326, 558] width 10 height 10
radio input "true"
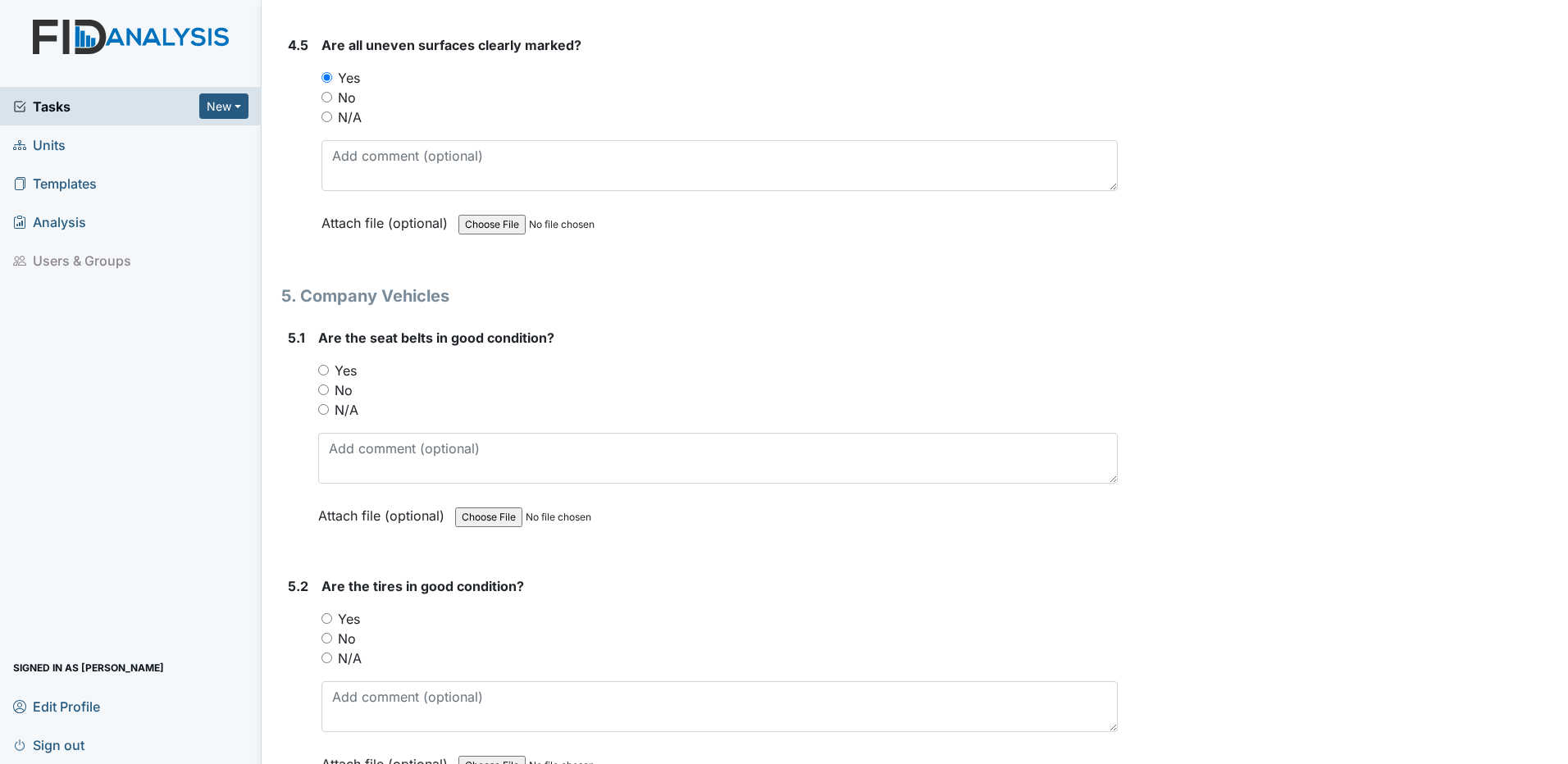
scroll to position [11229, 0]
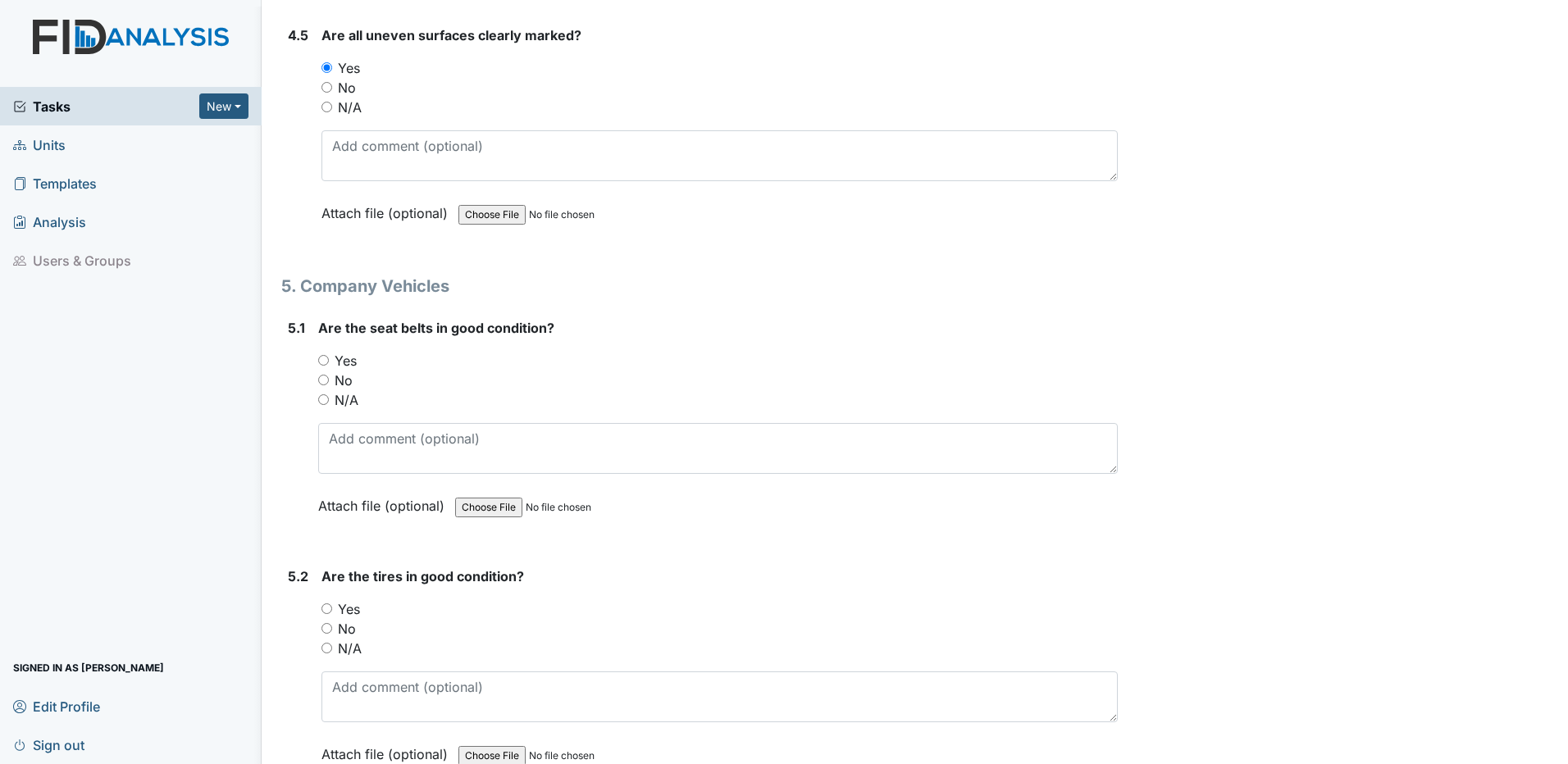
click at [324, 398] on input "N/A" at bounding box center [323, 399] width 10 height 10
radio input "true"
click at [327, 648] on input "N/A" at bounding box center [326, 648] width 10 height 10
radio input "true"
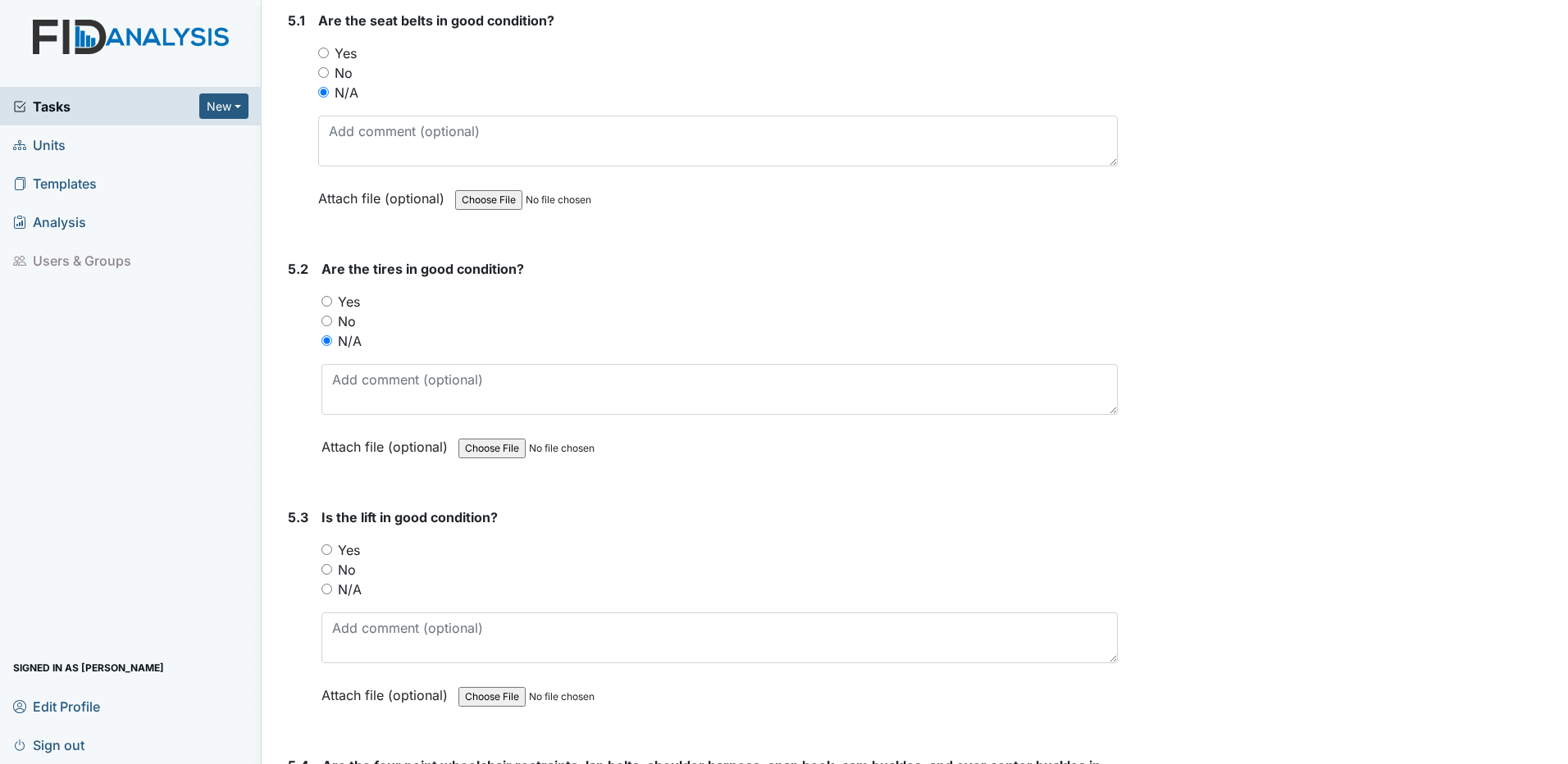
scroll to position [11638, 0]
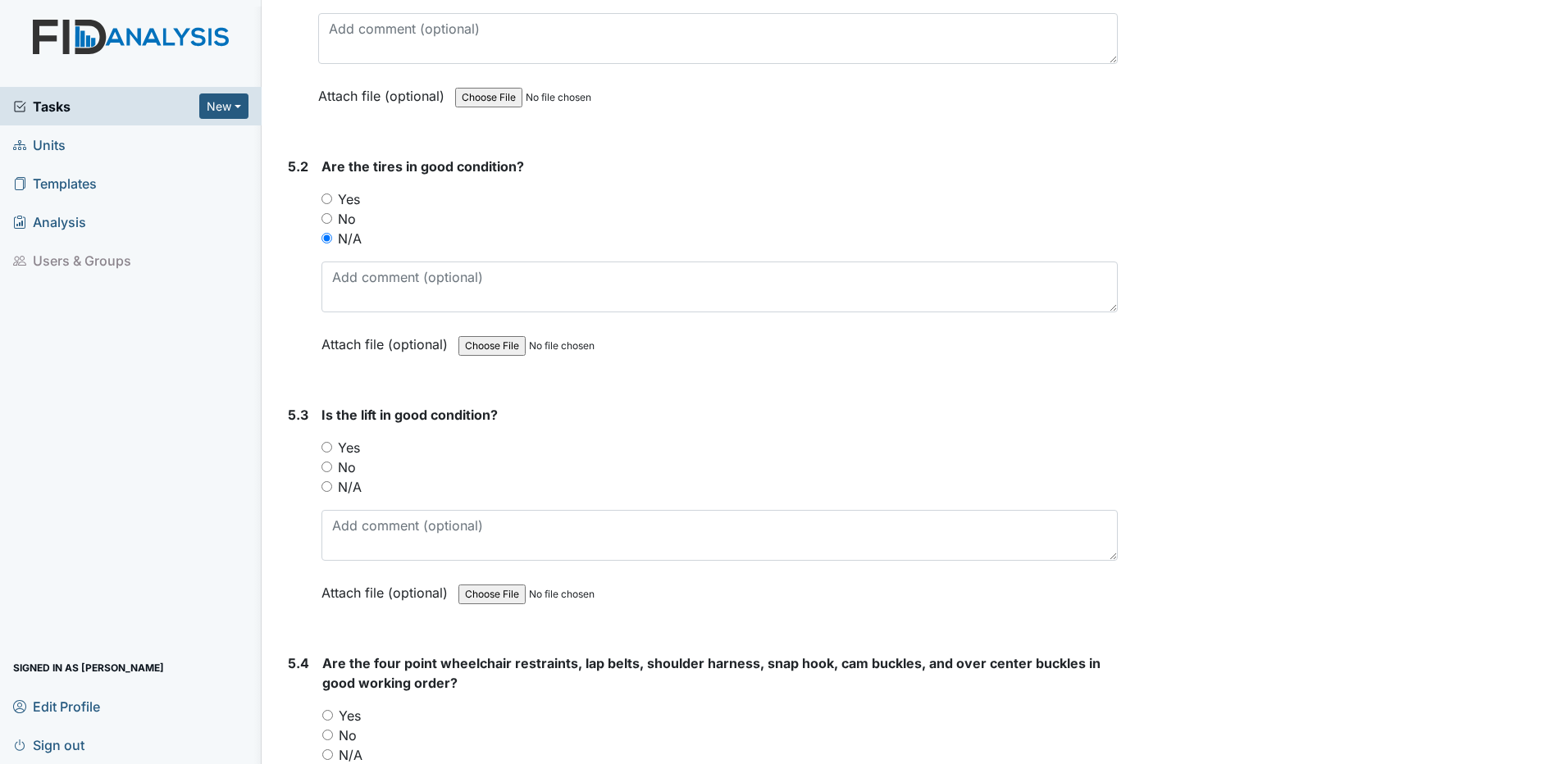
click at [324, 486] on input "N/A" at bounding box center [326, 486] width 10 height 10
radio input "true"
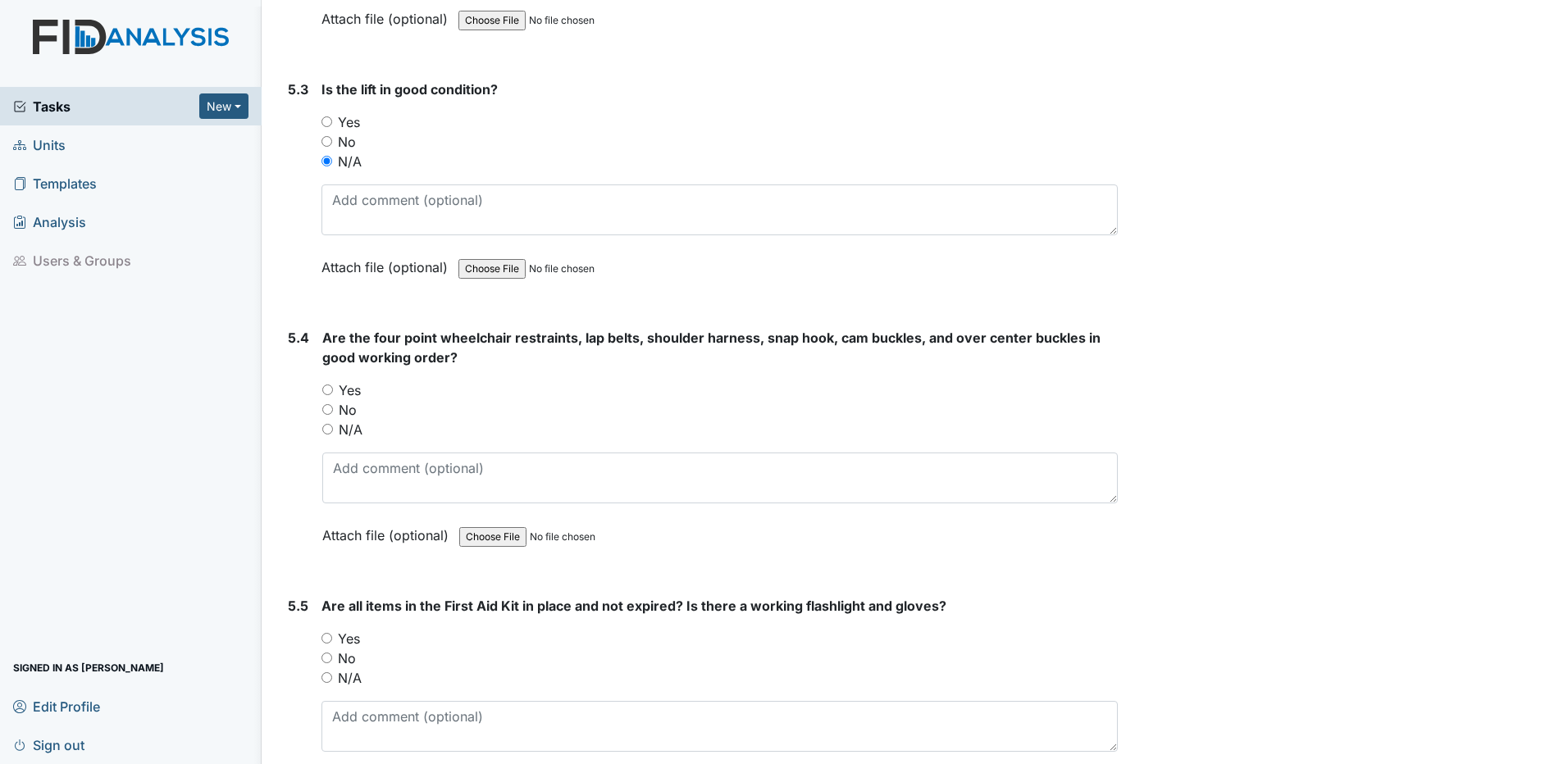
scroll to position [11967, 0]
click at [327, 426] on input "N/A" at bounding box center [327, 426] width 10 height 10
radio input "true"
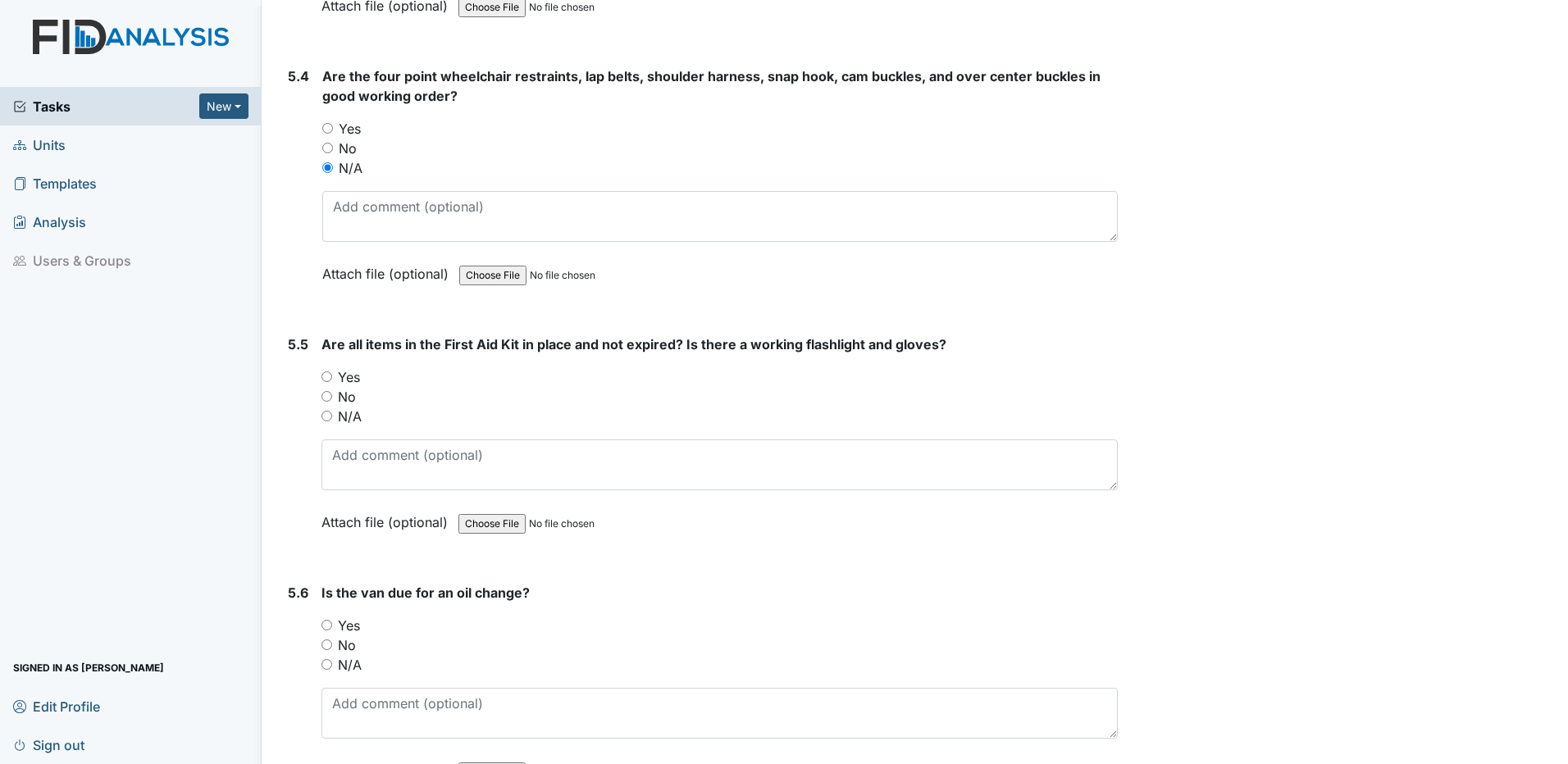
scroll to position [12294, 0]
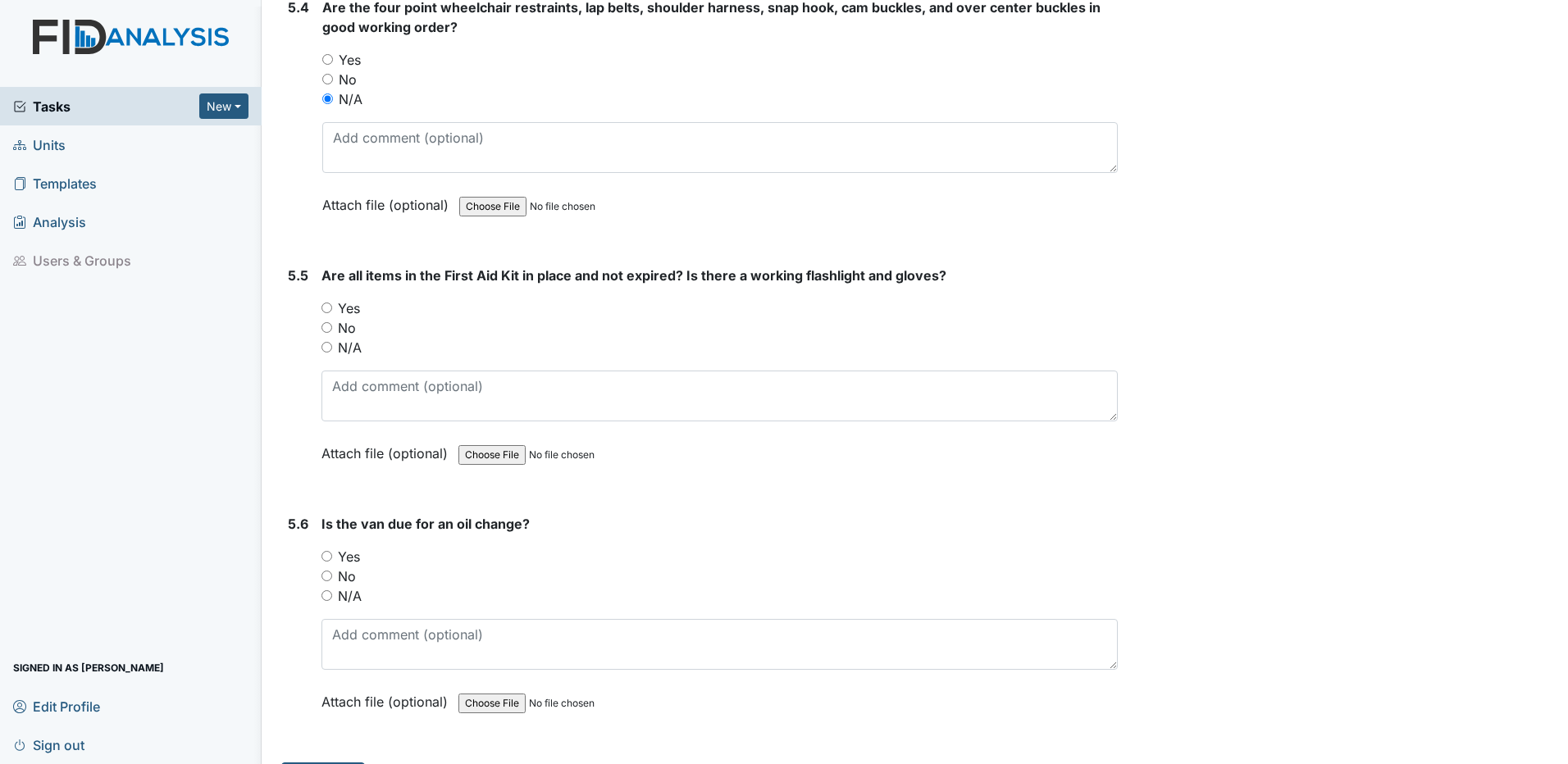
click at [326, 348] on input "N/A" at bounding box center [326, 346] width 10 height 10
radio input "true"
click at [326, 598] on input "N/A" at bounding box center [326, 595] width 10 height 10
radio input "true"
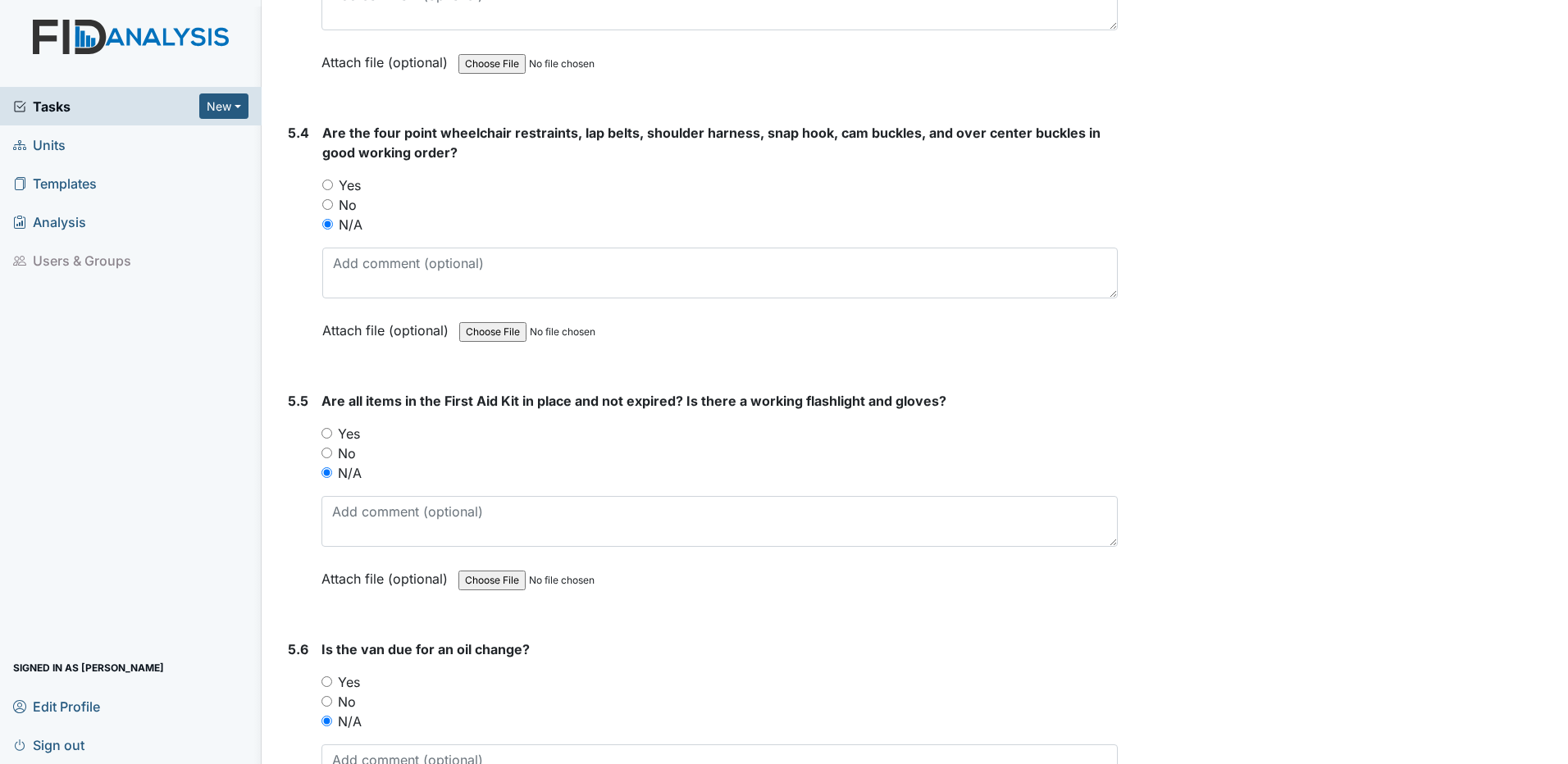
scroll to position [12337, 0]
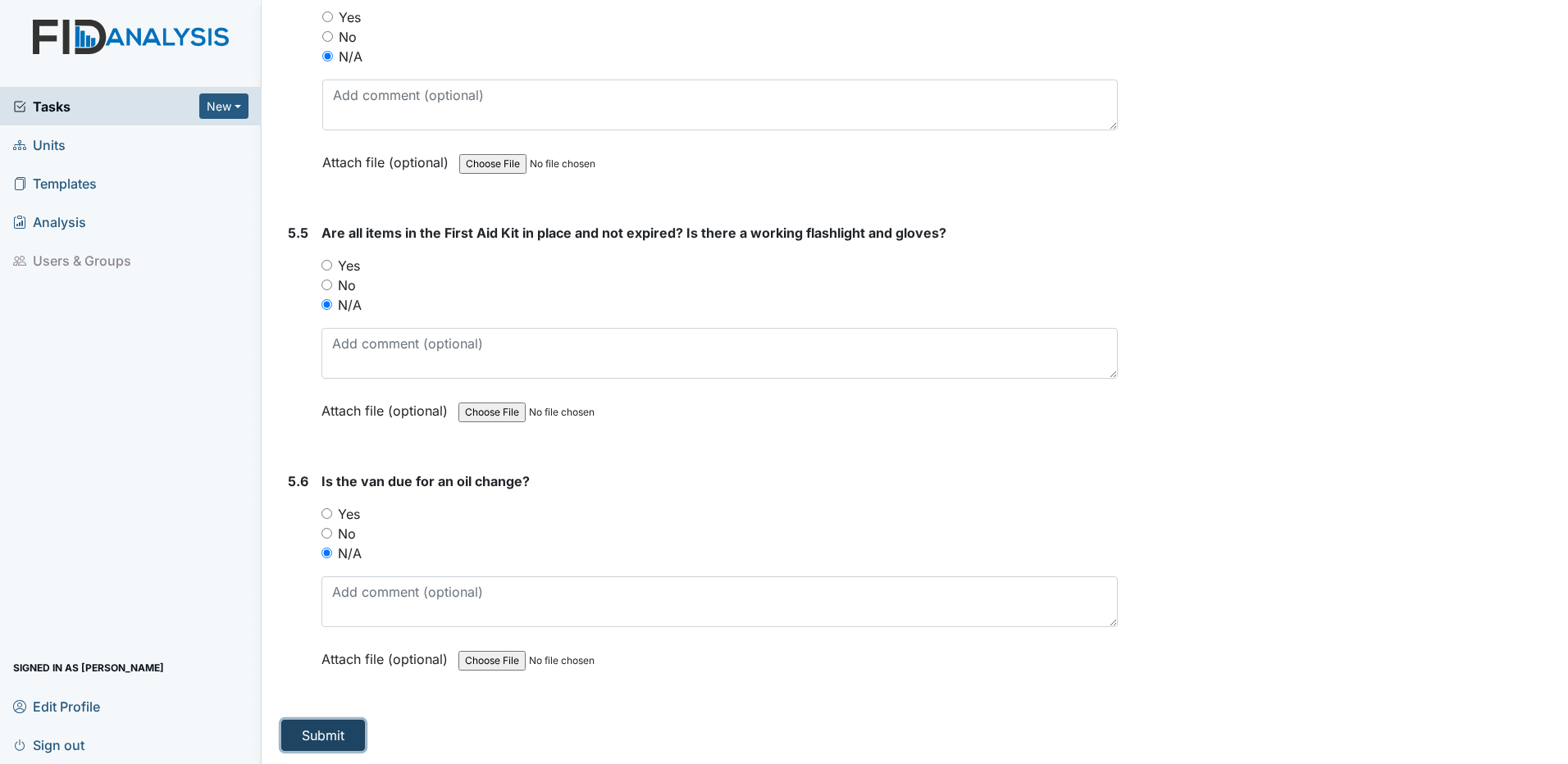
click at [324, 739] on button "Submit" at bounding box center [323, 735] width 84 height 31
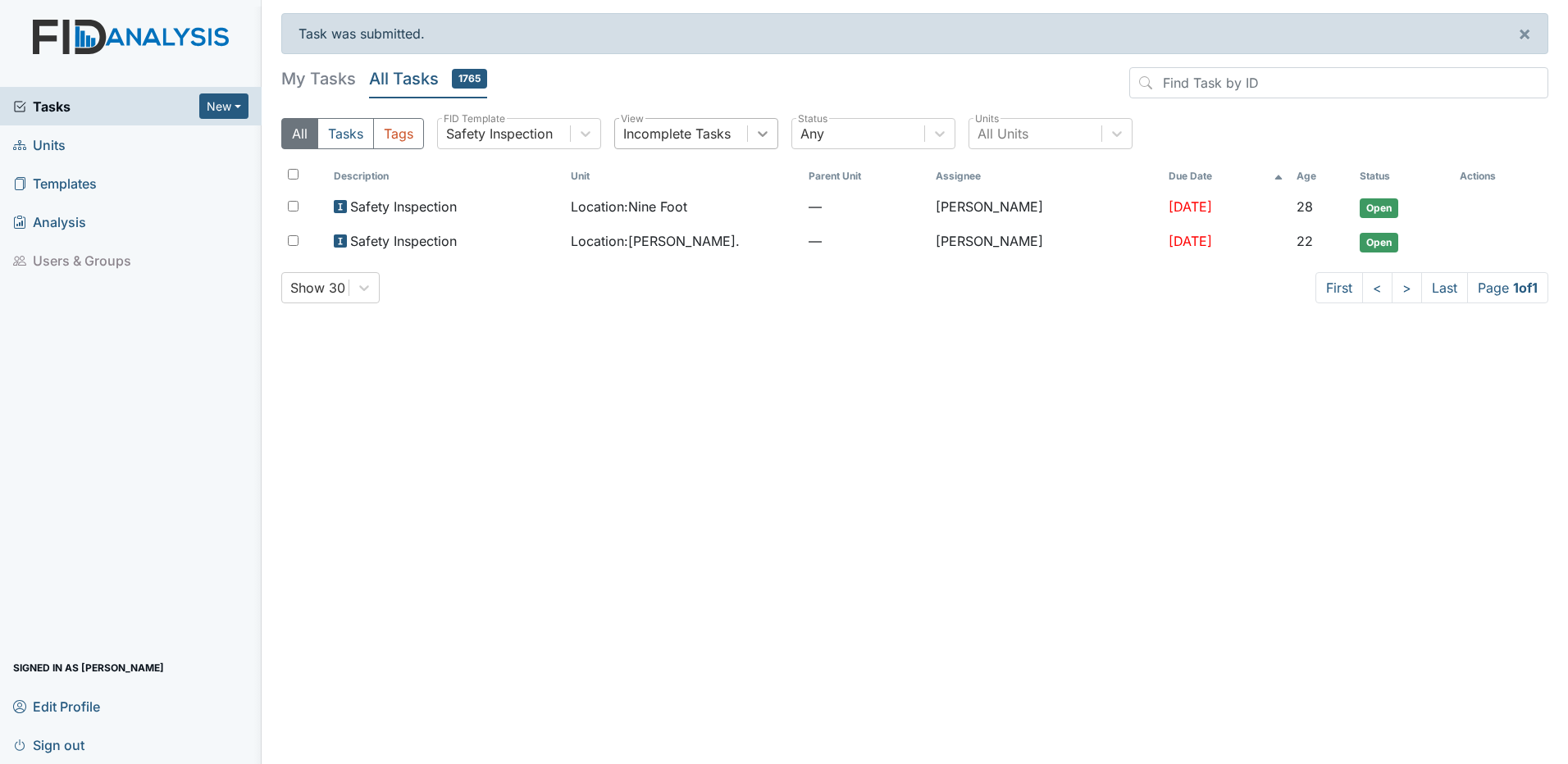
click at [765, 131] on icon at bounding box center [761, 133] width 16 height 16
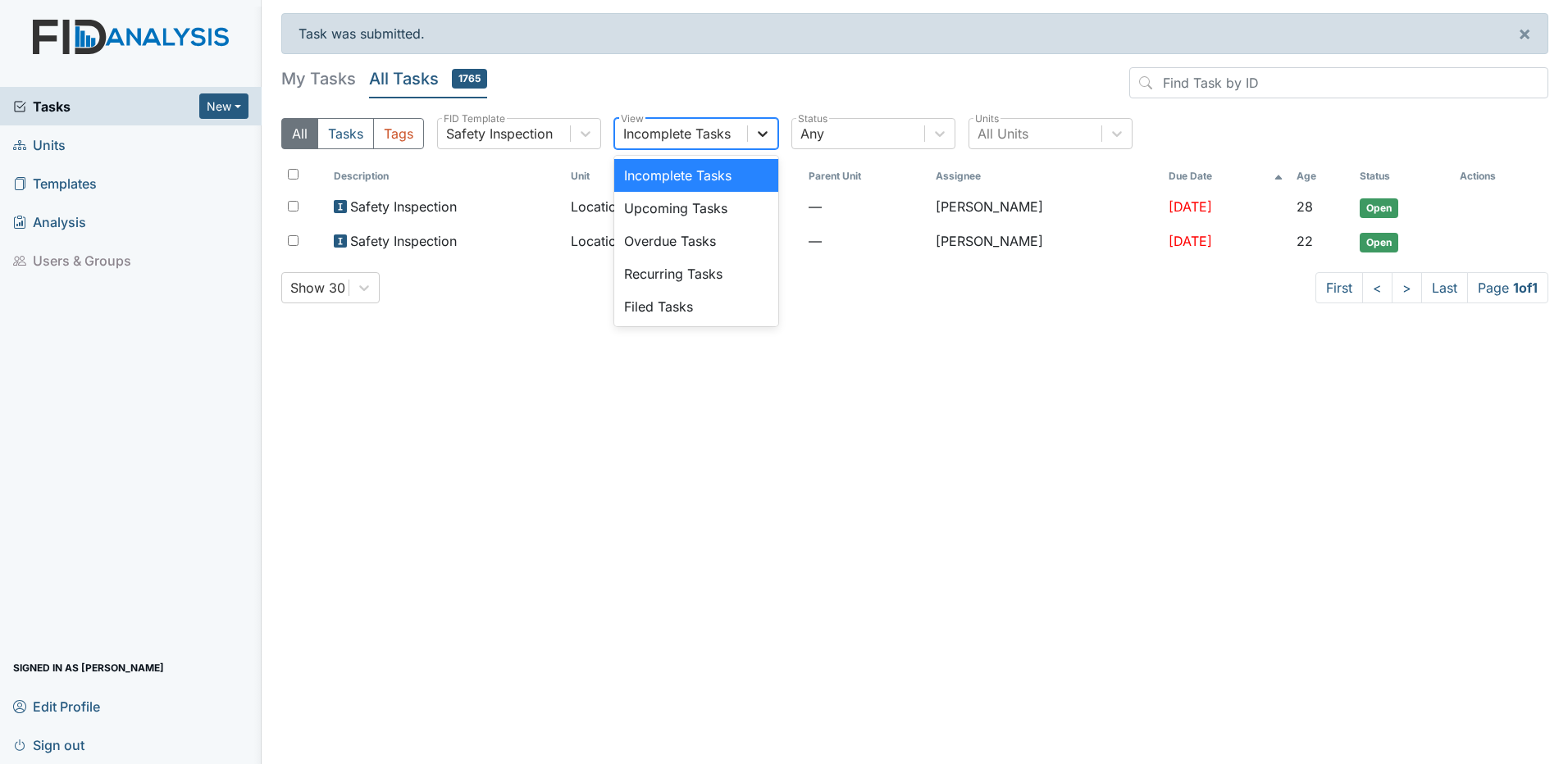
click at [765, 132] on icon at bounding box center [761, 133] width 16 height 16
click at [767, 133] on icon at bounding box center [762, 134] width 9 height 6
click at [670, 302] on div "Filed Tasks" at bounding box center [696, 306] width 164 height 33
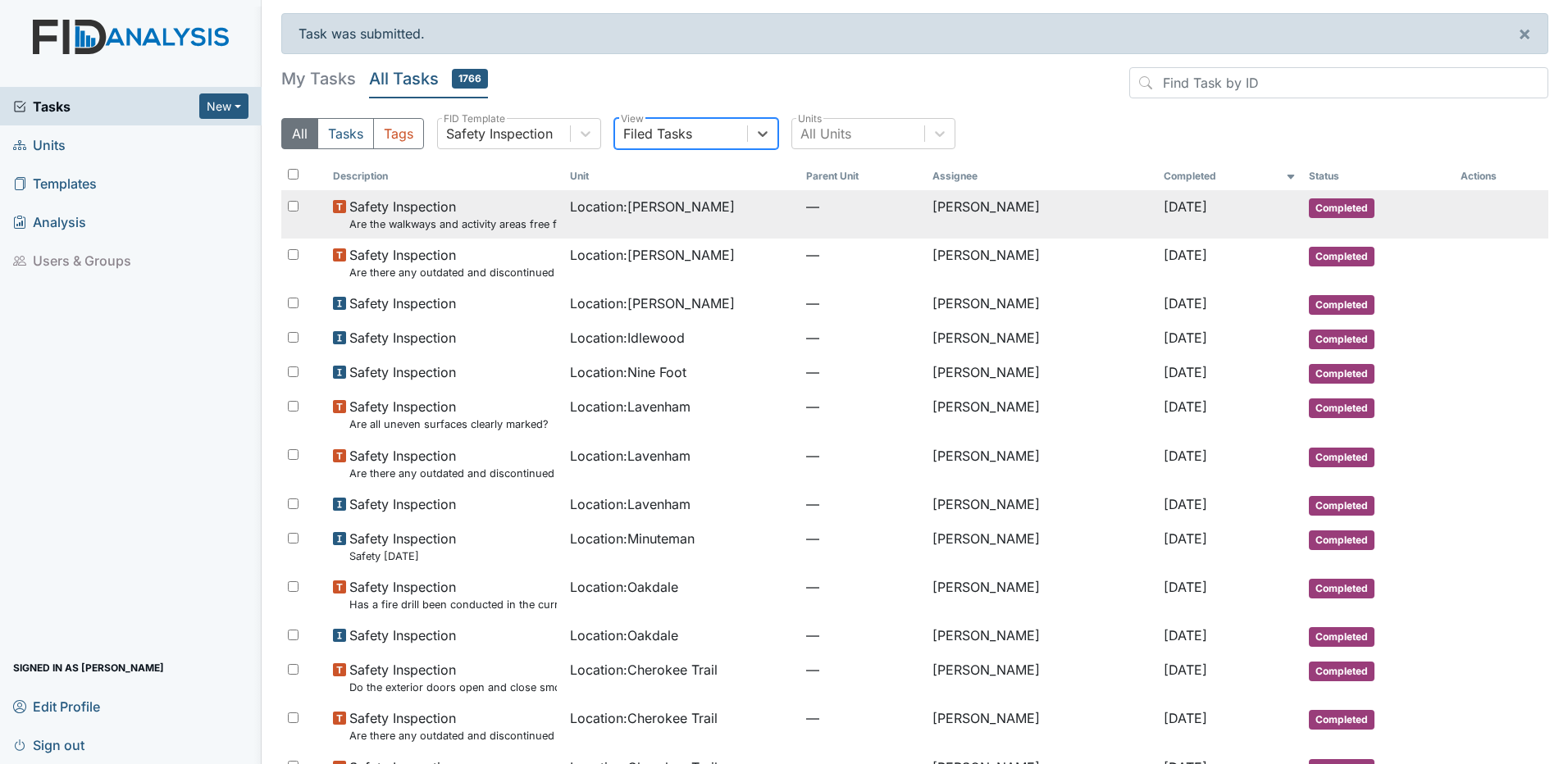
click at [618, 206] on span "Location : [PERSON_NAME]" at bounding box center [653, 206] width 165 height 20
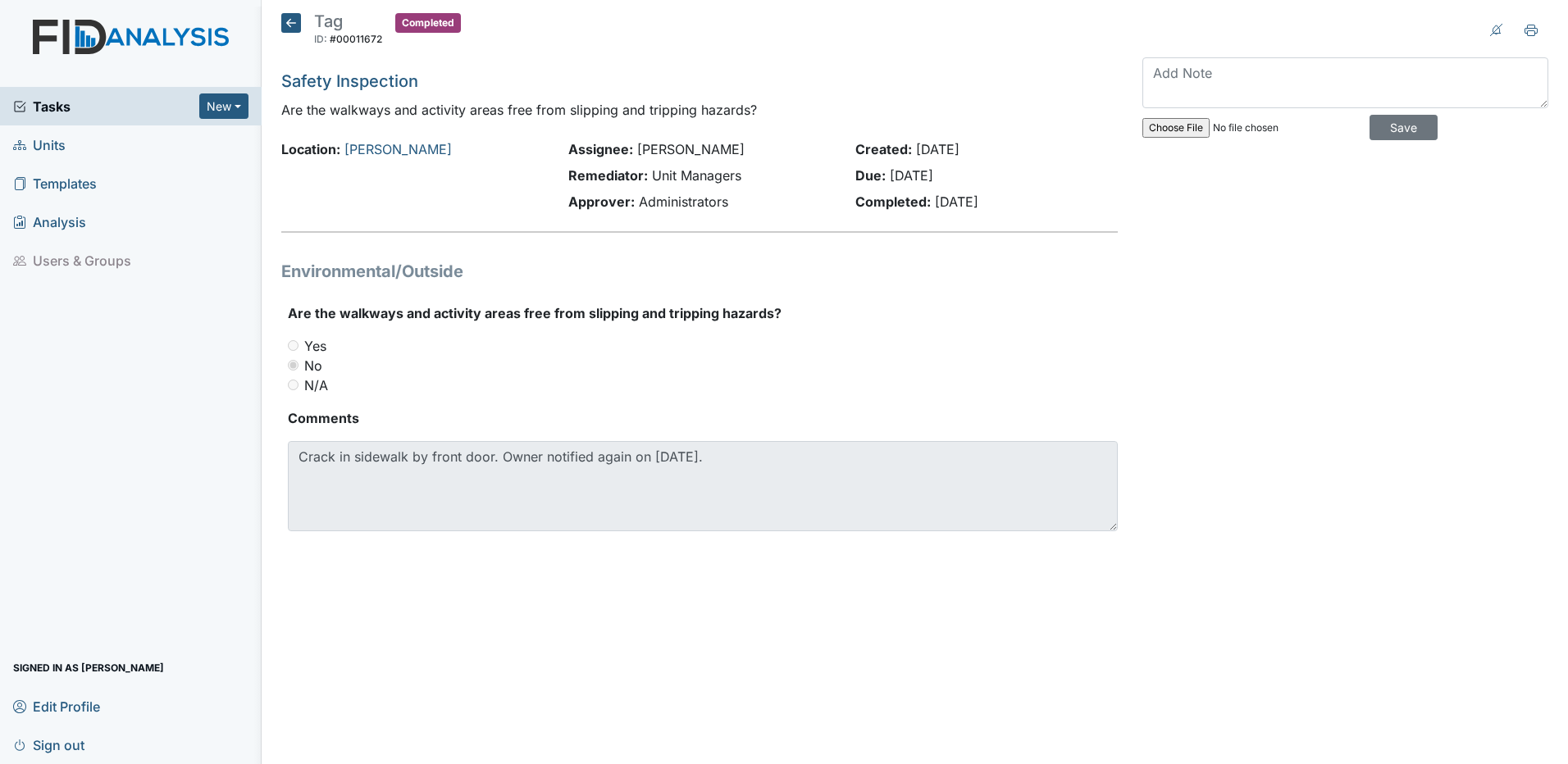
click at [288, 24] on icon at bounding box center [291, 23] width 20 height 20
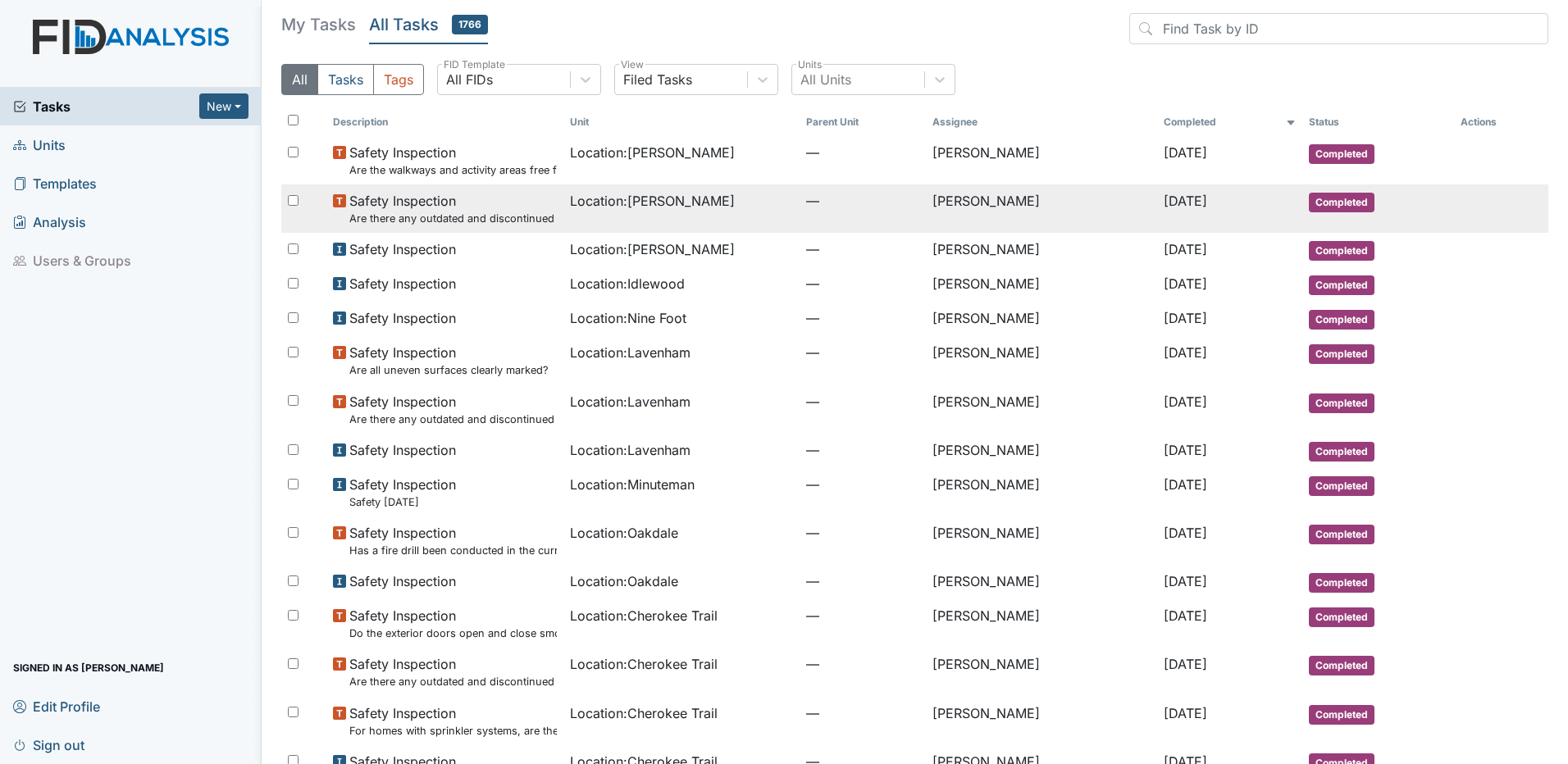
click at [651, 210] on span "Location : [PERSON_NAME]" at bounding box center [653, 200] width 165 height 20
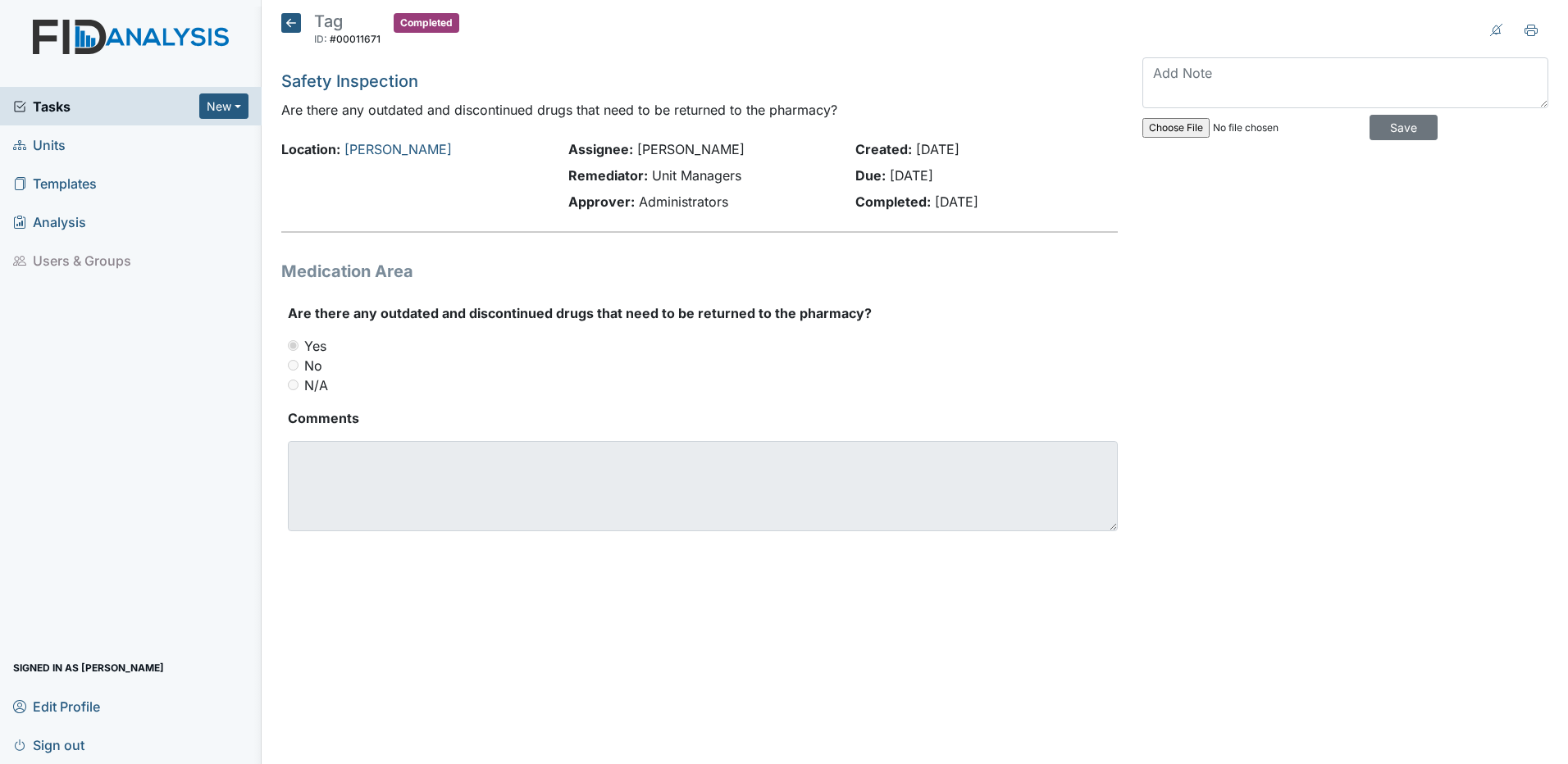
click at [287, 23] on icon at bounding box center [291, 23] width 20 height 20
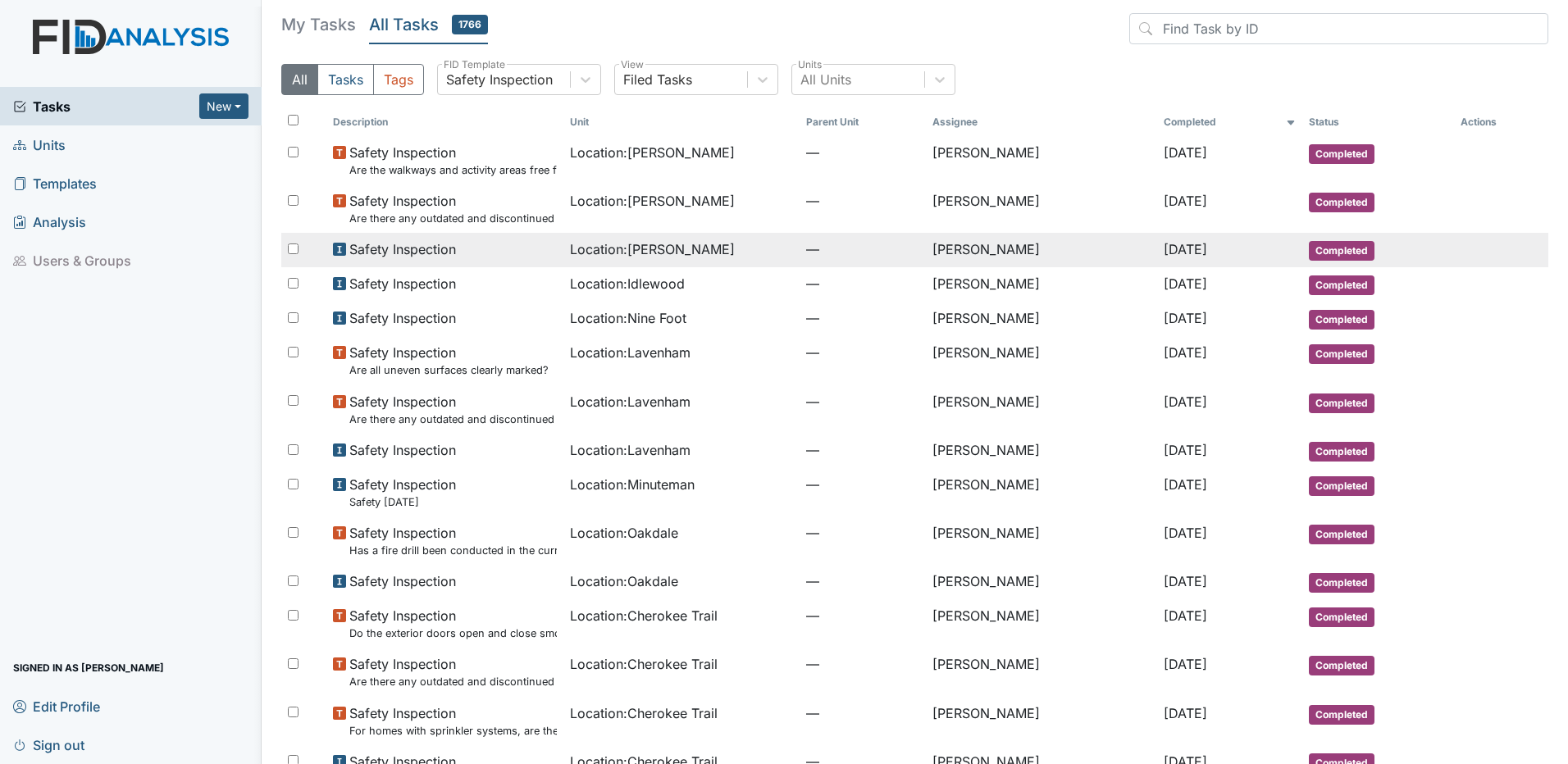
click at [641, 248] on span "Location : Leland DP" at bounding box center [653, 249] width 165 height 20
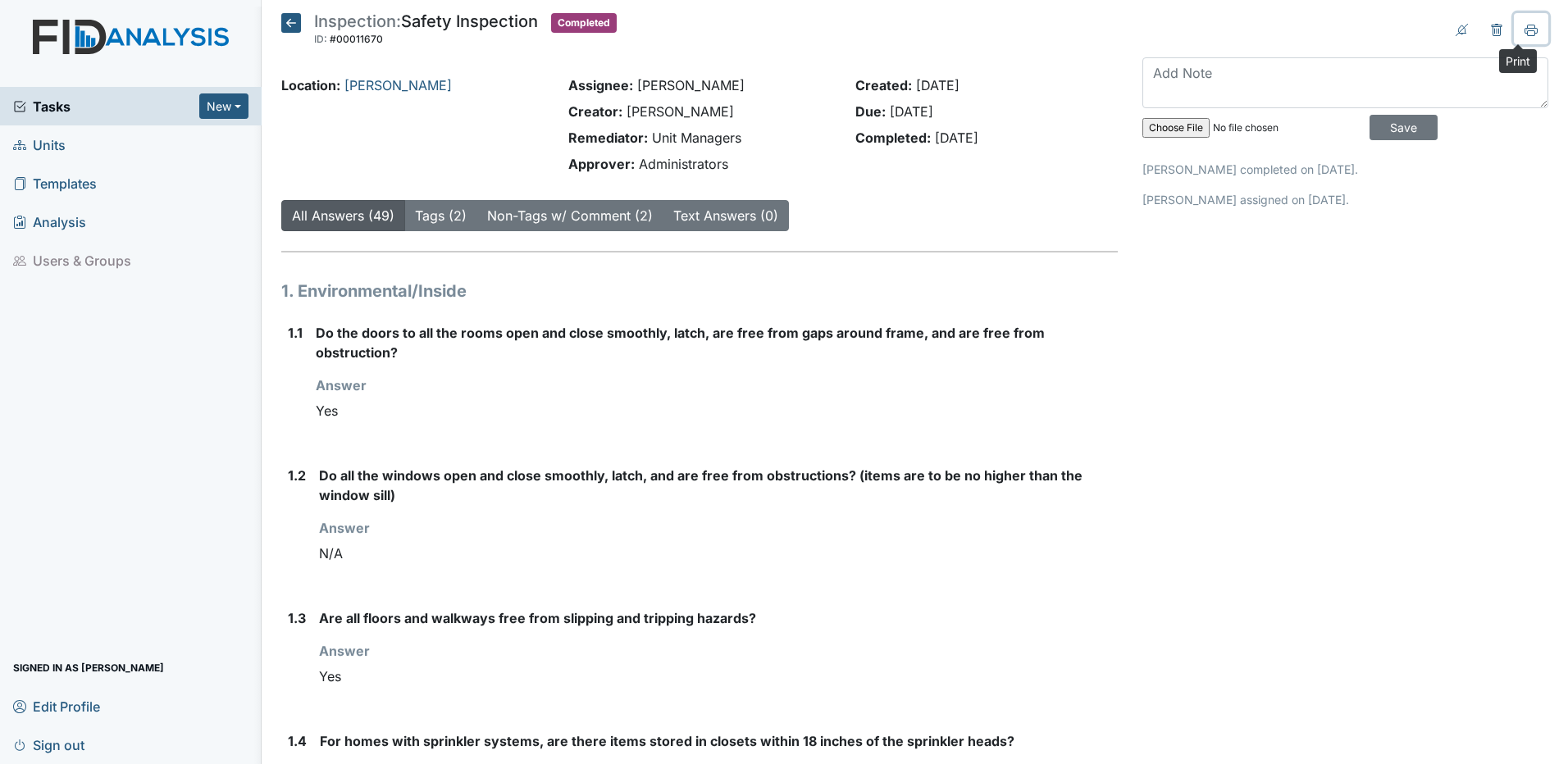
click at [1527, 30] on icon at bounding box center [1530, 33] width 8 height 6
click at [291, 19] on icon at bounding box center [291, 23] width 20 height 20
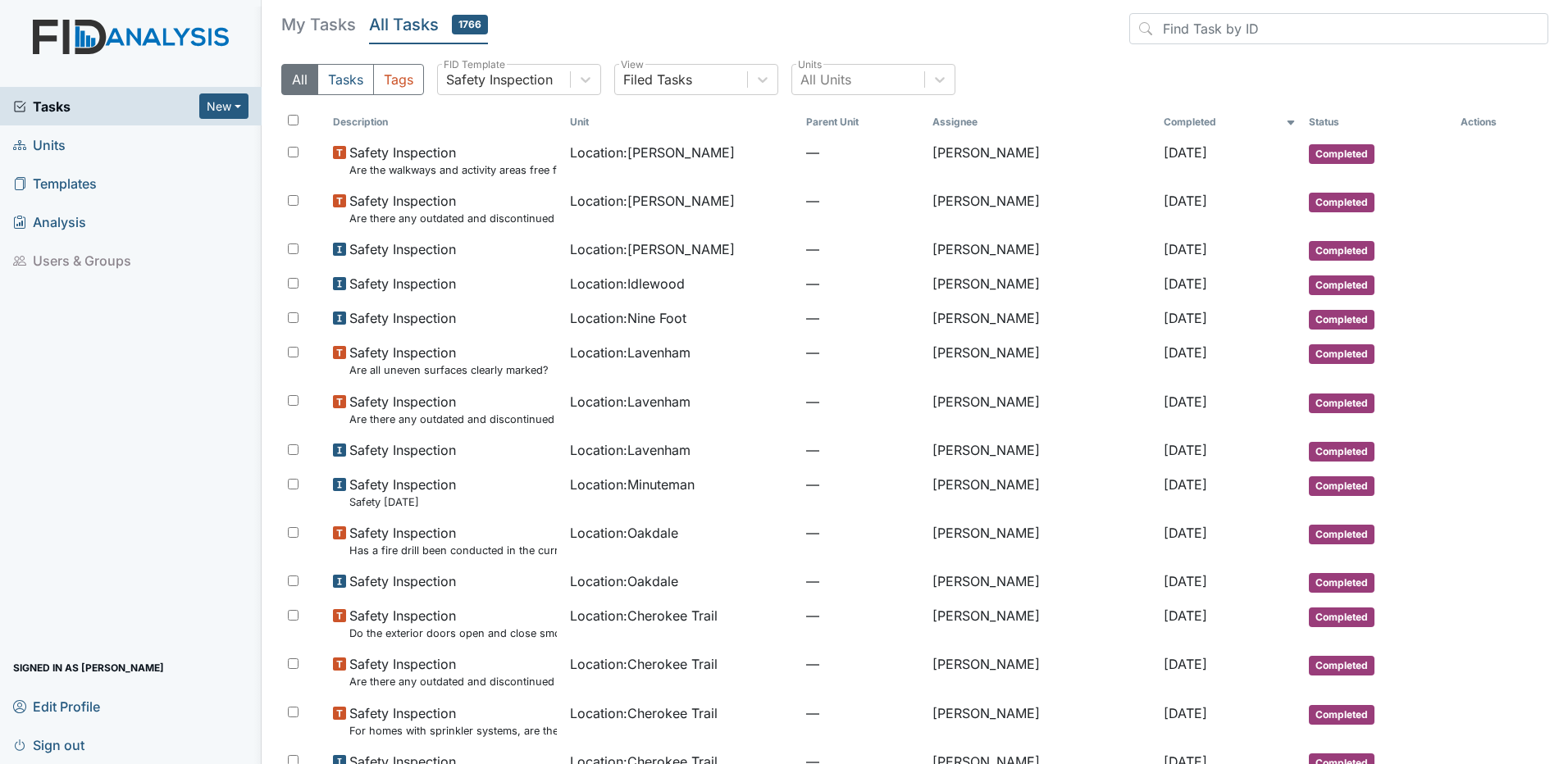
click at [78, 747] on span "Sign out" at bounding box center [49, 744] width 71 height 25
